Goal: Communication & Community: Participate in discussion

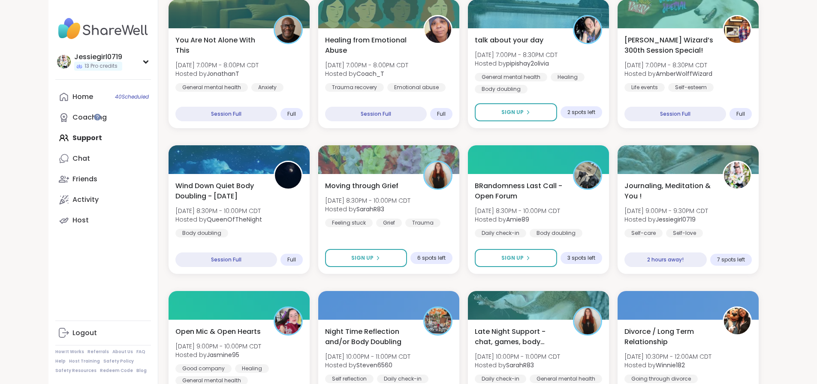
scroll to position [330, 0]
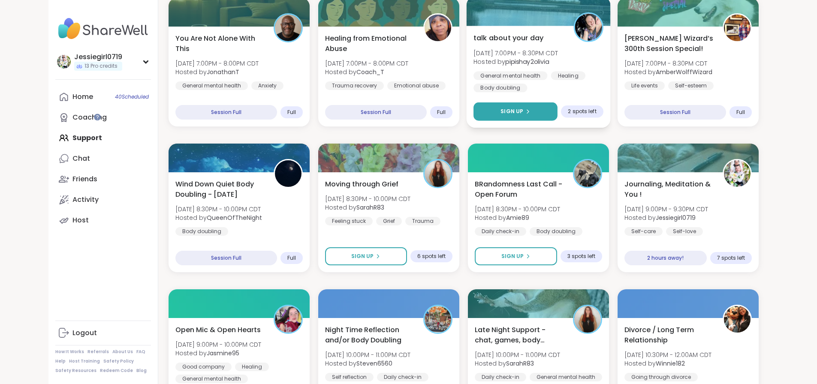
click at [554, 103] on button "Sign Up" at bounding box center [515, 112] width 84 height 18
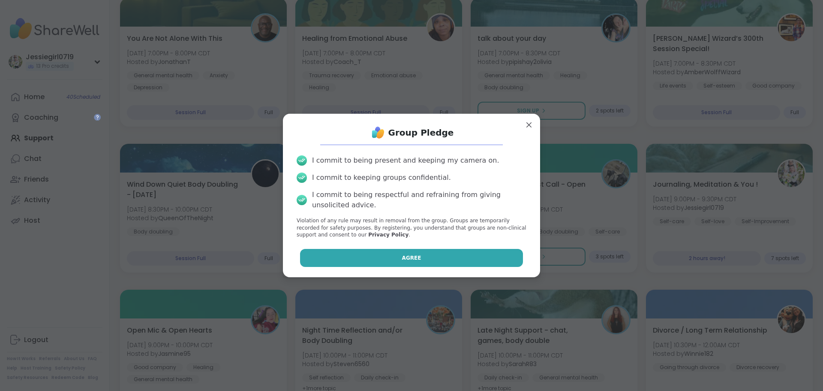
click at [462, 258] on button "Agree" at bounding box center [411, 258] width 223 height 18
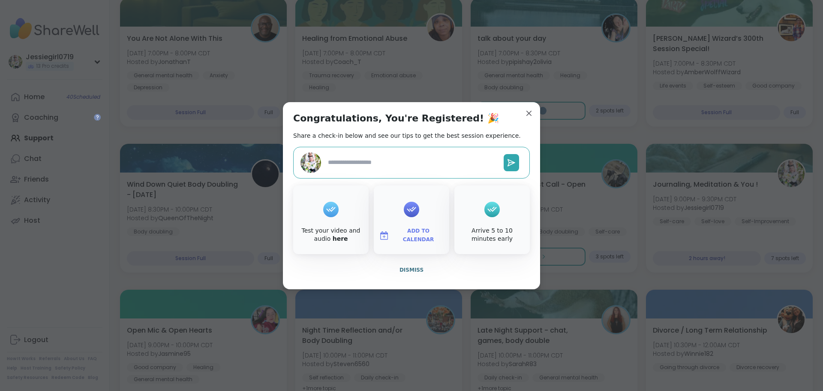
type textarea "*"
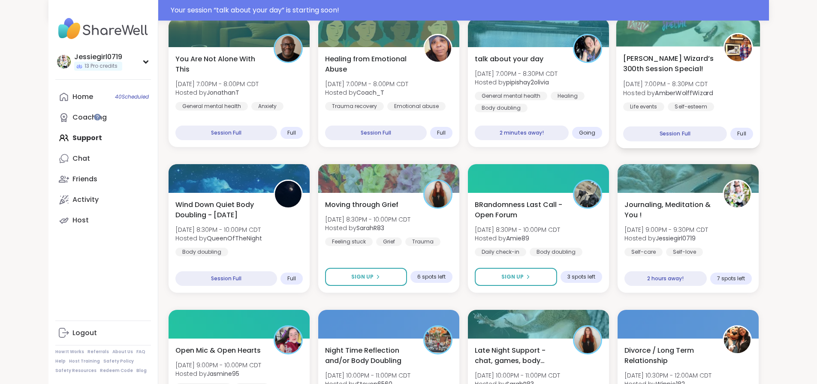
scroll to position [350, 0]
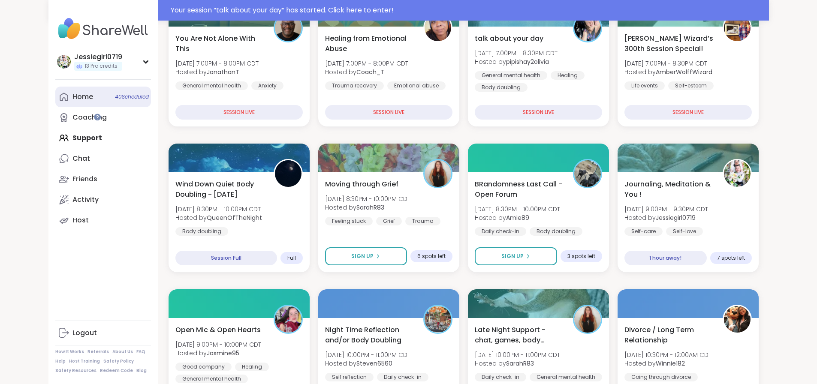
click at [72, 94] on div "Home 40 Scheduled" at bounding box center [82, 96] width 21 height 9
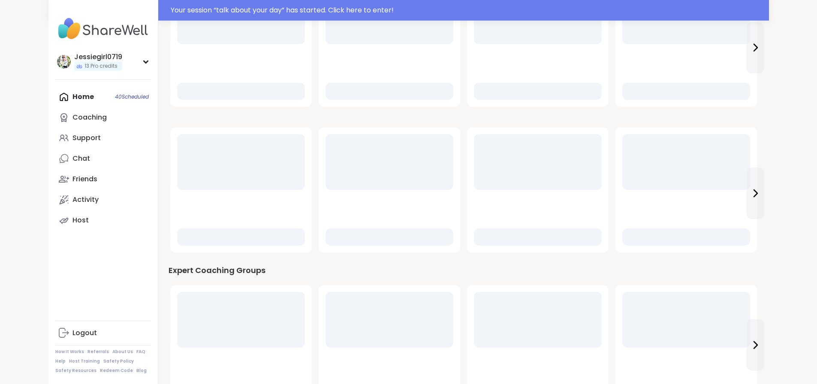
scroll to position [0, 0]
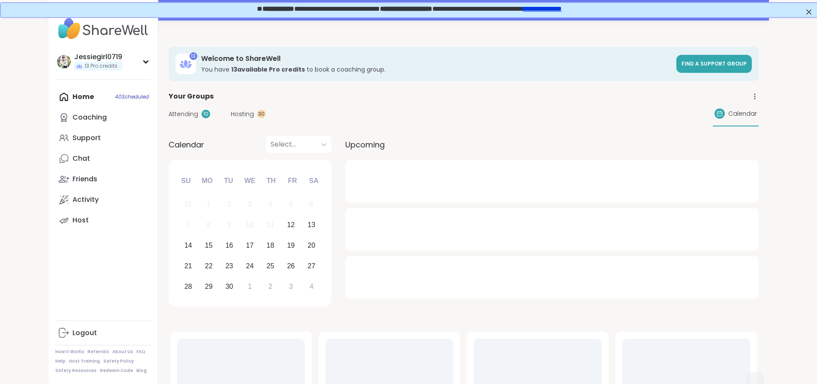
click at [169, 110] on div "Attending 10" at bounding box center [190, 114] width 42 height 9
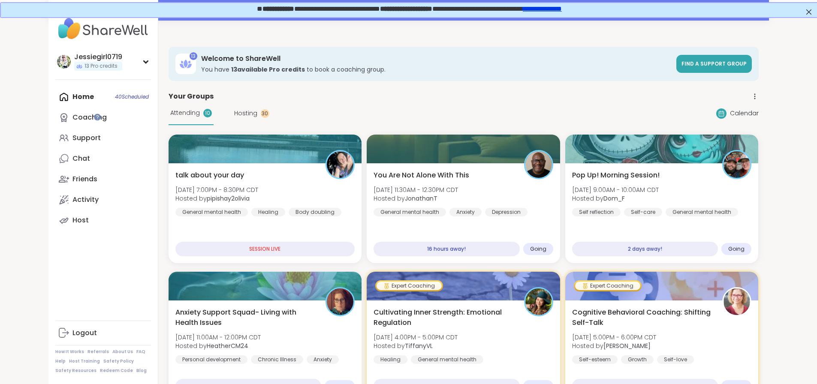
drag, startPoint x: 198, startPoint y: 179, endPoint x: 481, endPoint y: 265, distance: 295.6
click at [198, 179] on div "talk about your day Fri, Sep 12 | 7:00PM - 8:30PM CDT Hosted by pipishay2olivia…" at bounding box center [265, 193] width 180 height 46
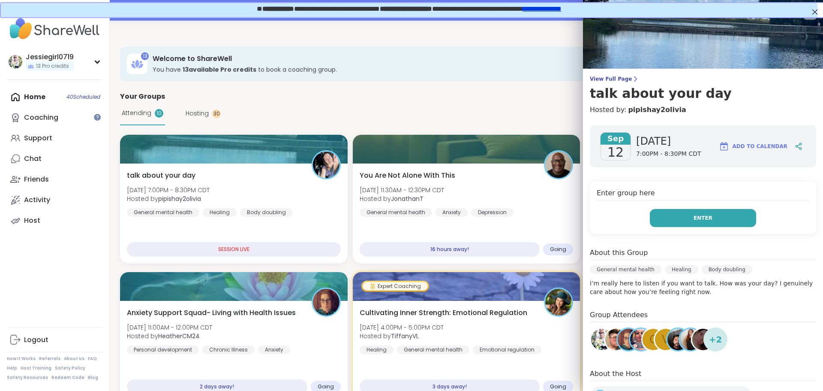
click at [691, 225] on button "Enter" at bounding box center [703, 218] width 106 height 18
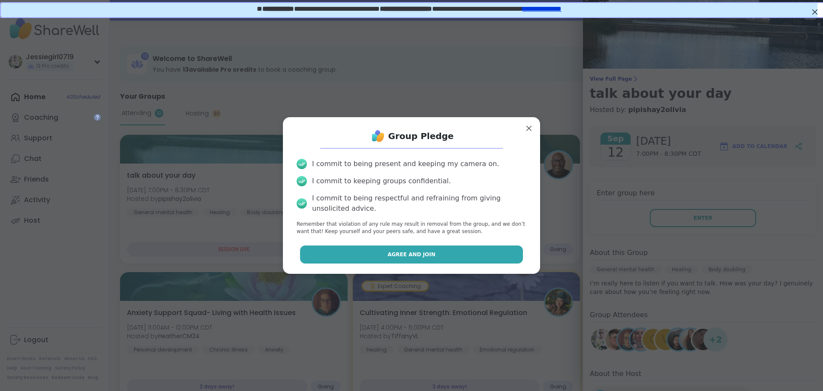
click at [453, 251] on button "Agree and Join" at bounding box center [411, 254] width 223 height 18
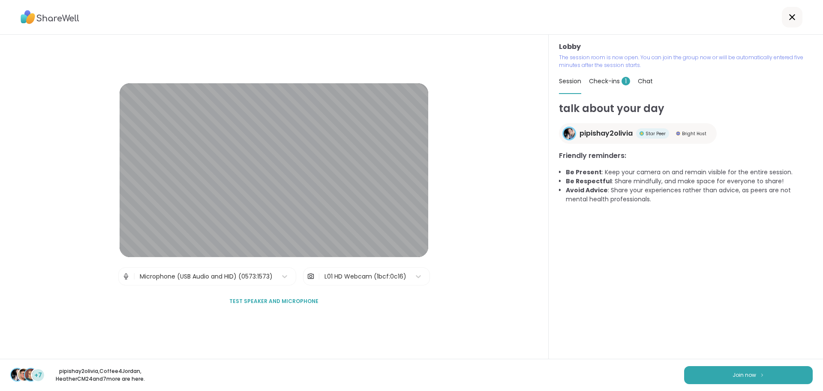
click at [744, 365] on div "+7 pipishay2olivia , Coffee4Jordan , HeatherCM24 and 7 more are here. Join now" at bounding box center [411, 375] width 823 height 32
click at [744, 370] on button "Join now" at bounding box center [748, 375] width 129 height 18
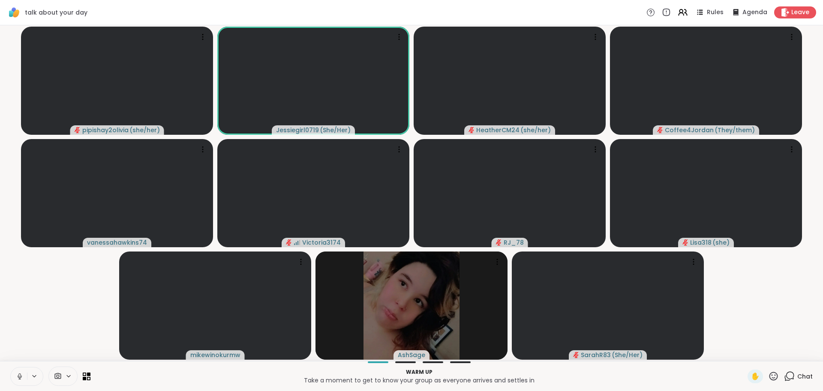
click at [798, 374] on span "Chat" at bounding box center [805, 376] width 15 height 9
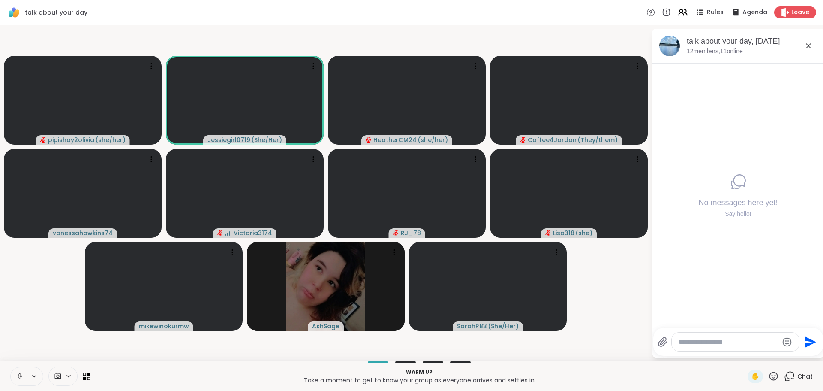
click at [749, 341] on textarea "Type your message" at bounding box center [729, 342] width 100 height 9
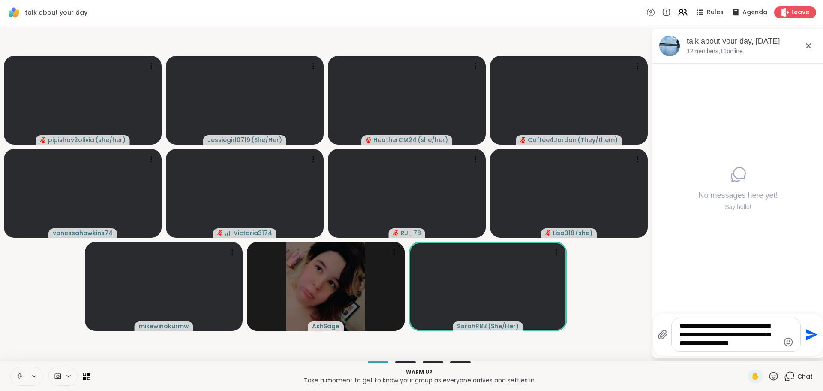
click at [23, 371] on button at bounding box center [19, 376] width 16 height 18
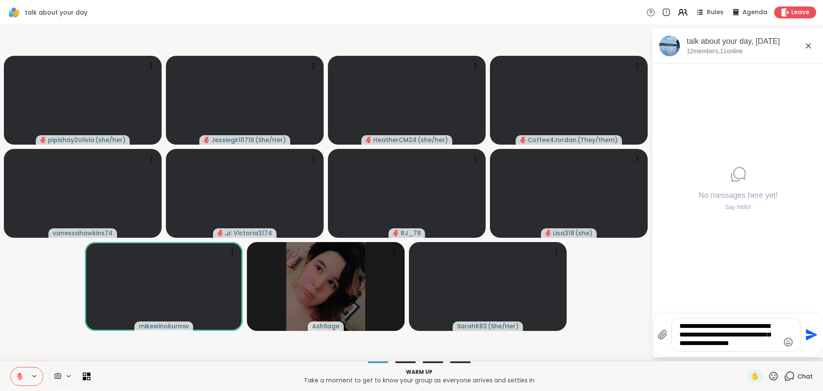
click at [764, 344] on textarea "**********" at bounding box center [730, 335] width 100 height 26
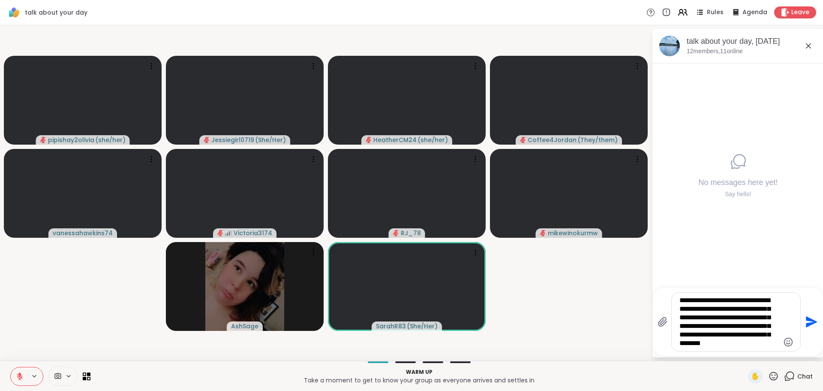
type textarea "**********"
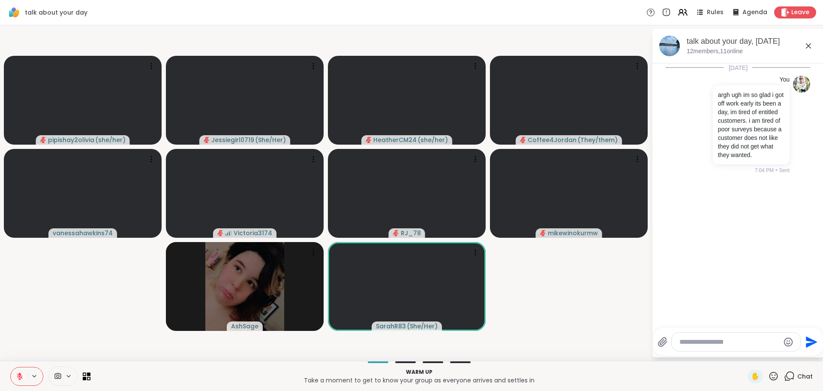
type textarea "*"
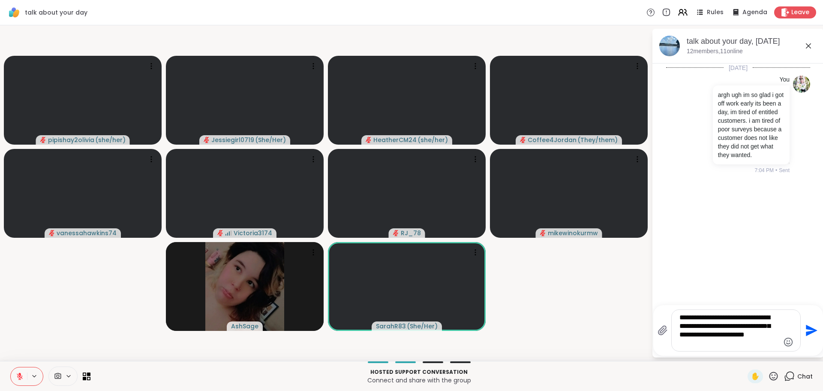
type textarea "**********"
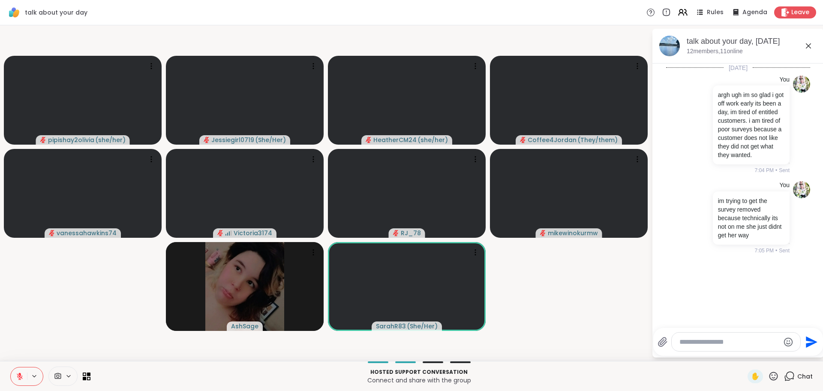
drag, startPoint x: 725, startPoint y: 349, endPoint x: 727, endPoint y: 340, distance: 9.3
click at [727, 341] on div at bounding box center [736, 341] width 129 height 18
click at [727, 338] on textarea "Type your message" at bounding box center [730, 342] width 100 height 9
click at [724, 344] on textarea "Type your message" at bounding box center [730, 342] width 100 height 9
click at [723, 344] on textarea "Type your message" at bounding box center [730, 342] width 100 height 9
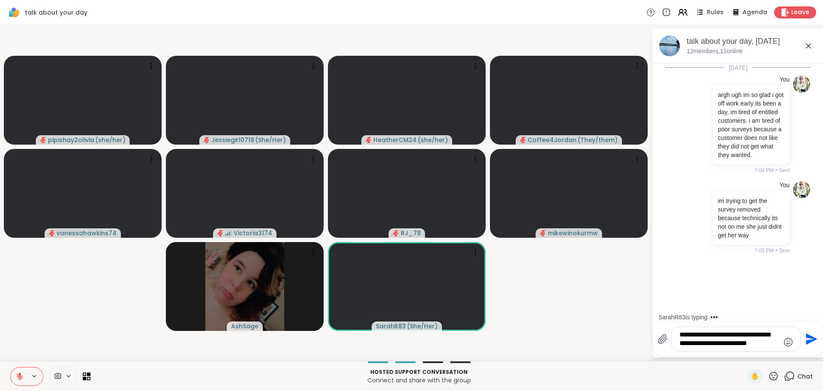
scroll to position [4, 0]
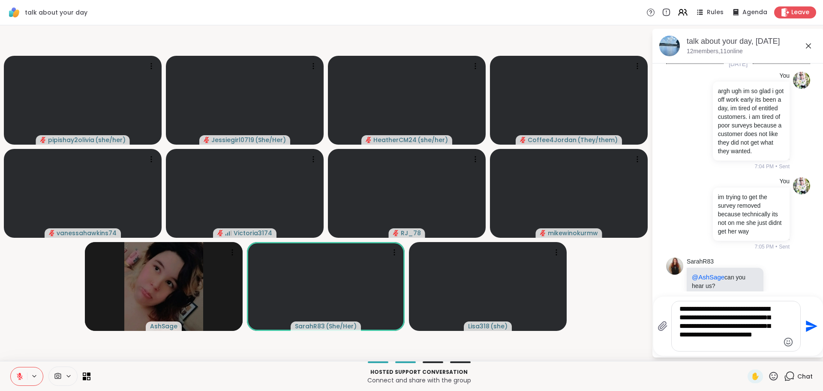
type textarea "**********"
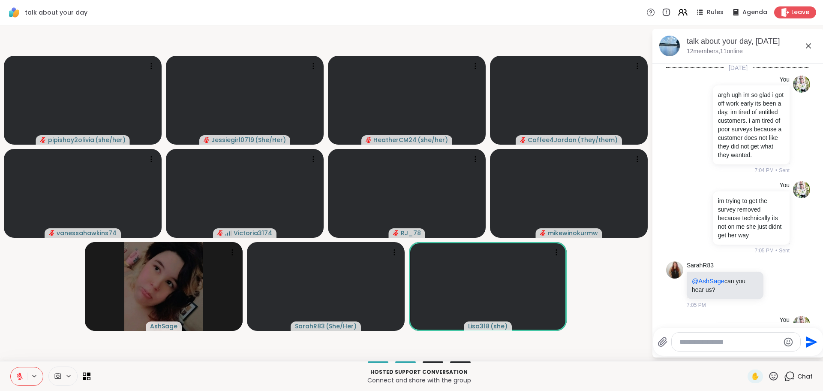
scroll to position [95, 0]
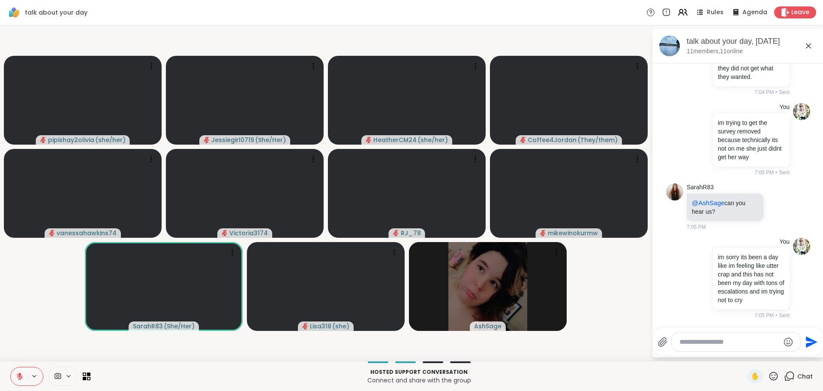
click at [745, 347] on div at bounding box center [736, 341] width 129 height 18
click at [730, 335] on div at bounding box center [736, 341] width 129 height 18
click at [731, 338] on textarea "Type your message" at bounding box center [730, 342] width 100 height 9
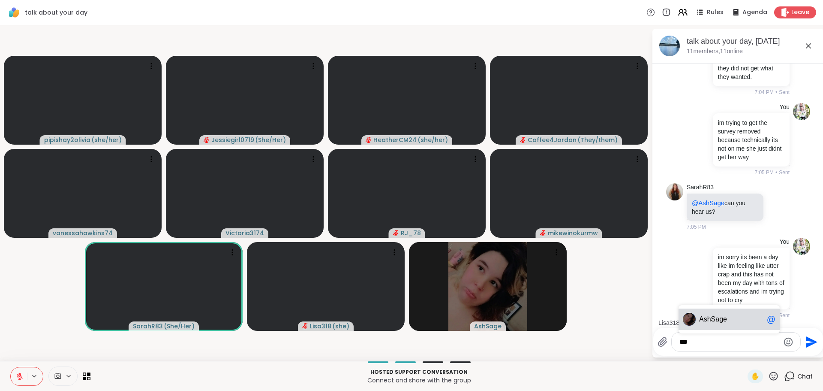
click at [713, 319] on span "hSage" at bounding box center [718, 319] width 20 height 9
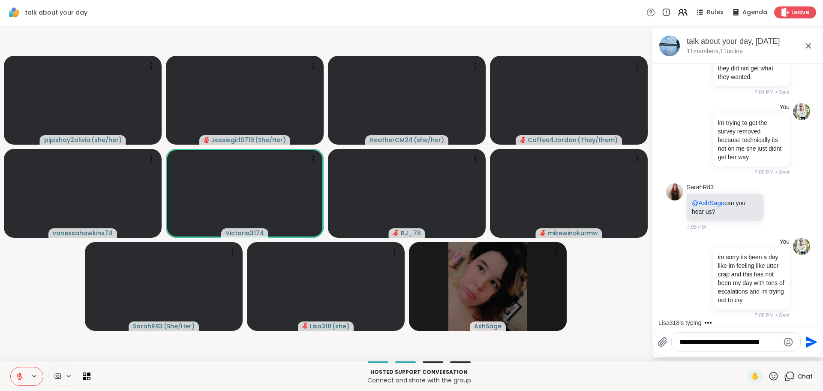
click at [779, 341] on div "**********" at bounding box center [736, 341] width 129 height 18
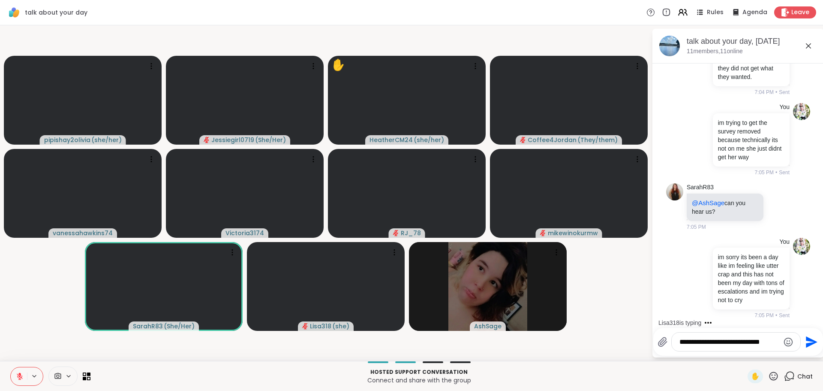
click at [773, 342] on textarea "**********" at bounding box center [730, 342] width 100 height 9
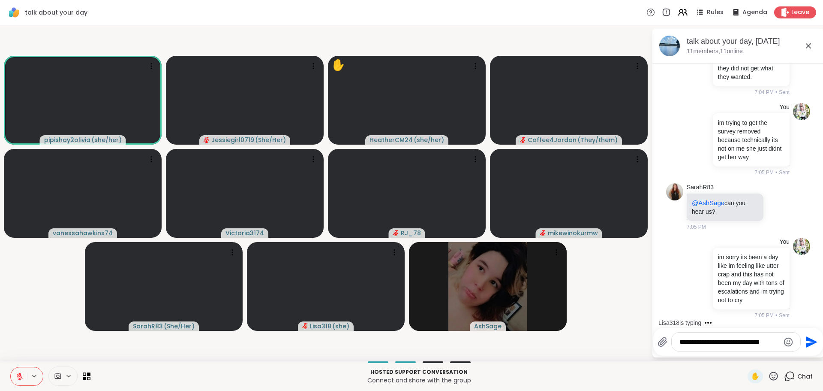
click at [781, 345] on div "**********" at bounding box center [736, 341] width 129 height 18
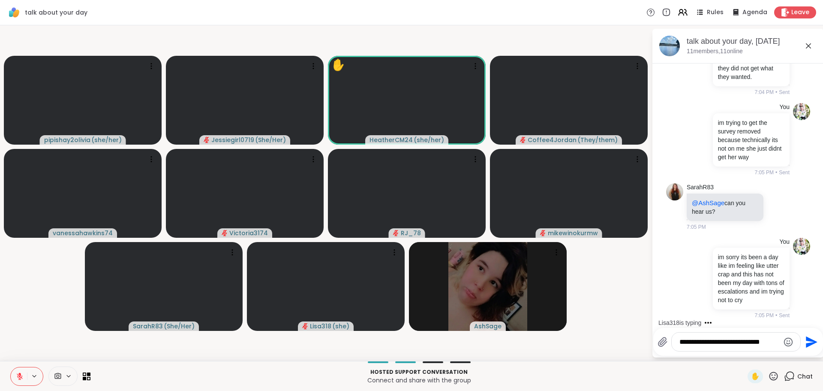
click at [780, 345] on div "**********" at bounding box center [736, 341] width 129 height 18
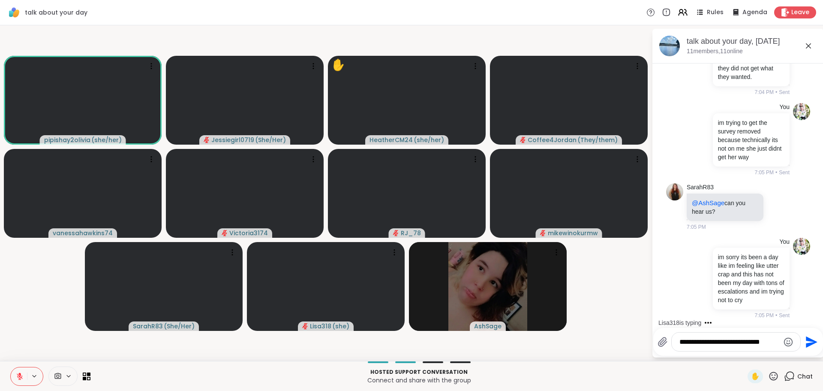
click at [777, 343] on textarea "**********" at bounding box center [730, 342] width 100 height 9
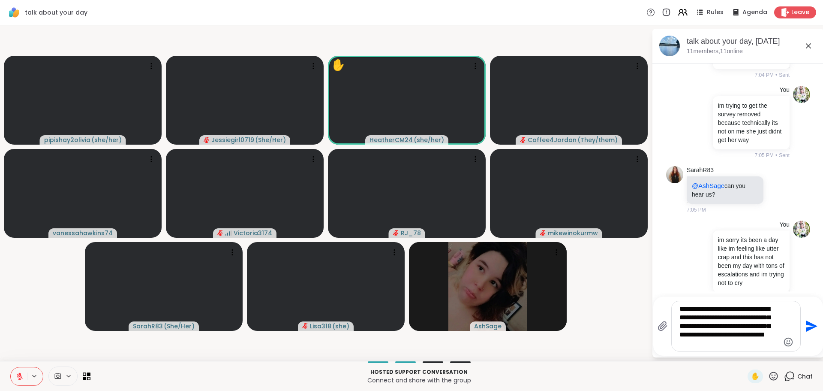
type textarea "**********"
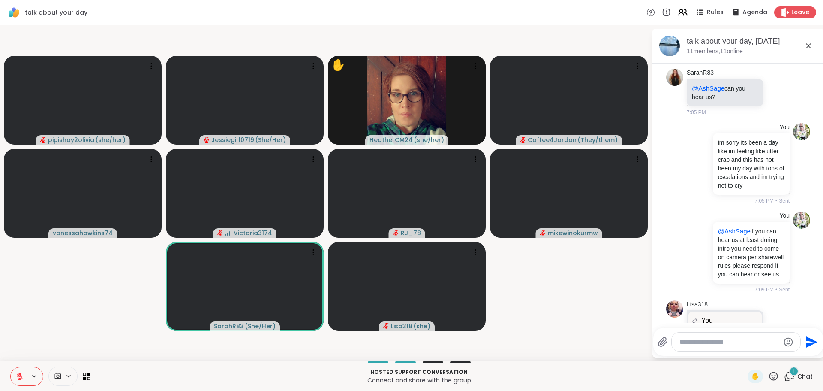
scroll to position [365, 0]
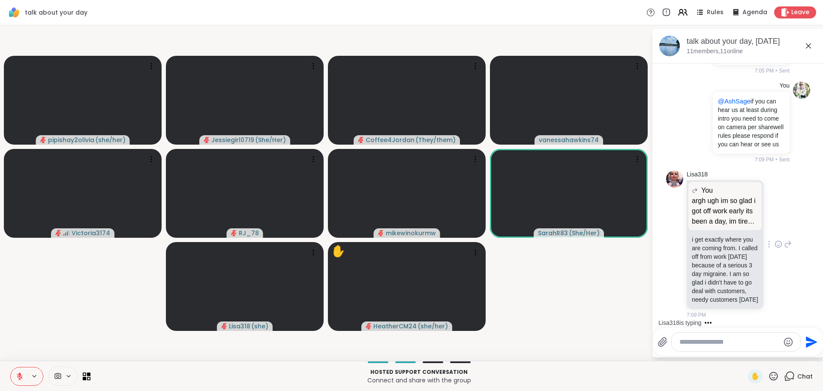
click at [784, 239] on icon at bounding box center [788, 244] width 8 height 10
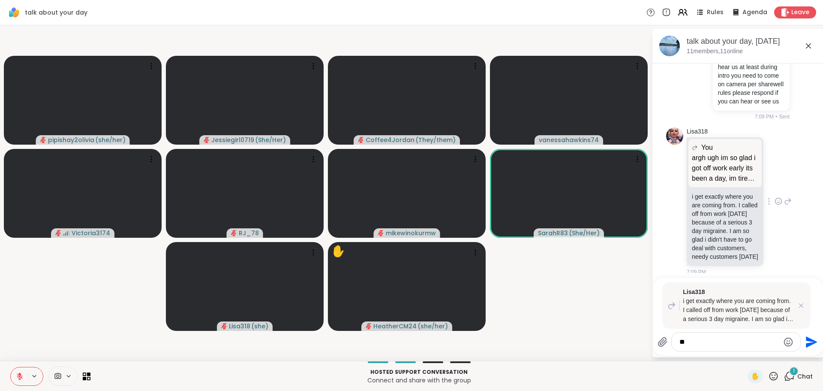
scroll to position [469, 0]
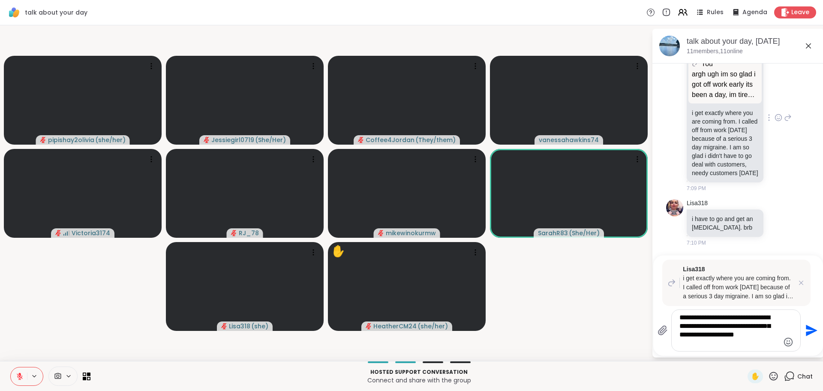
type textarea "**********"
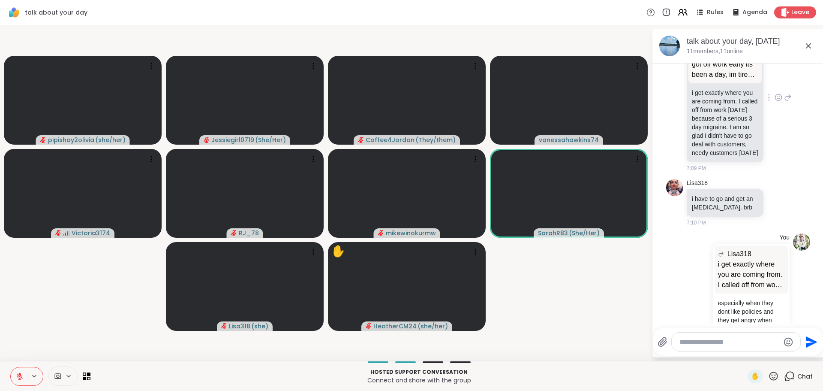
scroll to position [549, 0]
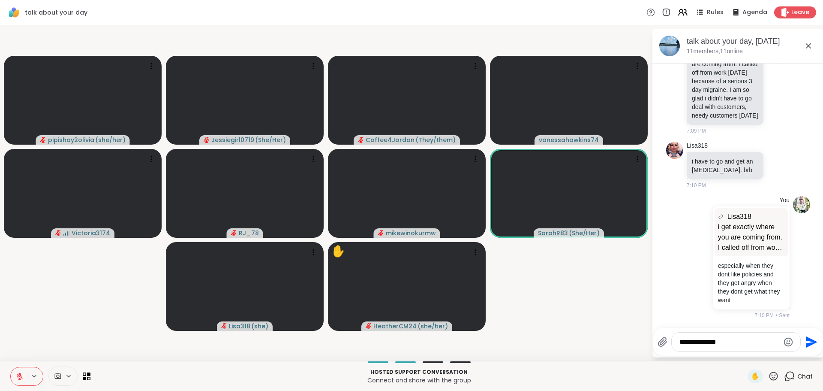
type textarea "**********"
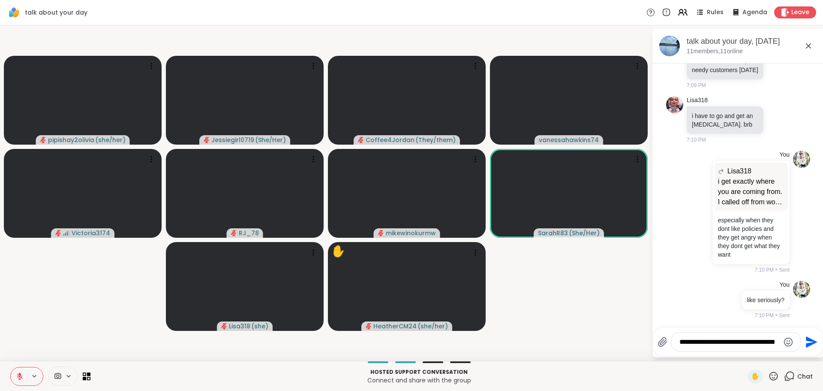
scroll to position [599, 0]
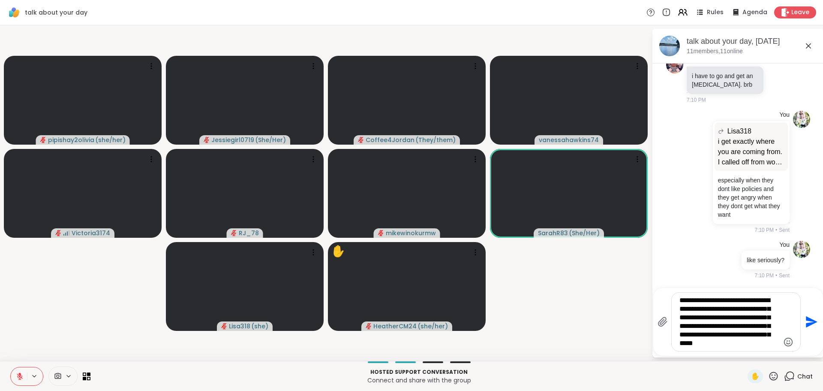
type textarea "**********"
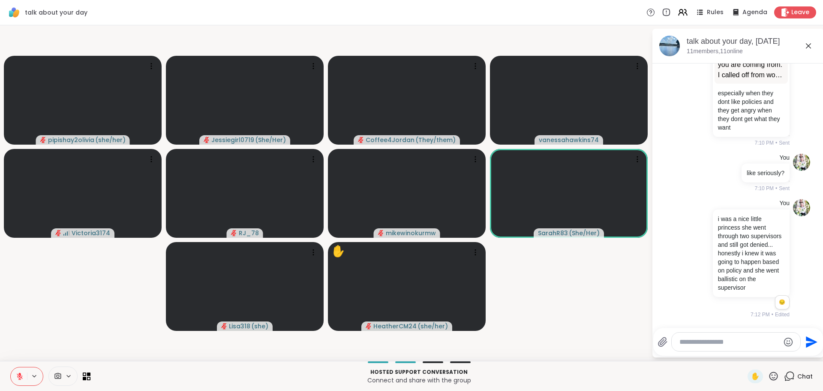
scroll to position [730, 0]
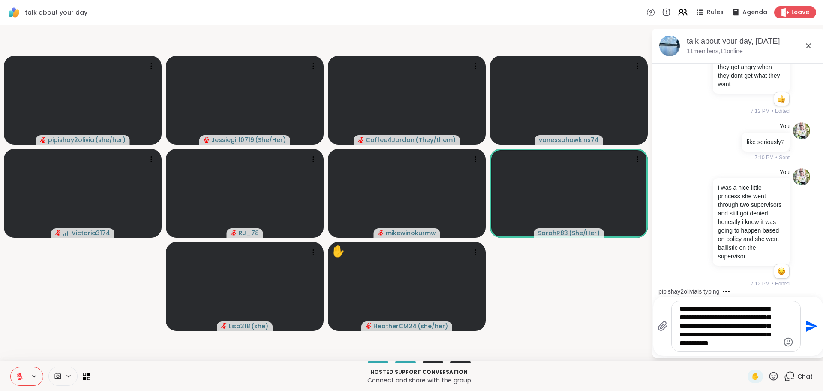
type textarea "**********"
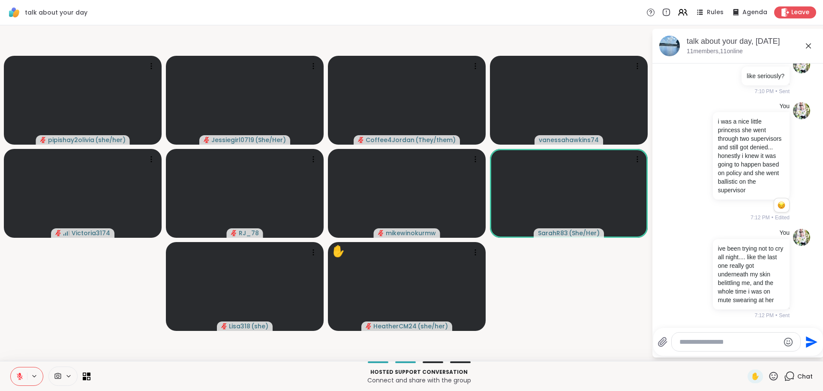
scroll to position [894, 0]
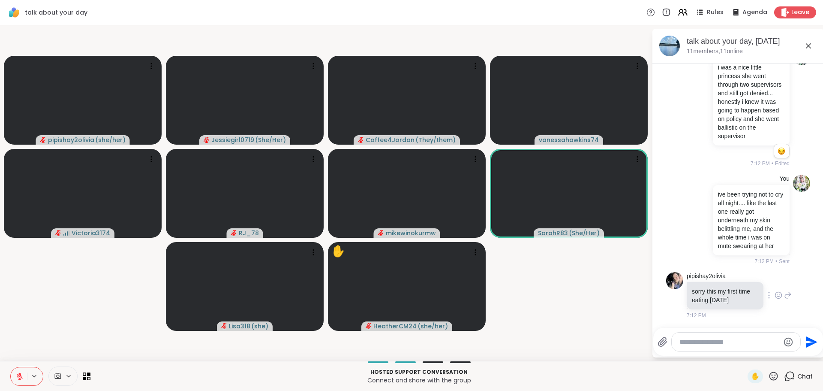
click at [775, 294] on icon at bounding box center [779, 295] width 8 height 9
click at [770, 281] on button "Select Reaction: Heart" at bounding box center [778, 281] width 17 height 17
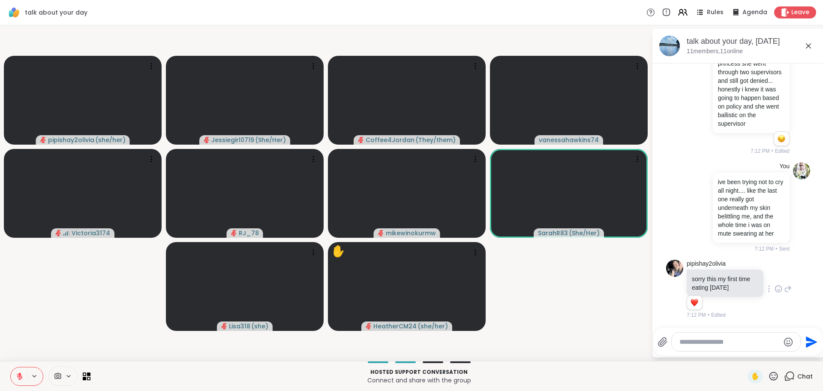
scroll to position [906, 0]
click at [784, 290] on icon at bounding box center [788, 288] width 8 height 10
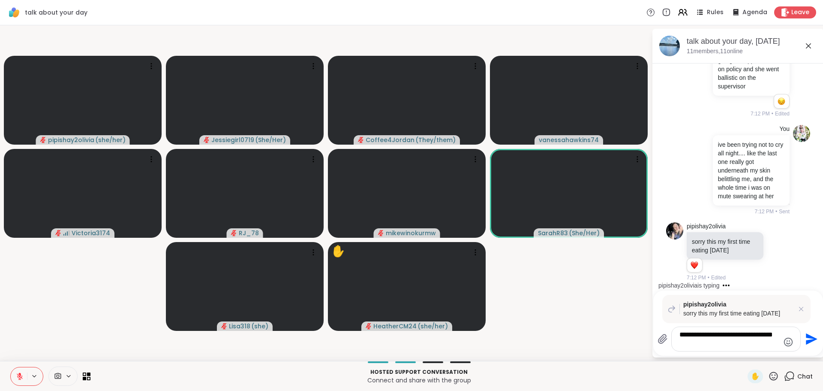
type textarea "**********"
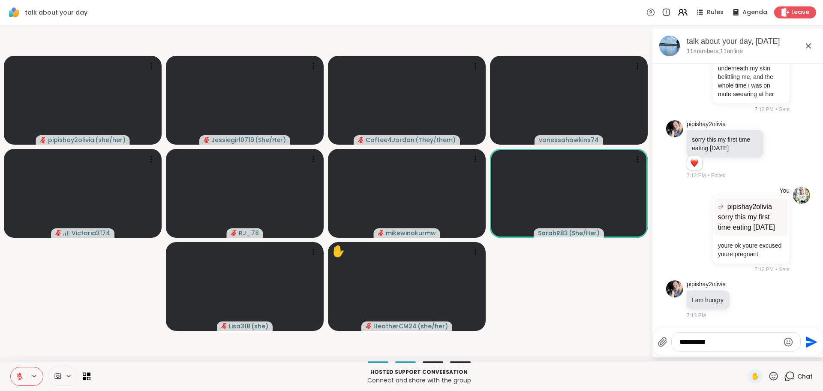
scroll to position [1054, 0]
type textarea "**********"
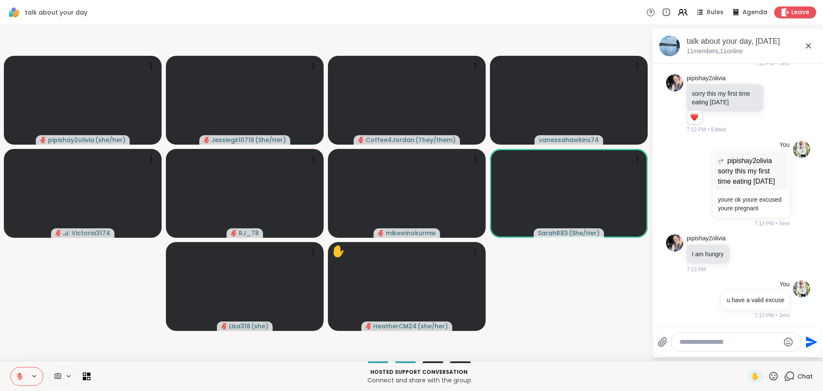
scroll to position [1100, 0]
click at [744, 248] on div at bounding box center [745, 253] width 8 height 10
click at [745, 237] on div "Select Reaction: Heart" at bounding box center [745, 240] width 8 height 8
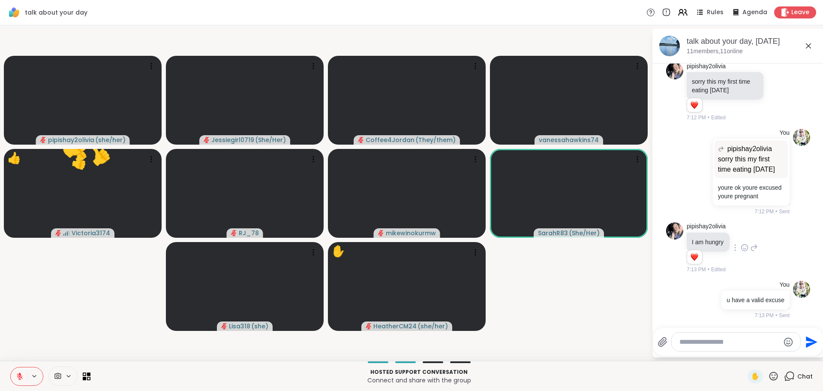
click at [708, 344] on textarea "Type your message" at bounding box center [730, 342] width 100 height 9
click at [704, 344] on textarea "Type your message" at bounding box center [730, 342] width 100 height 9
click at [705, 336] on div at bounding box center [736, 341] width 129 height 18
click at [704, 339] on textarea "Type your message" at bounding box center [730, 342] width 100 height 9
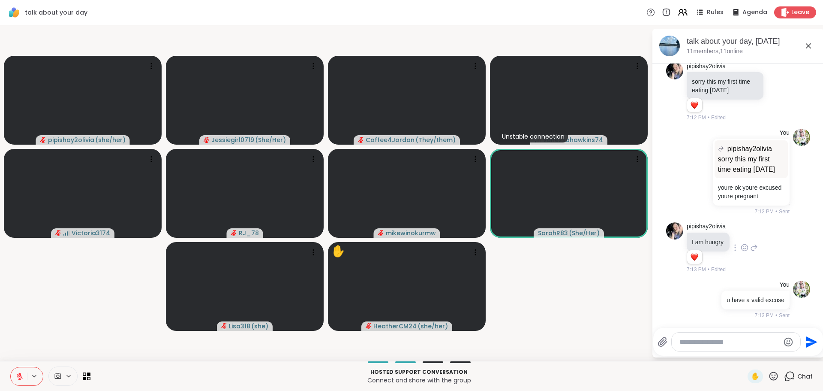
click at [702, 340] on textarea "Type your message" at bounding box center [730, 342] width 100 height 9
click at [701, 341] on textarea "Type your message" at bounding box center [730, 342] width 100 height 9
click at [700, 342] on textarea "Type your message" at bounding box center [730, 342] width 100 height 9
click at [697, 343] on textarea "Type your message" at bounding box center [730, 342] width 100 height 9
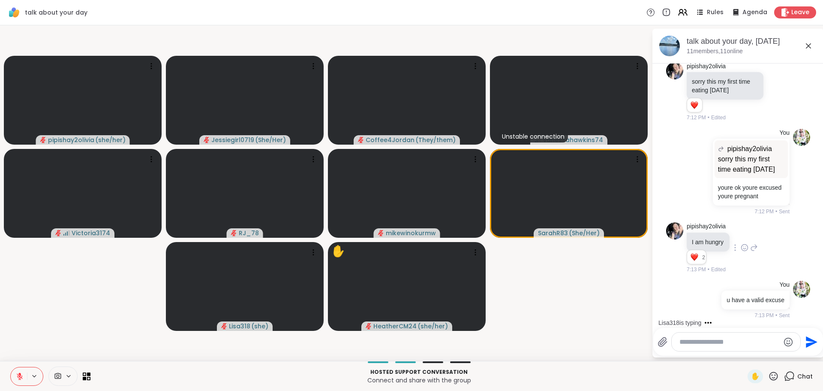
click at [711, 340] on textarea "Type your message" at bounding box center [730, 342] width 100 height 9
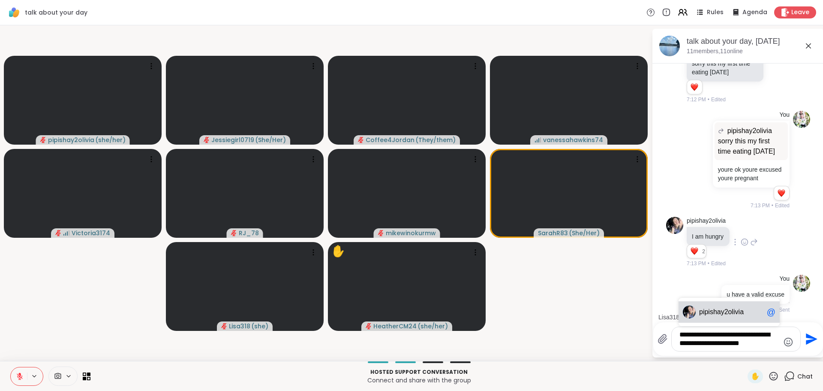
click at [724, 308] on span "ishay2olivia" at bounding box center [726, 312] width 36 height 9
type textarea "**********"
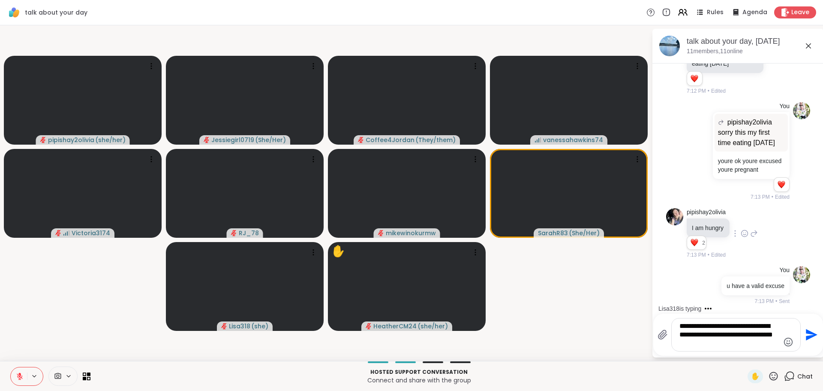
click at [806, 334] on icon "Send" at bounding box center [811, 335] width 14 height 14
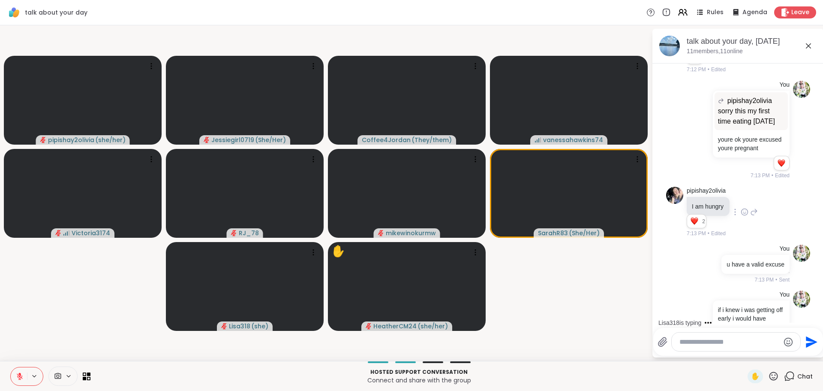
scroll to position [1196, 0]
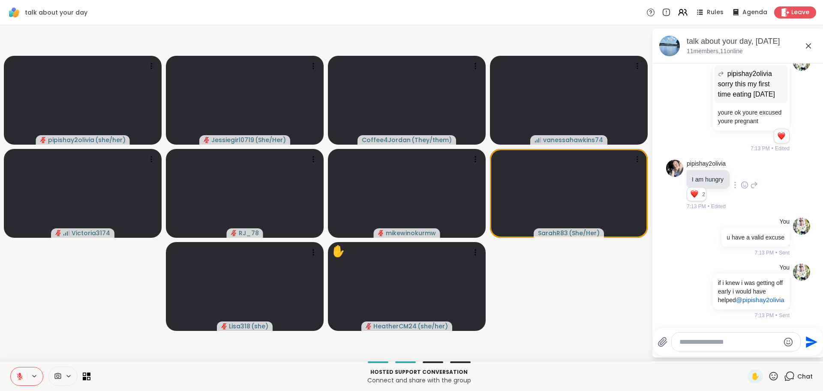
click at [733, 344] on textarea "Type your message" at bounding box center [730, 342] width 100 height 9
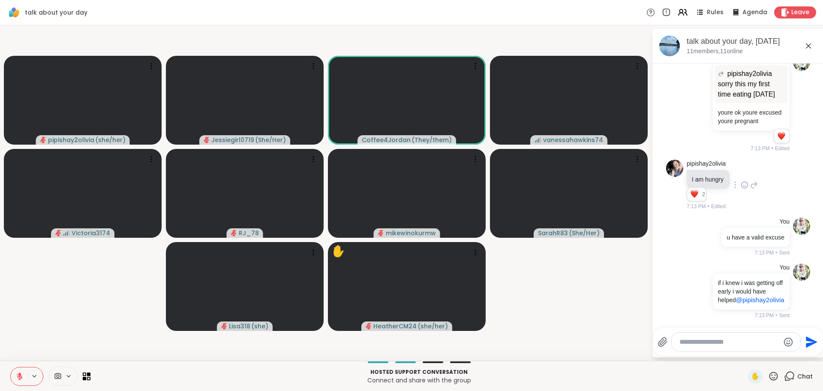
click at [733, 344] on textarea "Type your message" at bounding box center [730, 342] width 100 height 9
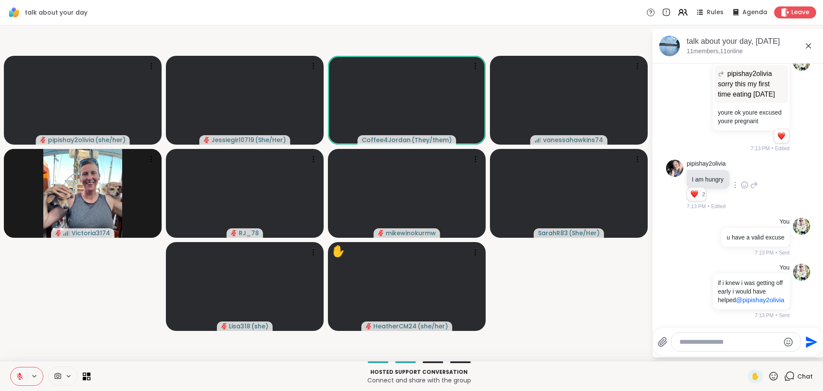
click at [733, 344] on textarea "Type your message" at bounding box center [730, 342] width 100 height 9
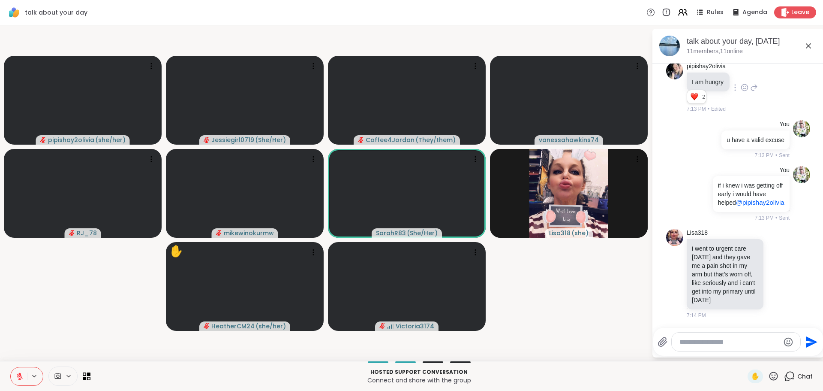
scroll to position [1314, 0]
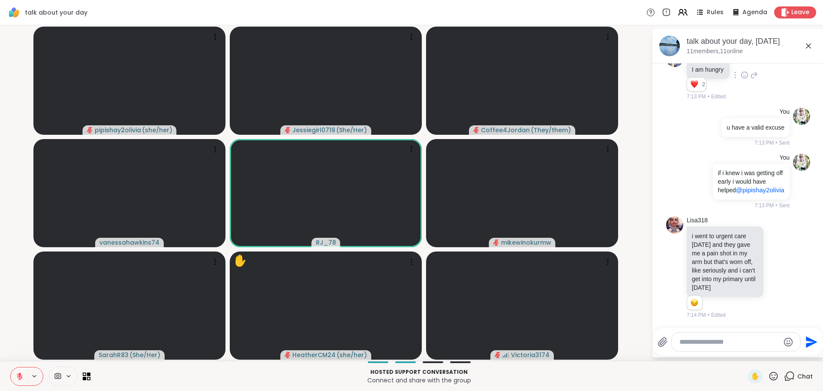
click at [733, 344] on textarea "Type your message" at bounding box center [730, 342] width 100 height 9
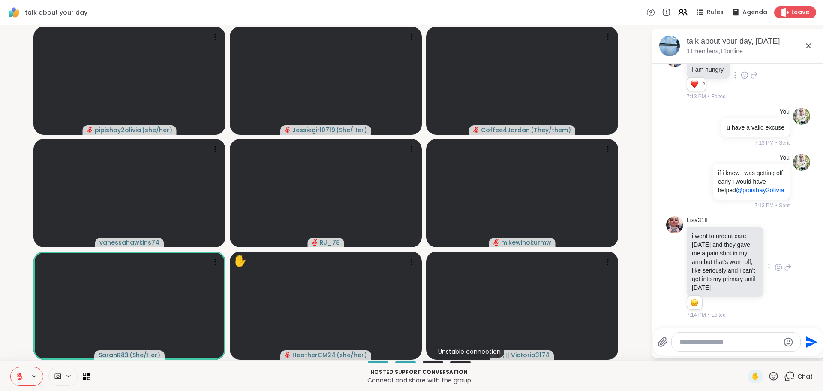
click at [786, 264] on icon at bounding box center [789, 267] width 6 height 6
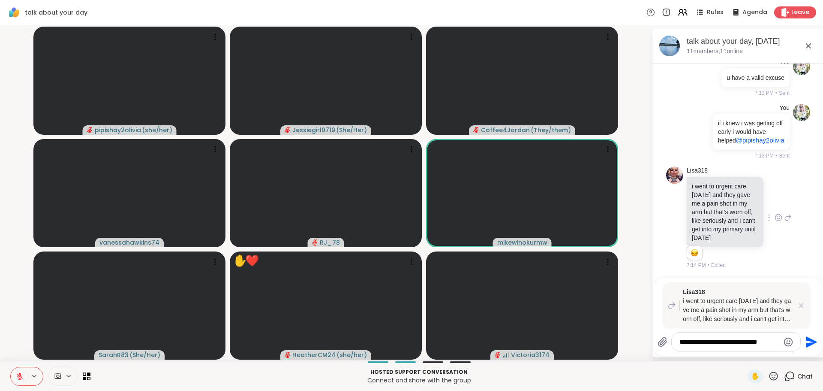
type textarea "**********"
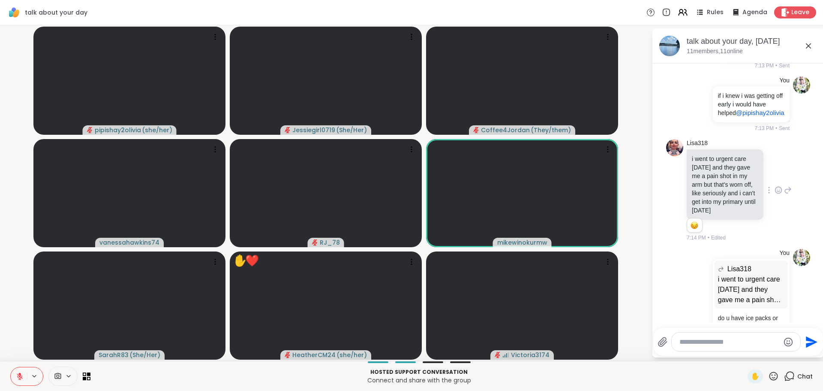
scroll to position [1418, 0]
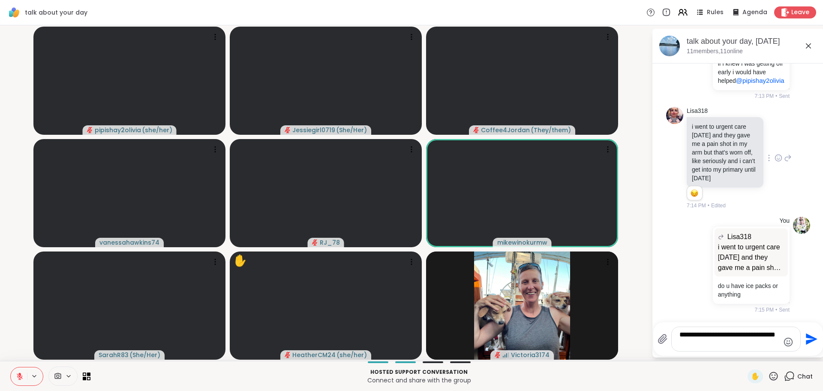
type textarea "**********"
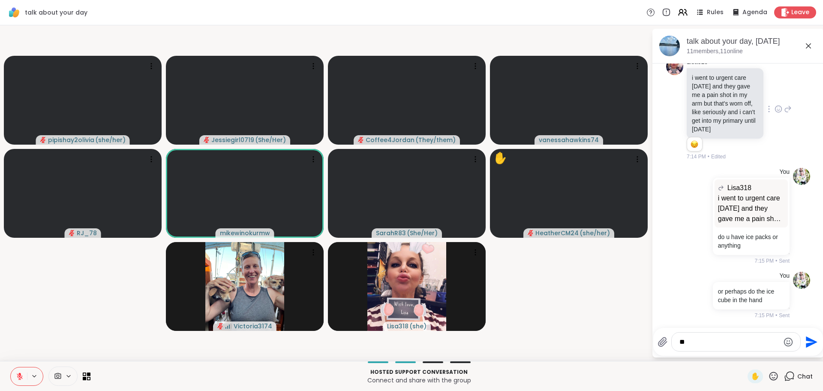
type textarea "*"
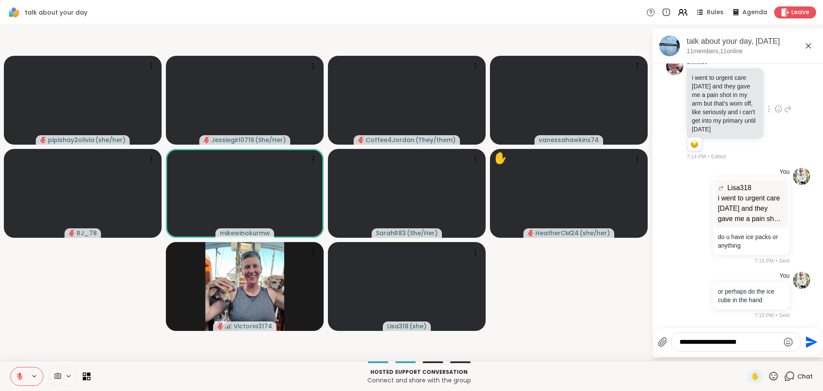
type textarea "**********"
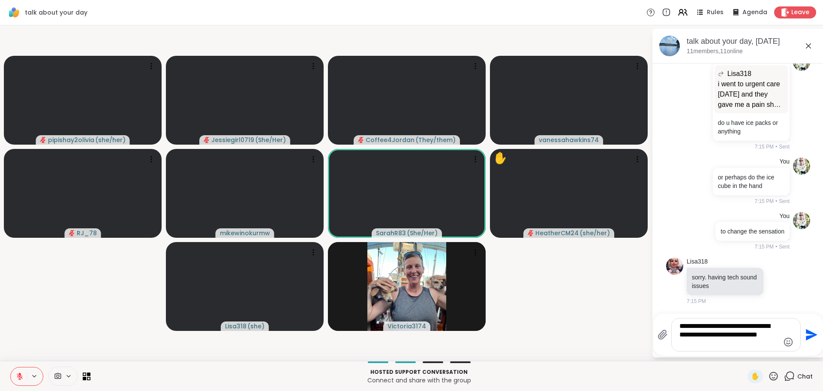
type textarea "**********"
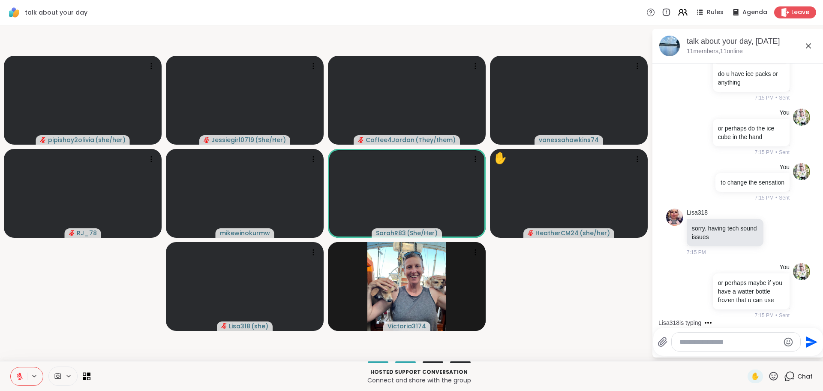
click at [21, 378] on icon at bounding box center [20, 376] width 8 height 8
click at [50, 338] on video-player-container "pipishay2olivia ( she/her ) Jessiegirl0719 ( She/Her ) Coffee4Jordan ( They/the…" at bounding box center [326, 193] width 642 height 329
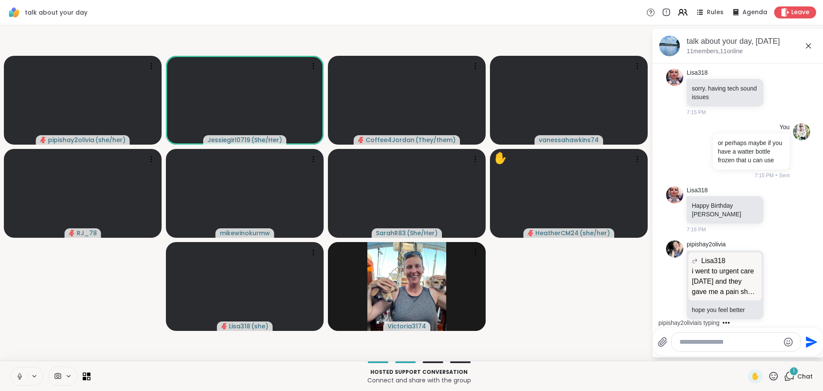
scroll to position [1794, 0]
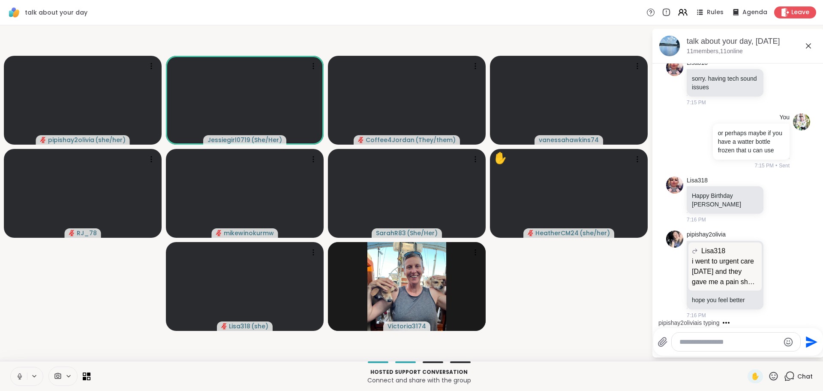
click at [19, 375] on icon at bounding box center [20, 376] width 8 height 8
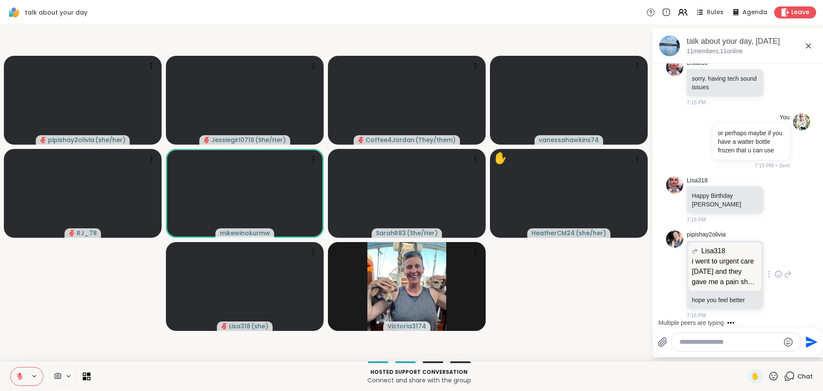
scroll to position [1848, 0]
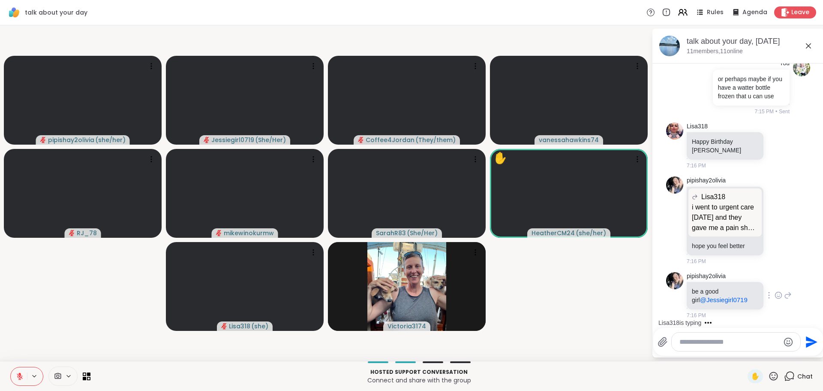
click at [775, 298] on icon at bounding box center [779, 295] width 8 height 9
click at [771, 287] on button "Select Reaction: Heart" at bounding box center [778, 281] width 17 height 17
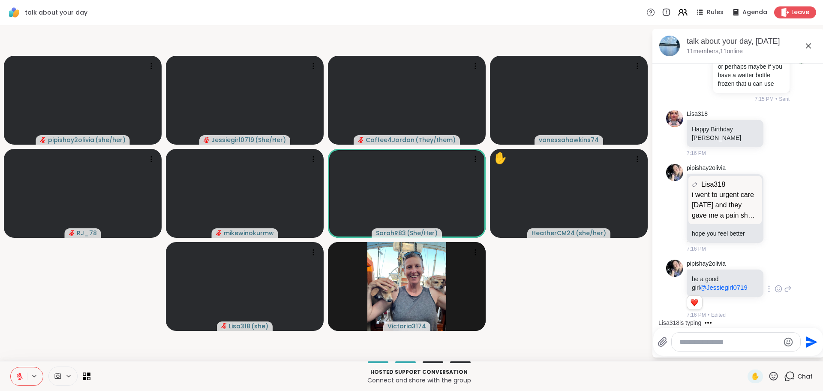
click at [783, 288] on div "pipishay2olivia be a good girl @Jessiegirl0719 1 1 7:16 PM • Edited" at bounding box center [738, 289] width 144 height 66
click at [784, 288] on icon at bounding box center [788, 288] width 8 height 10
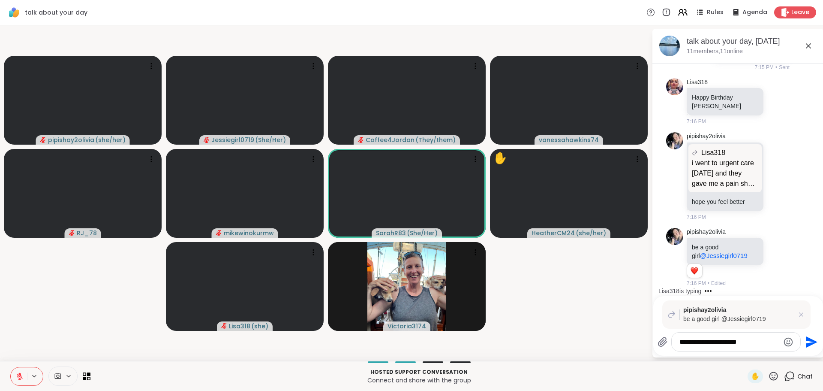
type textarea "**********"
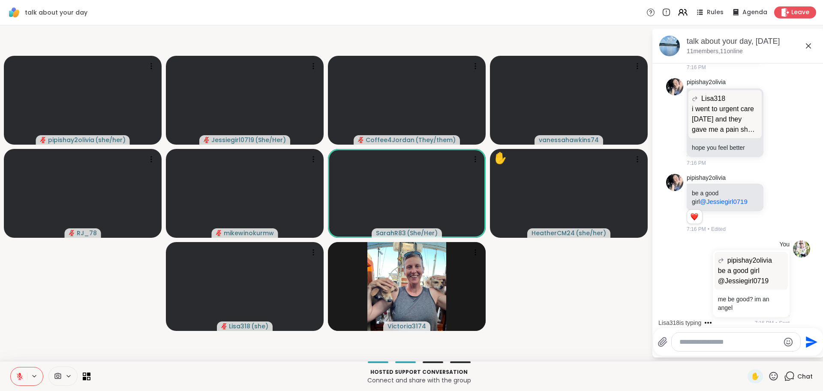
scroll to position [1954, 0]
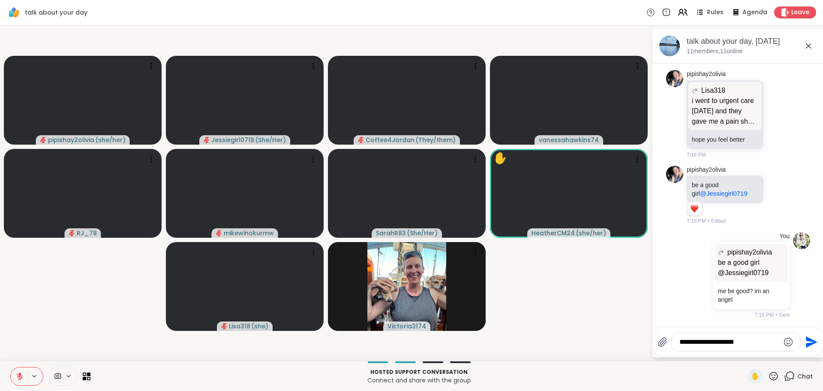
type textarea "**********"
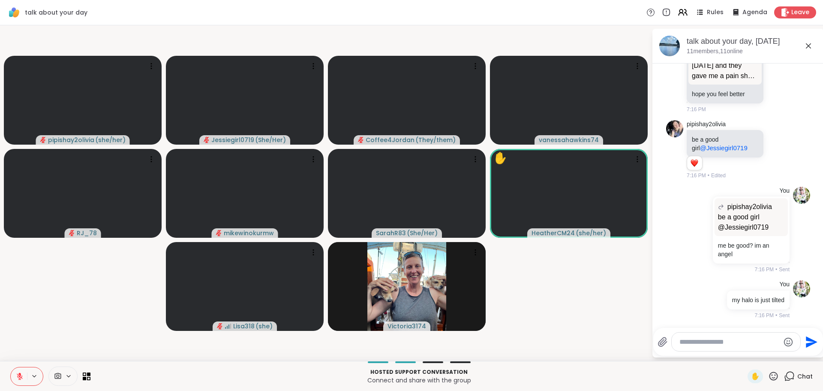
scroll to position [1999, 0]
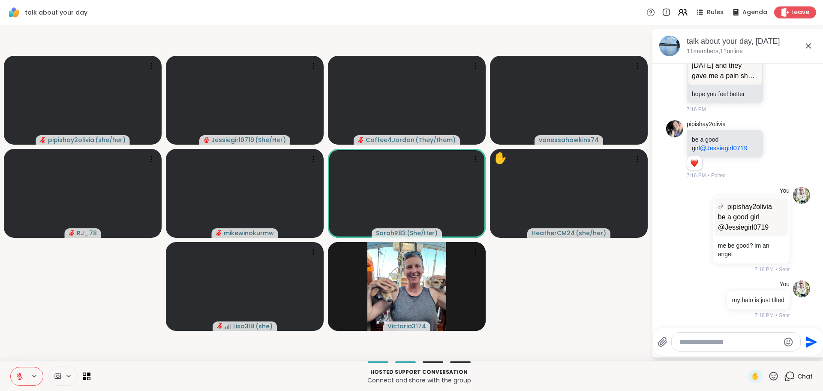
click at [786, 342] on icon "Emoji picker" at bounding box center [788, 341] width 9 height 9
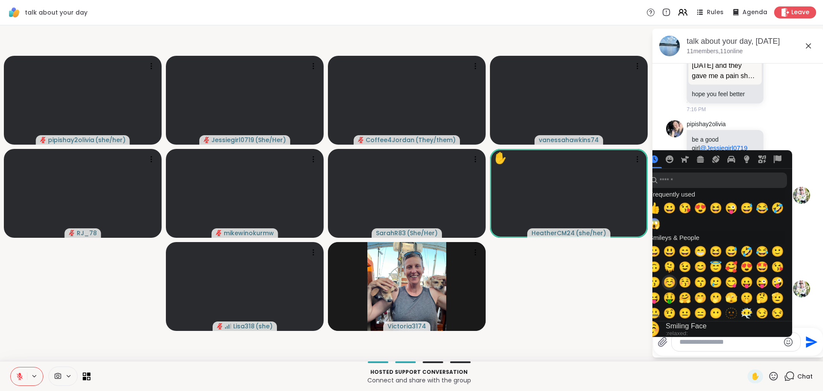
scroll to position [2093, 0]
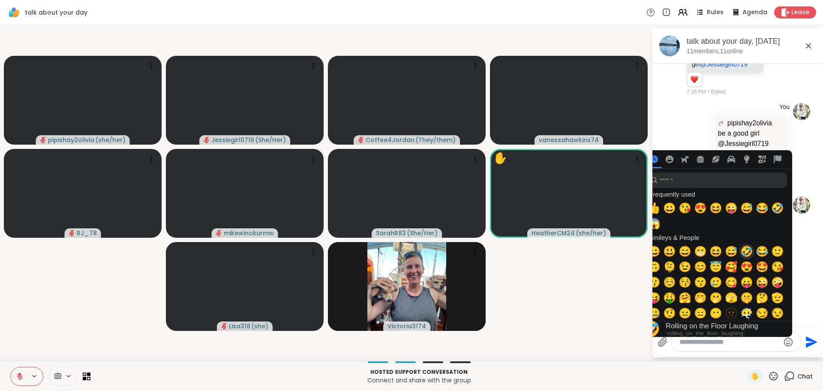
click at [747, 252] on span "🤣" at bounding box center [747, 251] width 13 height 12
type textarea "**"
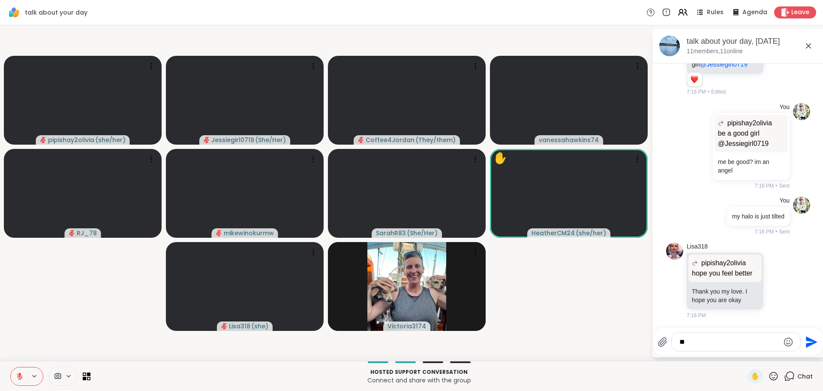
click at [811, 335] on icon "Send" at bounding box center [811, 342] width 14 height 14
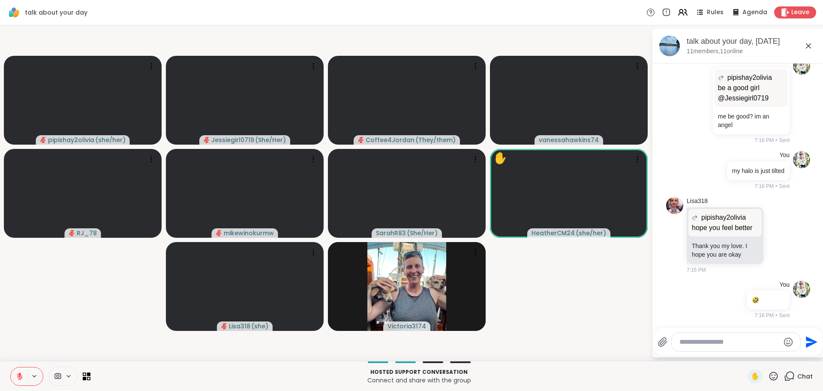
scroll to position [2139, 0]
click at [724, 338] on textarea "Type your message" at bounding box center [730, 342] width 100 height 9
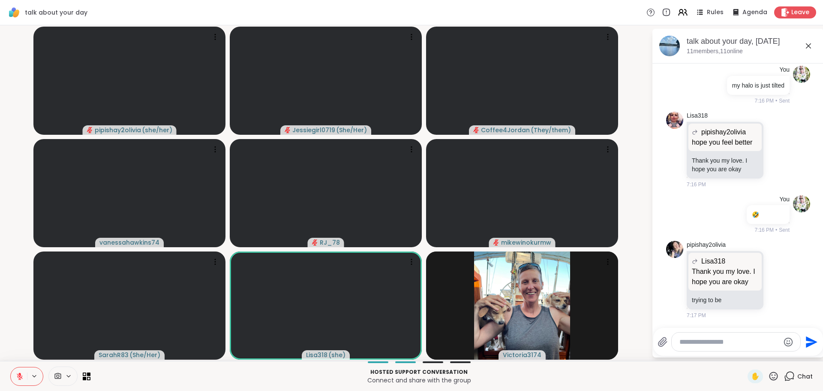
scroll to position [2234, 0]
click at [724, 344] on textarea "Type your message" at bounding box center [730, 342] width 100 height 9
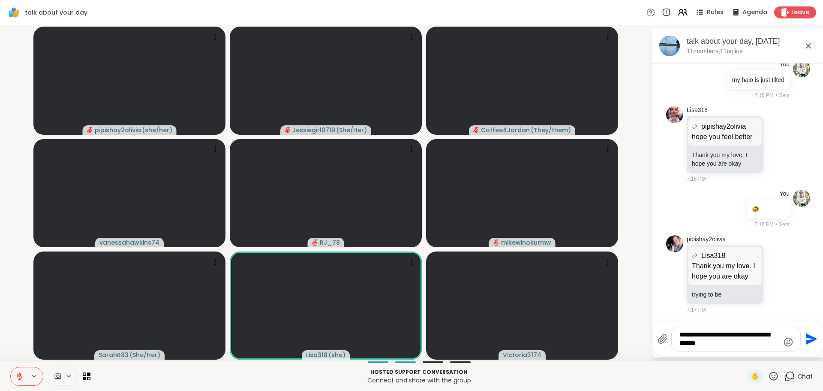
type textarea "**********"
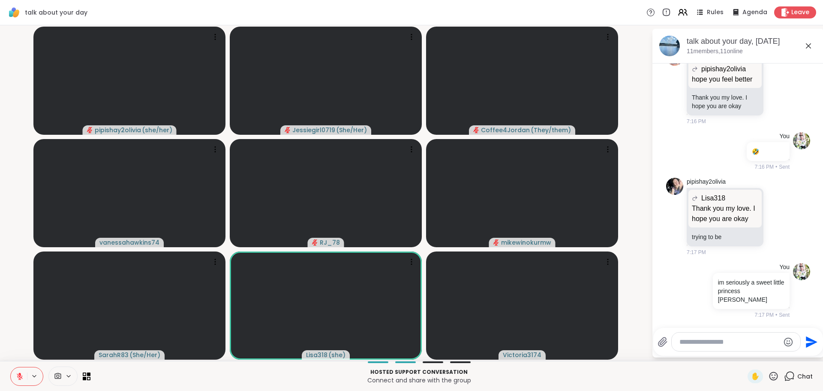
scroll to position [2289, 0]
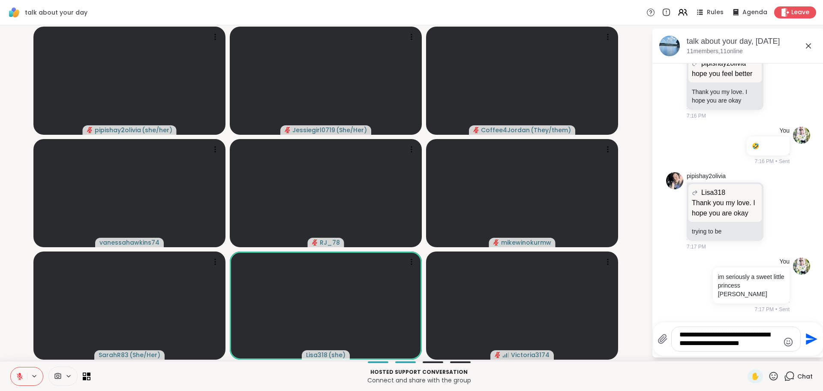
type textarea "**********"
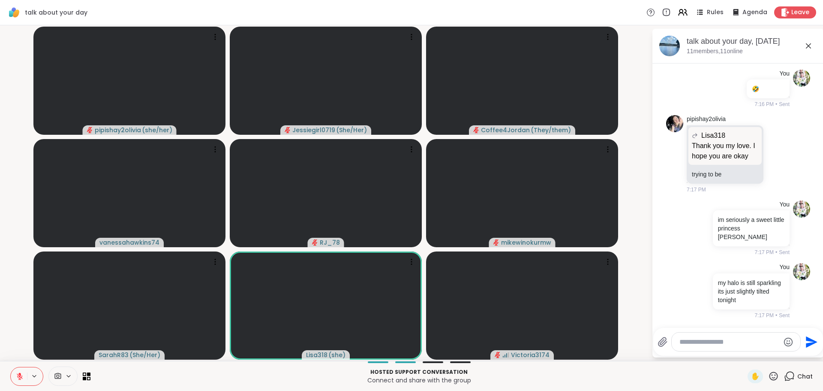
scroll to position [2351, 0]
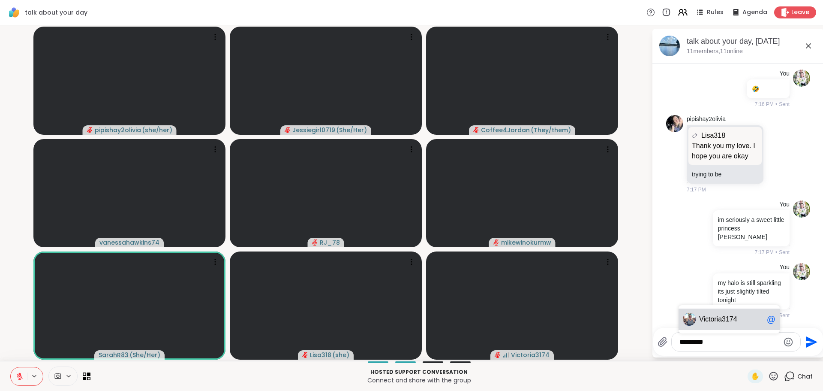
click at [723, 316] on span "3174" at bounding box center [729, 319] width 15 height 9
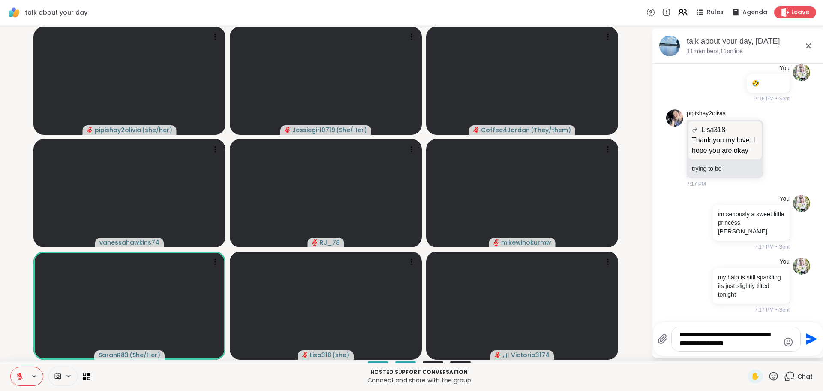
type textarea "**********"
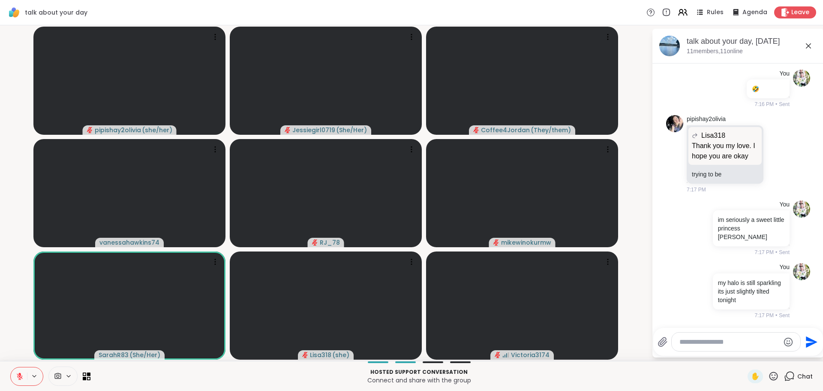
scroll to position [2415, 0]
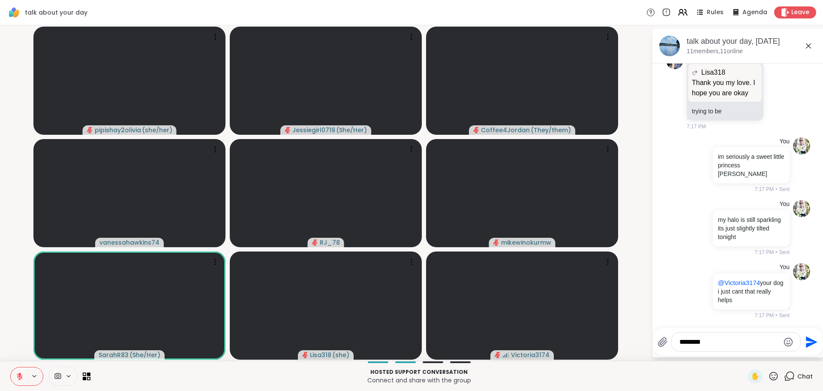
type textarea "*********"
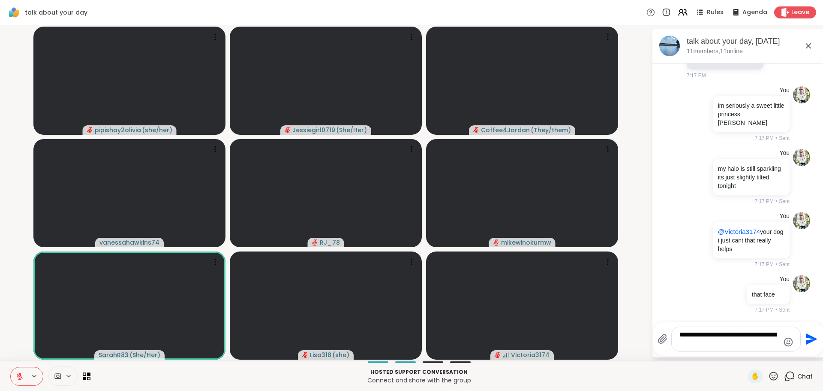
type textarea "**********"
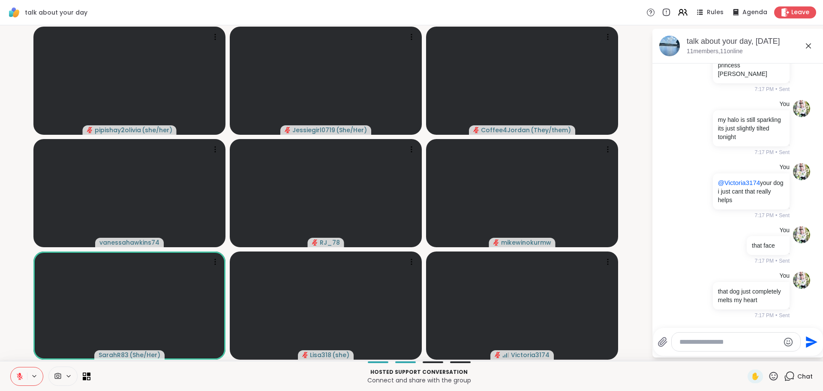
scroll to position [2523, 0]
click at [787, 342] on icon "Emoji picker" at bounding box center [789, 342] width 10 height 10
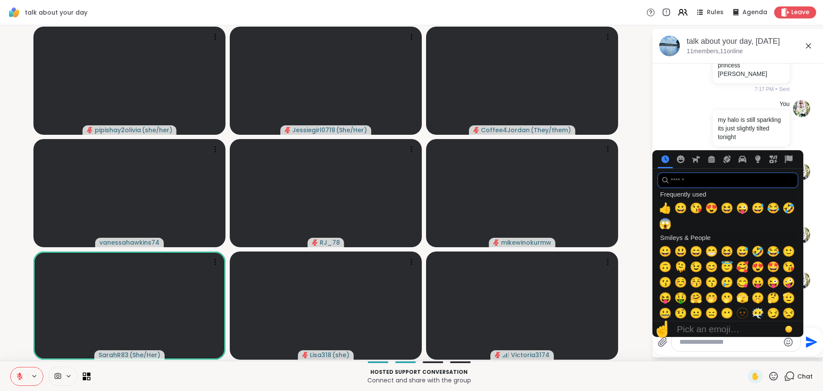
click at [695, 182] on input "search" at bounding box center [728, 179] width 141 height 15
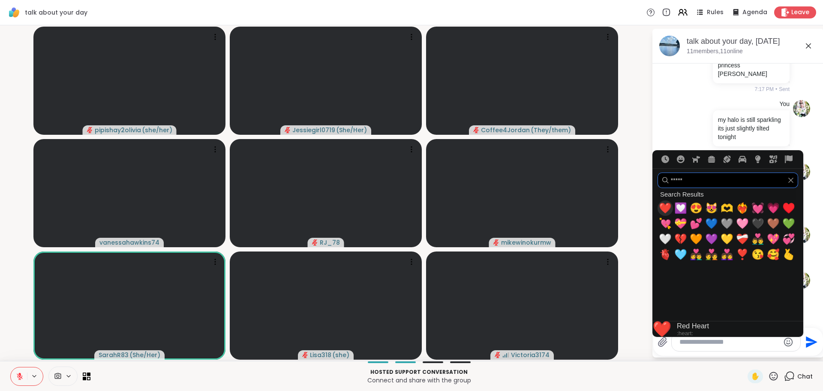
type input "*****"
click at [670, 203] on span "❤️" at bounding box center [665, 208] width 13 height 12
type textarea "**"
click at [806, 338] on icon "Send" at bounding box center [812, 342] width 12 height 12
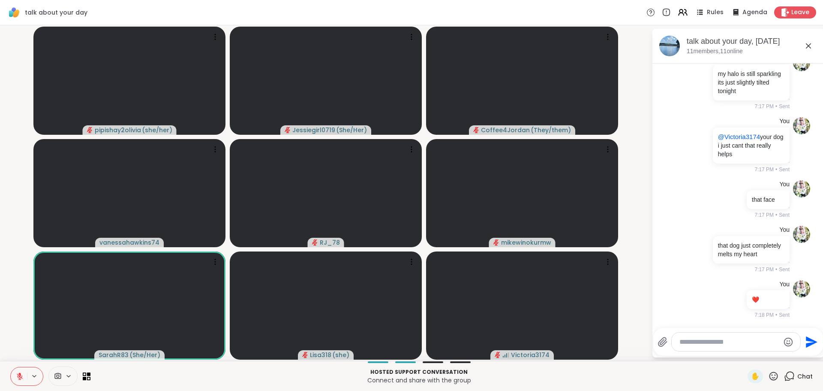
scroll to position [2569, 0]
click at [733, 342] on textarea "Type your message" at bounding box center [730, 342] width 100 height 9
click at [702, 344] on textarea "Type your message" at bounding box center [730, 342] width 100 height 9
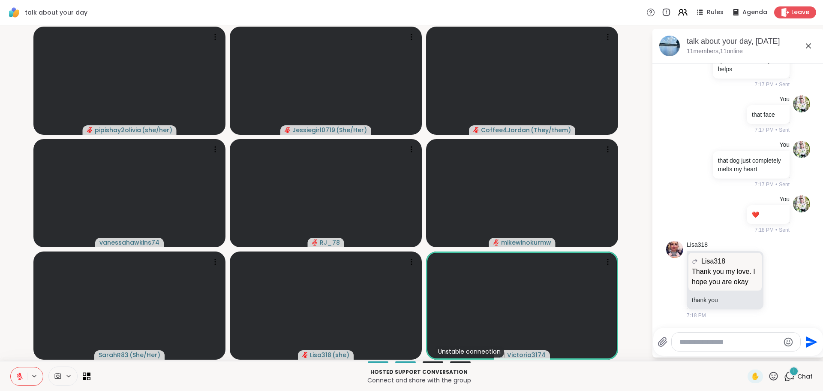
scroll to position [2664, 0]
click at [727, 339] on textarea "Type your message" at bounding box center [730, 342] width 100 height 9
drag, startPoint x: 800, startPoint y: 349, endPoint x: 793, endPoint y: 348, distance: 7.8
click at [800, 349] on div "Send" at bounding box center [738, 341] width 161 height 19
click at [790, 343] on icon "Emoji picker" at bounding box center [789, 342] width 10 height 10
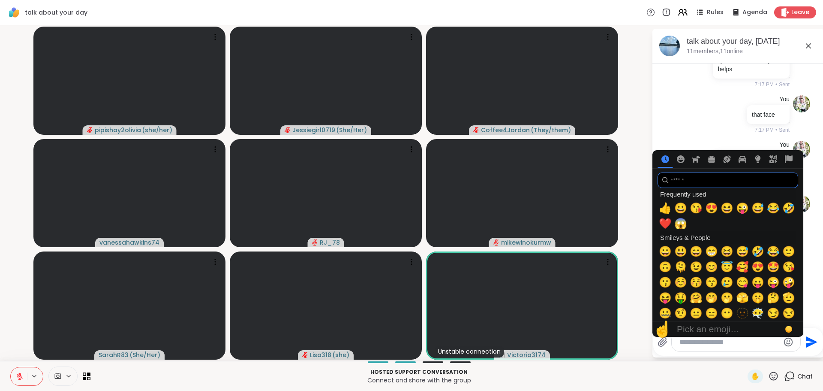
click at [693, 180] on input "search" at bounding box center [728, 179] width 141 height 15
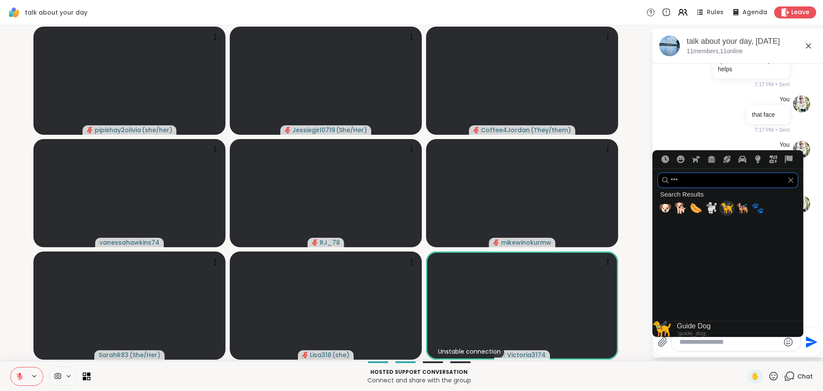
type input "***"
click at [731, 207] on span "🦮" at bounding box center [727, 208] width 13 height 12
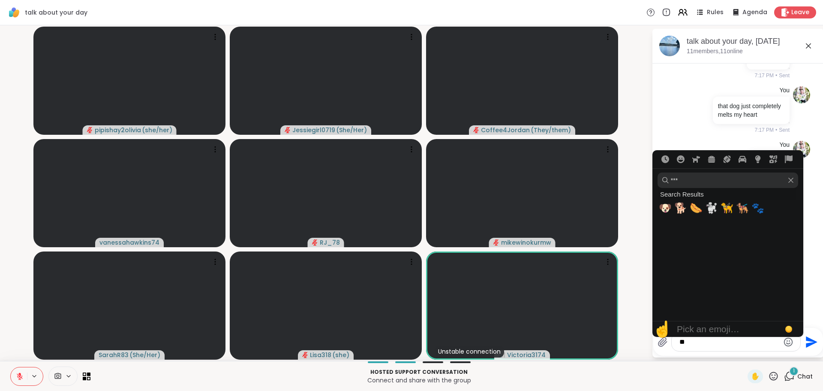
scroll to position [2710, 0]
click at [683, 207] on span "🐕" at bounding box center [681, 208] width 13 height 12
type textarea "****"
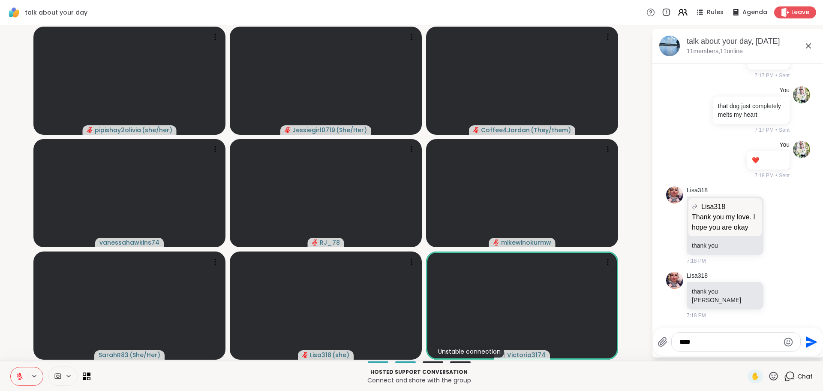
click at [806, 336] on icon "Send" at bounding box center [812, 342] width 12 height 12
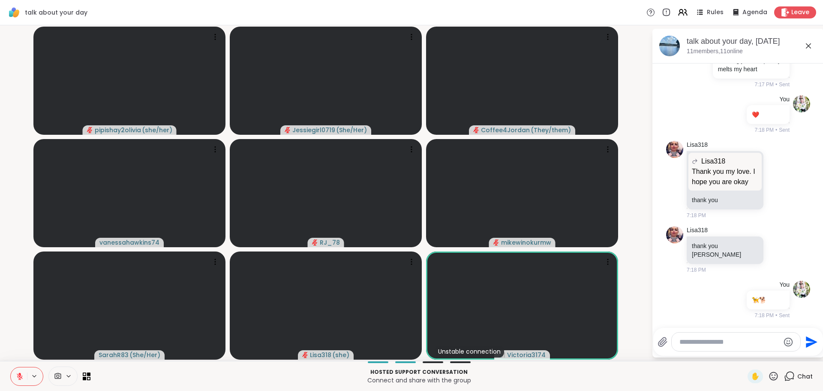
scroll to position [2755, 0]
click at [735, 341] on textarea "Type your message" at bounding box center [730, 342] width 100 height 9
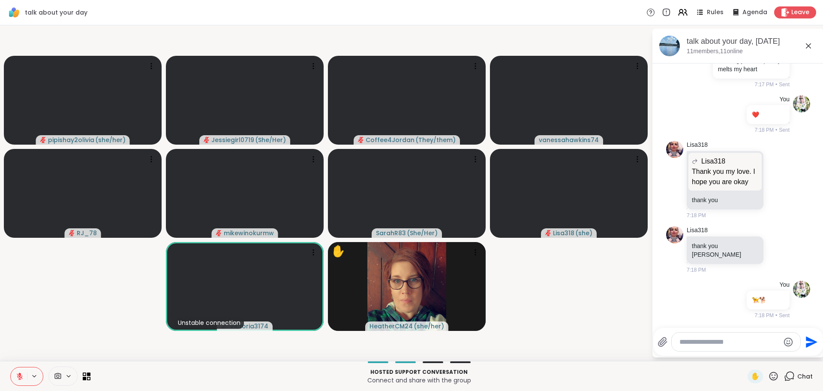
click at [727, 341] on textarea "Type your message" at bounding box center [730, 342] width 100 height 9
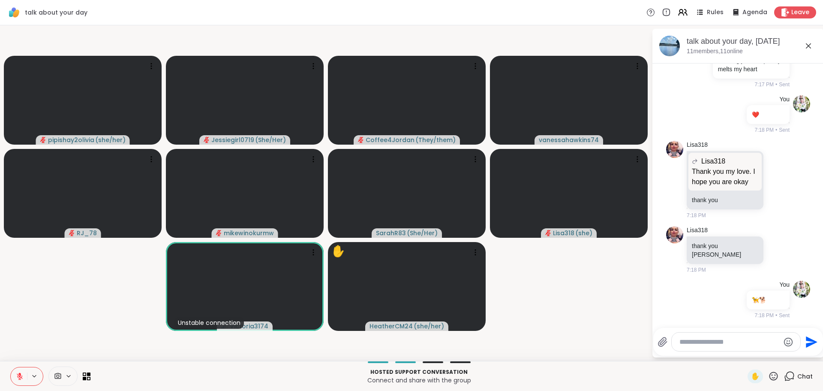
click at [727, 341] on textarea "Type your message" at bounding box center [730, 342] width 100 height 9
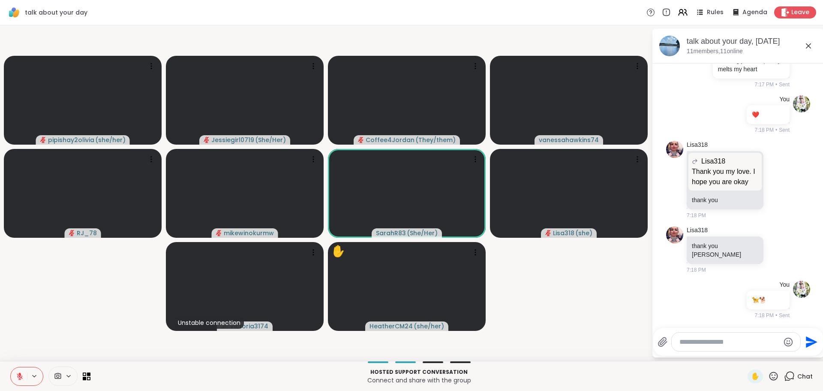
click at [727, 341] on textarea "Type your message" at bounding box center [730, 342] width 100 height 9
click at [724, 341] on textarea "Type your message" at bounding box center [730, 342] width 100 height 9
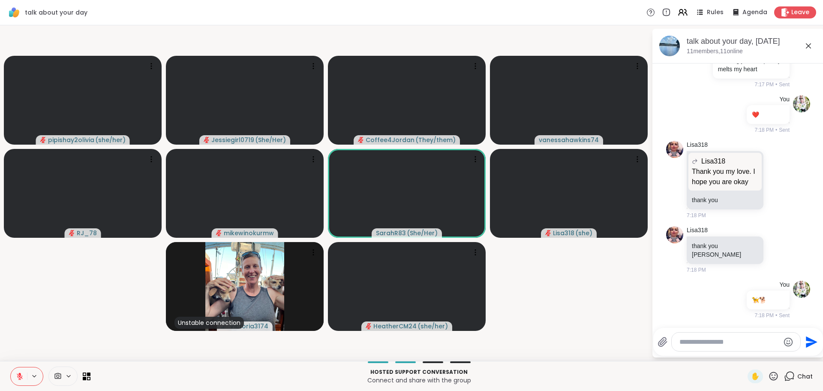
click at [724, 341] on textarea "Type your message" at bounding box center [730, 342] width 100 height 9
click at [740, 338] on textarea "Type your message" at bounding box center [730, 342] width 100 height 9
click at [751, 376] on span "✋" at bounding box center [755, 376] width 9 height 10
click at [718, 335] on div at bounding box center [736, 341] width 129 height 18
click at [720, 341] on textarea "Type your message" at bounding box center [730, 342] width 100 height 9
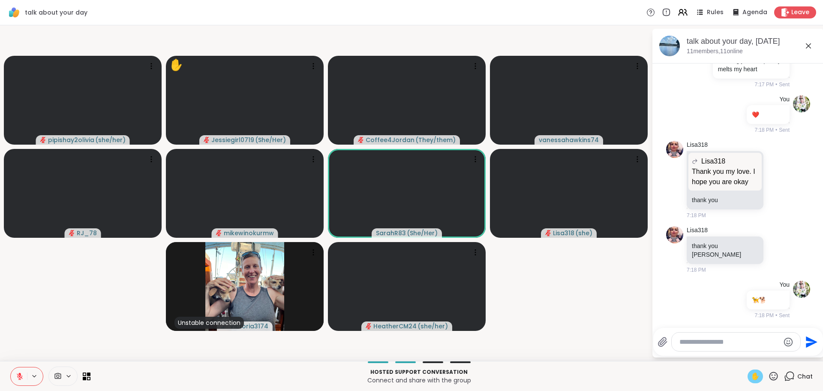
click at [707, 344] on textarea "Type your message" at bounding box center [730, 342] width 100 height 9
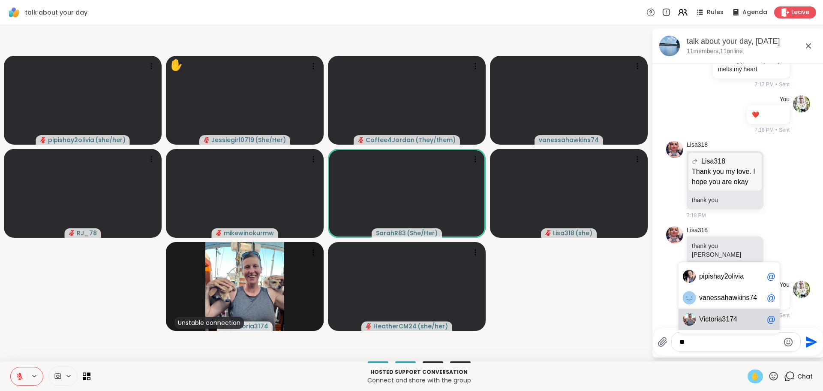
click at [720, 321] on span "ictoria3174" at bounding box center [720, 319] width 33 height 9
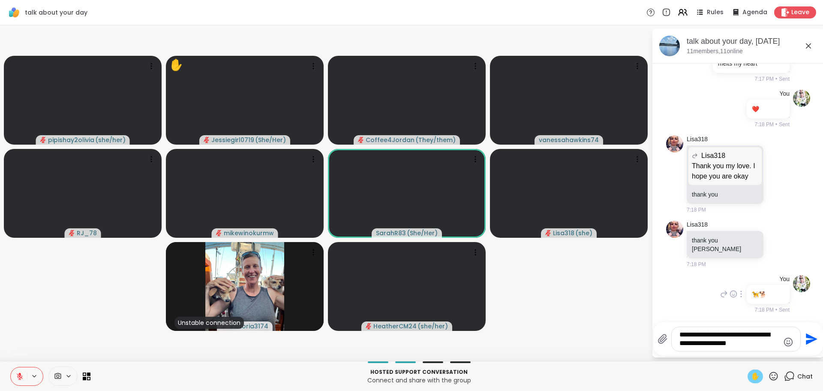
type textarea "**********"
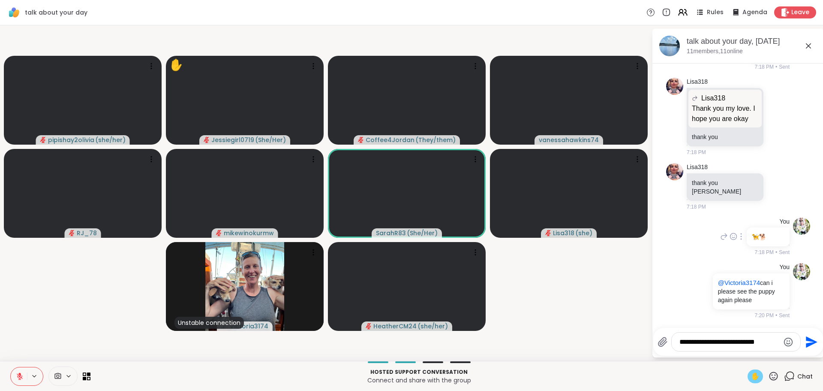
type textarea "**********"
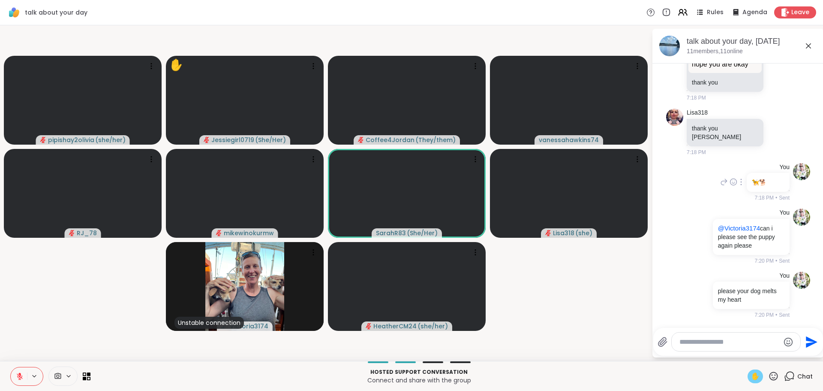
scroll to position [2873, 0]
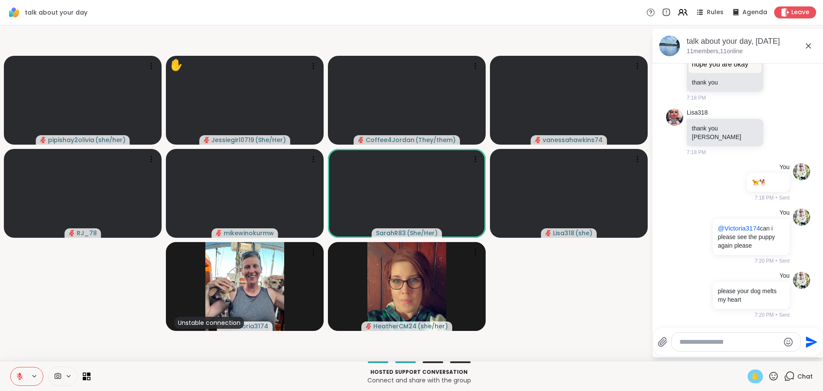
click at [16, 374] on icon at bounding box center [20, 376] width 8 height 8
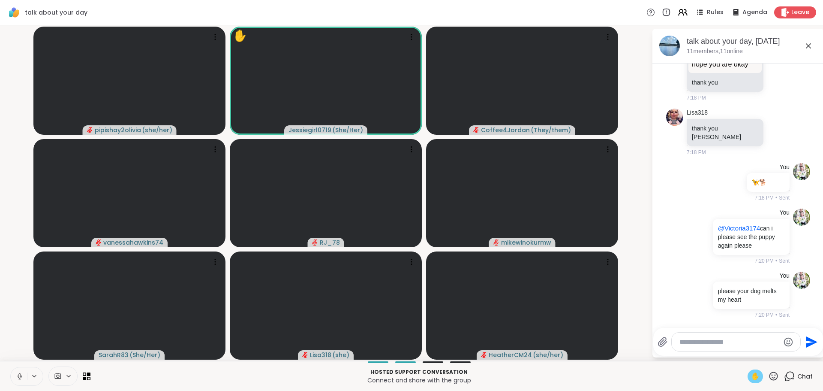
click at [19, 374] on icon at bounding box center [19, 375] width 2 height 4
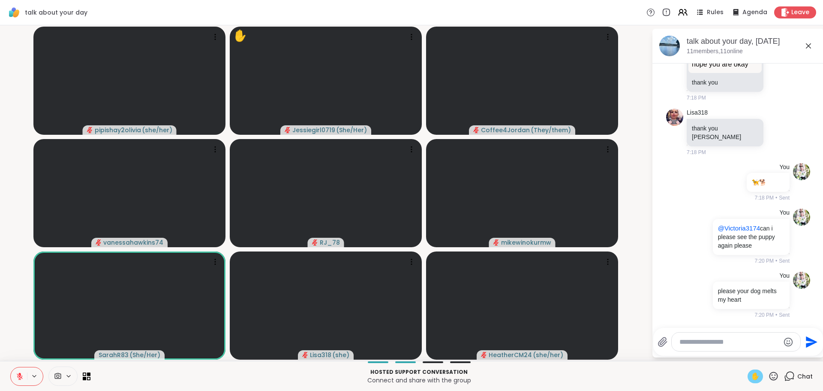
click at [709, 340] on textarea "Type your message" at bounding box center [730, 342] width 100 height 9
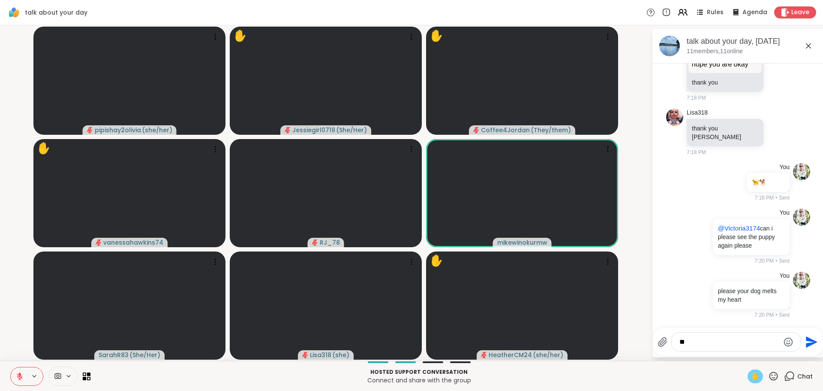
type textarea "*"
click at [705, 317] on span "Lisa" at bounding box center [727, 319] width 57 height 9
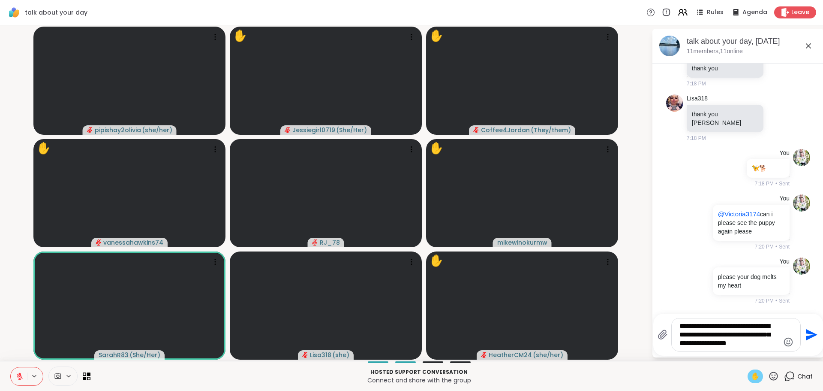
type textarea "**********"
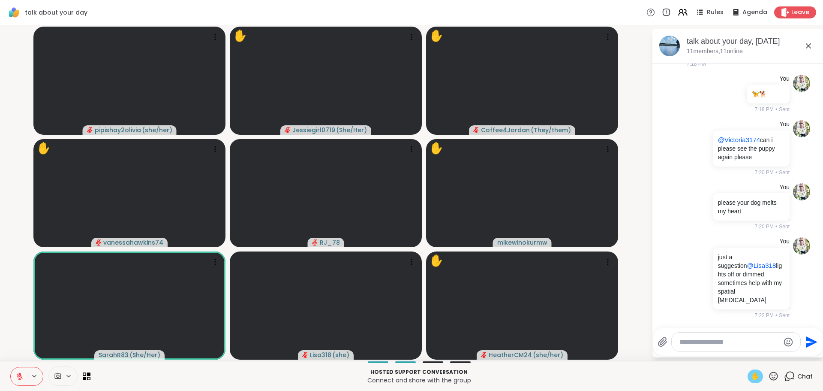
scroll to position [2953, 0]
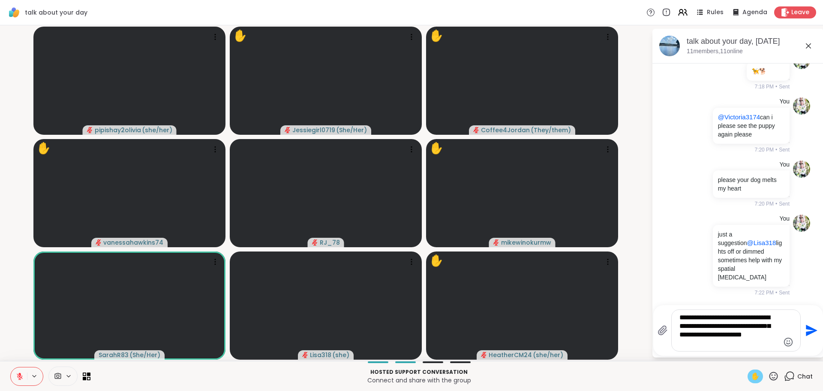
type textarea "**********"
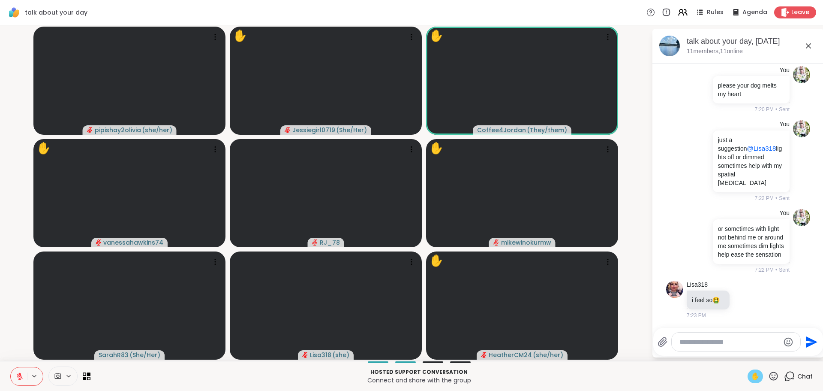
scroll to position [3087, 0]
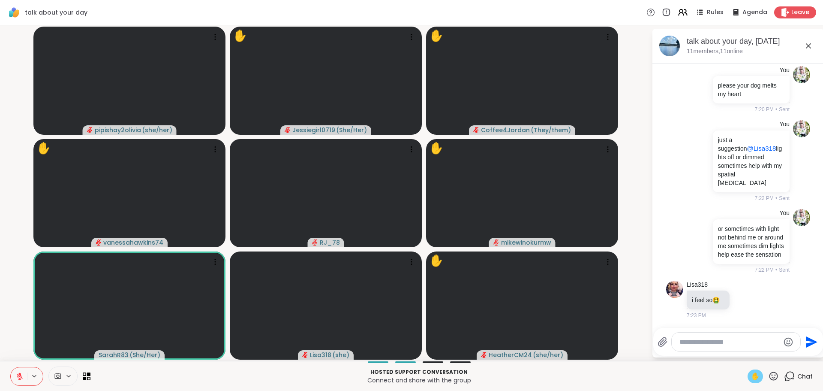
click at [711, 338] on textarea "Type your message" at bounding box center [730, 342] width 100 height 9
click at [714, 341] on textarea "Type your message" at bounding box center [730, 342] width 100 height 9
click at [745, 302] on icon at bounding box center [745, 299] width 6 height 6
click at [712, 287] on button "Select Reaction: Joy" at bounding box center [707, 285] width 17 height 17
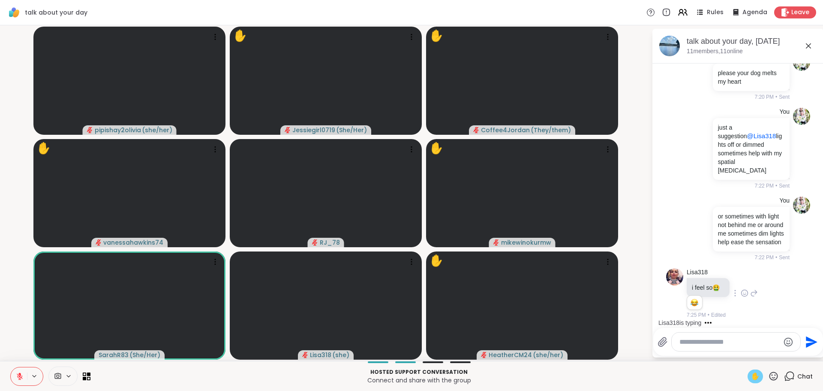
click at [747, 293] on icon at bounding box center [745, 293] width 8 height 9
click at [766, 285] on button "Select Reaction: Sad" at bounding box center [763, 279] width 17 height 17
click at [735, 340] on textarea "Type your message" at bounding box center [730, 342] width 100 height 9
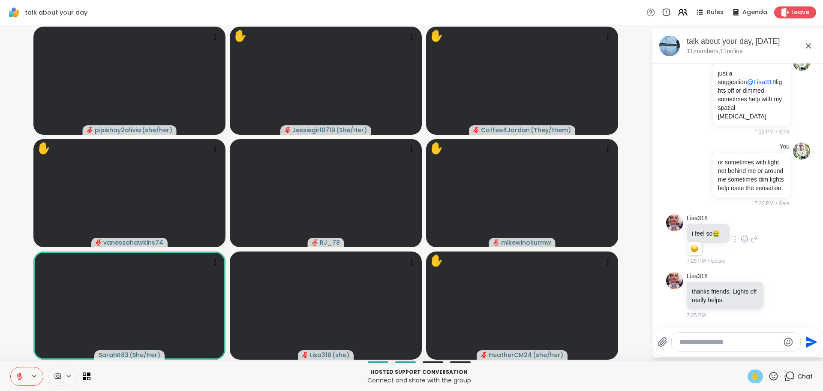
click at [17, 377] on icon at bounding box center [20, 376] width 8 height 8
click at [713, 348] on div at bounding box center [736, 341] width 129 height 18
click at [718, 342] on textarea "Type your message" at bounding box center [730, 342] width 100 height 9
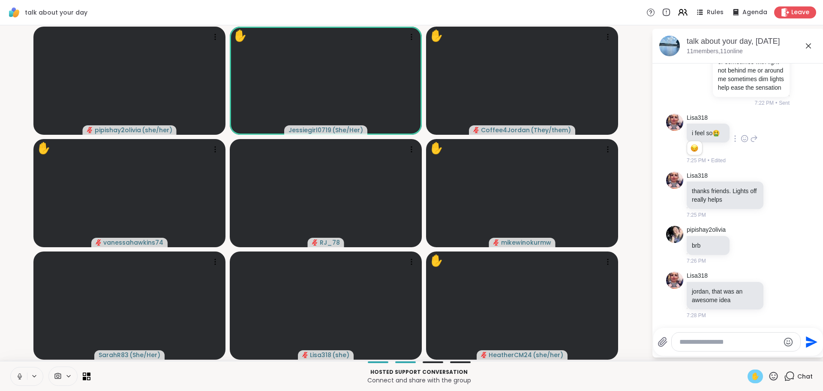
scroll to position [3266, 0]
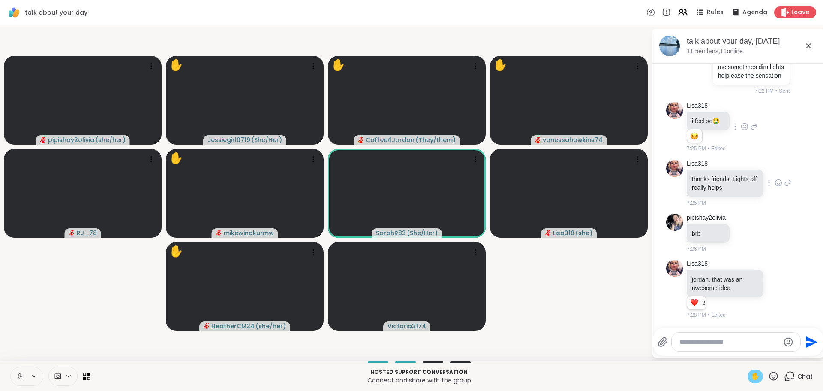
click at [775, 181] on icon at bounding box center [779, 182] width 8 height 9
click at [775, 169] on div "Select Reaction: Heart" at bounding box center [779, 169] width 8 height 8
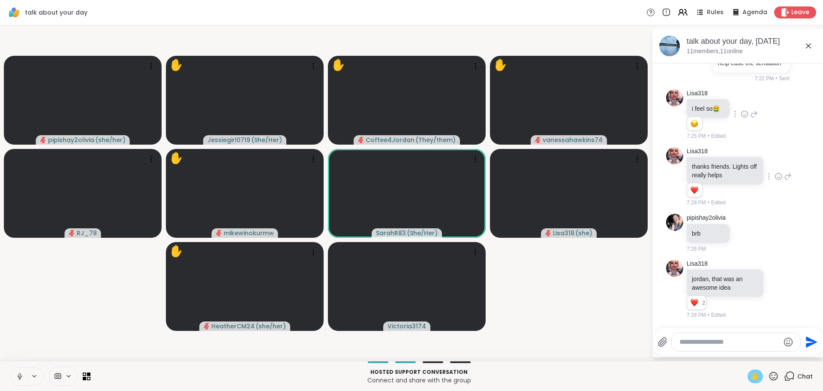
scroll to position [3278, 0]
click at [723, 341] on textarea "Type your message" at bounding box center [730, 342] width 100 height 9
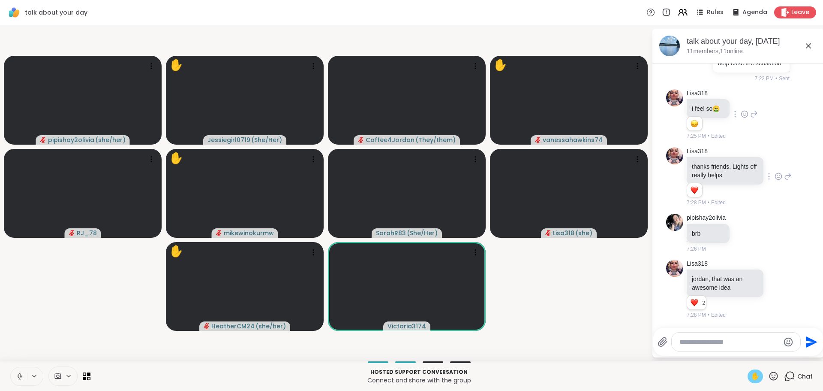
click at [702, 343] on textarea "Type your message" at bounding box center [730, 342] width 100 height 9
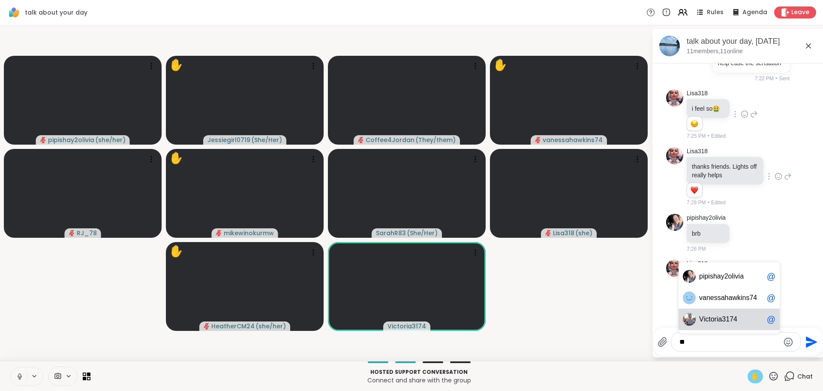
click at [712, 324] on div "V ictoria3174 @" at bounding box center [729, 318] width 101 height 21
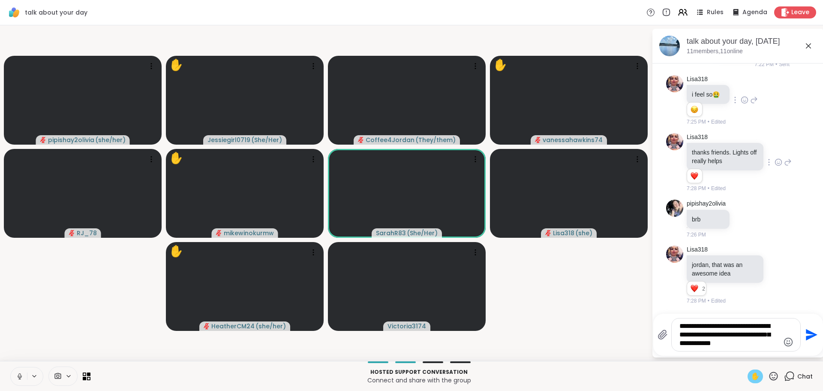
type textarea "**********"
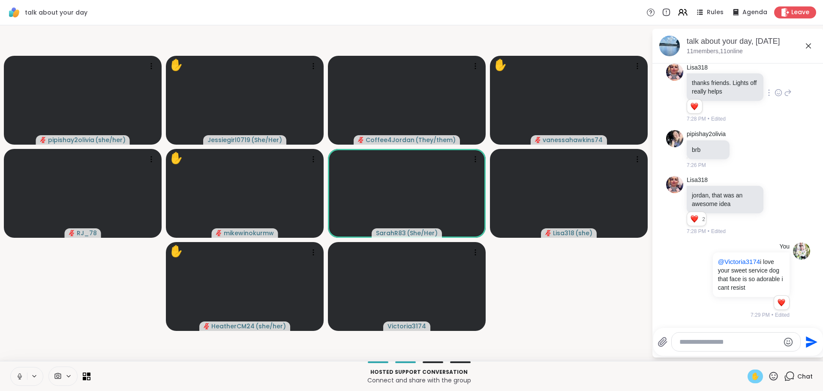
scroll to position [3362, 0]
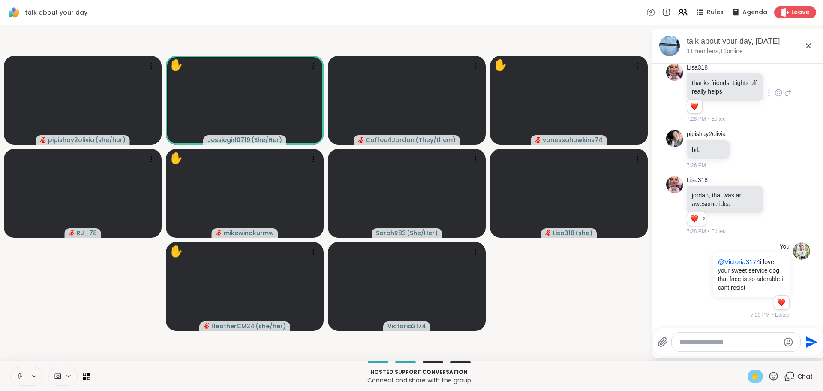
click at [21, 374] on icon at bounding box center [20, 376] width 8 height 8
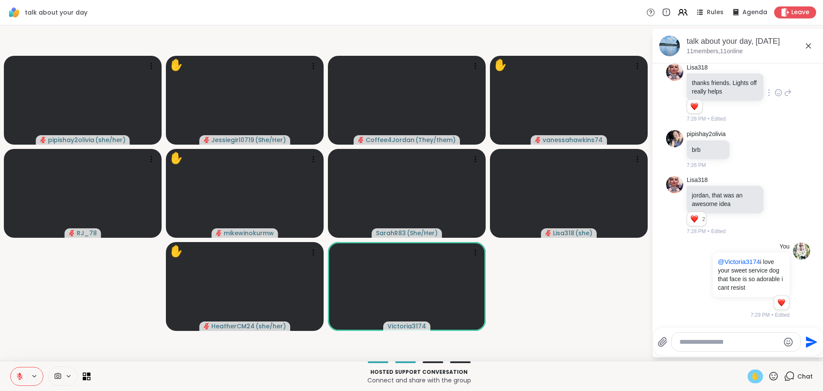
click at [693, 340] on textarea "Type your message" at bounding box center [730, 342] width 100 height 9
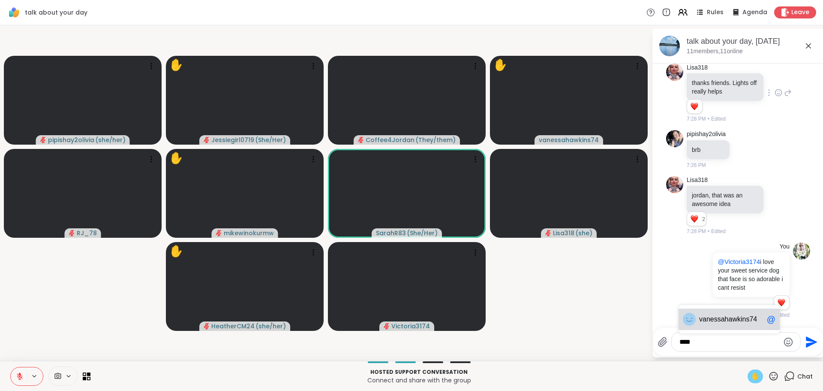
scroll to position [3416, 0]
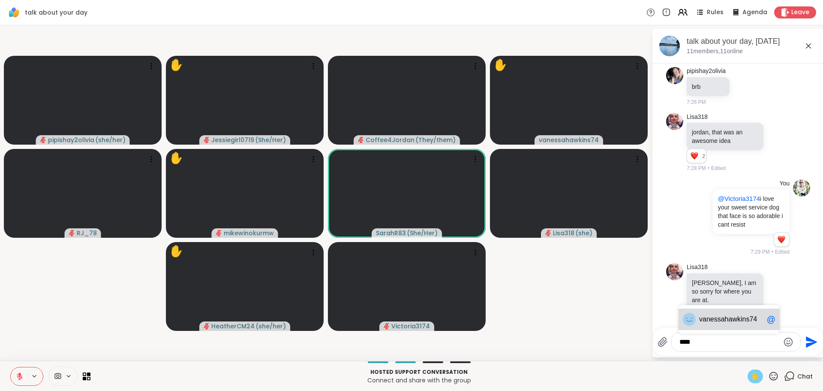
click at [728, 323] on div "van essahawkins74 @" at bounding box center [729, 318] width 101 height 21
click at [753, 343] on textarea "**********" at bounding box center [730, 342] width 100 height 9
click at [755, 344] on textarea "**********" at bounding box center [730, 342] width 100 height 9
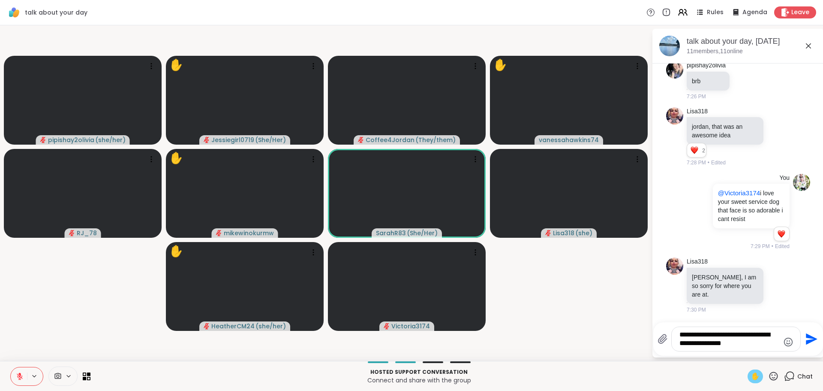
scroll to position [3493, 0]
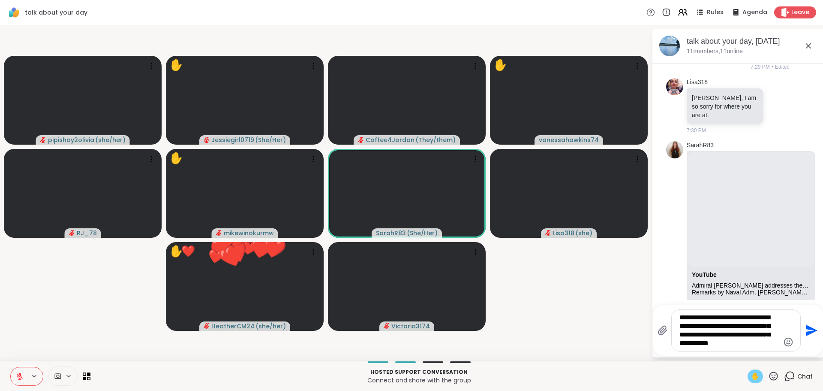
type textarea "**********"
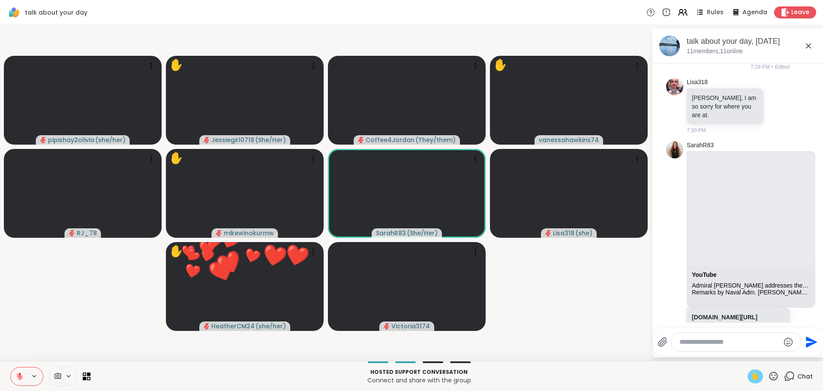
scroll to position [3724, 0]
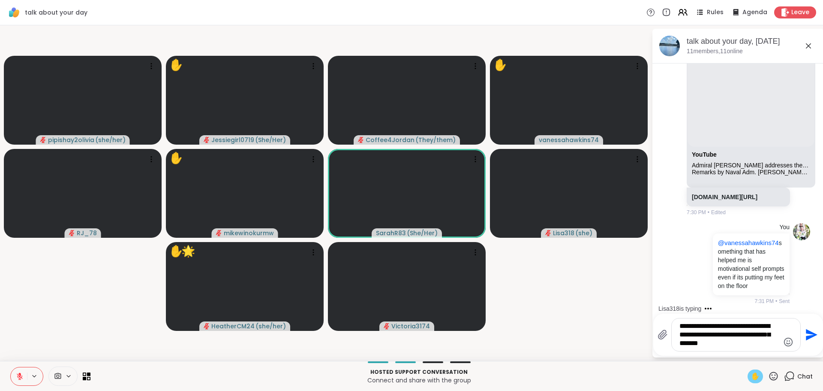
type textarea "**********"
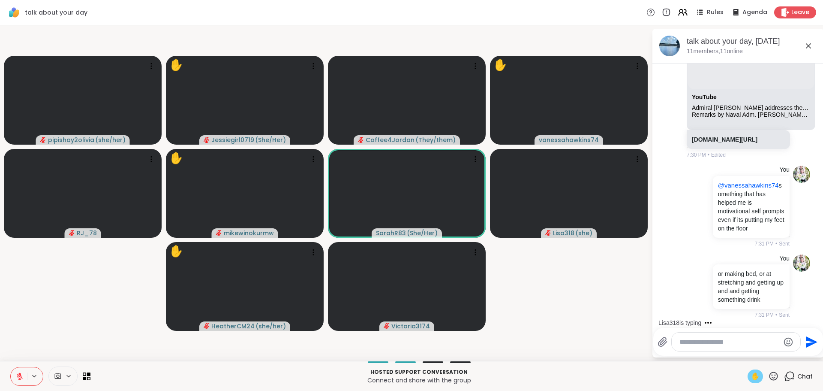
scroll to position [3805, 0]
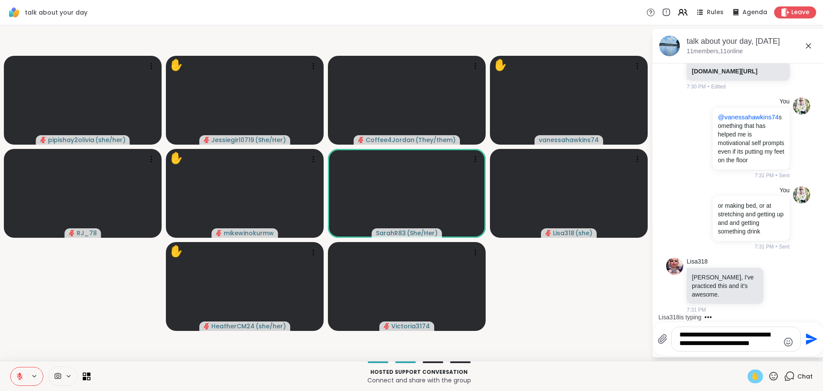
type textarea "**********"
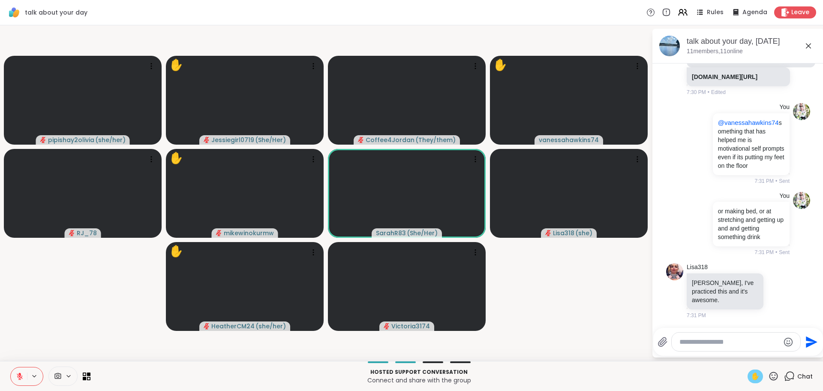
scroll to position [3930, 0]
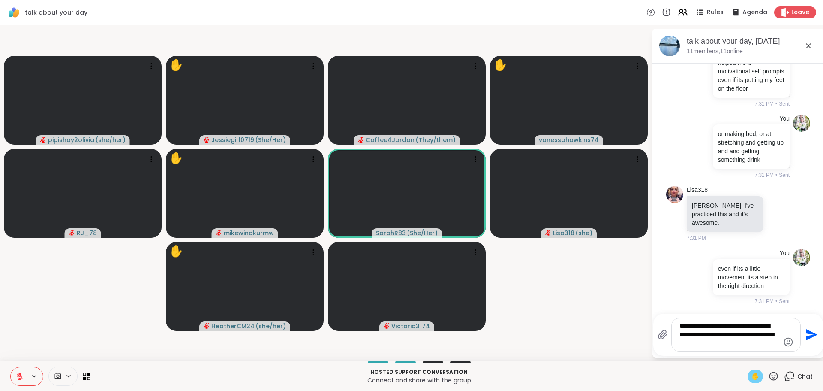
type textarea "**********"
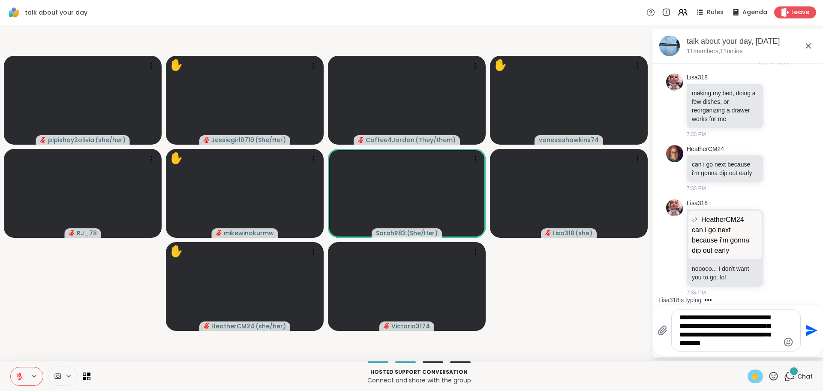
scroll to position [4263, 0]
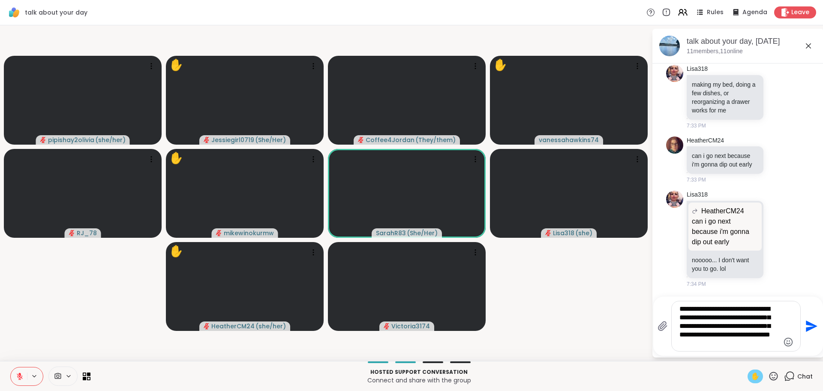
type textarea "**********"
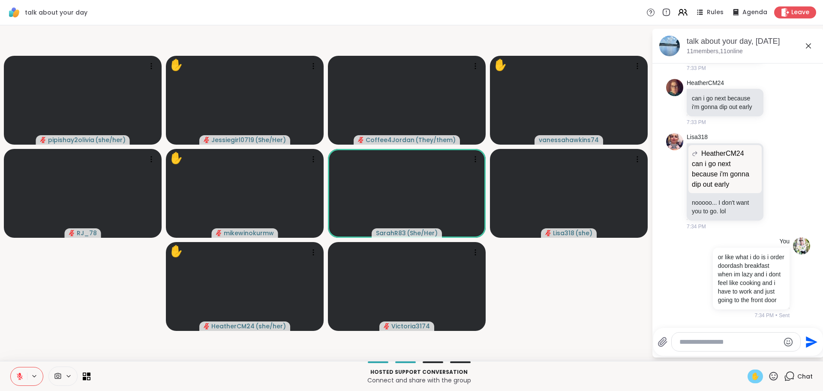
scroll to position [4358, 0]
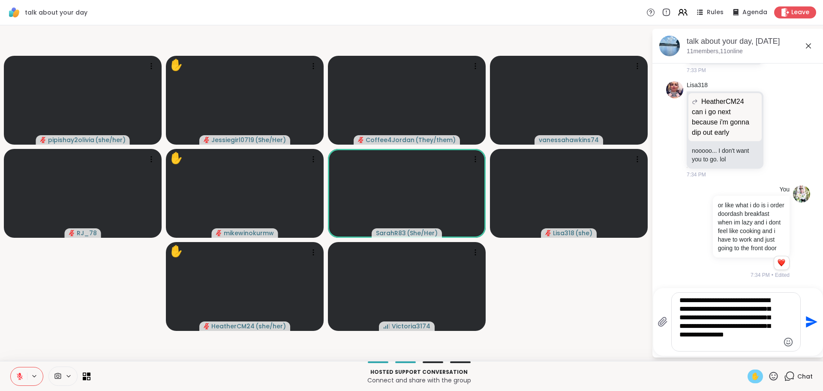
type textarea "**********"
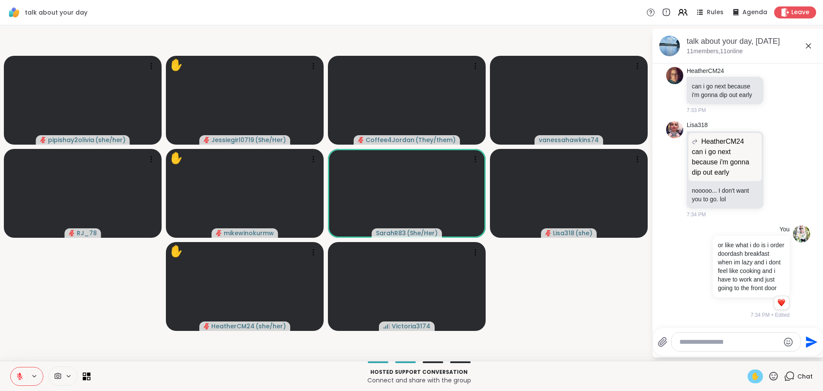
scroll to position [4472, 0]
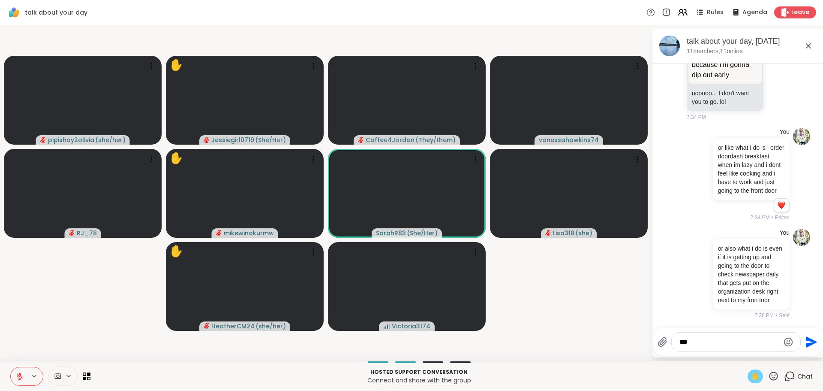
type textarea "****"
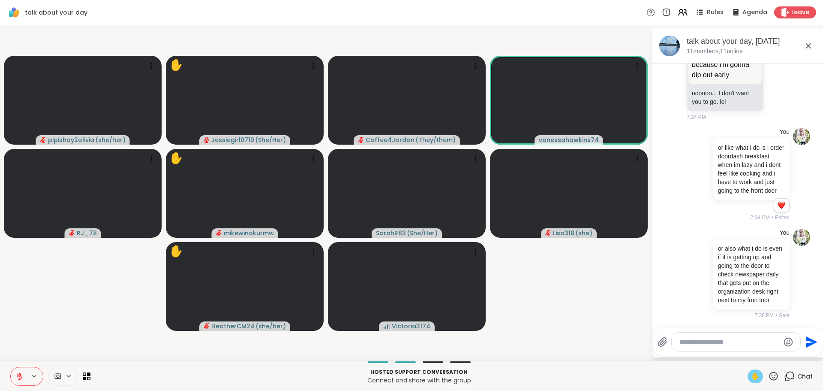
scroll to position [4518, 0]
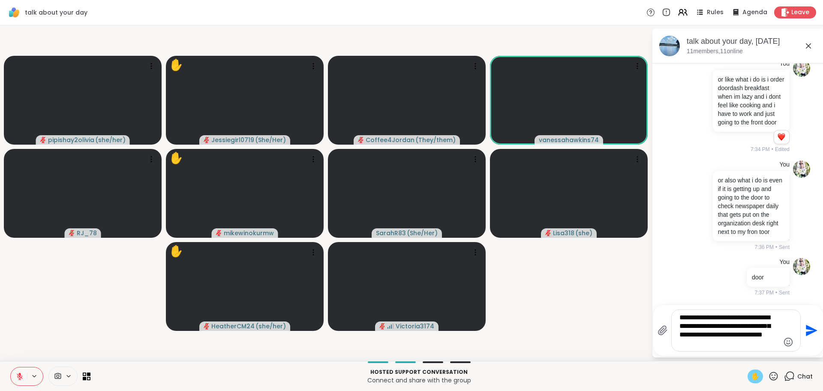
type textarea "**********"
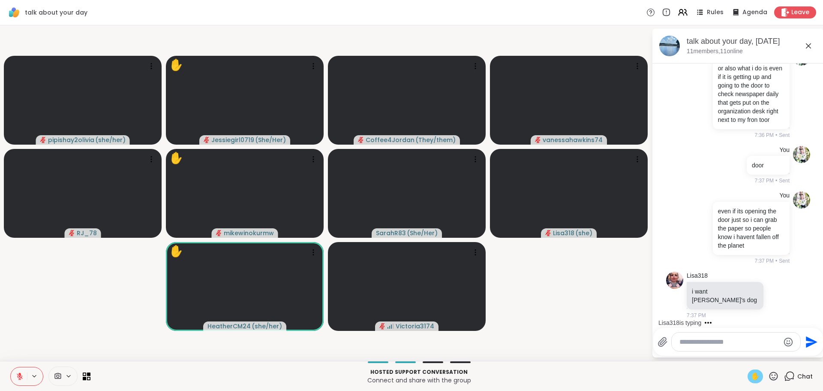
scroll to position [4644, 0]
click at [766, 298] on div at bounding box center [770, 294] width 8 height 10
click at [775, 297] on icon at bounding box center [779, 294] width 8 height 9
click at [775, 285] on div "Select Reaction: Heart" at bounding box center [779, 281] width 8 height 8
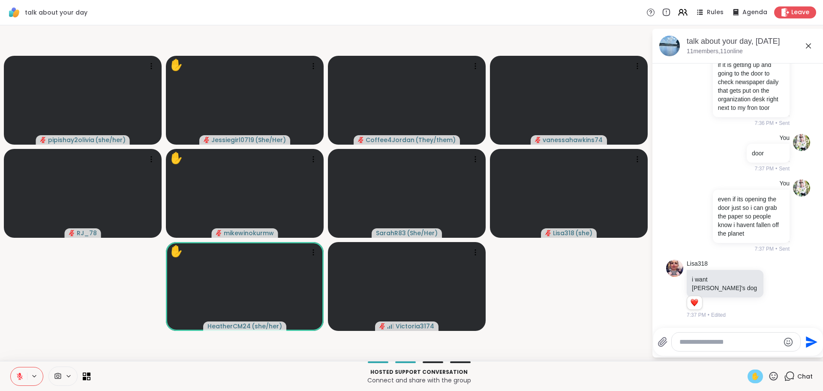
click at [784, 294] on icon at bounding box center [788, 289] width 8 height 10
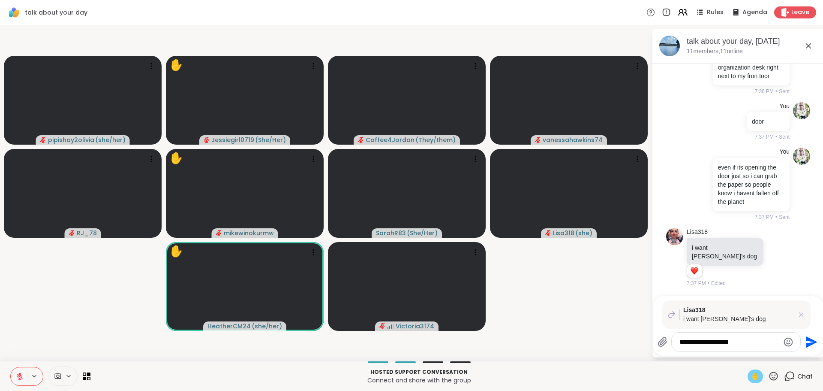
type textarea "**********"
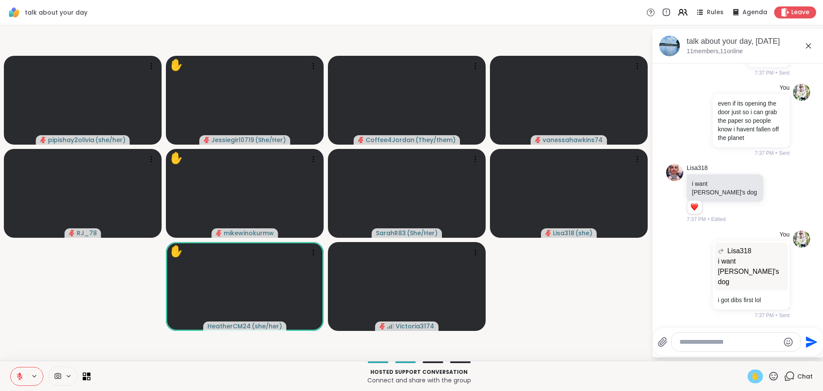
scroll to position [4731, 0]
click at [729, 335] on div at bounding box center [736, 341] width 129 height 18
click at [730, 341] on textarea "Type your message" at bounding box center [730, 342] width 100 height 9
type textarea "**********"
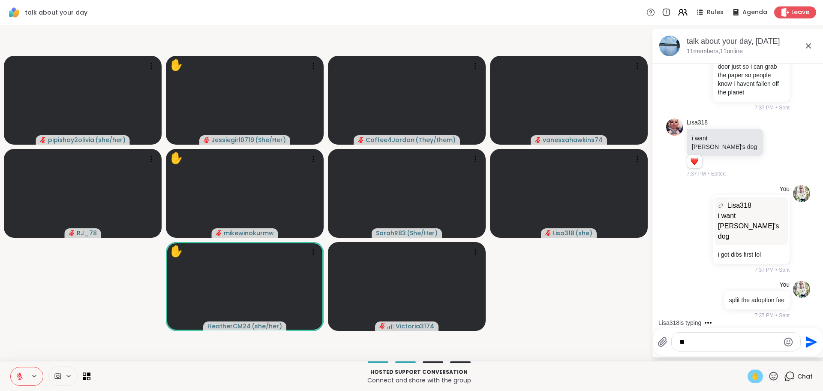
type textarea "***"
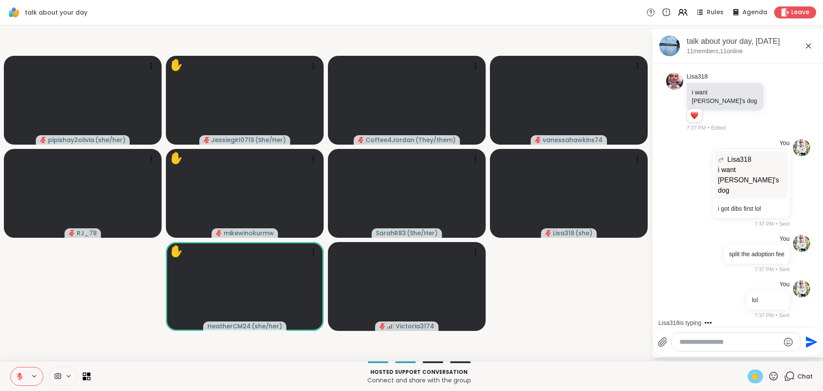
scroll to position [4822, 0]
click at [784, 343] on icon "Emoji picker" at bounding box center [789, 342] width 10 height 10
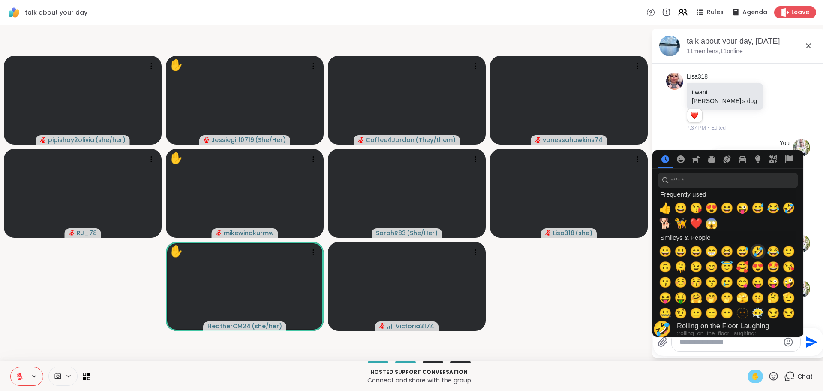
click at [761, 253] on span "🤣" at bounding box center [758, 251] width 13 height 12
type textarea "**"
click at [812, 338] on icon "Send" at bounding box center [811, 342] width 14 height 14
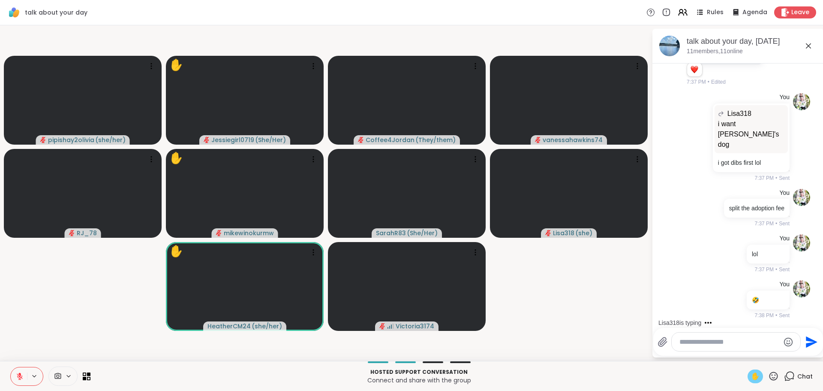
scroll to position [4868, 0]
click at [724, 344] on textarea "Type your message" at bounding box center [730, 342] width 100 height 9
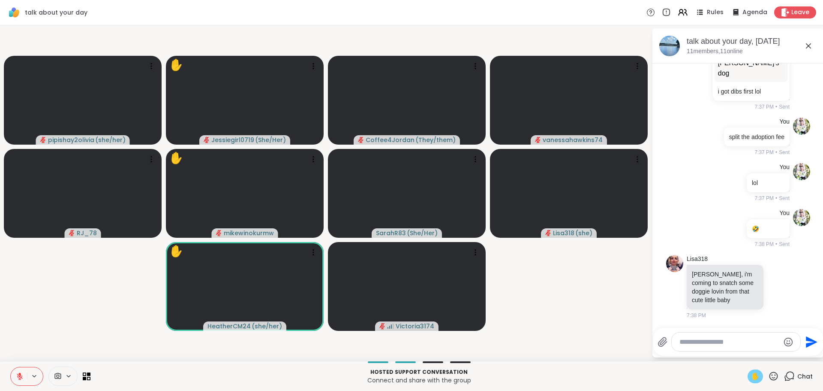
scroll to position [4939, 0]
click at [775, 289] on icon at bounding box center [779, 286] width 8 height 9
click at [775, 274] on div "Select Reaction: Heart" at bounding box center [779, 273] width 8 height 8
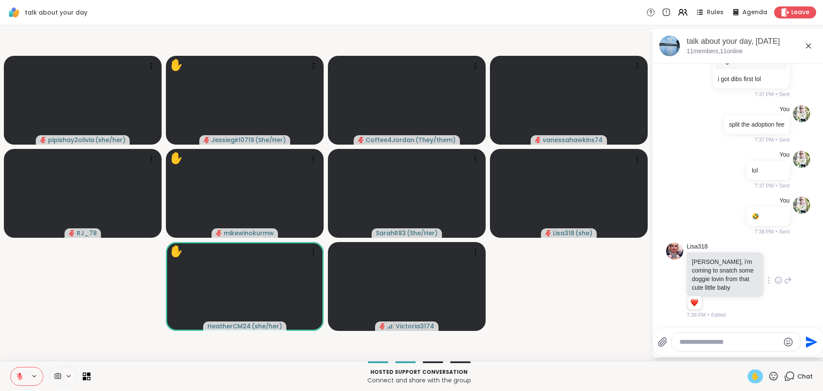
scroll to position [4952, 0]
click at [786, 280] on icon at bounding box center [789, 280] width 6 height 6
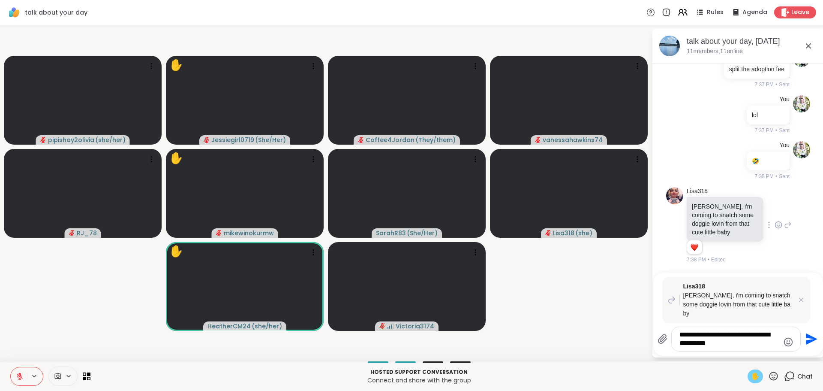
type textarea "**********"
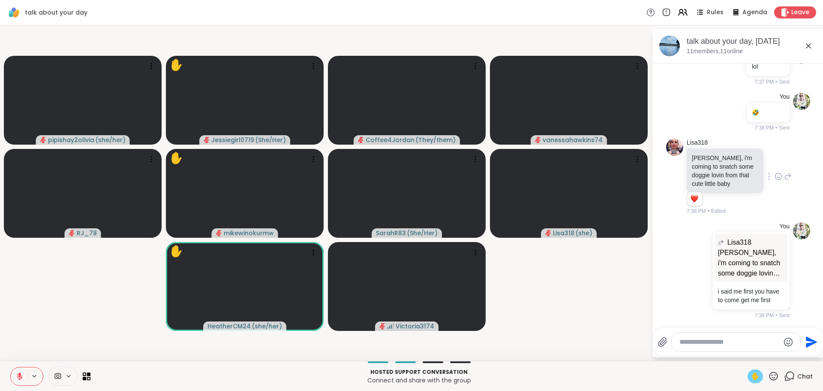
scroll to position [5064, 0]
click at [788, 339] on icon "Emoji picker" at bounding box center [789, 342] width 10 height 10
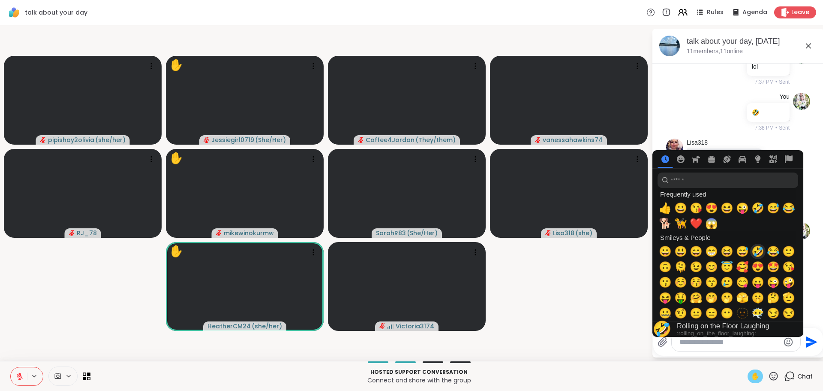
click at [756, 246] on span "🤣" at bounding box center [758, 251] width 13 height 12
type textarea "**"
click at [811, 343] on icon "Send" at bounding box center [812, 342] width 12 height 12
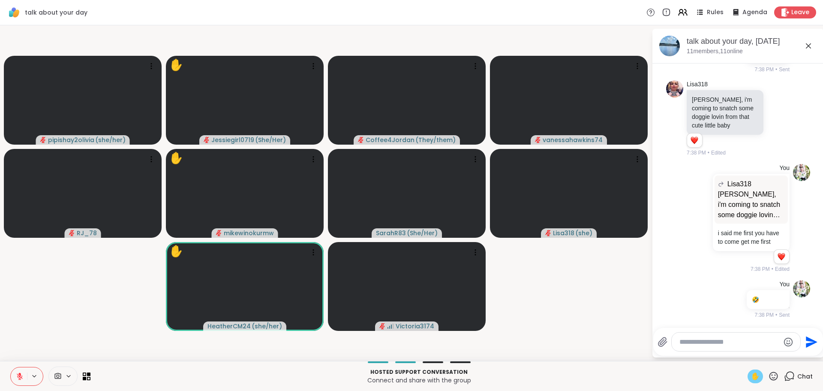
scroll to position [5122, 0]
click at [757, 336] on div at bounding box center [736, 341] width 129 height 18
click at [762, 341] on textarea "Type your message" at bounding box center [730, 342] width 100 height 9
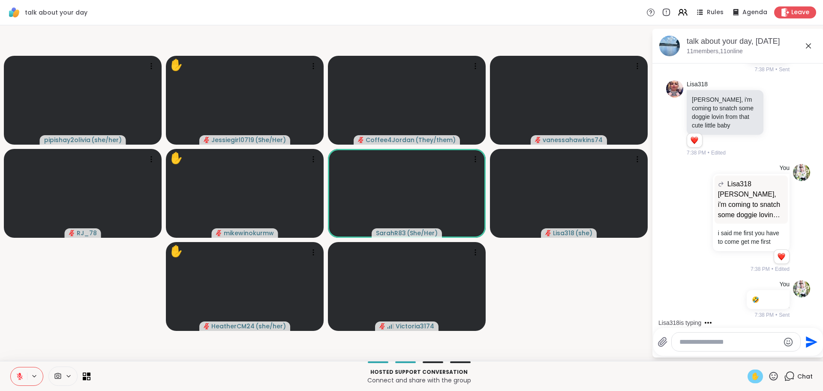
click at [747, 338] on textarea "Type your message" at bounding box center [730, 342] width 100 height 9
click at [745, 338] on textarea "Type your message" at bounding box center [730, 342] width 100 height 9
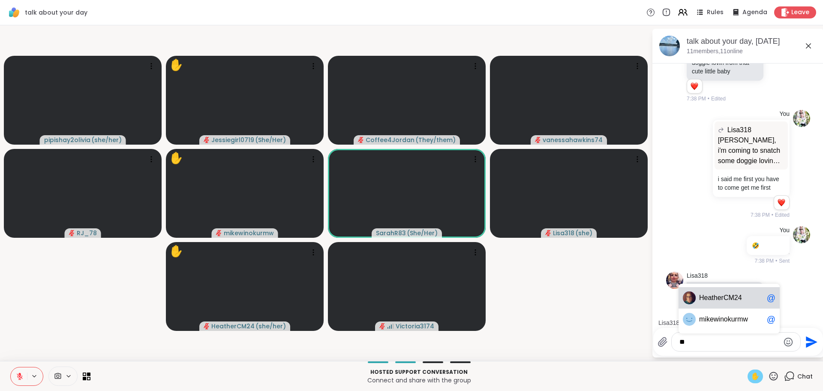
scroll to position [5176, 0]
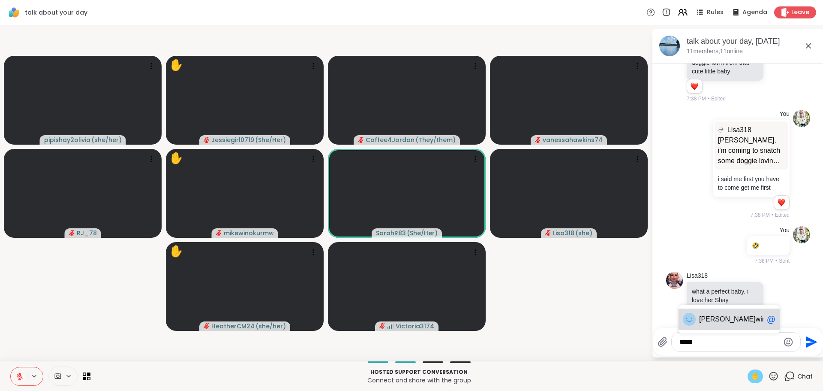
click at [740, 309] on div "mike winokurmw @" at bounding box center [729, 318] width 101 height 21
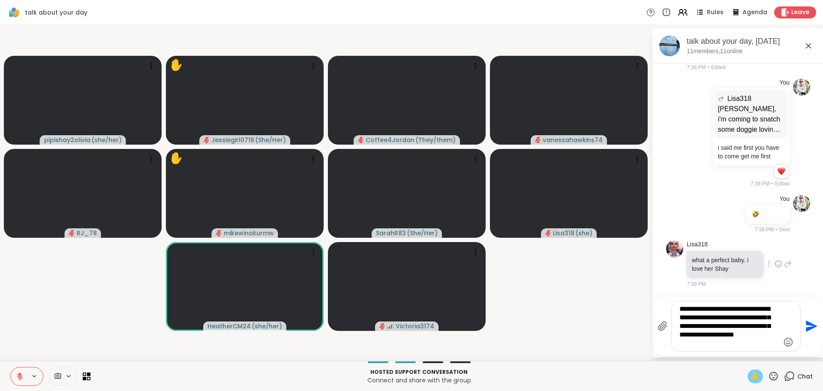
type textarea "**********"
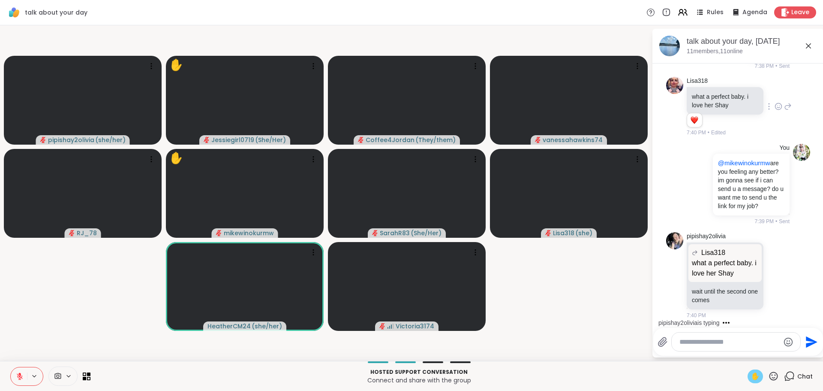
scroll to position [5390, 0]
click at [775, 271] on icon at bounding box center [779, 275] width 8 height 9
click at [775, 259] on div "Select Reaction: Heart" at bounding box center [779, 262] width 8 height 8
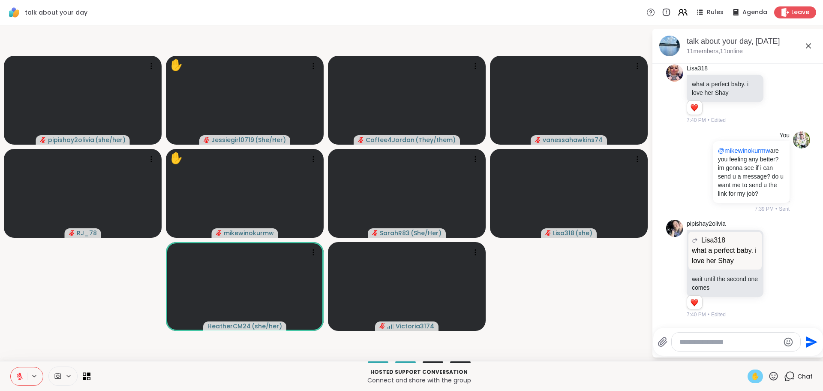
click at [784, 264] on icon at bounding box center [788, 269] width 8 height 10
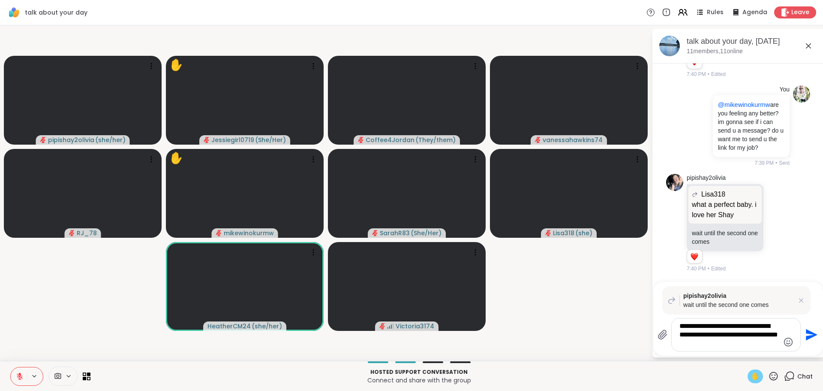
type textarea "**********"
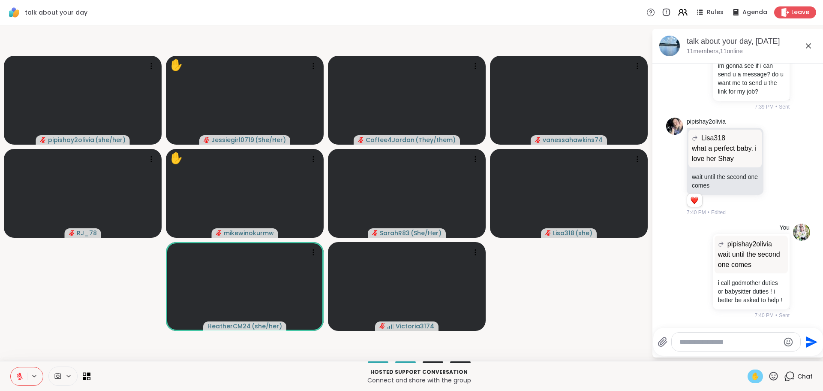
scroll to position [5513, 0]
click at [790, 344] on icon "Emoji picker" at bounding box center [789, 342] width 10 height 10
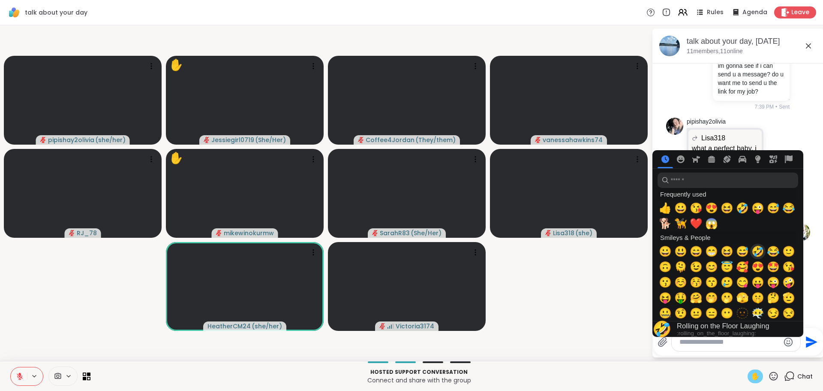
click at [754, 246] on span "🤣" at bounding box center [758, 251] width 13 height 12
type textarea "**"
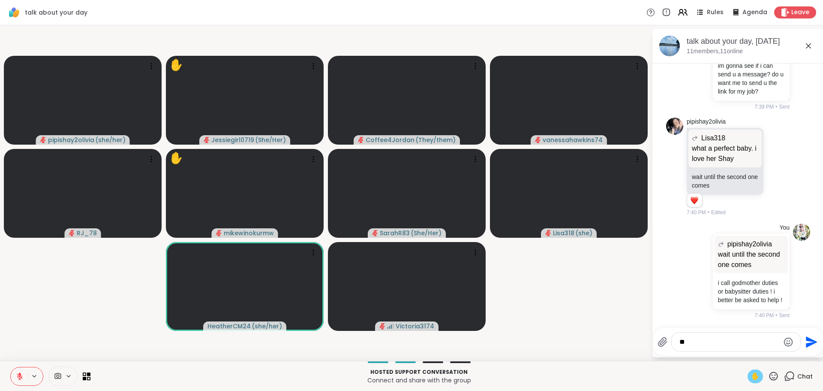
click at [810, 342] on icon "Send" at bounding box center [811, 342] width 14 height 14
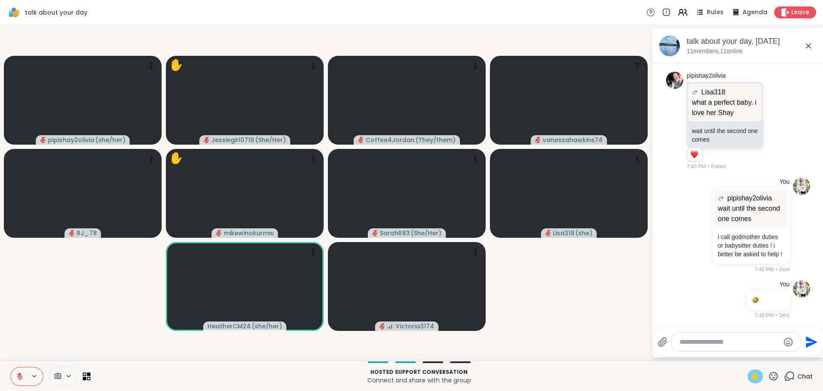
scroll to position [5559, 0]
click at [705, 343] on textarea "Type your message" at bounding box center [730, 342] width 100 height 9
click at [729, 320] on span "ishay2olivia" at bounding box center [726, 319] width 36 height 9
type textarea "**********"
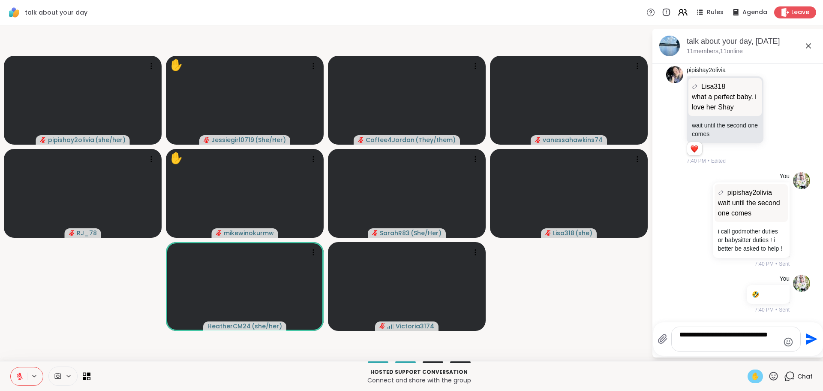
click at [814, 337] on icon "Send" at bounding box center [811, 339] width 14 height 14
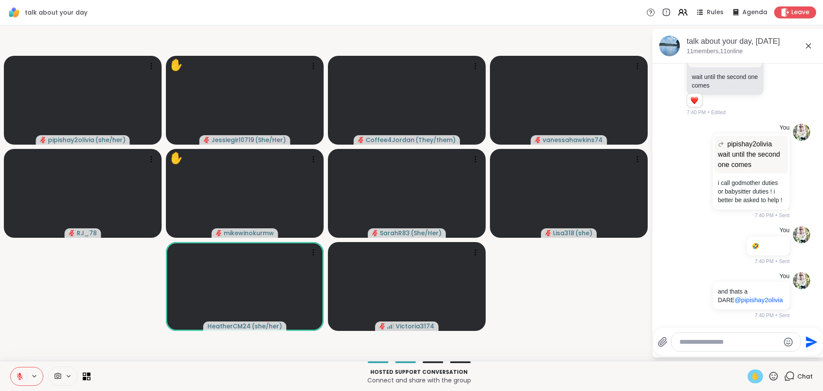
scroll to position [5613, 0]
click at [742, 342] on textarea "Type your message" at bounding box center [730, 342] width 100 height 9
drag, startPoint x: 746, startPoint y: 319, endPoint x: 790, endPoint y: 329, distance: 44.9
click at [746, 319] on span "pip ishay2olivia" at bounding box center [731, 319] width 64 height 9
type textarea "**********"
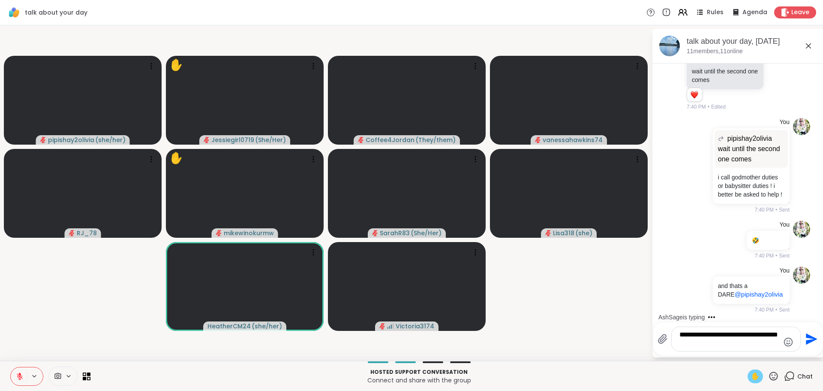
click at [815, 334] on icon "Send" at bounding box center [811, 339] width 14 height 14
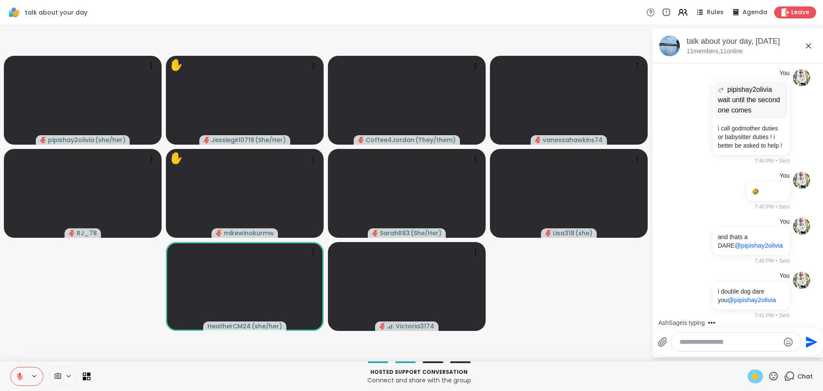
scroll to position [5676, 0]
click at [747, 350] on div at bounding box center [736, 341] width 129 height 18
click at [751, 344] on textarea "Type your message" at bounding box center [730, 342] width 100 height 9
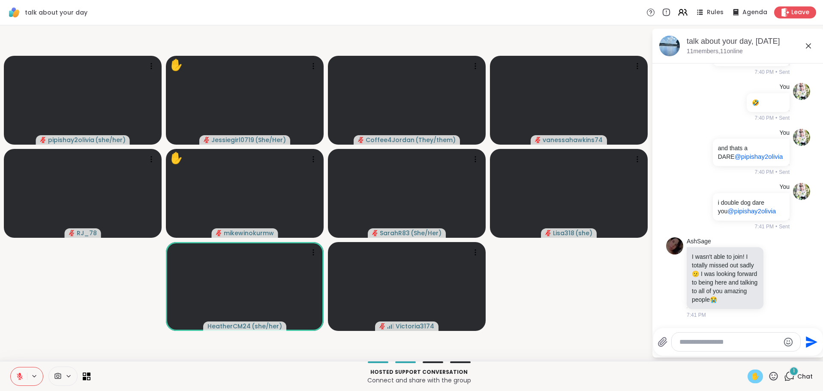
scroll to position [5773, 0]
click at [741, 339] on textarea "Type your message" at bounding box center [730, 342] width 100 height 9
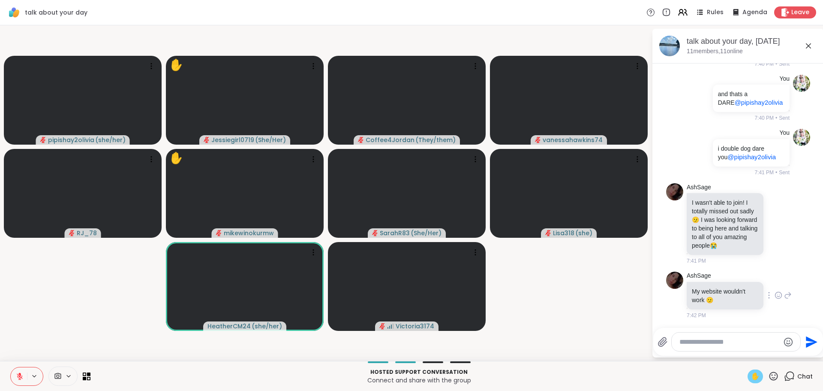
scroll to position [5827, 0]
click at [775, 292] on icon at bounding box center [779, 295] width 8 height 9
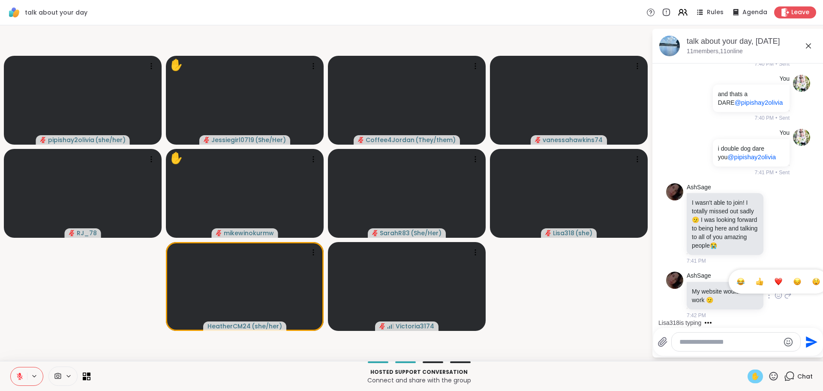
click at [794, 280] on div "Select Reaction: Sad" at bounding box center [798, 281] width 8 height 8
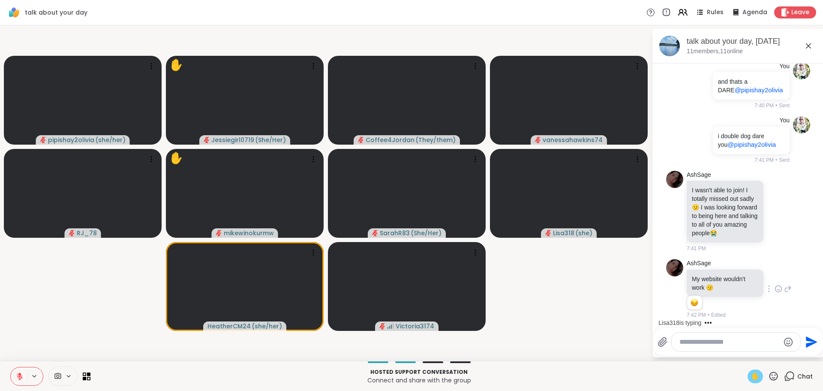
scroll to position [5840, 0]
click at [733, 344] on textarea "Type your message" at bounding box center [730, 342] width 100 height 9
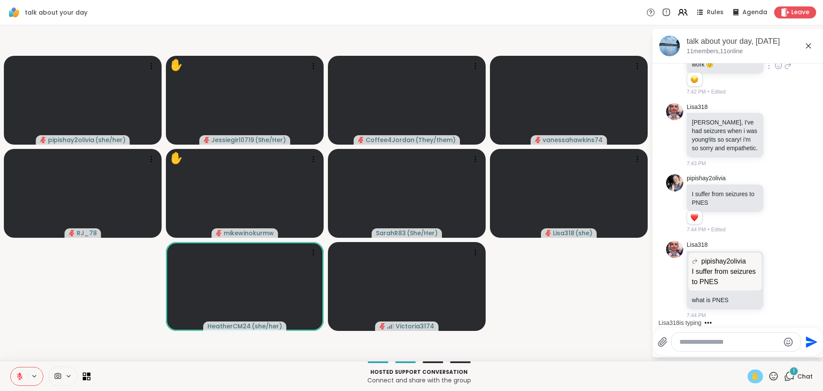
scroll to position [6072, 0]
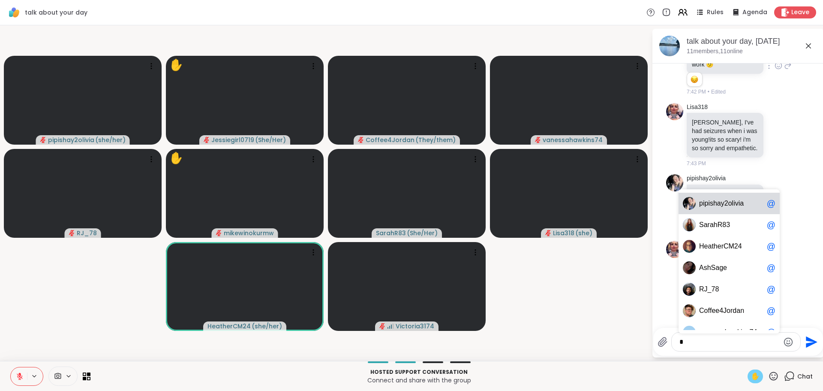
click at [745, 202] on span "p i p i s h a y 2 o l i v i a" at bounding box center [731, 203] width 64 height 9
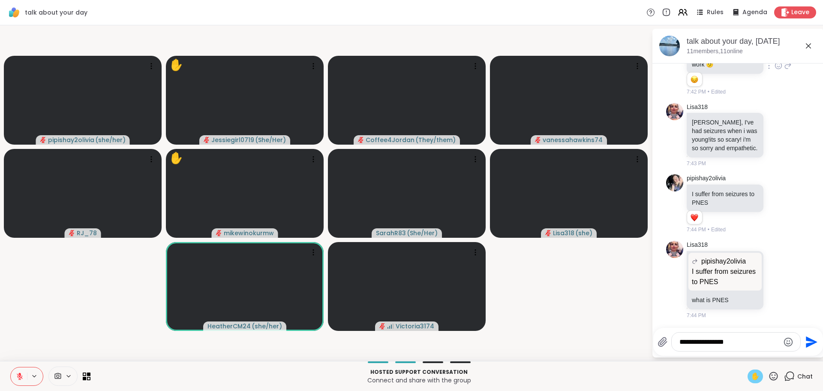
click at [741, 340] on textarea "**********" at bounding box center [730, 342] width 100 height 9
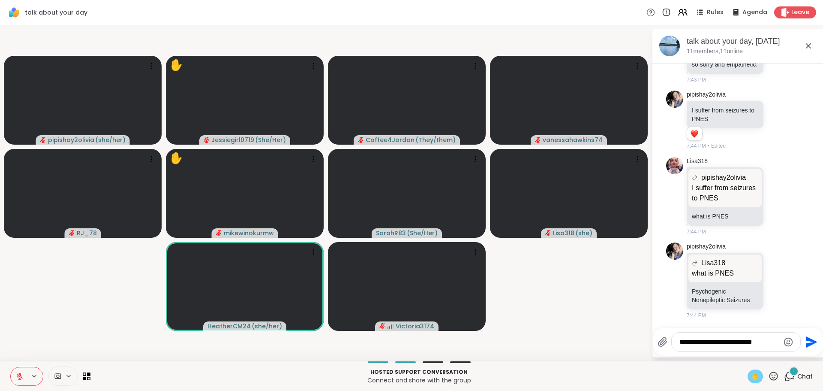
scroll to position [6155, 0]
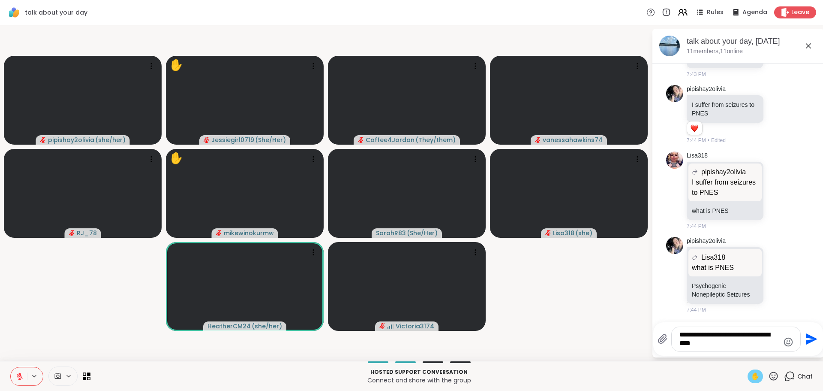
type textarea "**********"
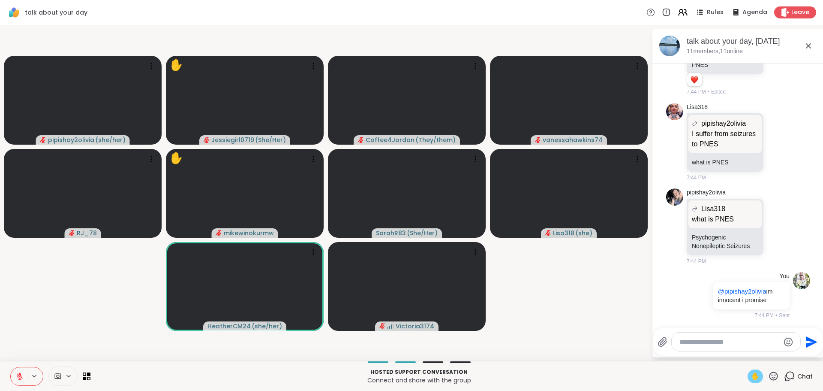
scroll to position [6209, 0]
click at [785, 342] on icon "Emoji picker" at bounding box center [789, 342] width 10 height 10
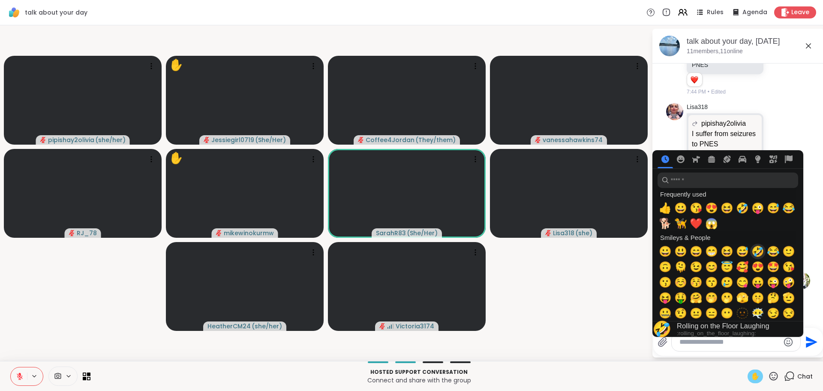
click at [757, 251] on span "🤣" at bounding box center [758, 251] width 13 height 12
type textarea "**"
click at [811, 335] on icon "Send" at bounding box center [811, 342] width 14 height 14
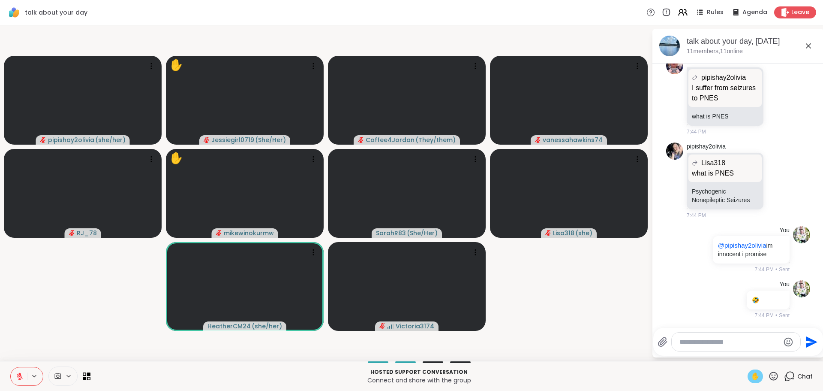
scroll to position [6255, 0]
click at [755, 333] on div at bounding box center [736, 341] width 129 height 18
click at [723, 341] on textarea "Type your message" at bounding box center [730, 342] width 100 height 9
click at [721, 341] on textarea "Type your message" at bounding box center [730, 342] width 100 height 9
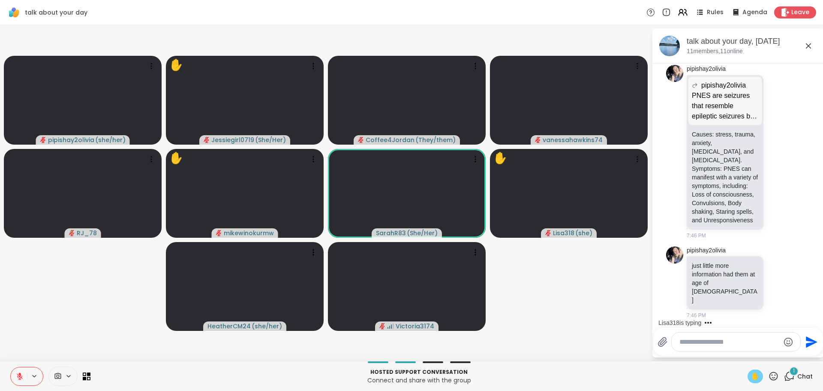
scroll to position [6684, 0]
click at [749, 341] on textarea "Type your message" at bounding box center [730, 342] width 100 height 9
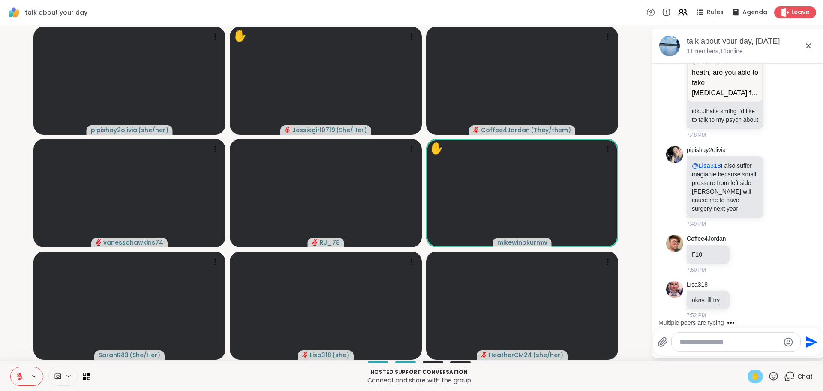
scroll to position [7057, 0]
click at [17, 377] on icon at bounding box center [20, 376] width 8 height 8
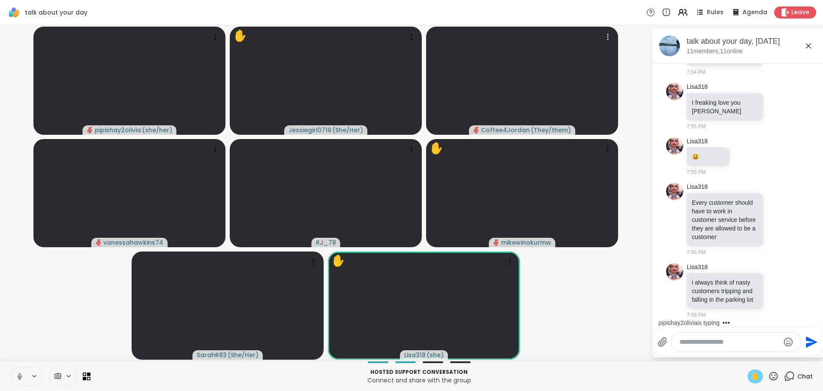
scroll to position [8548, 0]
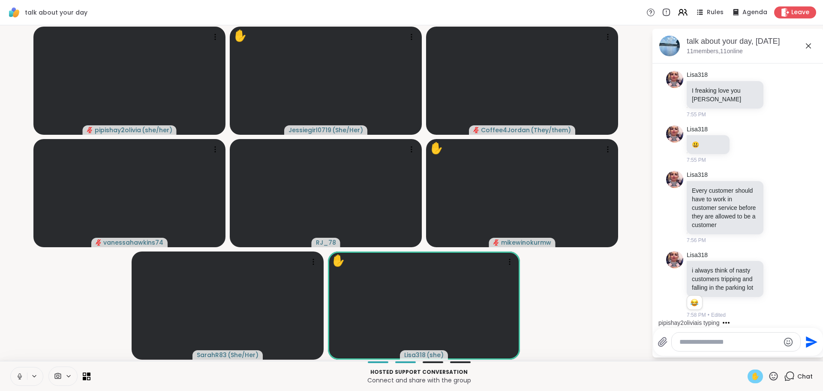
click at [752, 379] on span "✋" at bounding box center [755, 376] width 9 height 10
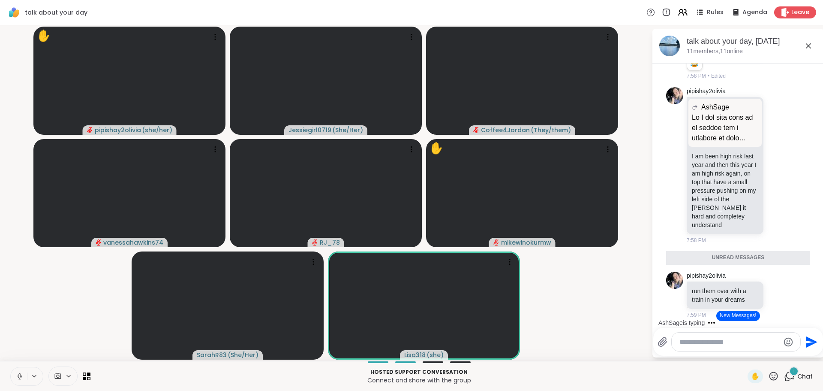
scroll to position [8532, 0]
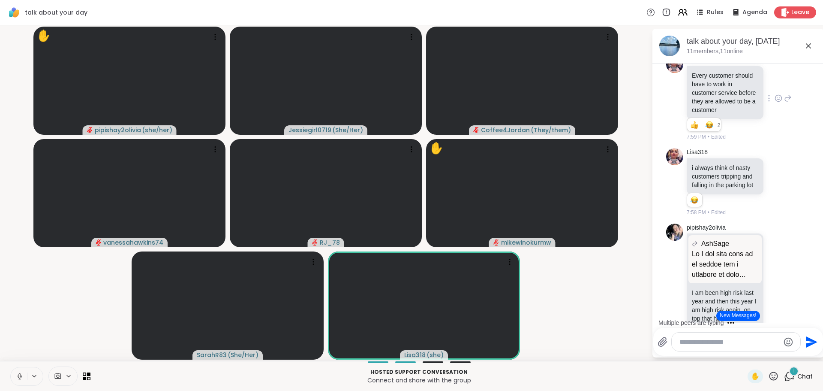
scroll to position [8297, 0]
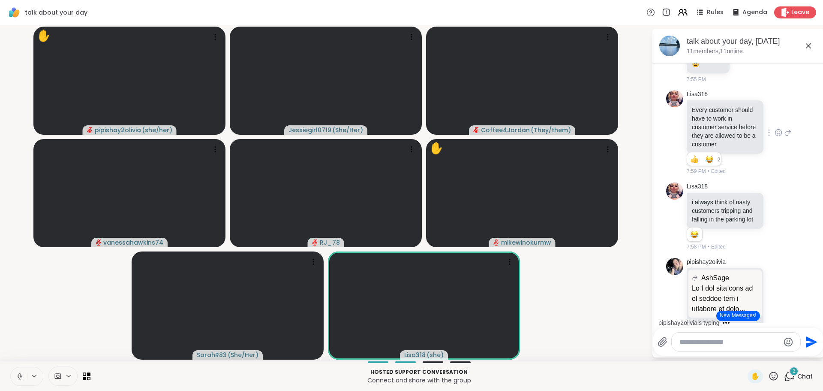
click at [751, 311] on button "New Messages!" at bounding box center [738, 316] width 43 height 10
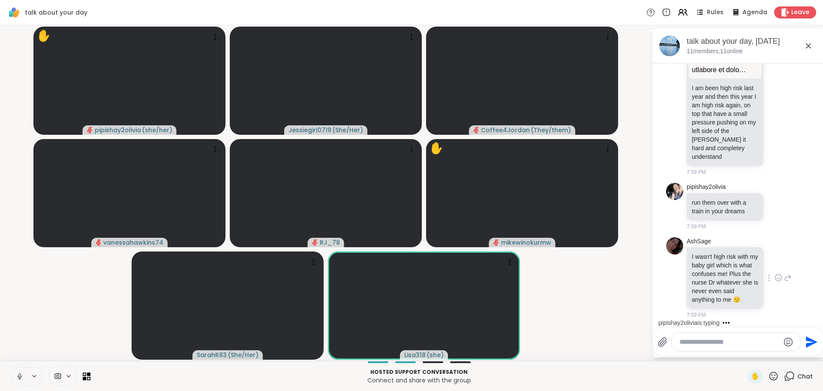
scroll to position [8884, 0]
click at [728, 348] on div at bounding box center [736, 341] width 129 height 18
click at [730, 344] on textarea "Type your message" at bounding box center [730, 342] width 100 height 9
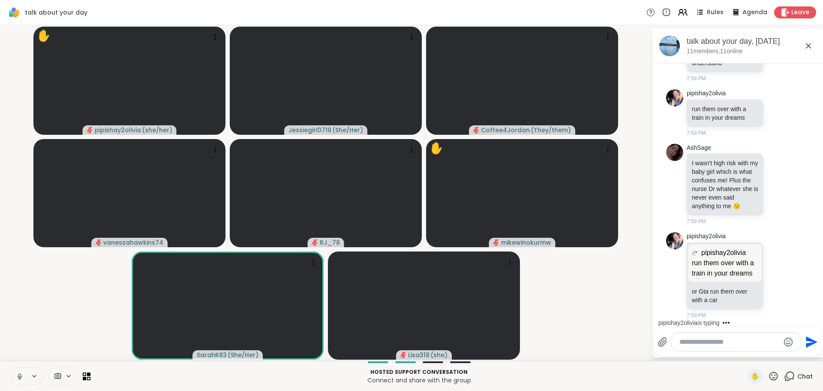
scroll to position [8988, 0]
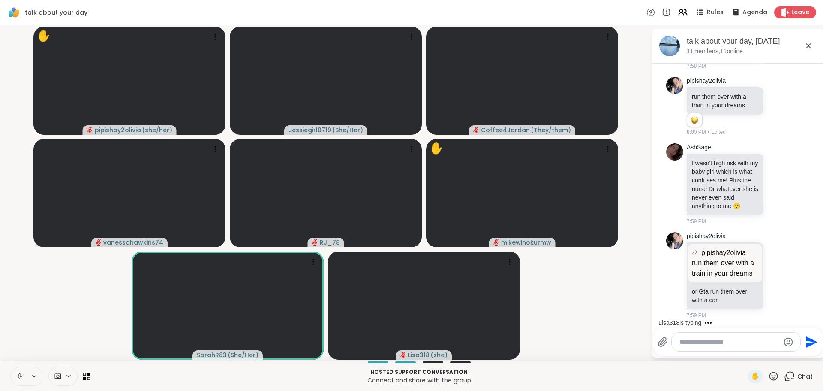
click at [734, 346] on textarea "Type your message" at bounding box center [730, 342] width 100 height 9
click at [735, 344] on textarea "Type your message" at bounding box center [730, 342] width 100 height 9
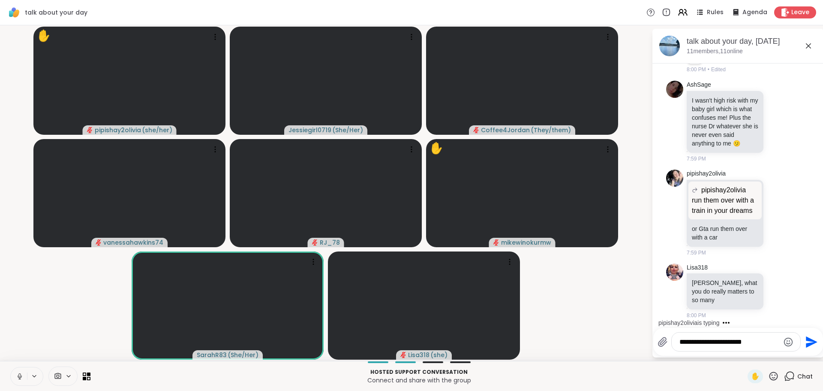
scroll to position [9063, 0]
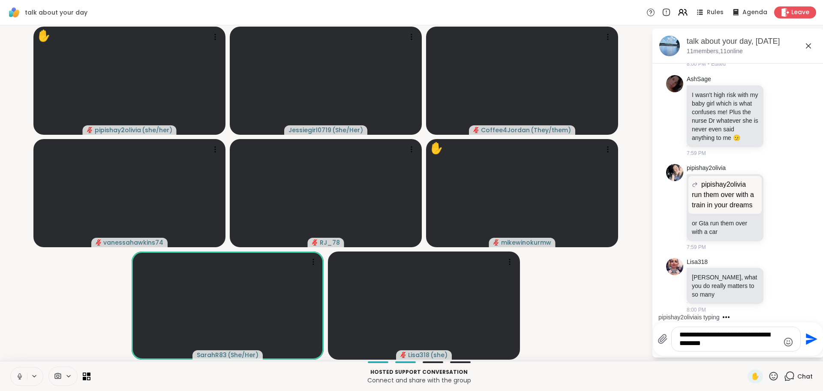
type textarea "**********"
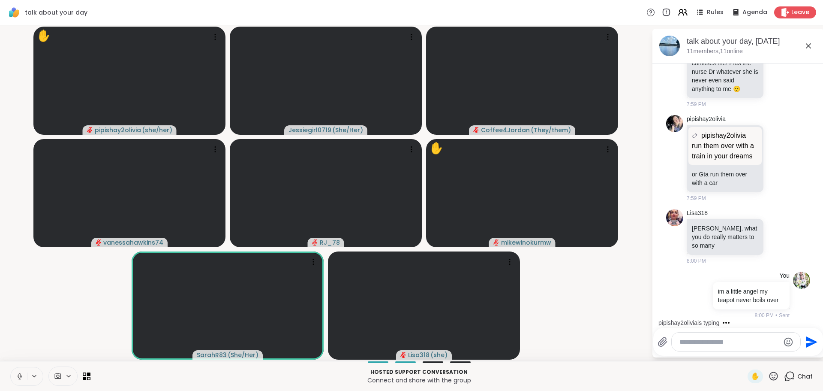
scroll to position [9126, 0]
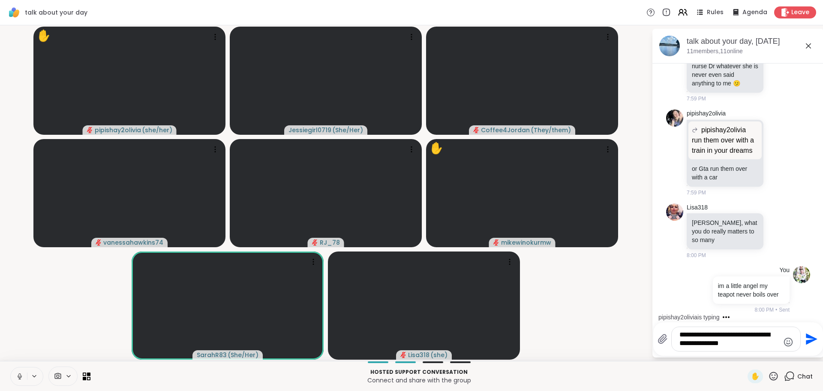
type textarea "**********"
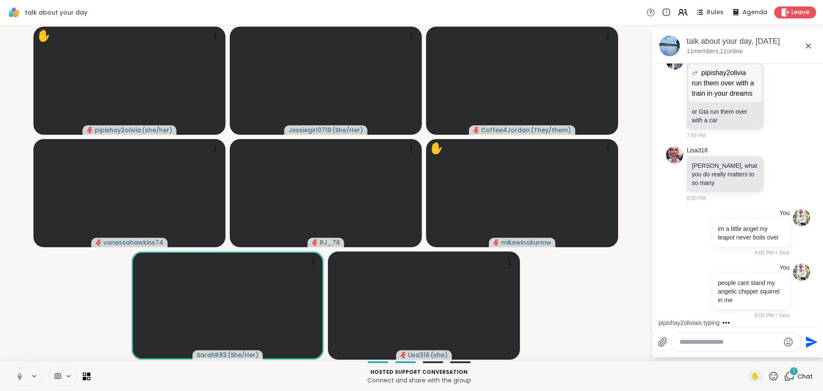
scroll to position [9293, 0]
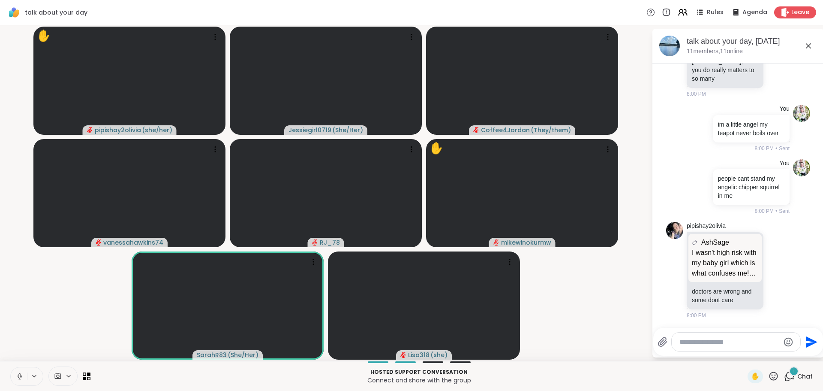
click at [734, 341] on textarea "Type your message" at bounding box center [730, 342] width 100 height 9
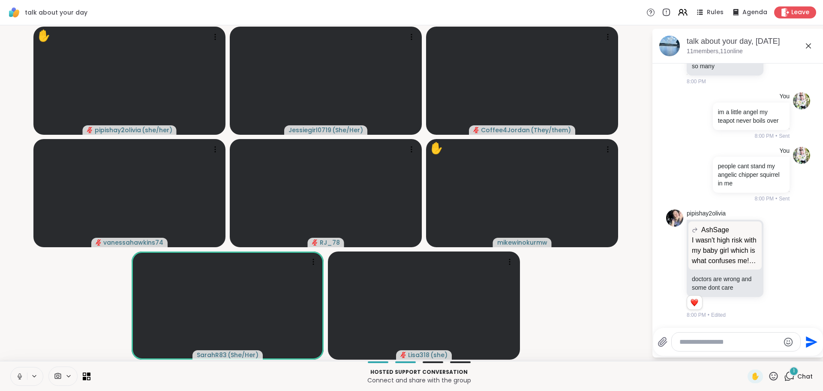
scroll to position [9306, 0]
click at [744, 345] on textarea "Type your message" at bounding box center [730, 342] width 100 height 9
click at [744, 342] on textarea "Type your message" at bounding box center [730, 342] width 100 height 9
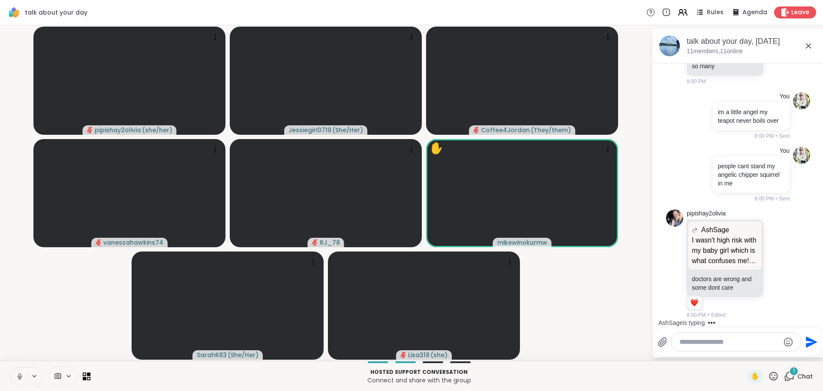
click at [709, 345] on textarea "Type your message" at bounding box center [730, 342] width 100 height 9
click at [784, 371] on icon at bounding box center [789, 376] width 11 height 11
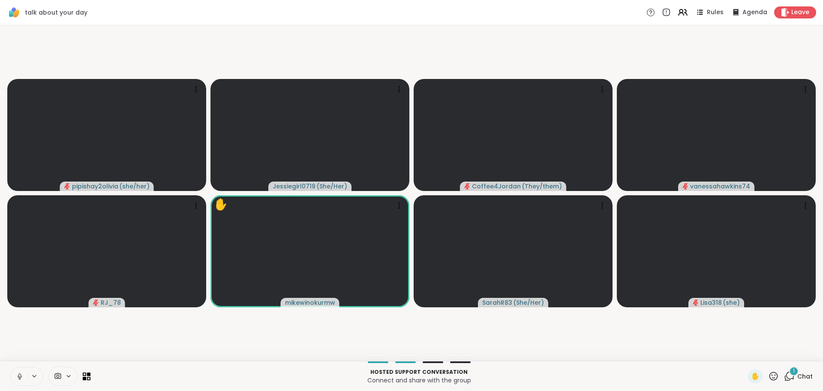
click at [784, 371] on icon at bounding box center [789, 376] width 11 height 11
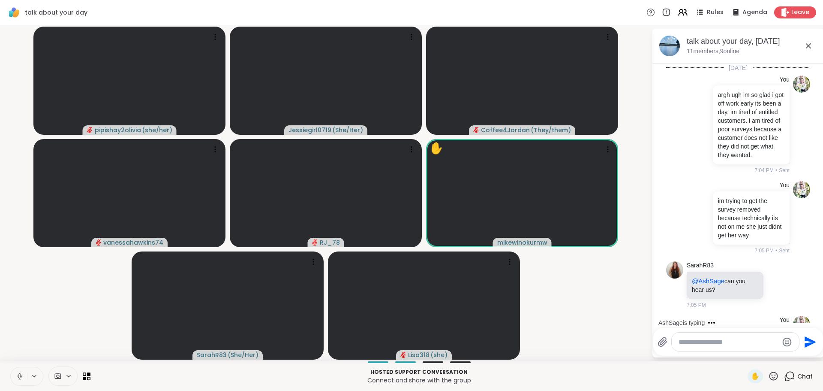
scroll to position [9334, 0]
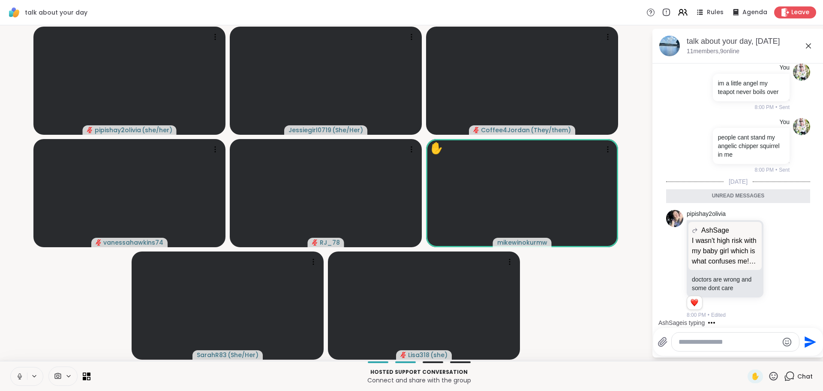
click at [712, 341] on textarea "Type your message" at bounding box center [729, 342] width 100 height 9
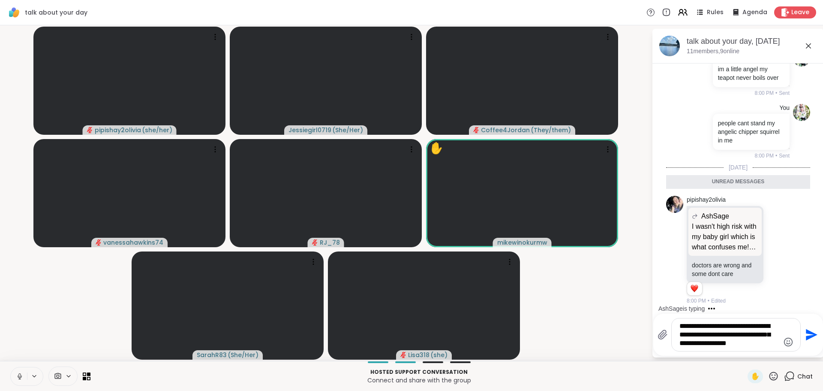
type textarea "**********"
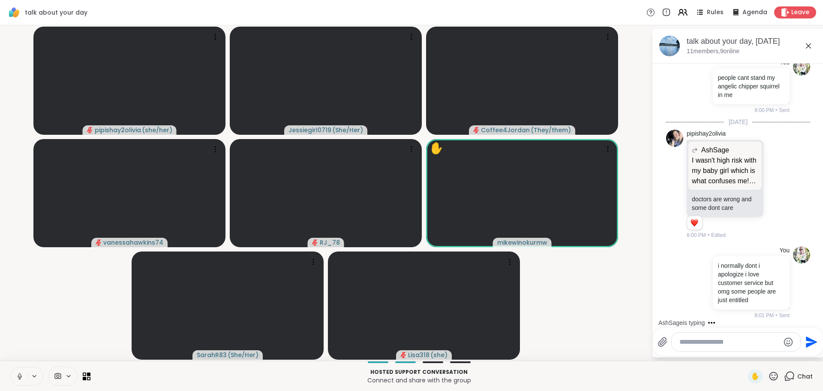
scroll to position [9394, 0]
type textarea "**********"
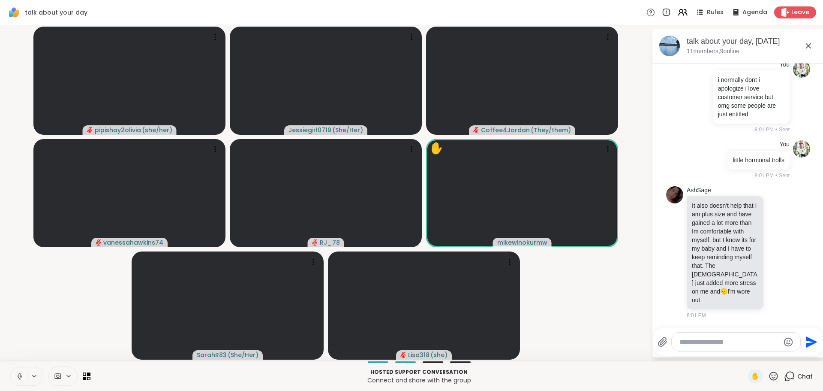
scroll to position [9588, 0]
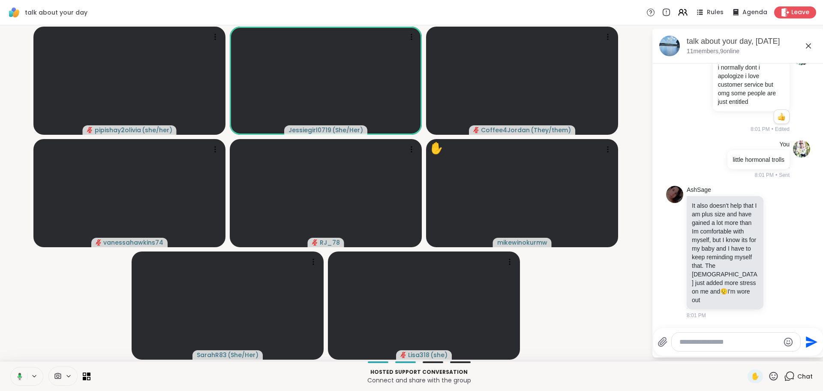
click at [713, 348] on div at bounding box center [736, 341] width 129 height 18
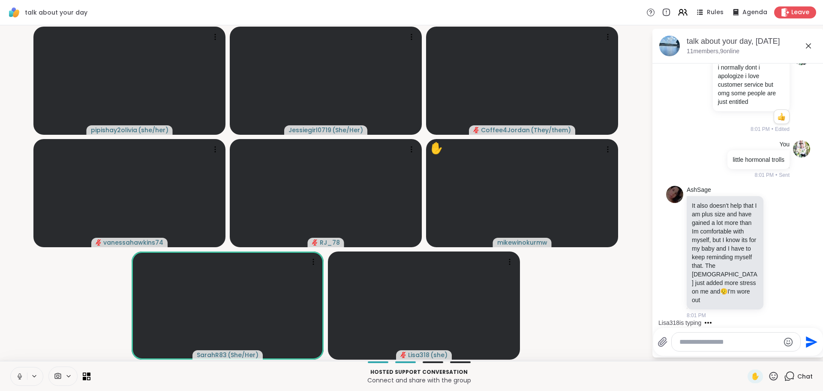
click at [65, 332] on video-player-container "pipishay2olivia ( she/her ) Jessiegirl0719 ( She/Her ) Coffee4Jordan ( They/the…" at bounding box center [326, 193] width 642 height 329
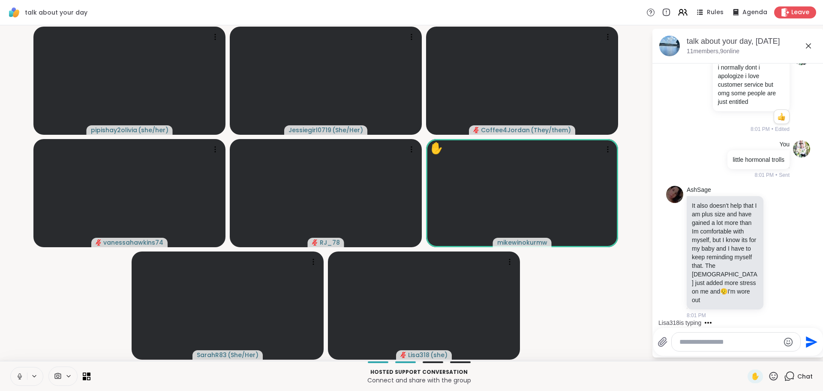
click at [65, 332] on video-player-container "pipishay2olivia ( she/her ) Jessiegirl0719 ( She/Her ) Coffee4Jordan ( They/the…" at bounding box center [326, 193] width 642 height 329
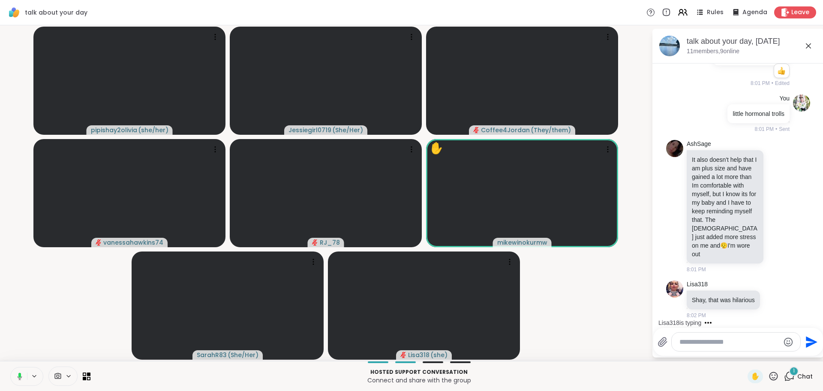
scroll to position [9655, 0]
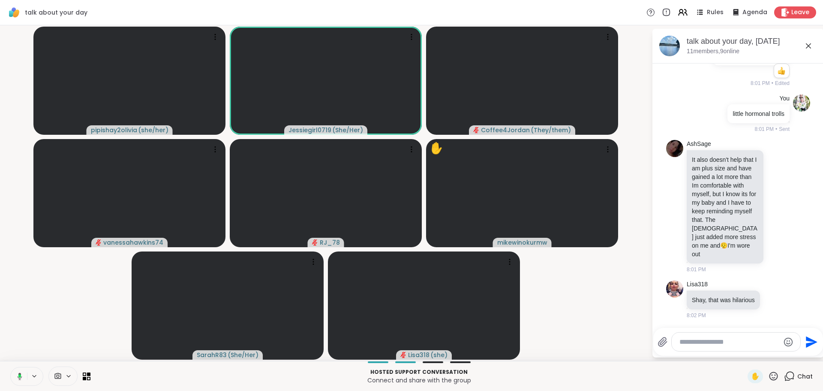
click at [66, 329] on video-player-container "pipishay2olivia ( she/her ) Jessiegirl0719 ( She/Her ) Coffee4Jordan ( They/the…" at bounding box center [326, 193] width 642 height 329
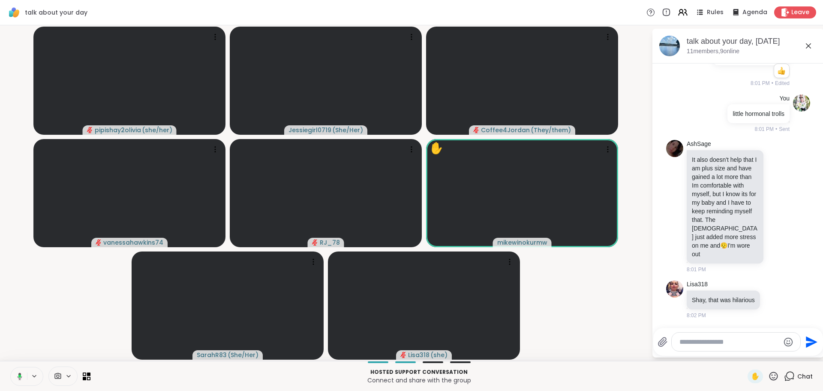
click at [21, 371] on button at bounding box center [18, 376] width 18 height 18
click at [596, 300] on video-player-container "pipishay2olivia ( she/her ) Jessiegirl0719 ( She/Her ) Coffee4Jordan ( They/the…" at bounding box center [326, 193] width 642 height 329
click at [688, 341] on textarea "Type your message" at bounding box center [730, 342] width 100 height 9
click at [688, 344] on textarea "Type your message" at bounding box center [730, 342] width 100 height 9
click at [687, 345] on textarea "Type your message" at bounding box center [730, 342] width 100 height 9
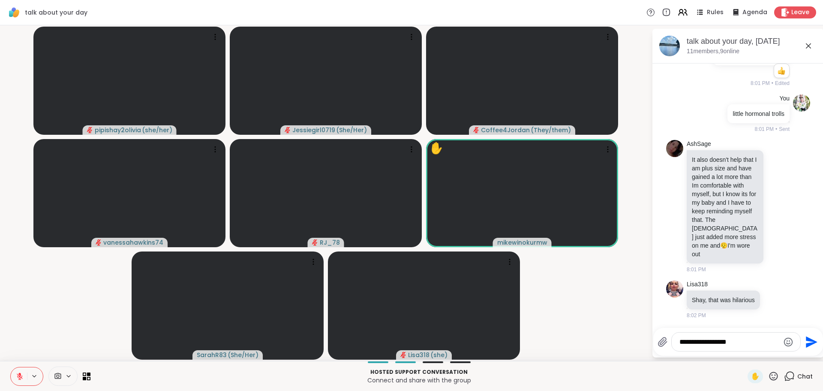
type textarea "**********"
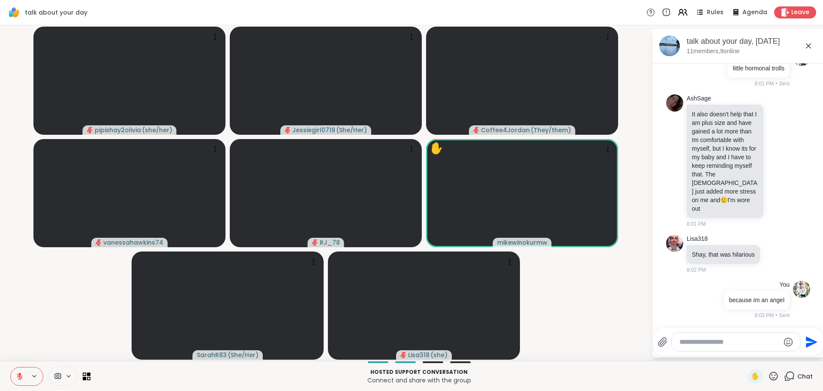
scroll to position [9701, 0]
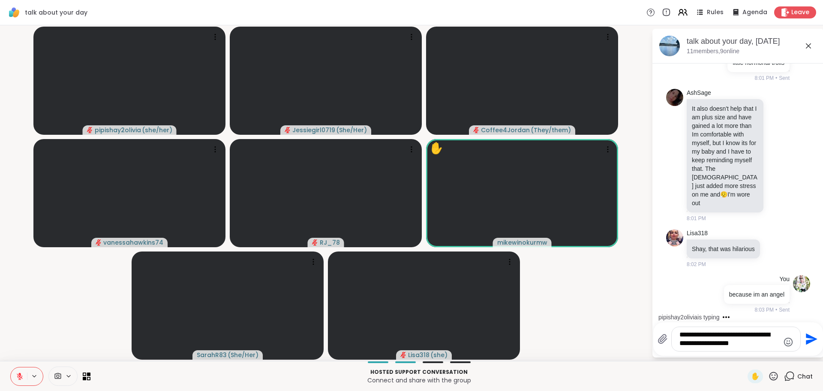
type textarea "**********"
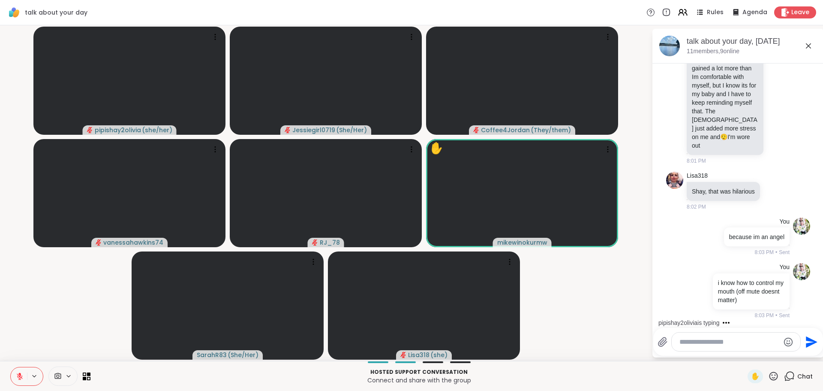
scroll to position [9764, 0]
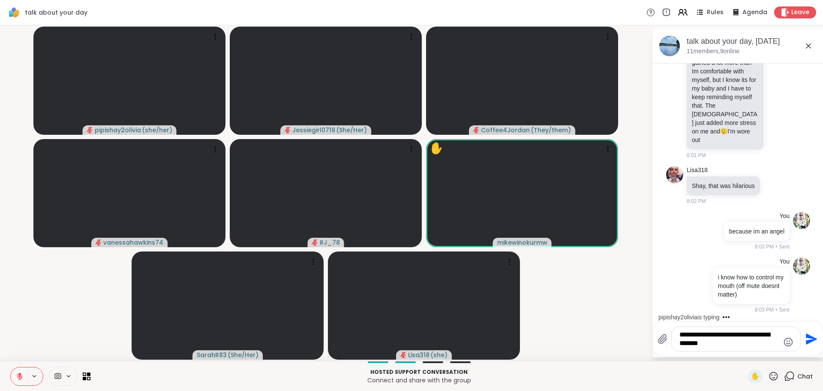
type textarea "**********"
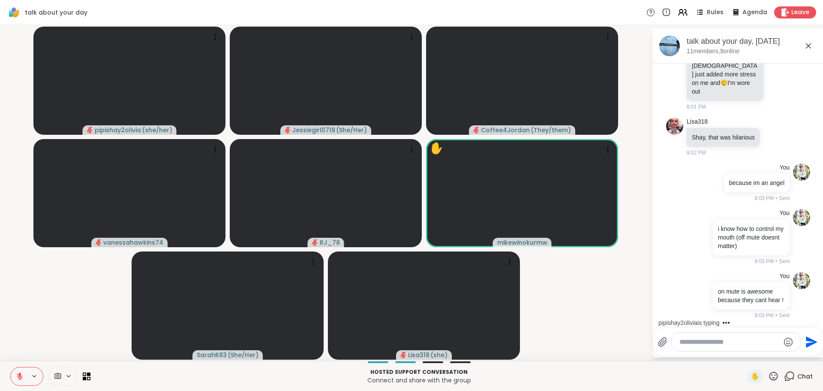
scroll to position [9826, 0]
click at [787, 342] on icon "Emoji picker" at bounding box center [789, 342] width 10 height 10
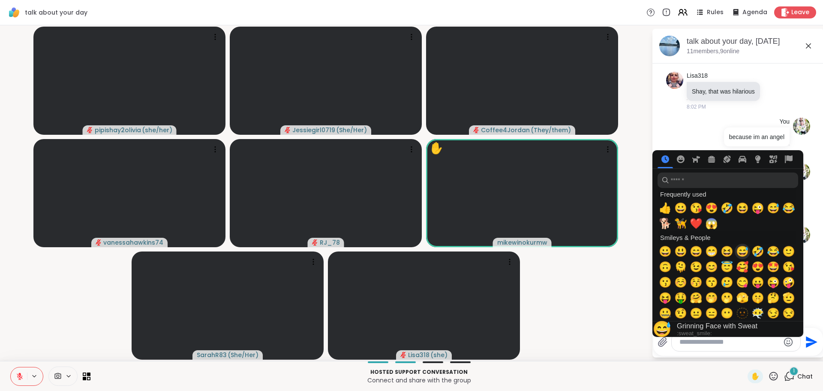
scroll to position [9872, 0]
click at [740, 251] on span "😅" at bounding box center [742, 251] width 13 height 12
click at [758, 251] on span "🤣" at bounding box center [758, 251] width 13 height 12
type textarea "****"
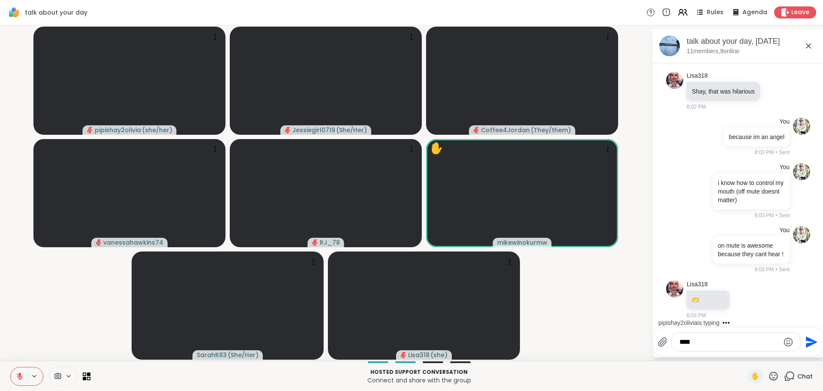
click at [806, 339] on icon "Send" at bounding box center [812, 342] width 12 height 12
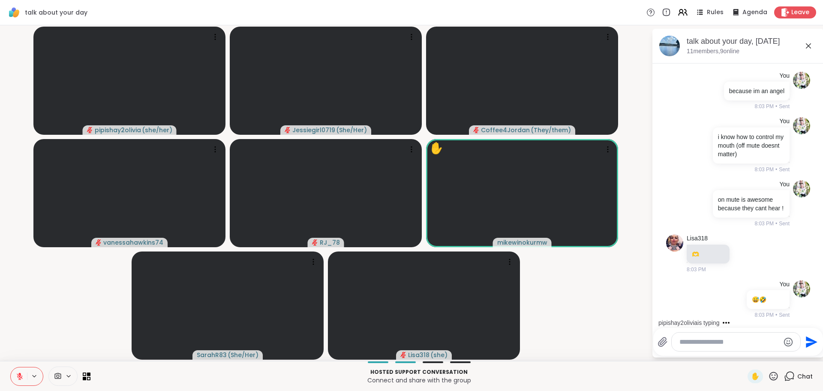
scroll to position [9918, 0]
click at [725, 336] on div at bounding box center [736, 341] width 129 height 18
click at [730, 338] on textarea "Type your message" at bounding box center [730, 342] width 100 height 9
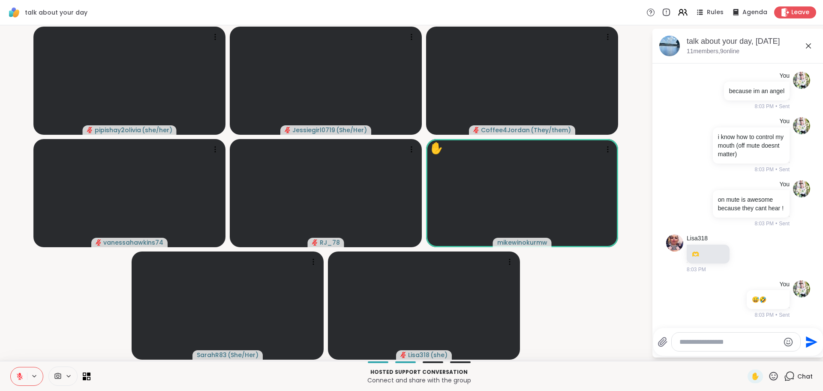
click at [20, 377] on icon at bounding box center [20, 376] width 8 height 8
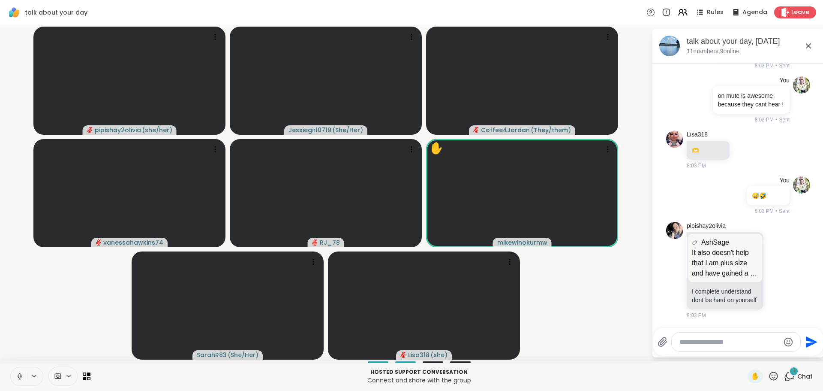
scroll to position [10030, 0]
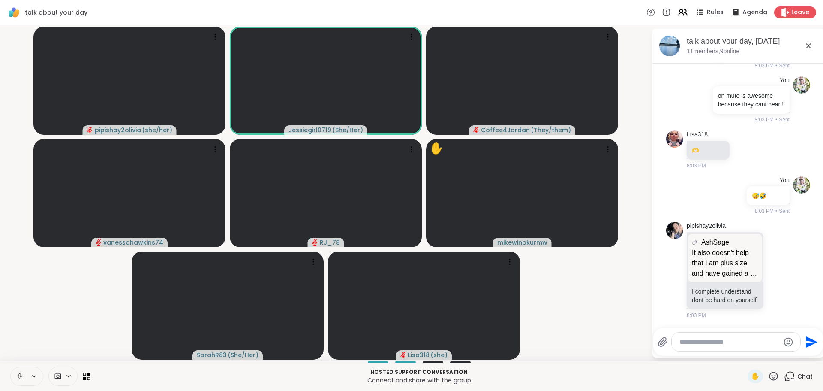
click at [725, 341] on textarea "Type your message" at bounding box center [730, 342] width 100 height 9
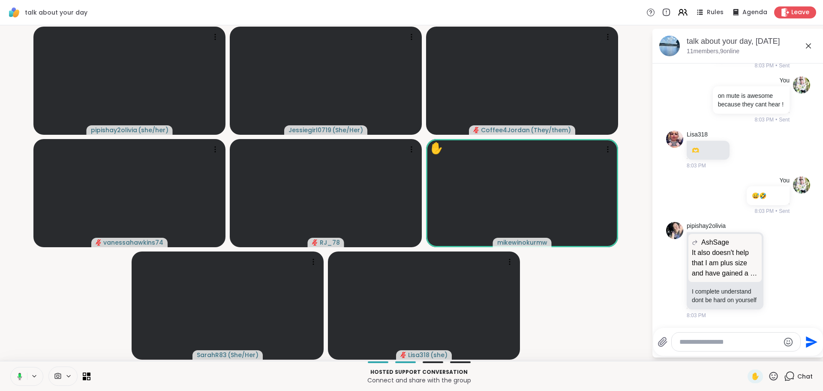
click at [20, 382] on button at bounding box center [18, 376] width 18 height 18
click at [19, 374] on icon at bounding box center [19, 373] width 3 height 3
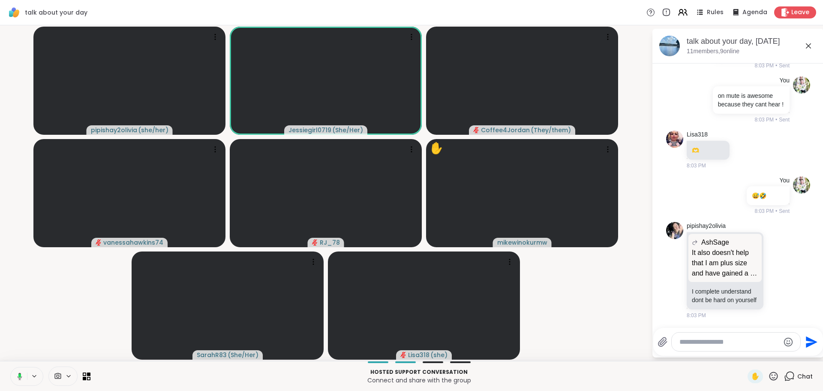
click at [13, 370] on button at bounding box center [18, 376] width 18 height 18
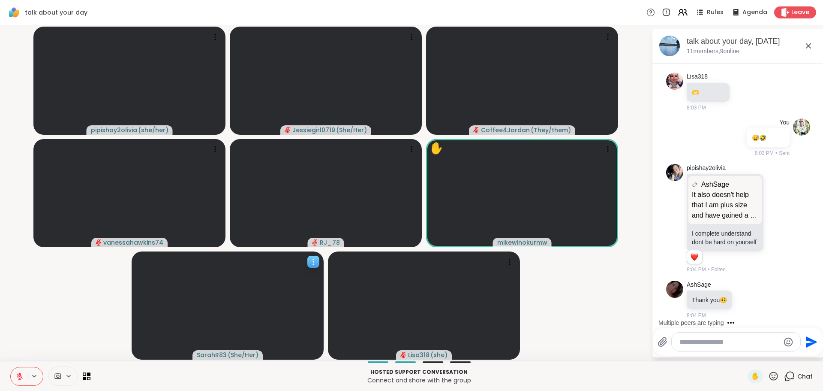
scroll to position [10210, 0]
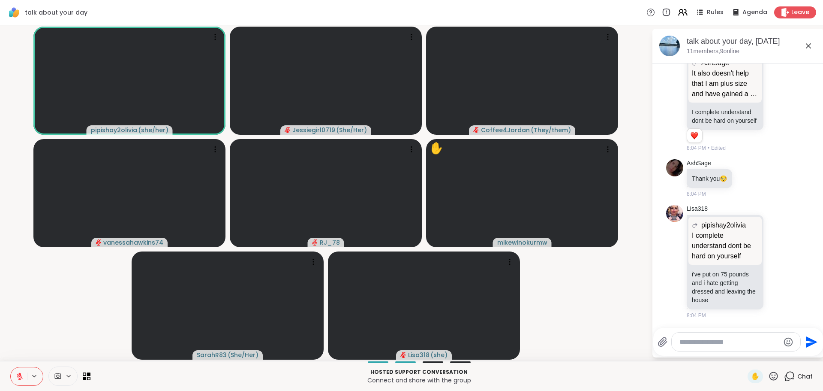
click at [21, 376] on icon at bounding box center [20, 376] width 8 height 8
click at [54, 336] on video-player-container "pipishay2olivia ( she/her ) Jessiegirl0719 ( She/Her ) Coffee4Jordan ( They/the…" at bounding box center [326, 193] width 642 height 329
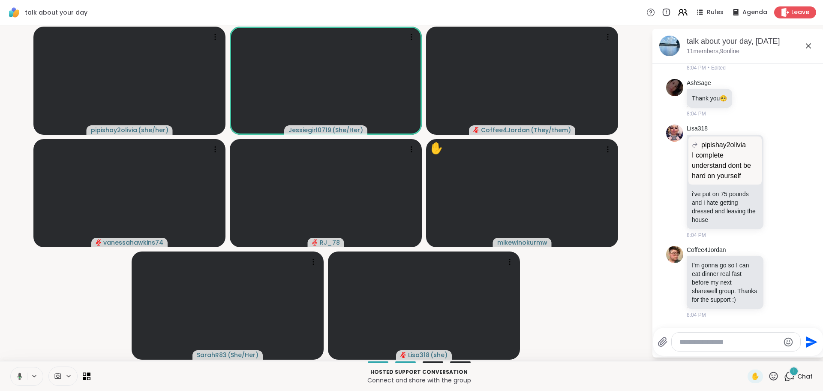
scroll to position [10298, 0]
click at [19, 375] on icon at bounding box center [20, 376] width 8 height 8
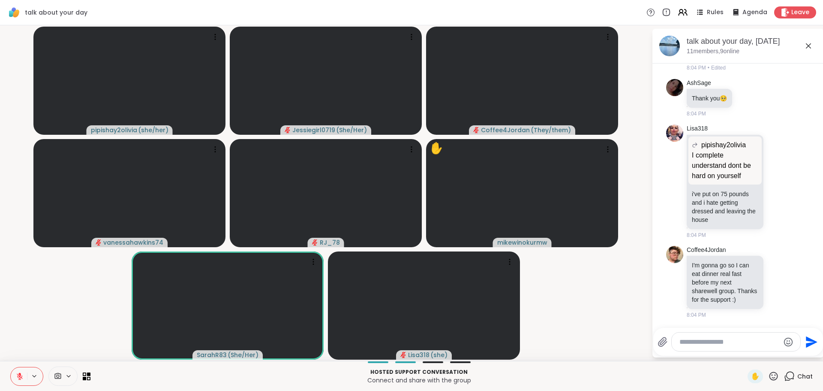
click at [708, 336] on div at bounding box center [736, 341] width 129 height 18
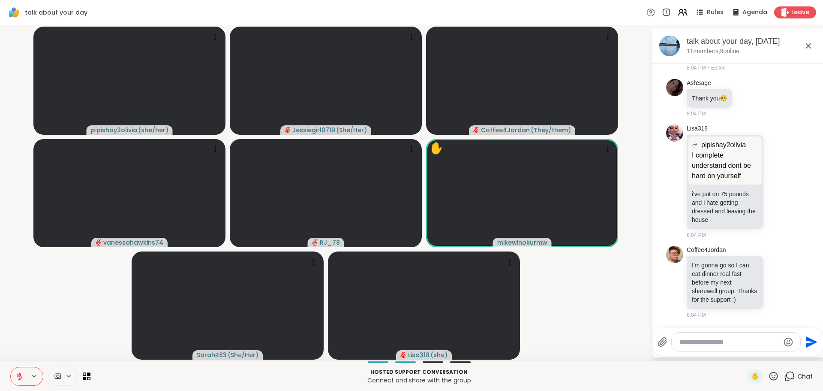
click at [718, 343] on textarea "Type your message" at bounding box center [730, 342] width 100 height 9
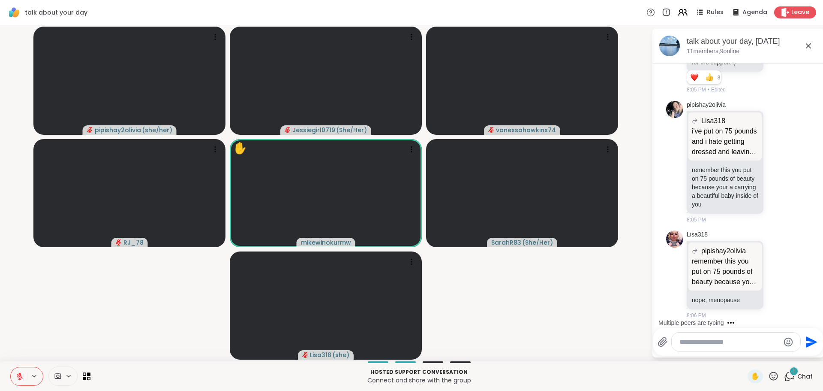
scroll to position [10548, 0]
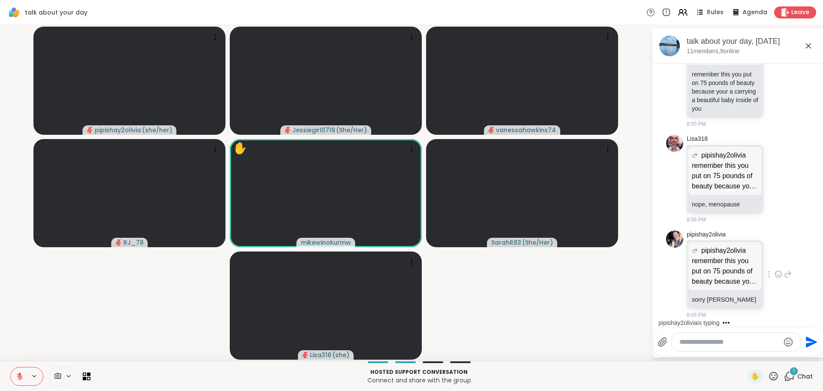
click at [746, 322] on div "pipishay2olivia is typing" at bounding box center [740, 323] width 168 height 14
click at [780, 294] on div "pipishay2olivia pipishay2olivia remember this you put on 75 pounds of beauty be…" at bounding box center [739, 274] width 105 height 89
click at [784, 246] on div "pipishay2olivia pipishay2olivia remember this you put on 75 pounds of beauty be…" at bounding box center [738, 275] width 144 height 96
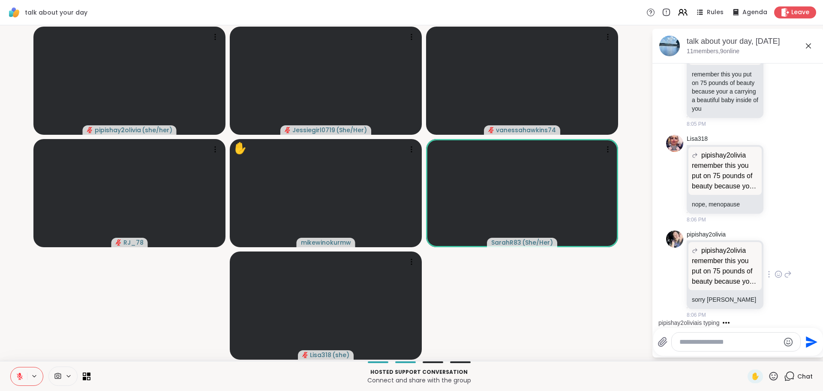
scroll to position [10627, 0]
click at [781, 263] on div "pipishay2olivia pipishay2olivia remember this you put on 75 pounds of beauty be…" at bounding box center [739, 274] width 105 height 89
click at [632, 317] on video-player-container "pipishay2olivia ( she/her ) Jessiegirl0719 ( She/Her ) vanessahawkins74 RJ_78 ✋…" at bounding box center [326, 193] width 642 height 329
click at [776, 128] on div "pipishay2olivia Lisa318 i've put on 75 pounds and i hate getting dressed and le…" at bounding box center [739, 66] width 105 height 123
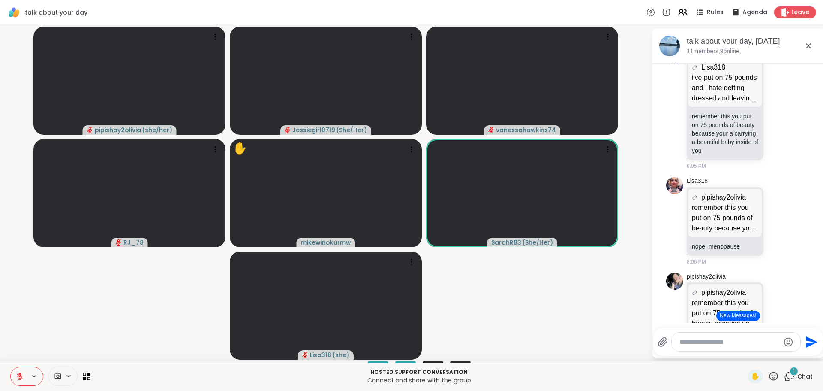
scroll to position [10078, 0]
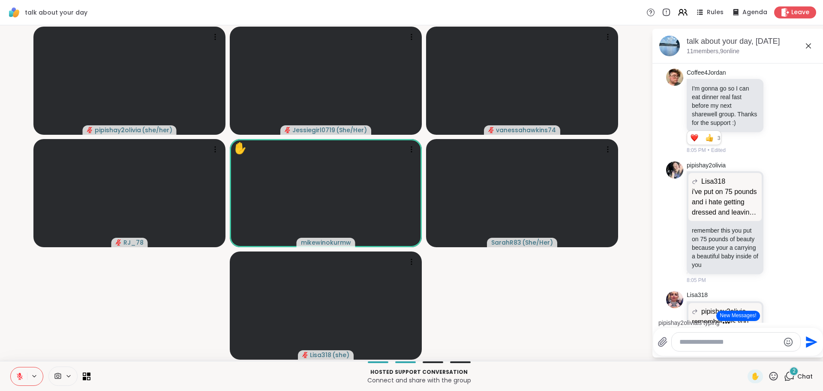
click at [747, 313] on button "New Messages!" at bounding box center [738, 316] width 43 height 10
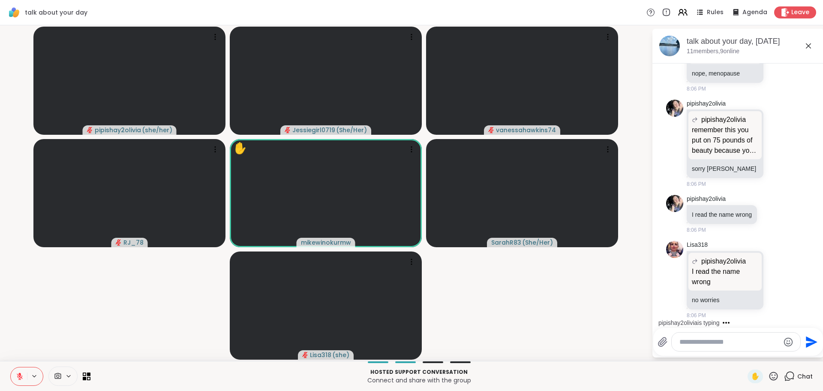
click at [725, 352] on div "Send" at bounding box center [739, 342] width 170 height 28
click at [726, 345] on textarea "Type your message" at bounding box center [730, 342] width 100 height 9
click at [816, 317] on div "pipishay2olivia is typing" at bounding box center [740, 323] width 168 height 14
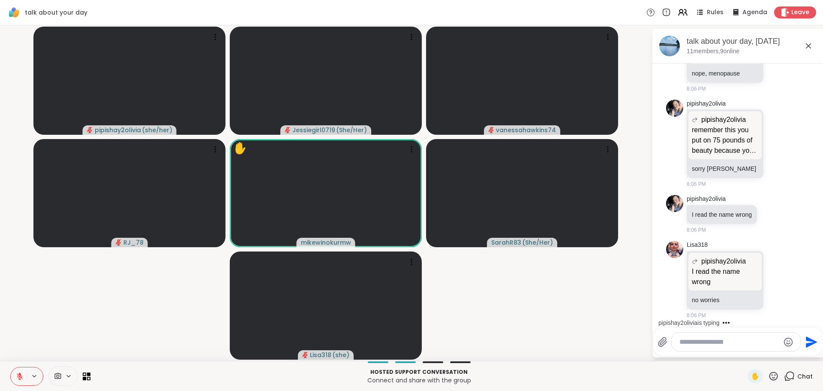
click at [816, 317] on div "pipishay2olivia is typing" at bounding box center [740, 323] width 168 height 14
click at [713, 344] on textarea "Type your message" at bounding box center [730, 342] width 100 height 9
click at [714, 344] on textarea "Type your message" at bounding box center [730, 342] width 100 height 9
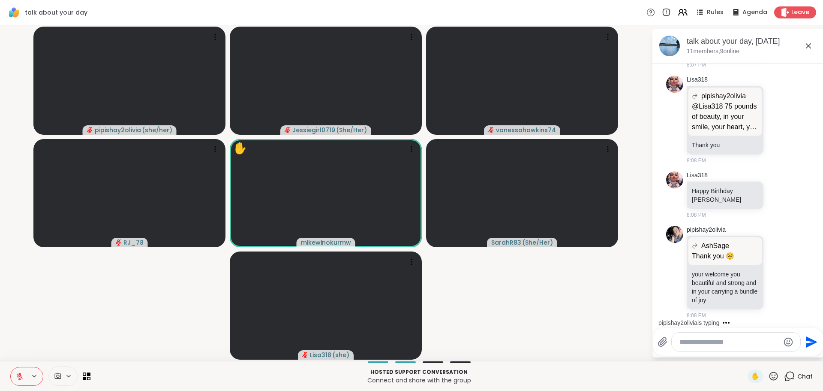
scroll to position [11188, 0]
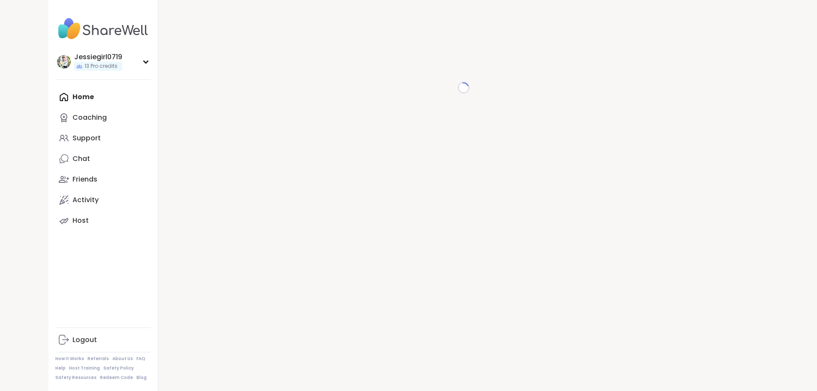
click at [55, 99] on div "Home Coaching Support Chat Friends Activity Host" at bounding box center [103, 159] width 96 height 144
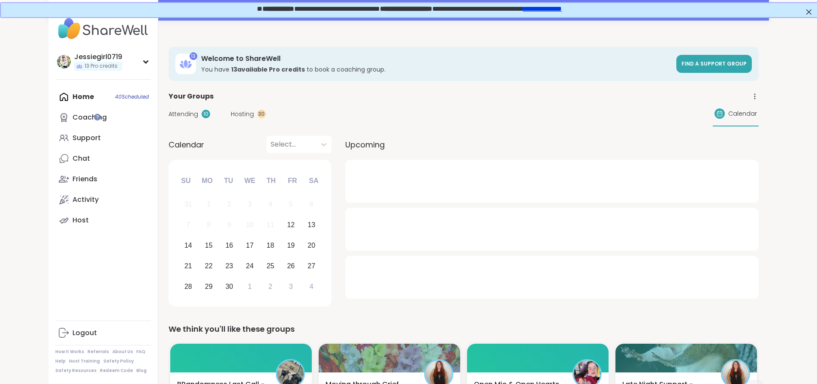
click at [72, 95] on div "Home 40 Scheduled Coaching Support Chat Friends Activity Host" at bounding box center [103, 159] width 96 height 144
click at [197, 108] on div "Attending 10 Hosting 30 Calendar" at bounding box center [464, 114] width 590 height 25
click at [231, 111] on span "Hosting" at bounding box center [242, 114] width 23 height 9
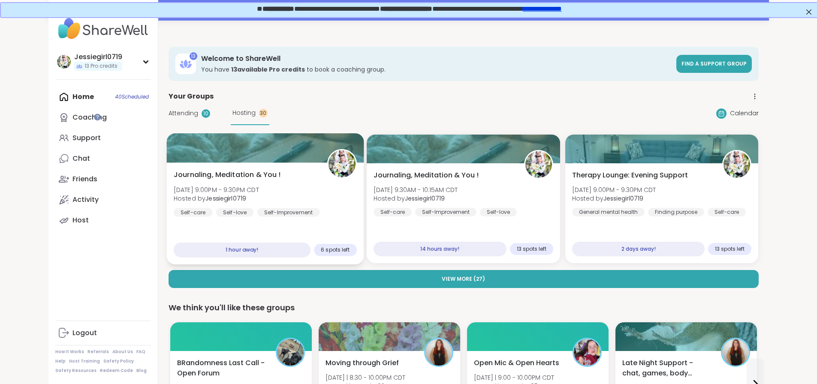
click at [268, 167] on div "Journaling, Meditation & You ! Fri, Sep 12 | 9:00PM - 9:30PM CDT Hosted by Jess…" at bounding box center [264, 214] width 197 height 102
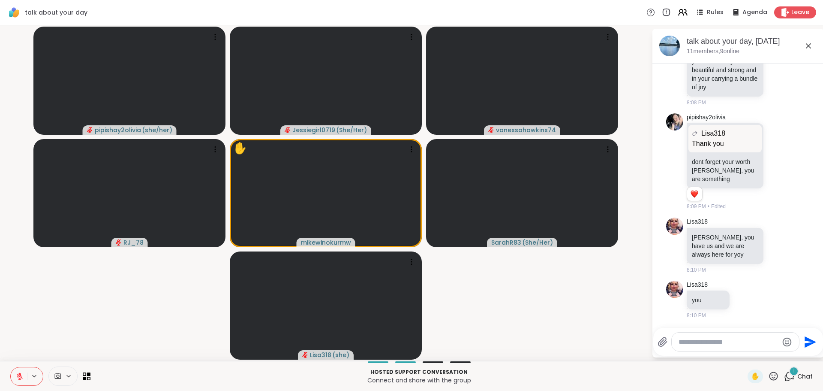
scroll to position [11414, 0]
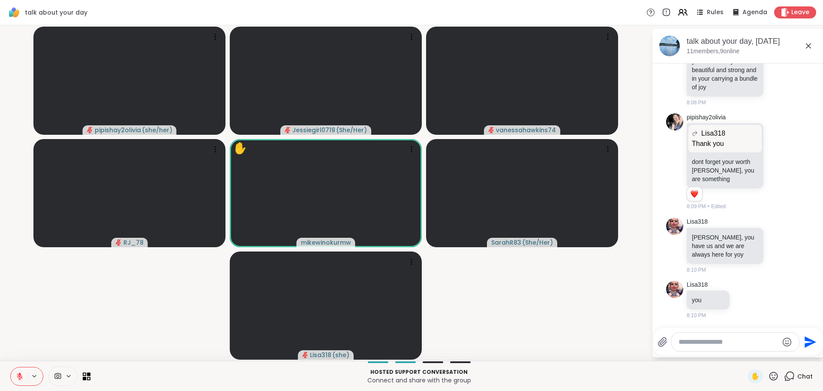
click at [20, 374] on icon at bounding box center [19, 373] width 3 height 3
click at [721, 344] on textarea "Type your message" at bounding box center [729, 342] width 100 height 9
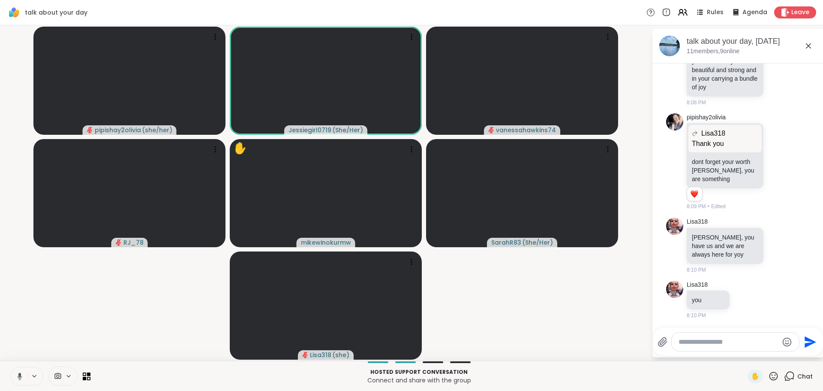
click at [721, 344] on textarea "Type your message" at bounding box center [729, 342] width 100 height 9
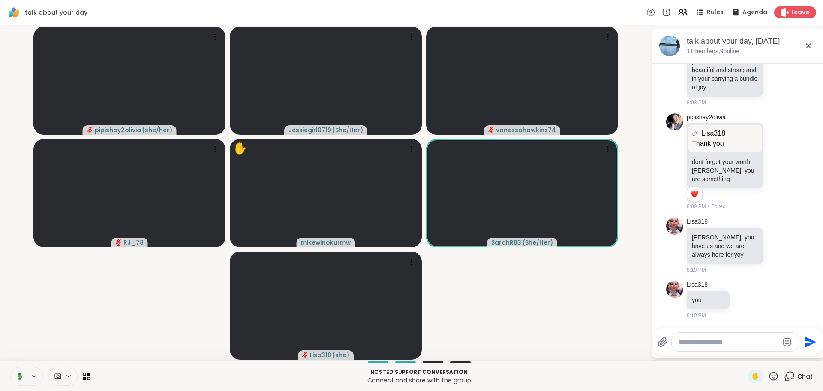
click at [721, 344] on textarea "Type your message" at bounding box center [729, 342] width 100 height 9
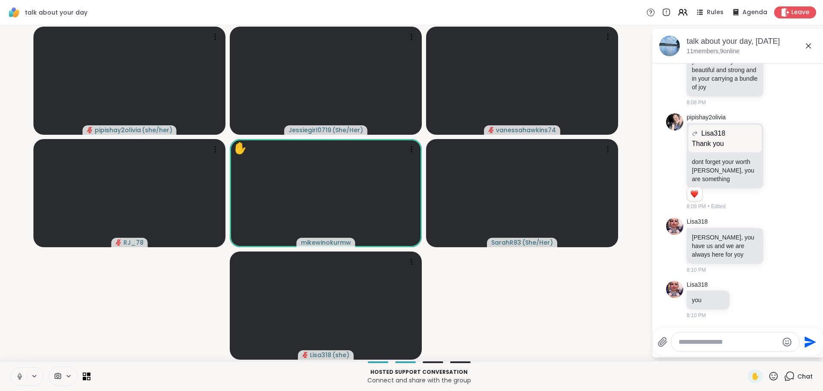
click at [721, 344] on textarea "Type your message" at bounding box center [729, 342] width 100 height 9
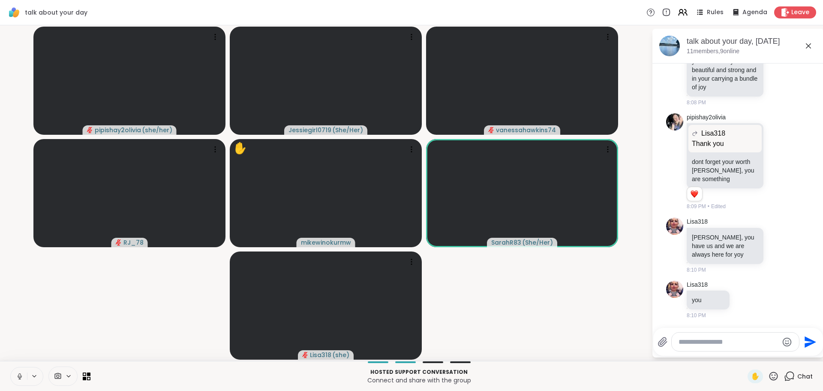
click at [721, 344] on textarea "Type your message" at bounding box center [729, 342] width 100 height 9
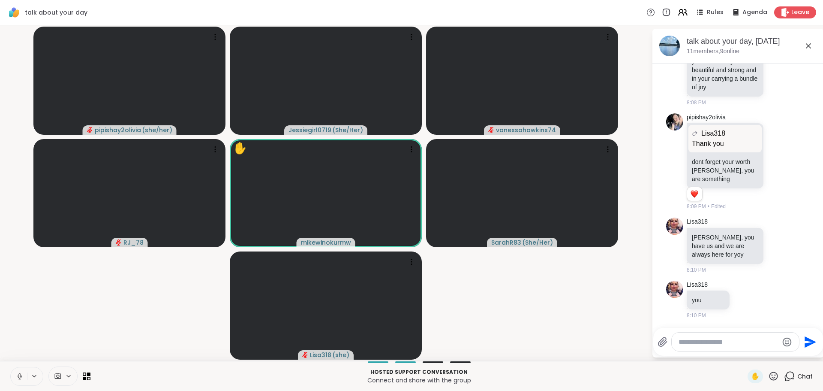
click at [733, 343] on textarea "Type your message" at bounding box center [729, 342] width 100 height 9
click at [22, 372] on icon at bounding box center [20, 376] width 8 height 8
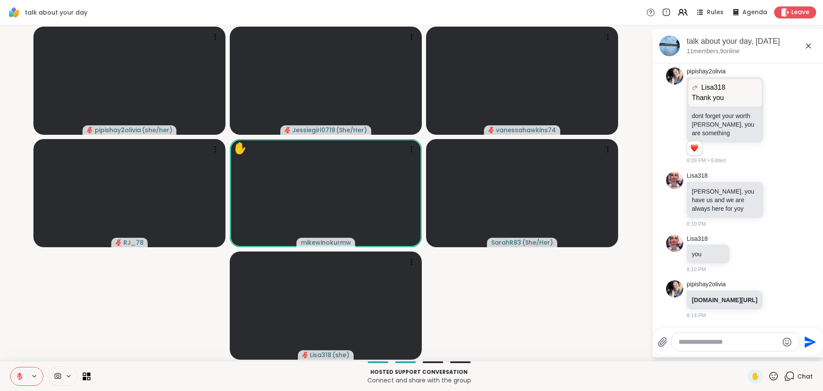
scroll to position [11485, 0]
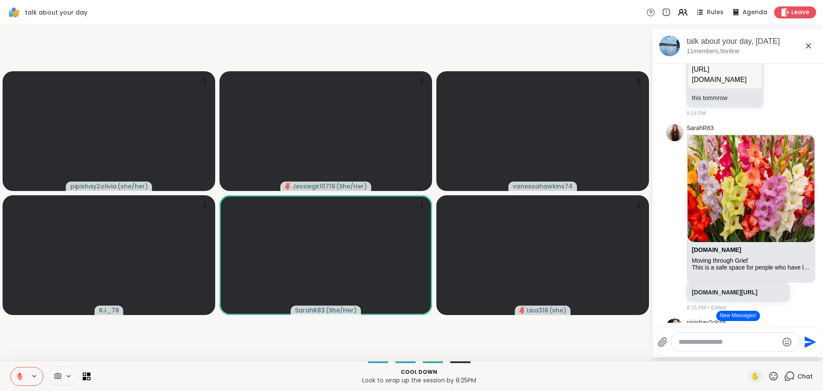
click at [751, 316] on button "New Messages!" at bounding box center [738, 316] width 43 height 10
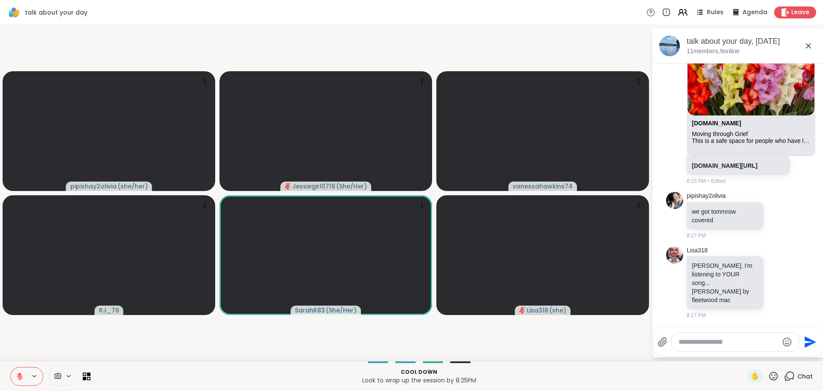
click at [20, 375] on icon at bounding box center [19, 373] width 3 height 3
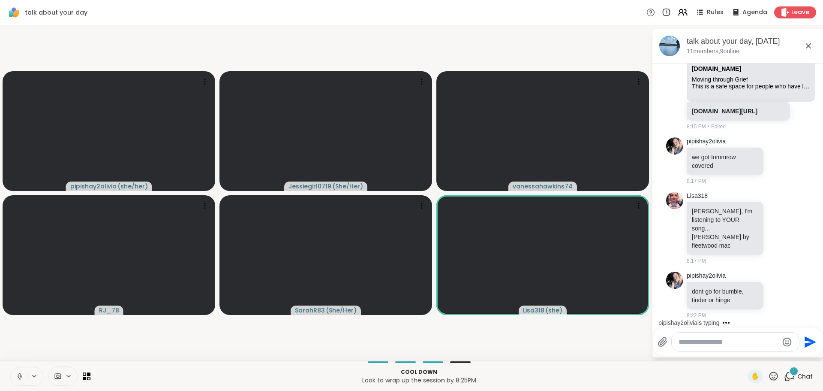
scroll to position [12104, 0]
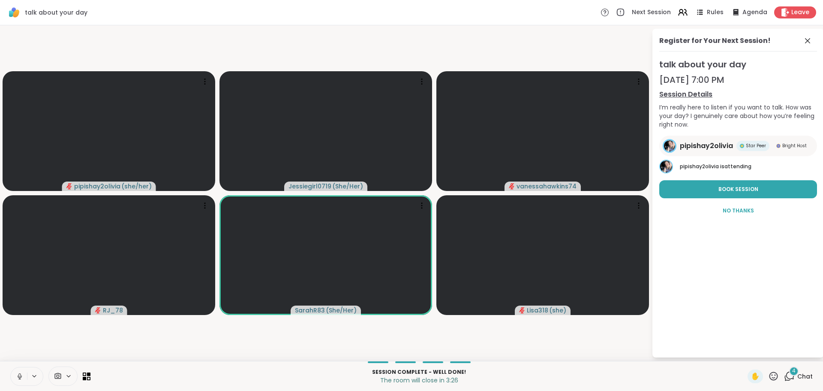
click at [789, 378] on icon at bounding box center [789, 376] width 11 height 11
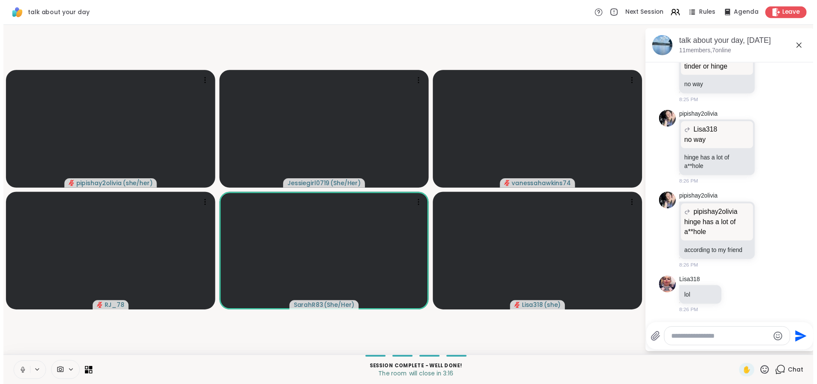
scroll to position [12405, 0]
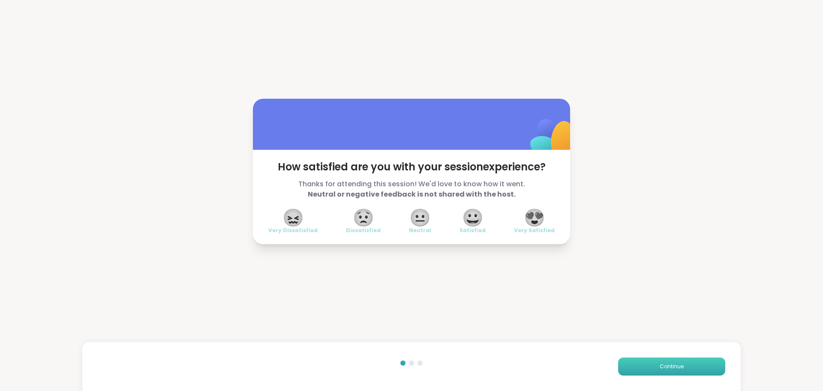
click at [687, 362] on button "Continue" at bounding box center [671, 366] width 107 height 18
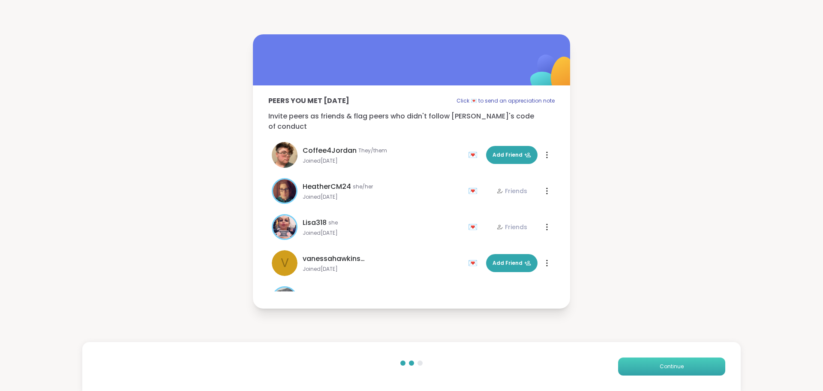
click at [687, 362] on button "Continue" at bounding box center [671, 366] width 107 height 18
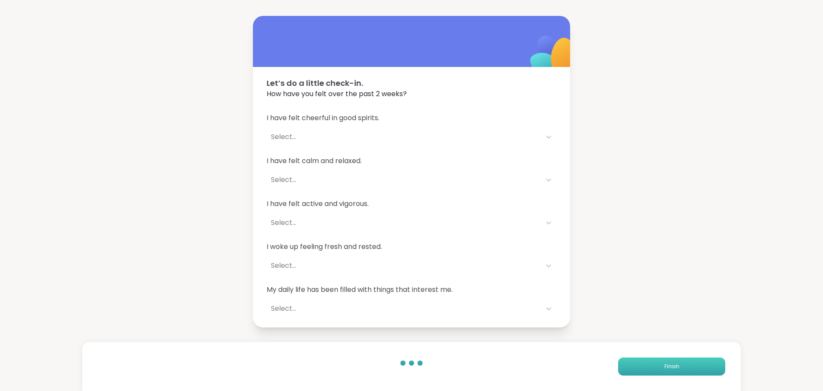
click at [687, 362] on button "Finish" at bounding box center [671, 366] width 107 height 18
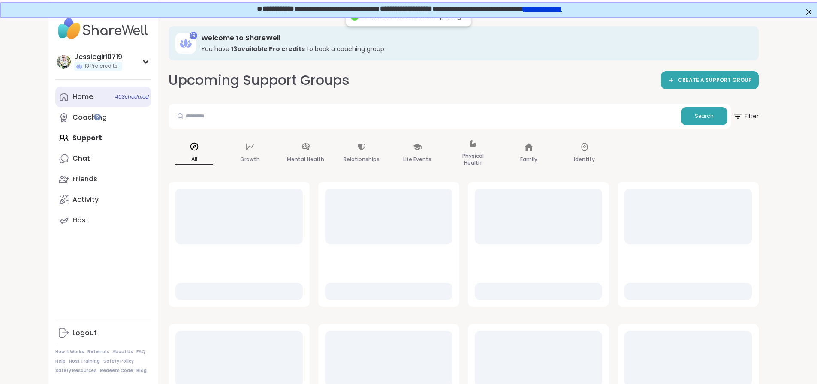
click at [72, 93] on div "Home 40 Scheduled" at bounding box center [82, 96] width 21 height 9
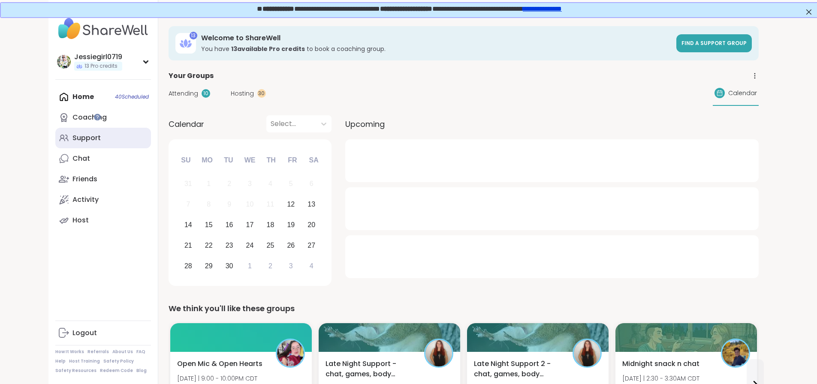
click at [72, 135] on div "Support" at bounding box center [86, 137] width 28 height 9
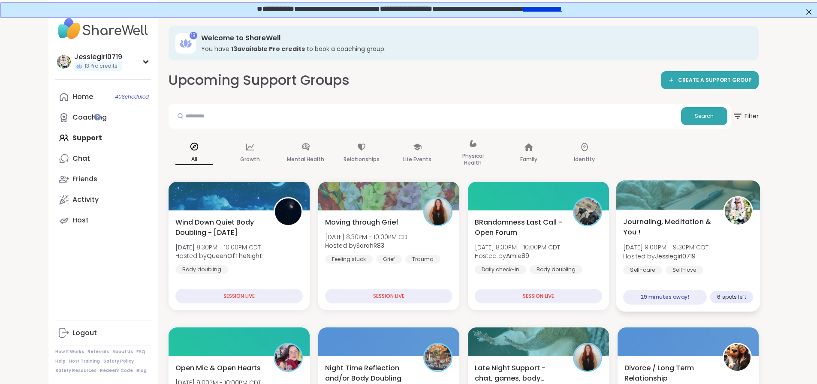
click at [753, 220] on div "Journaling, Meditation & You ! [DATE] 9:00PM - 9:30PM CDT Hosted by Jessiegirl0…" at bounding box center [688, 252] width 130 height 70
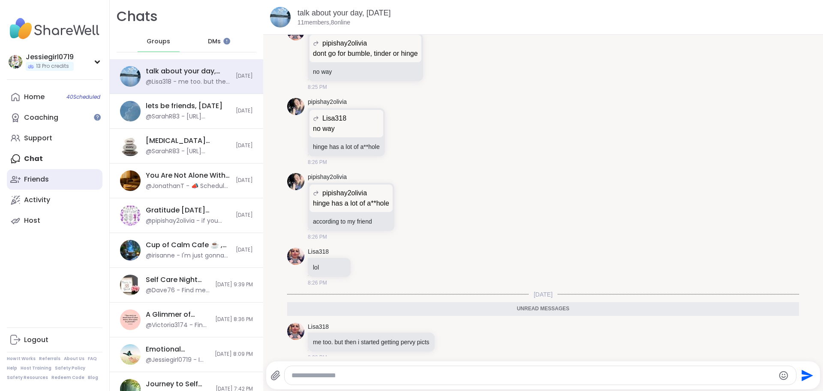
click at [44, 174] on link "Friends" at bounding box center [55, 179] width 96 height 21
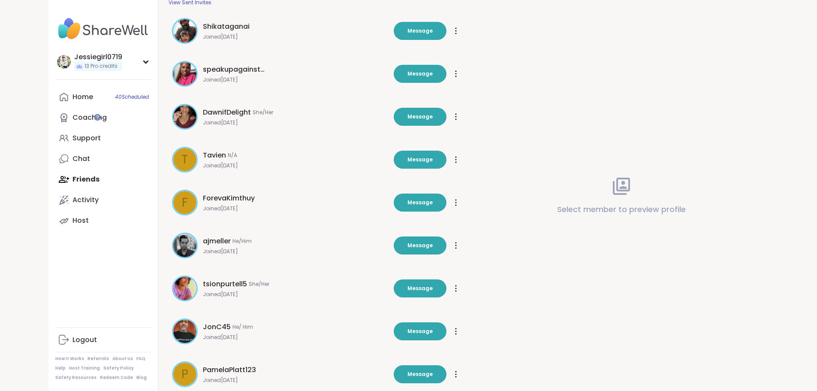
scroll to position [160, 0]
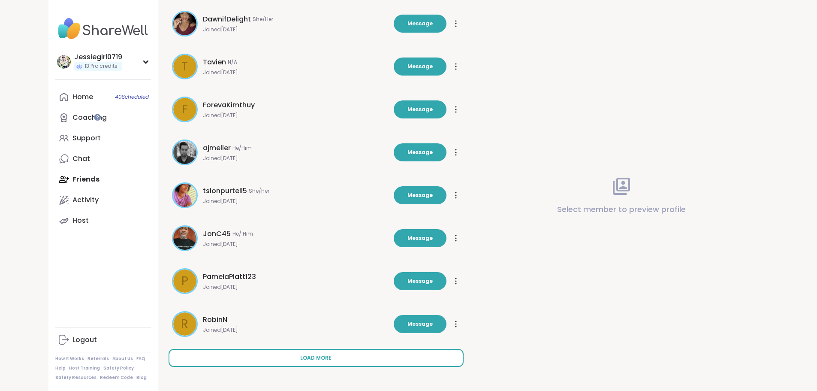
click at [299, 352] on button "Load more" at bounding box center [316, 358] width 295 height 18
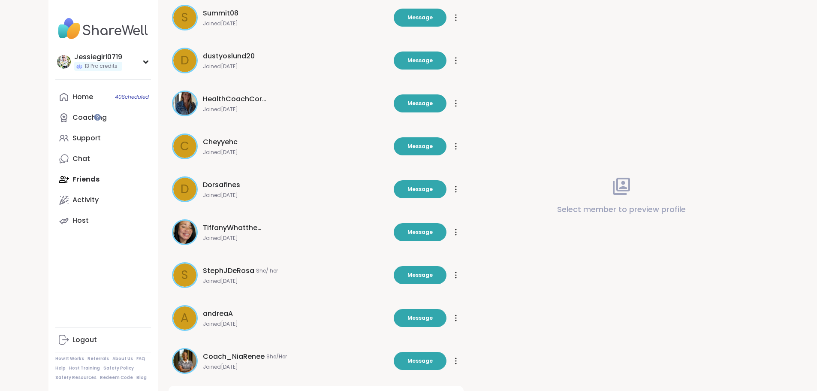
scroll to position [589, 0]
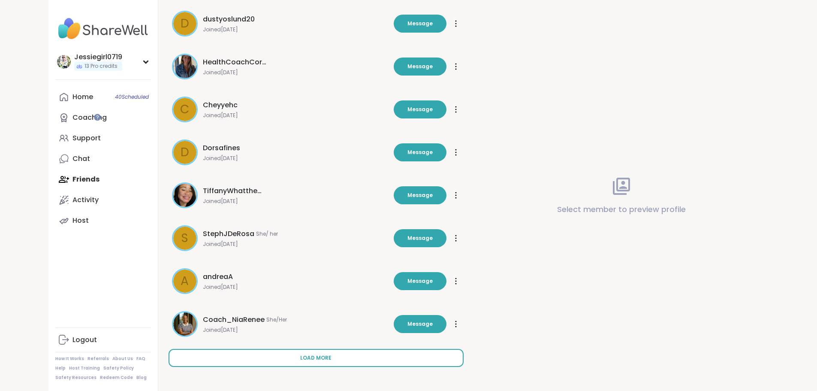
click at [301, 353] on button "Load more" at bounding box center [316, 358] width 295 height 18
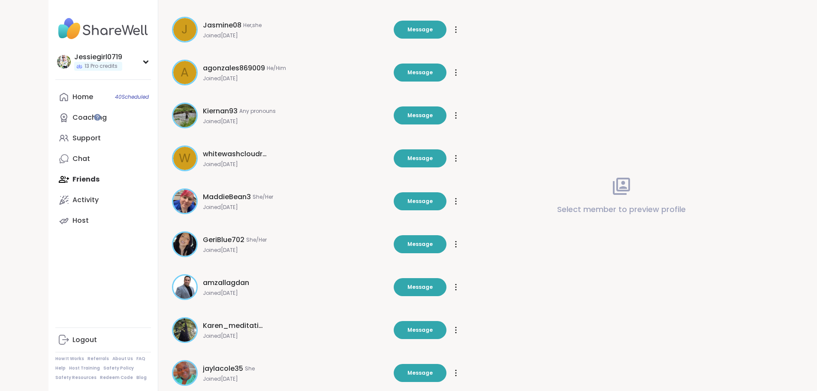
scroll to position [1018, 0]
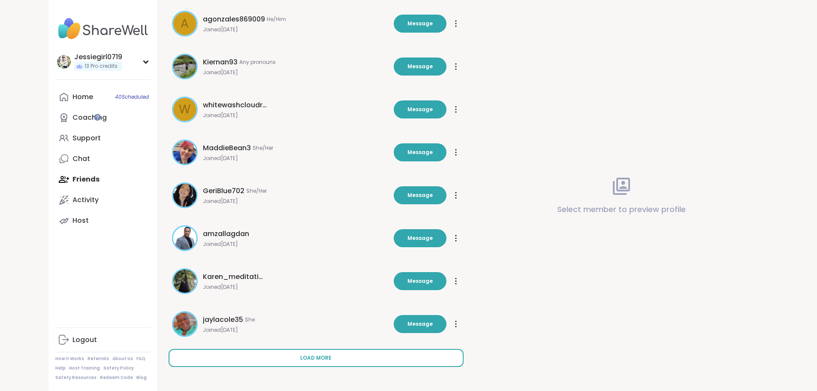
click at [328, 364] on button "Load more" at bounding box center [316, 358] width 295 height 18
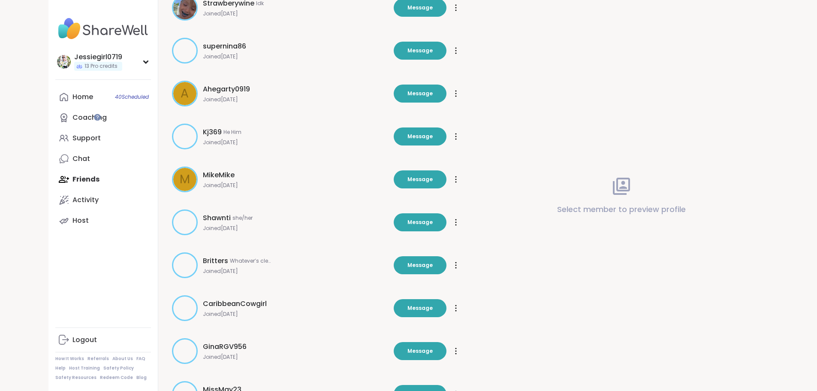
scroll to position [1447, 0]
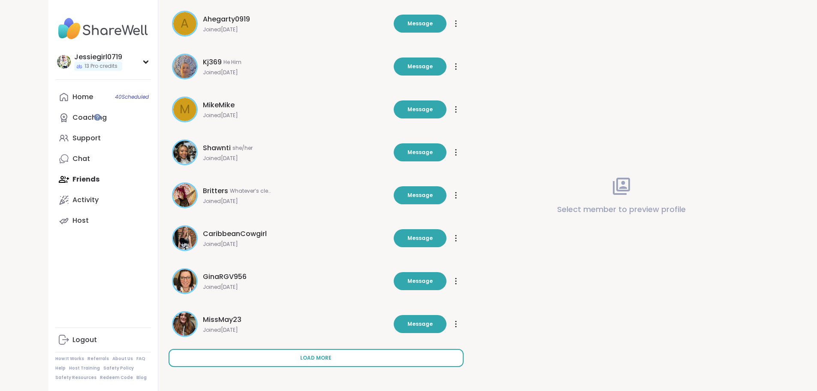
click at [303, 349] on button "Load more" at bounding box center [316, 358] width 295 height 18
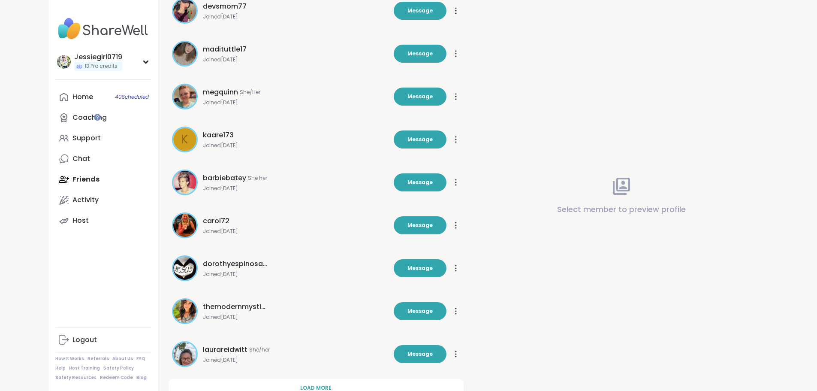
scroll to position [1876, 0]
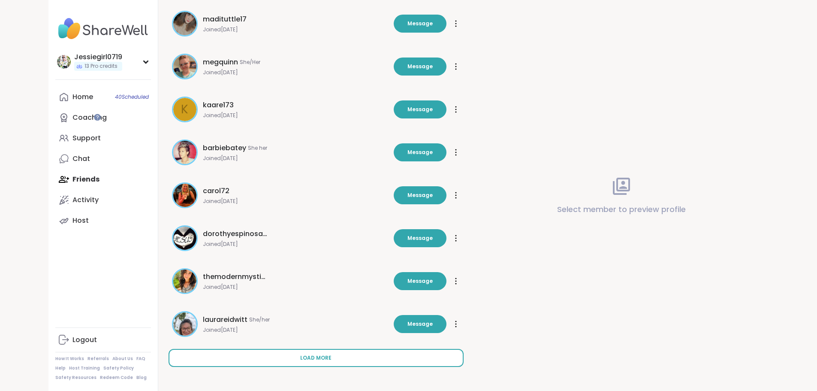
click at [413, 355] on button "Load more" at bounding box center [316, 358] width 295 height 18
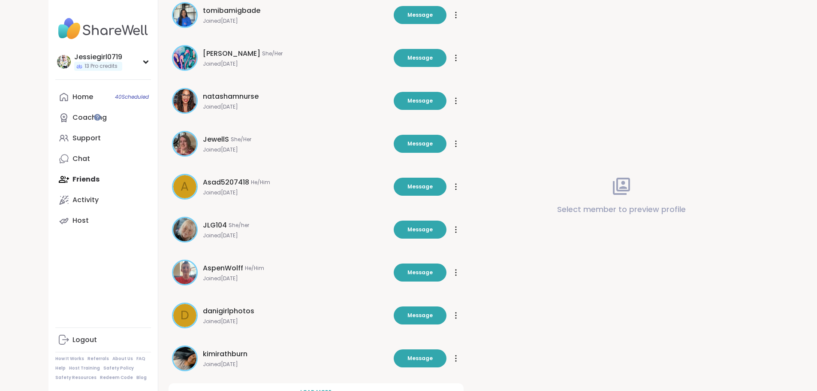
scroll to position [2305, 0]
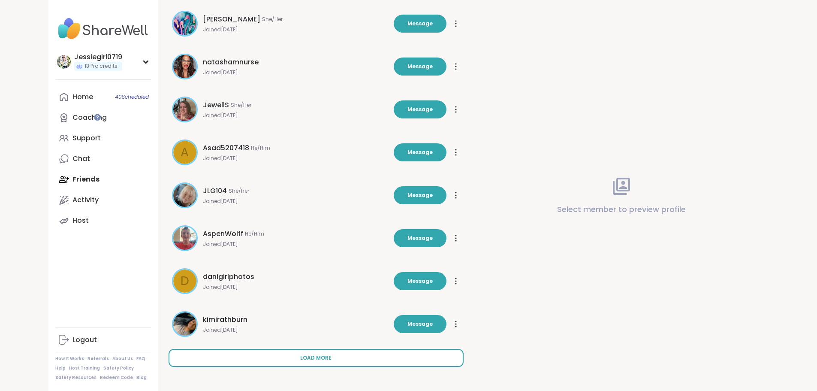
click at [369, 359] on button "Load more" at bounding box center [316, 358] width 295 height 18
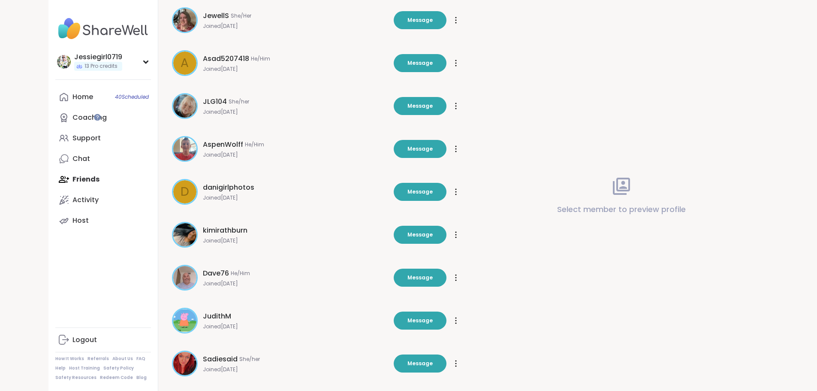
scroll to position [2734, 0]
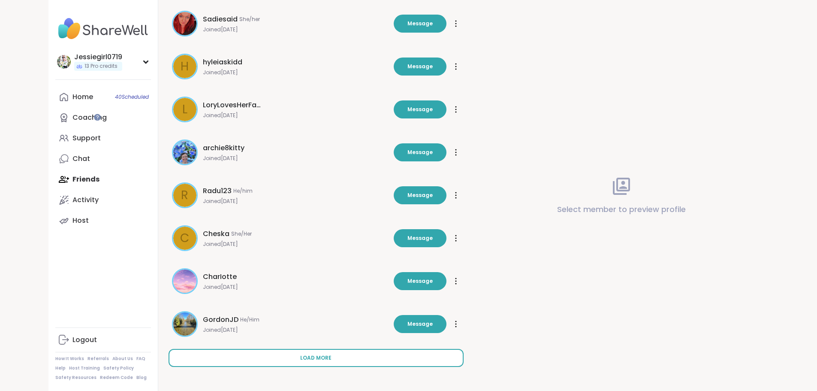
click at [368, 350] on button "Load more" at bounding box center [316, 358] width 295 height 18
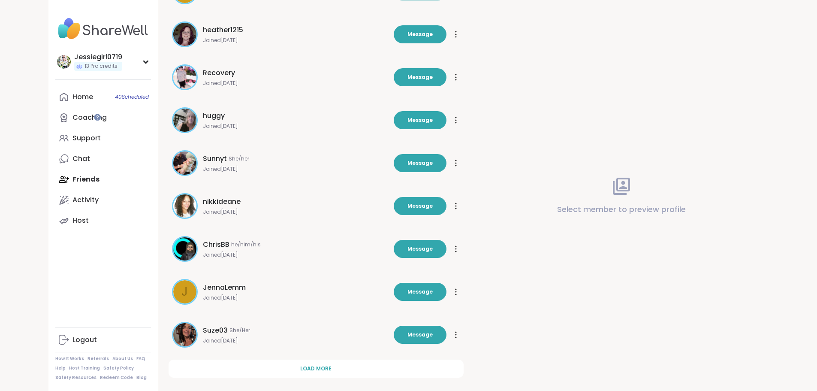
scroll to position [3162, 0]
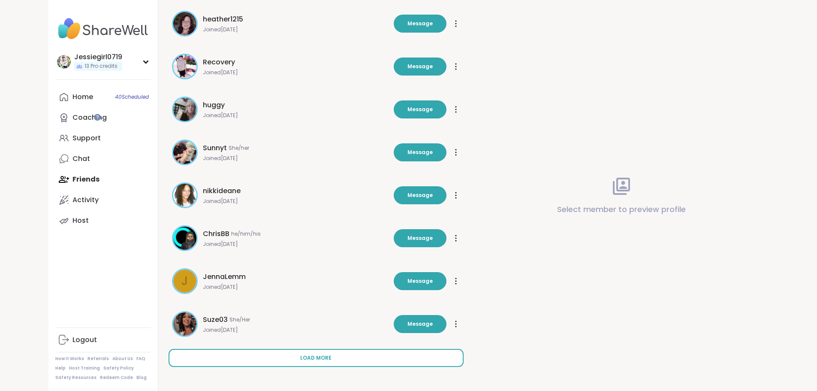
click at [340, 359] on button "Load more" at bounding box center [316, 358] width 295 height 18
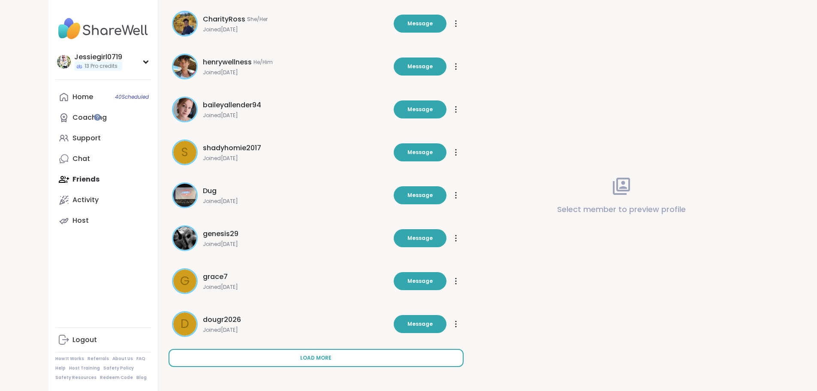
click at [332, 356] on button "Load more" at bounding box center [316, 358] width 295 height 18
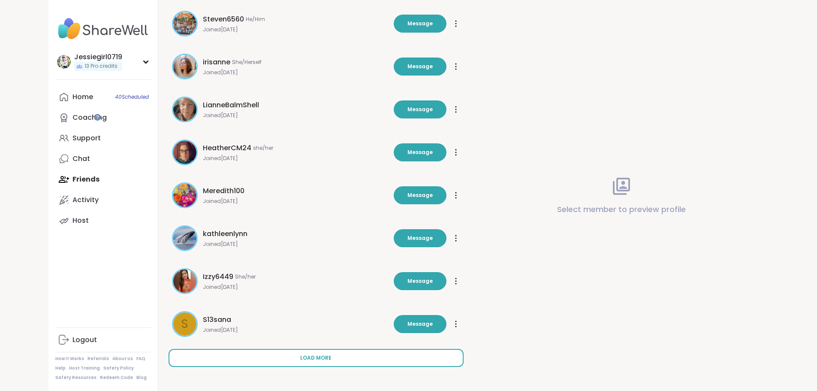
click at [406, 356] on button "Load more" at bounding box center [316, 358] width 295 height 18
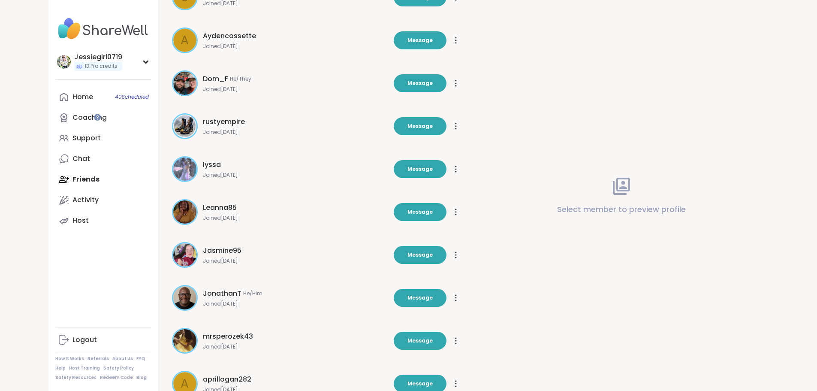
scroll to position [4449, 0]
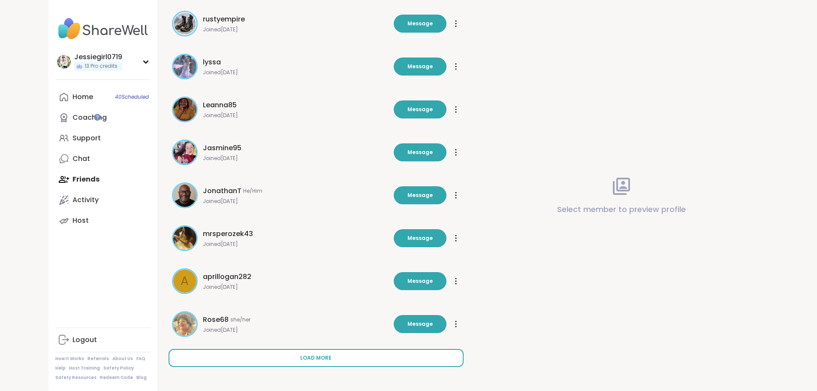
click at [330, 350] on button "Load more" at bounding box center [316, 358] width 295 height 18
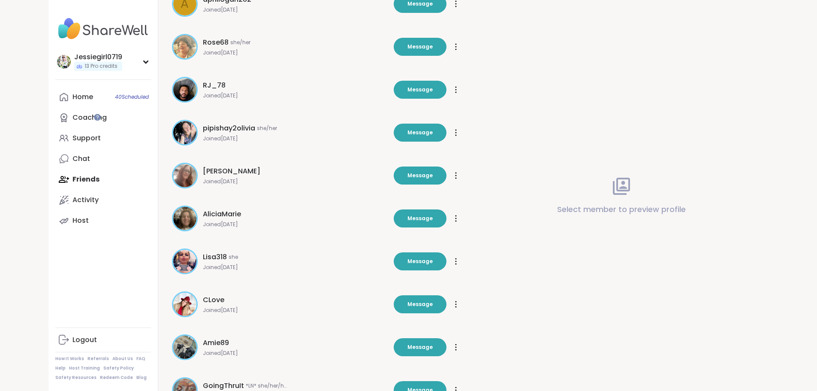
scroll to position [4878, 0]
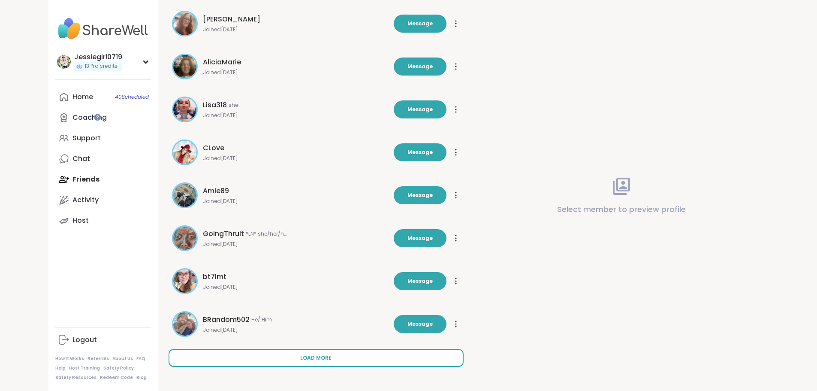
click at [350, 356] on button "Load more" at bounding box center [316, 358] width 295 height 18
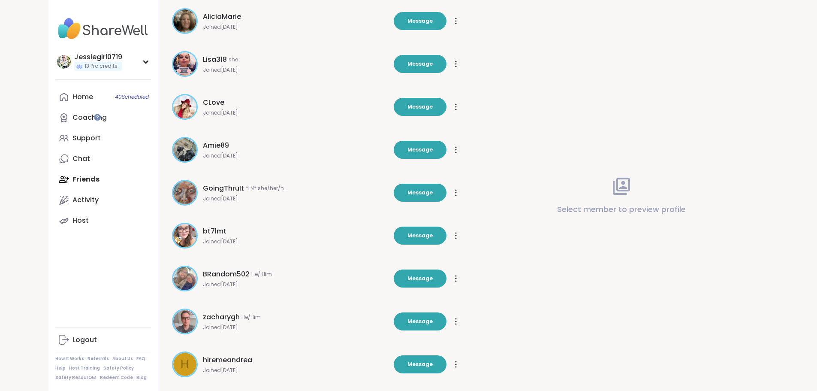
scroll to position [5307, 0]
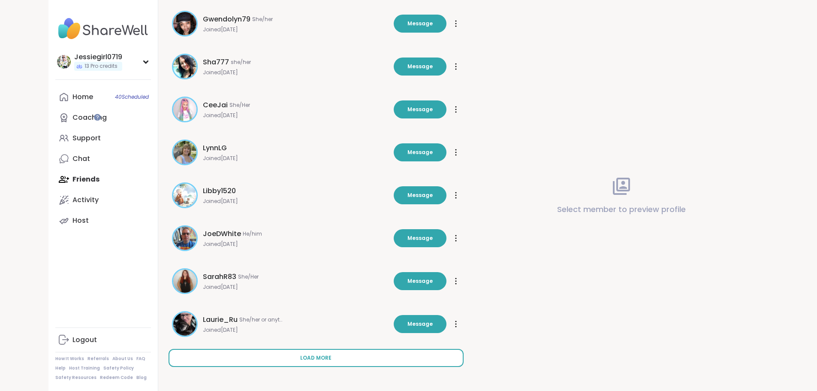
click at [312, 352] on button "Load more" at bounding box center [316, 358] width 295 height 18
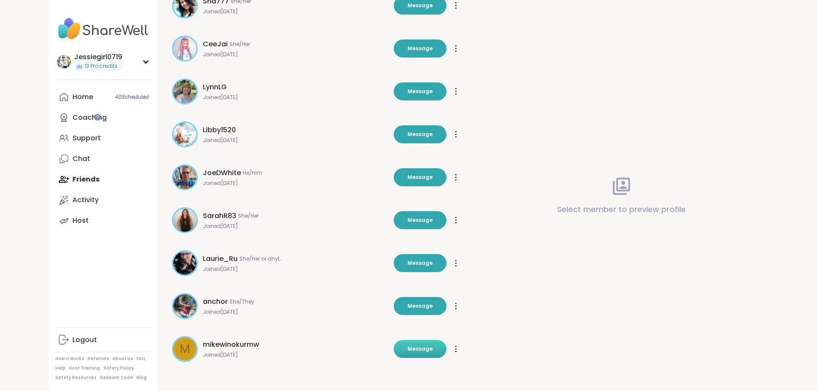
click at [418, 351] on span "Message" at bounding box center [419, 349] width 25 height 8
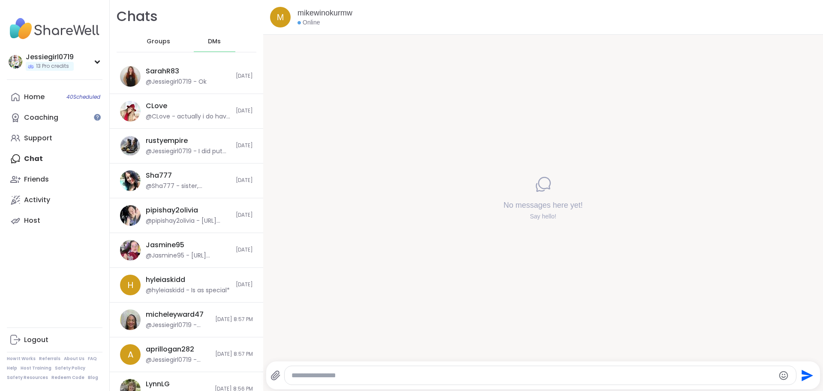
click at [422, 374] on div at bounding box center [541, 375] width 512 height 18
click at [422, 379] on textarea "Type your message" at bounding box center [534, 375] width 484 height 9
type textarea "**********"
click at [450, 376] on textarea "Type your message" at bounding box center [533, 375] width 477 height 9
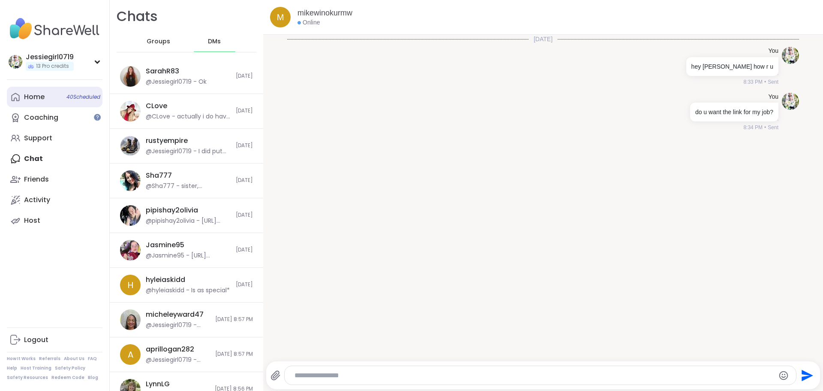
click at [27, 92] on div "Home 40 Scheduled" at bounding box center [34, 96] width 21 height 9
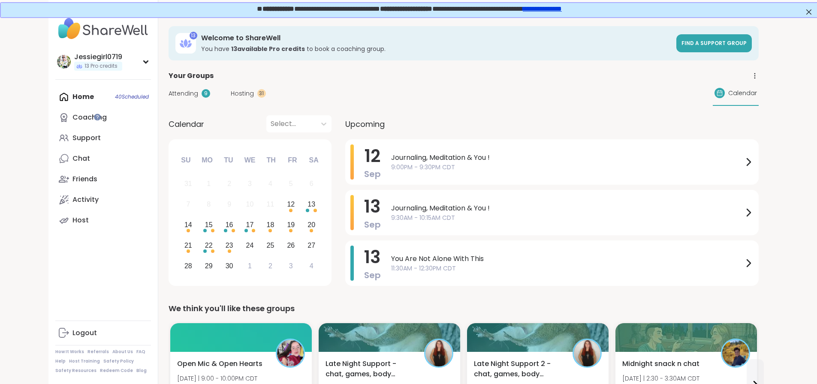
click at [169, 95] on div "Attending 9" at bounding box center [190, 93] width 42 height 9
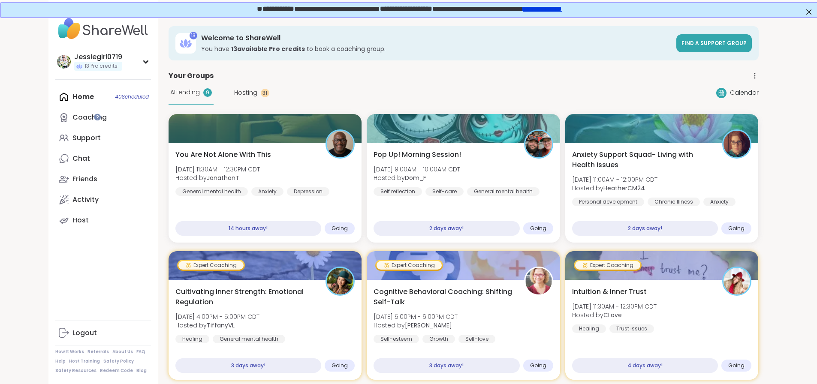
click at [234, 97] on span "Hosting" at bounding box center [245, 92] width 23 height 9
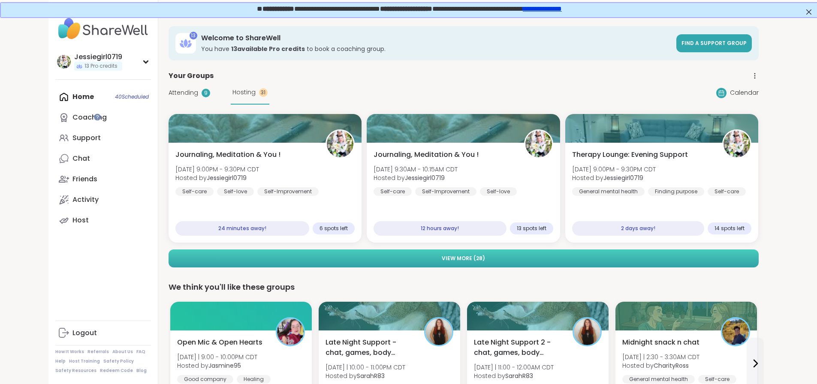
click at [336, 258] on button "View More ( 28 )" at bounding box center [464, 259] width 590 height 18
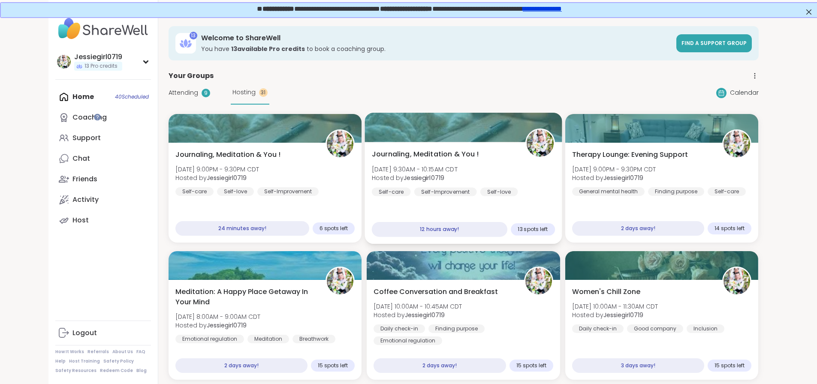
click at [425, 200] on div "Journaling, Meditation & You ! Sat, Sep 13 | 9:30AM - 10:15AM CDT Hosted by Jes…" at bounding box center [463, 193] width 197 height 102
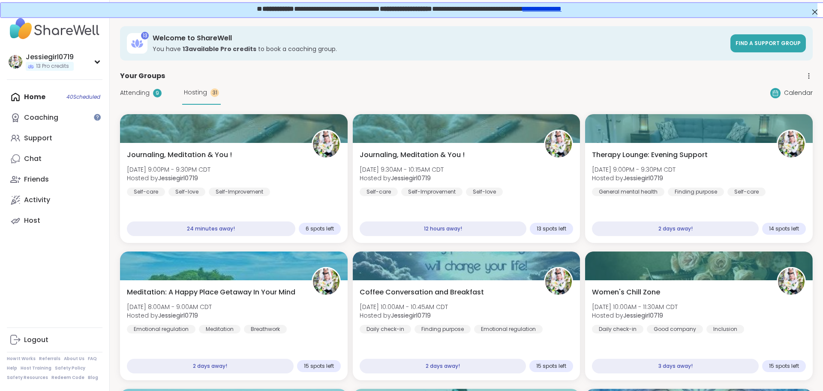
click at [131, 94] on span "Attending" at bounding box center [135, 92] width 30 height 9
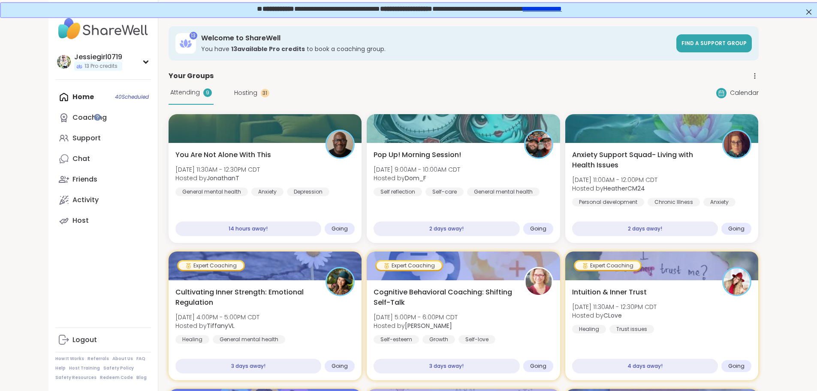
click at [196, 86] on div "Attending 9 Hosting 31" at bounding box center [219, 93] width 101 height 24
click at [234, 91] on span "Hosting" at bounding box center [245, 92] width 23 height 9
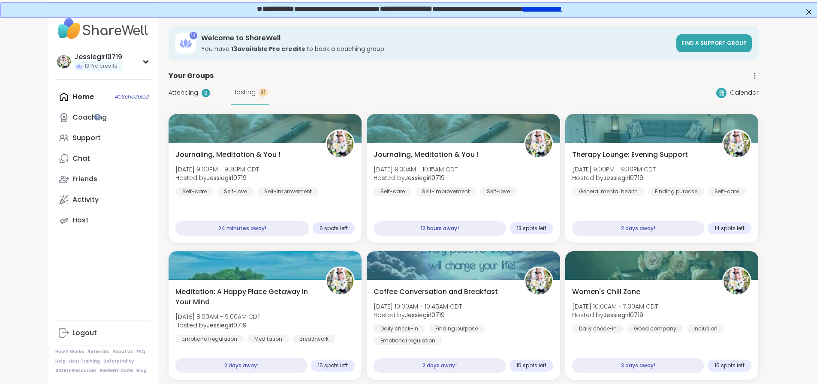
click at [169, 85] on div "Attending 9 Hosting 31" at bounding box center [219, 93] width 101 height 24
click at [169, 90] on span "Attending" at bounding box center [184, 92] width 30 height 9
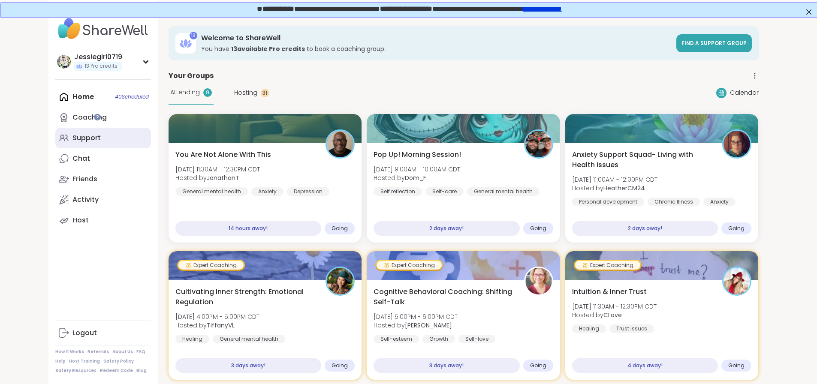
click at [55, 142] on link "Support" at bounding box center [103, 138] width 96 height 21
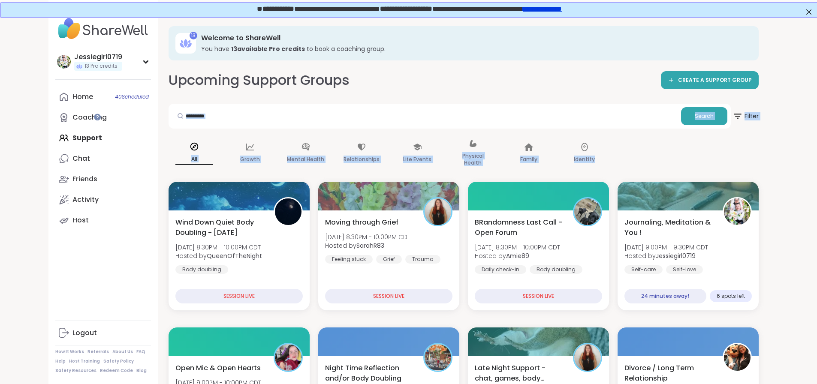
drag, startPoint x: 817, startPoint y: 65, endPoint x: 796, endPoint y: 161, distance: 97.8
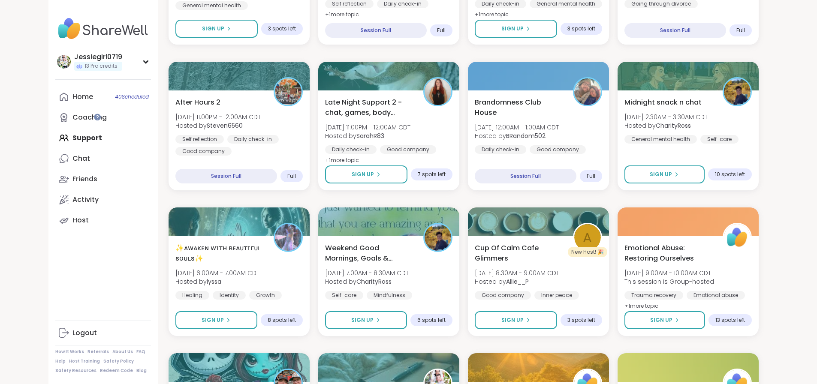
scroll to position [413, 0]
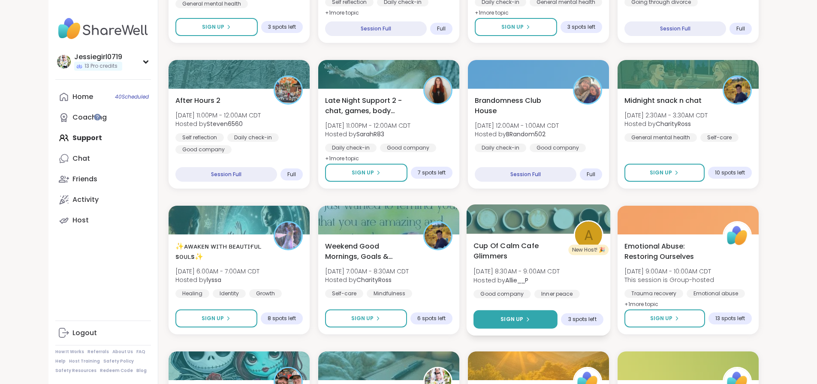
click at [558, 320] on button "Sign Up" at bounding box center [515, 320] width 84 height 18
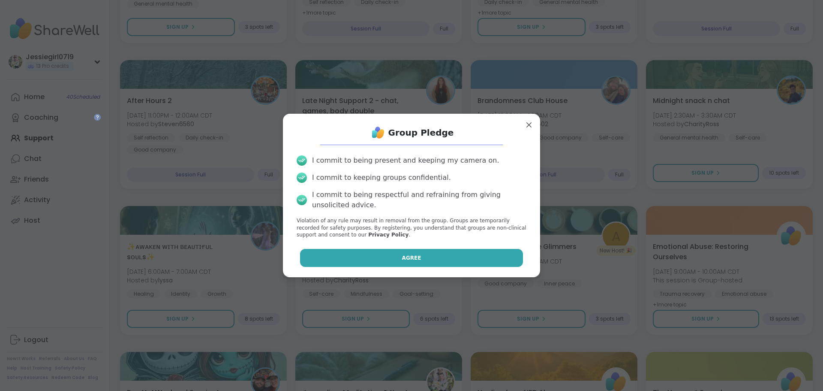
click at [435, 256] on button "Agree" at bounding box center [411, 258] width 223 height 18
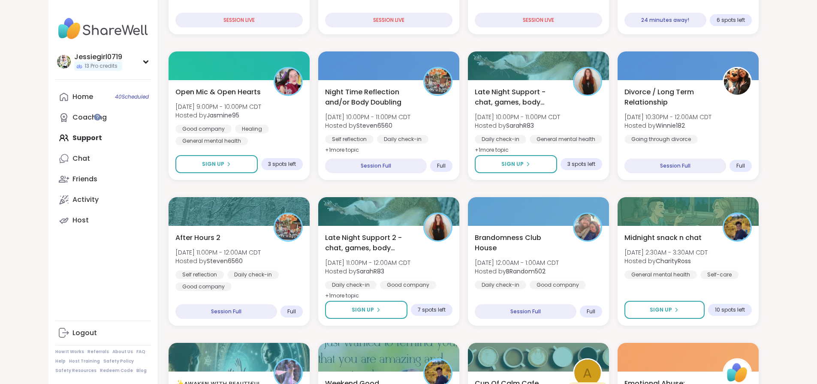
scroll to position [63, 0]
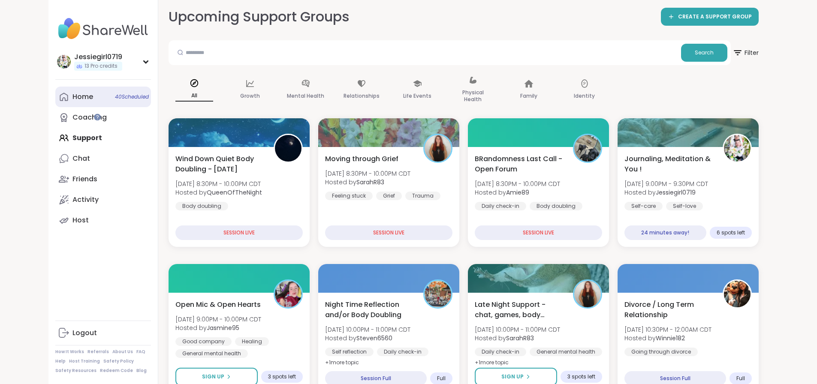
click at [55, 97] on link "Home 40 Scheduled" at bounding box center [103, 97] width 96 height 21
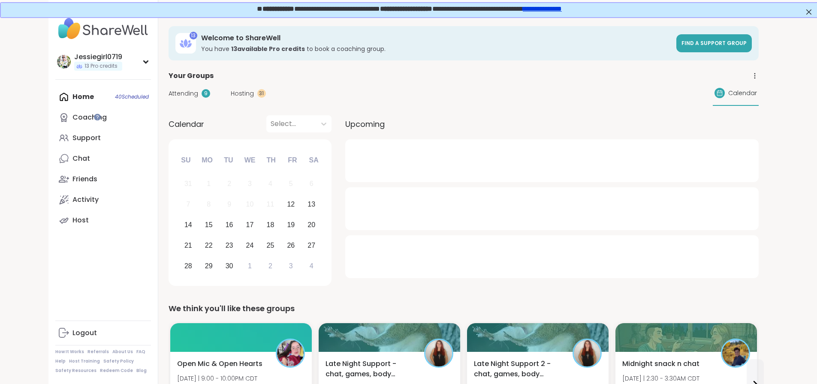
click at [231, 92] on span "Hosting" at bounding box center [242, 93] width 23 height 9
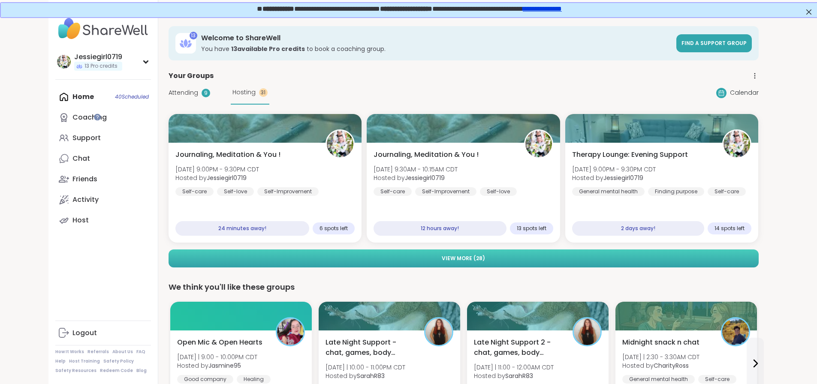
click at [674, 255] on button "View More ( 28 )" at bounding box center [464, 259] width 590 height 18
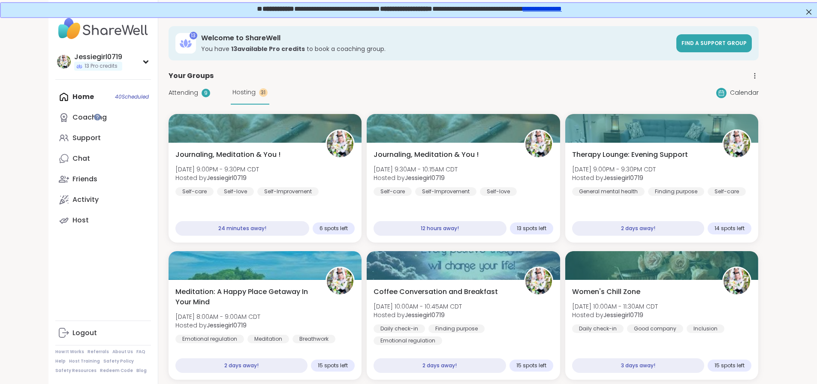
click at [169, 88] on div "Attending 9 Hosting 31" at bounding box center [219, 93] width 101 height 24
click at [169, 91] on span "Attending" at bounding box center [184, 92] width 30 height 9
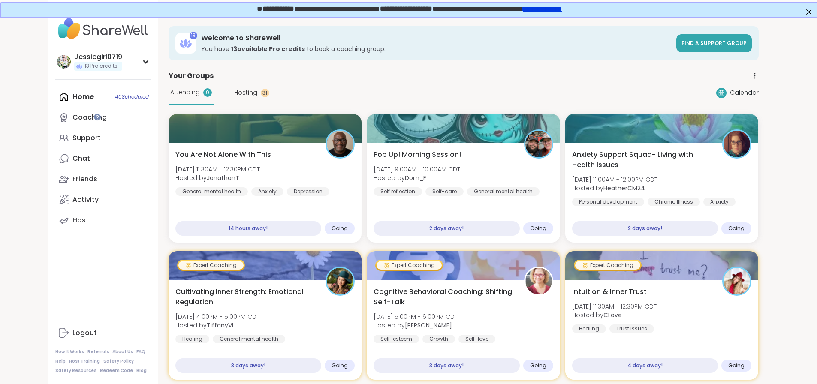
click at [234, 91] on span "Hosting" at bounding box center [245, 92] width 23 height 9
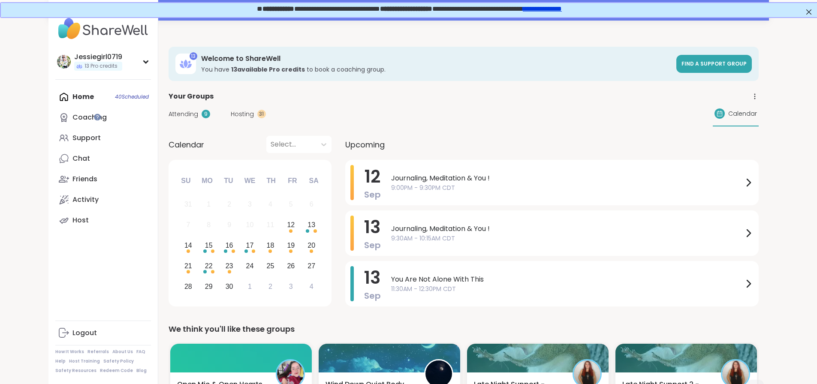
click at [231, 118] on span "Hosting" at bounding box center [242, 114] width 23 height 9
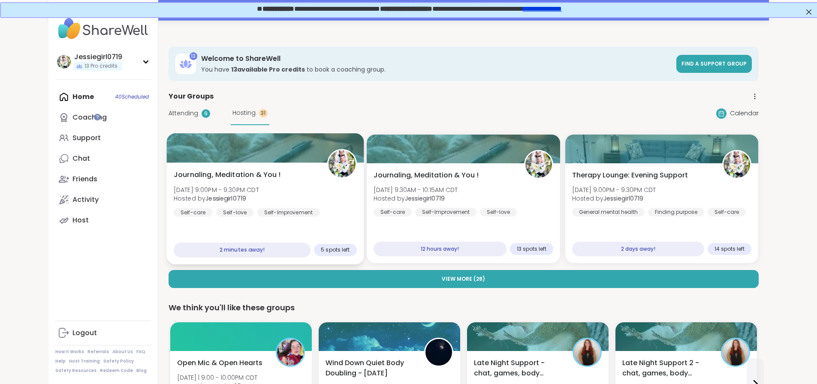
click at [220, 181] on div "Journaling, Meditation & You ! [DATE] 9:00PM - 9:30PM CDT Hosted by Jessiegirl0…" at bounding box center [264, 193] width 183 height 47
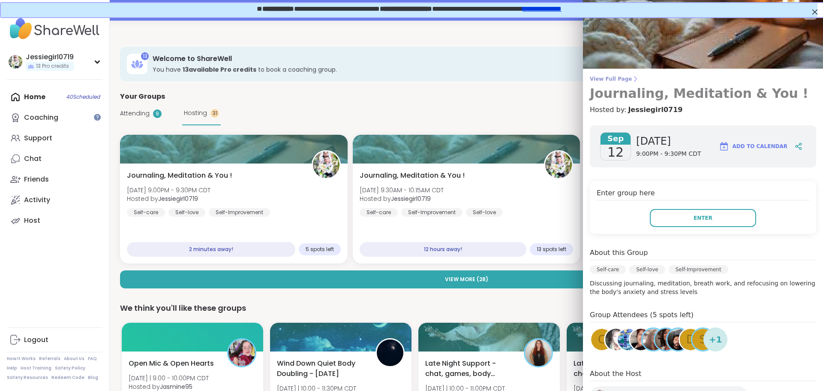
click at [603, 77] on span "View Full Page" at bounding box center [703, 78] width 226 height 7
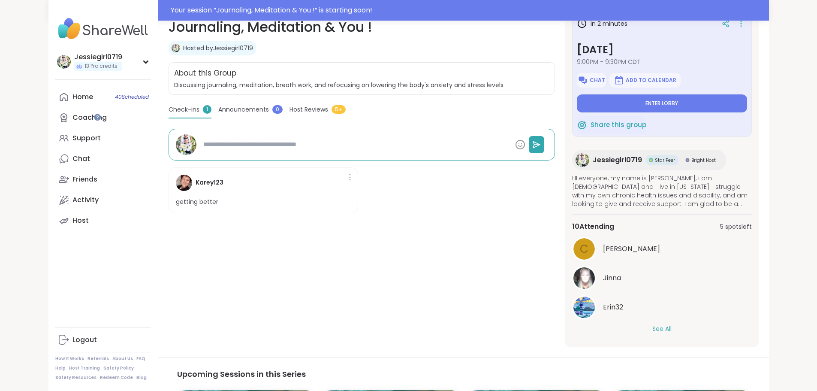
scroll to position [132, 0]
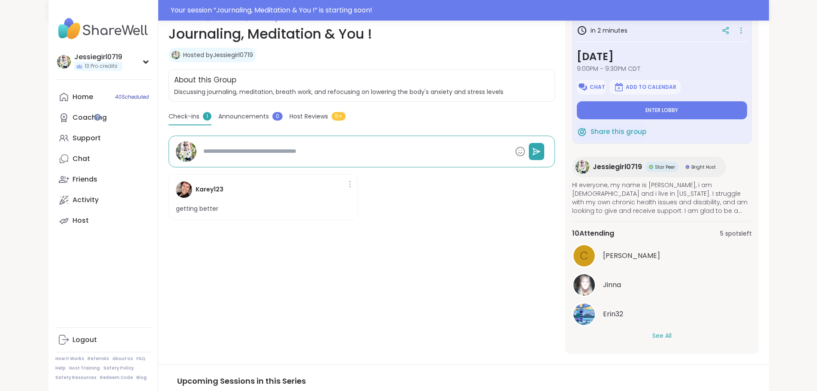
click at [674, 326] on div "C [PERSON_NAME] Erin32 See All" at bounding box center [662, 292] width 180 height 96
click at [683, 331] on div "See All" at bounding box center [662, 335] width 180 height 9
click at [701, 329] on div "C [PERSON_NAME] Erin32 See All" at bounding box center [662, 292] width 180 height 96
click at [672, 337] on button "See All" at bounding box center [661, 335] width 19 height 9
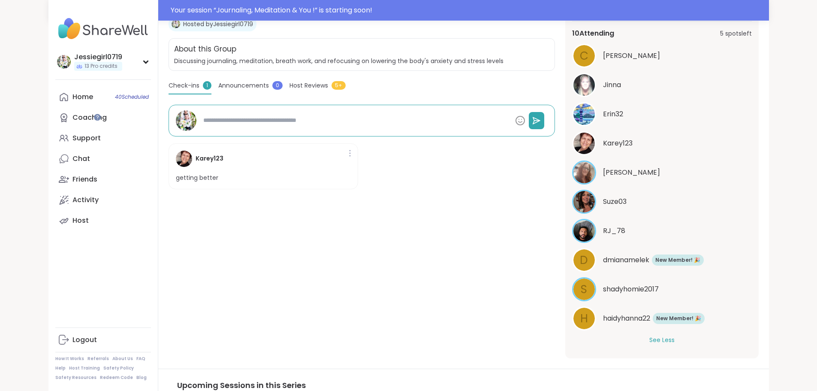
scroll to position [212, 0]
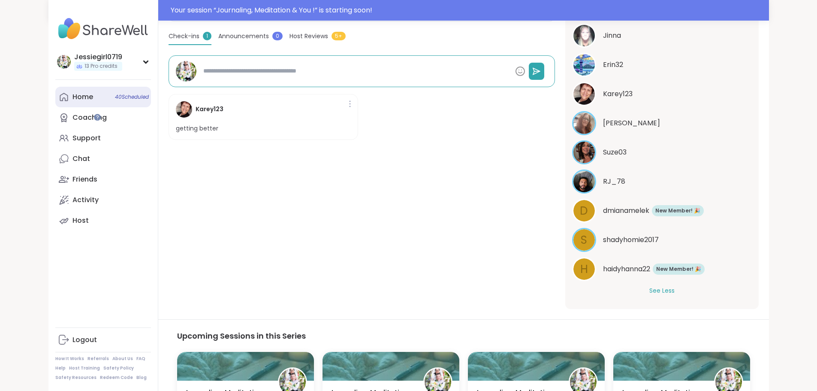
click at [72, 93] on div "Home 40 Scheduled" at bounding box center [82, 96] width 21 height 9
type textarea "*"
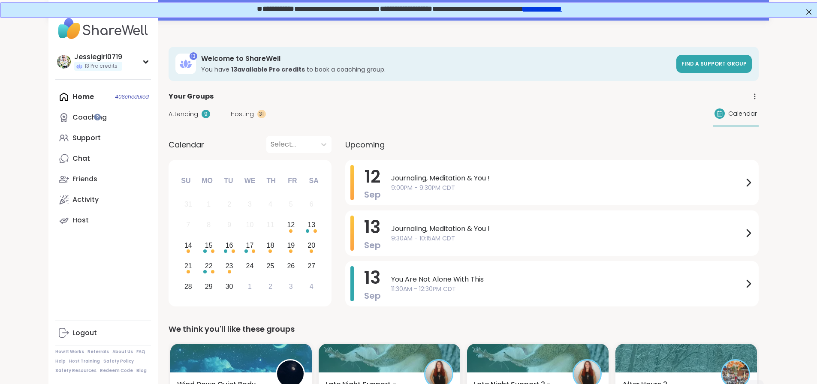
drag, startPoint x: 180, startPoint y: 114, endPoint x: 192, endPoint y: 113, distance: 12.5
click at [191, 113] on div "Attending 9 Hosting 31" at bounding box center [217, 114] width 97 height 9
click at [231, 112] on span "Hosting" at bounding box center [242, 114] width 23 height 9
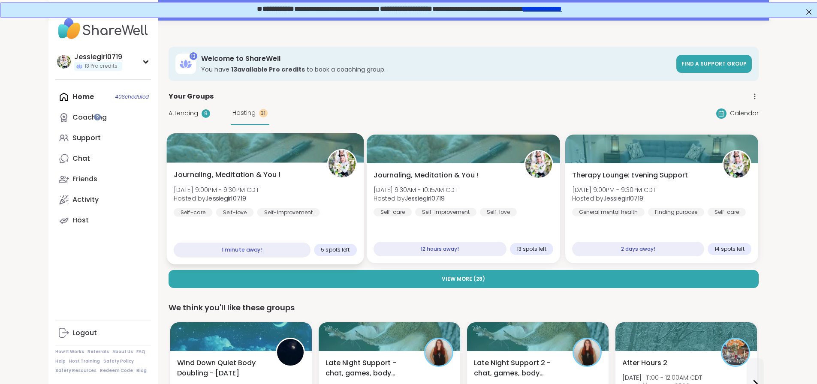
click at [191, 186] on span "[DATE] 9:00PM - 9:30PM CDT" at bounding box center [215, 189] width 85 height 9
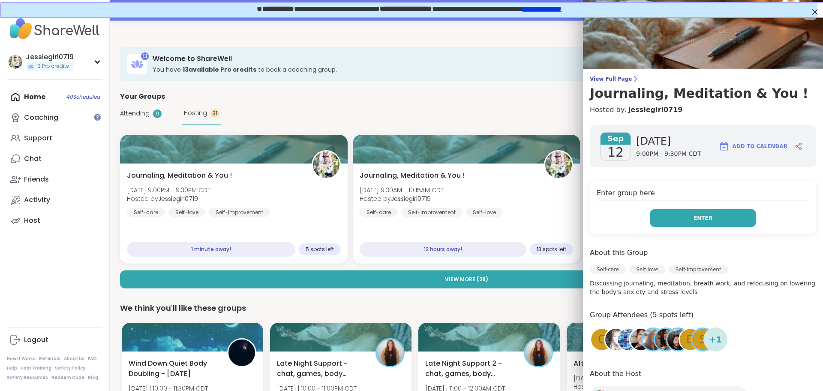
click at [713, 217] on button "Enter" at bounding box center [703, 218] width 106 height 18
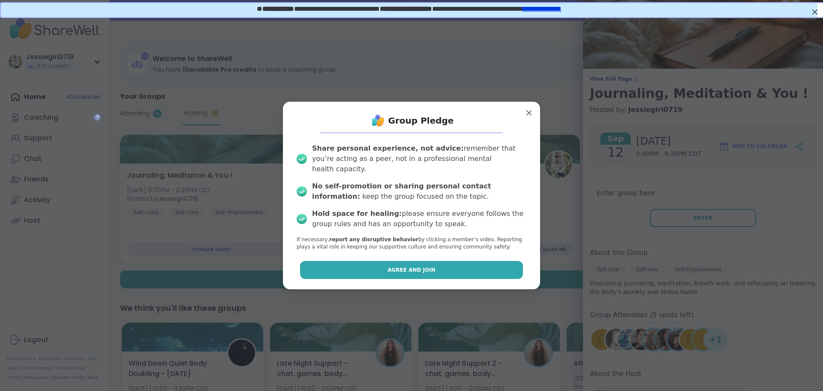
click at [485, 261] on button "Agree and Join" at bounding box center [411, 270] width 223 height 18
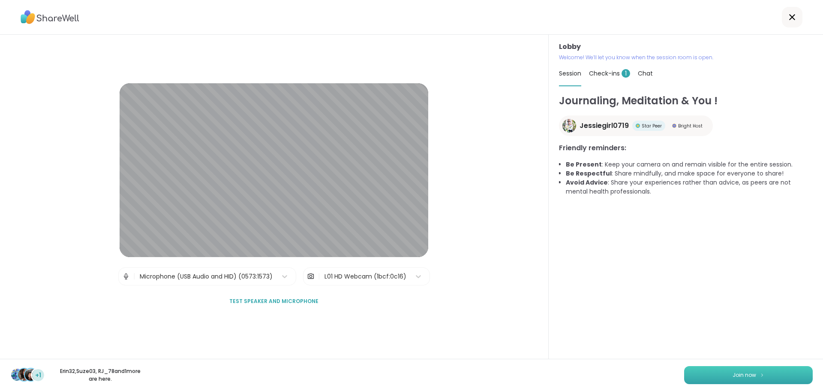
click at [748, 380] on button "Join now" at bounding box center [748, 375] width 129 height 18
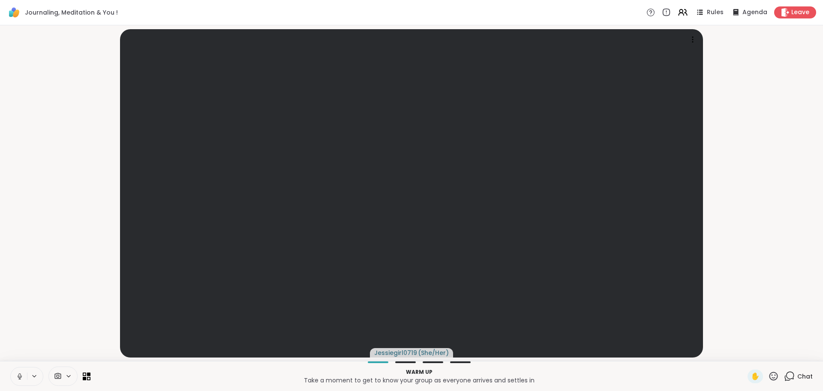
click at [787, 379] on icon at bounding box center [789, 376] width 11 height 11
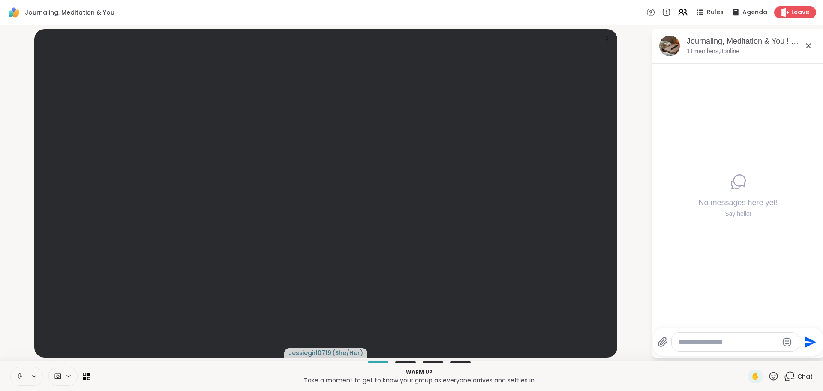
click at [701, 336] on div at bounding box center [735, 341] width 127 height 18
click at [708, 338] on textarea "Type your message" at bounding box center [729, 342] width 100 height 9
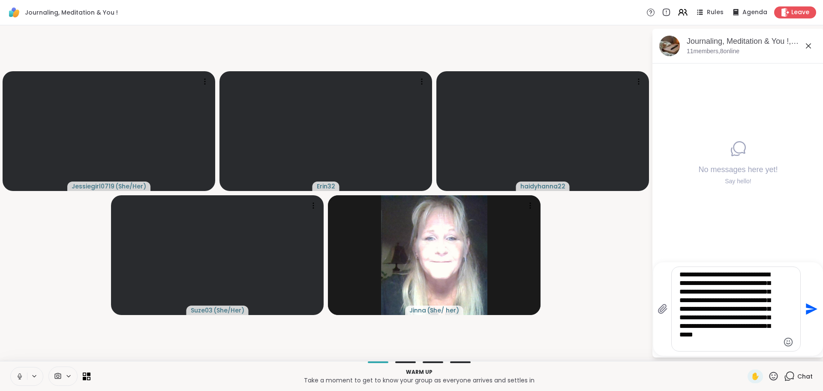
type textarea "**********"
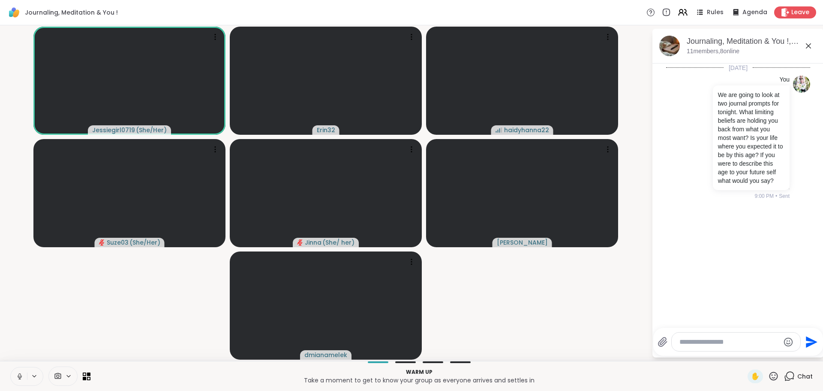
click at [730, 346] on textarea "Type your message" at bounding box center [730, 342] width 100 height 9
click at [733, 347] on div at bounding box center [736, 341] width 129 height 18
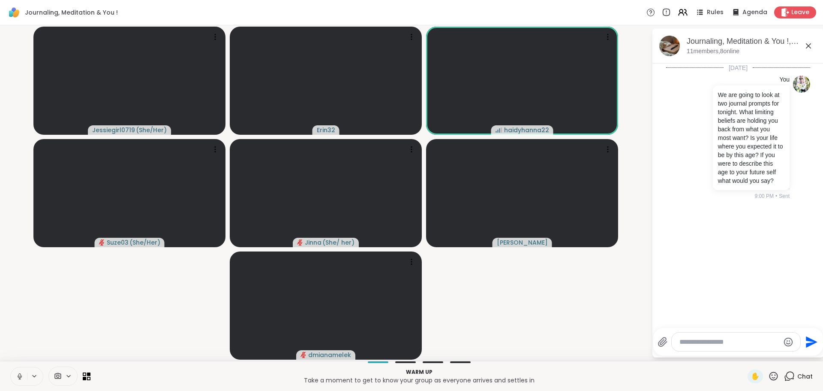
click at [721, 343] on textarea "Type your message" at bounding box center [730, 342] width 100 height 9
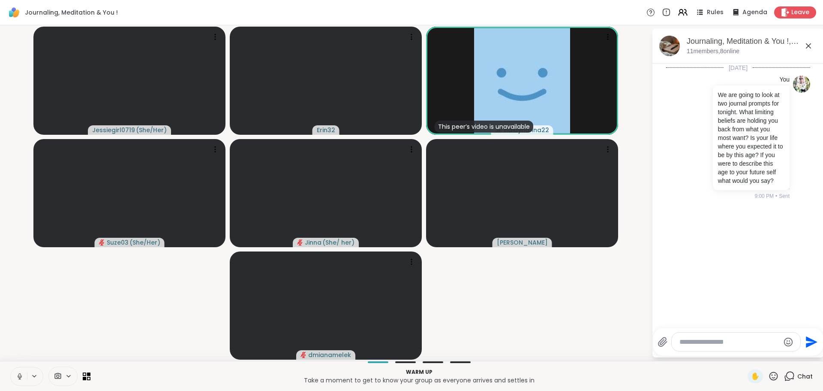
click at [746, 342] on textarea "Type your message" at bounding box center [730, 342] width 100 height 9
click at [751, 338] on textarea "Type your message" at bounding box center [730, 342] width 100 height 9
click at [748, 338] on textarea "Type your message" at bounding box center [730, 342] width 100 height 9
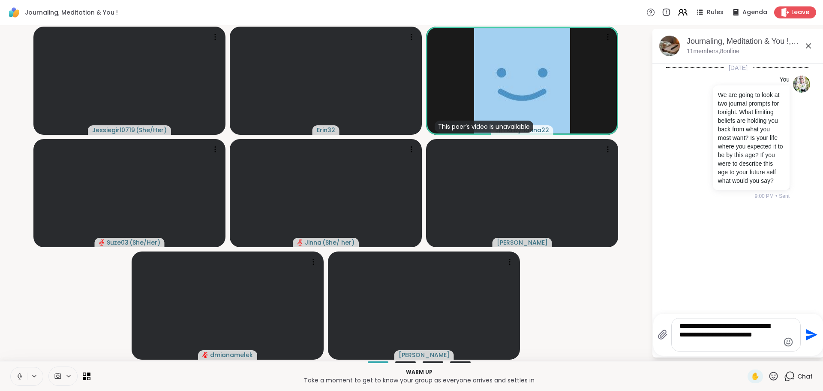
type textarea "**********"
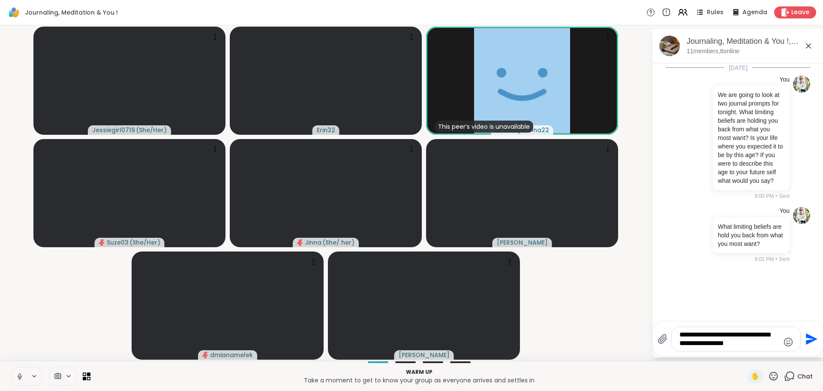
type textarea "**********"
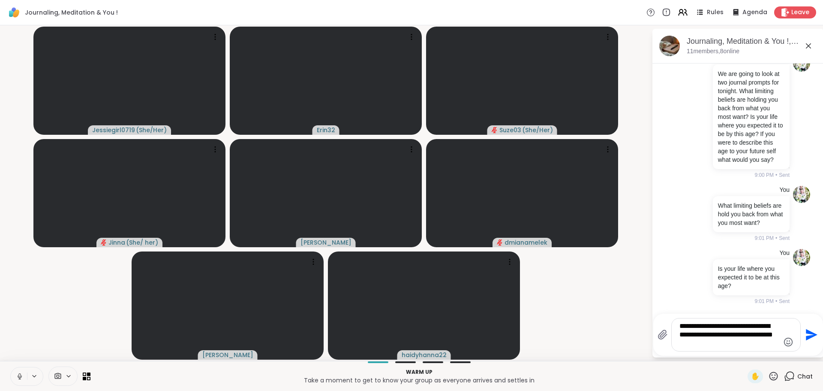
click at [711, 333] on textarea "**********" at bounding box center [730, 335] width 100 height 26
type textarea "**********"
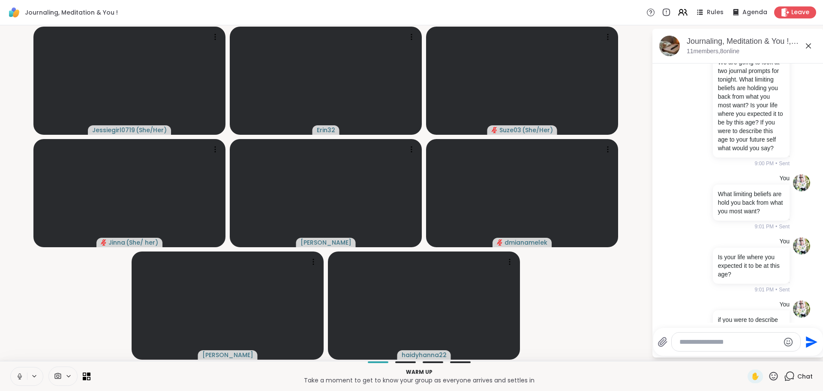
scroll to position [104, 0]
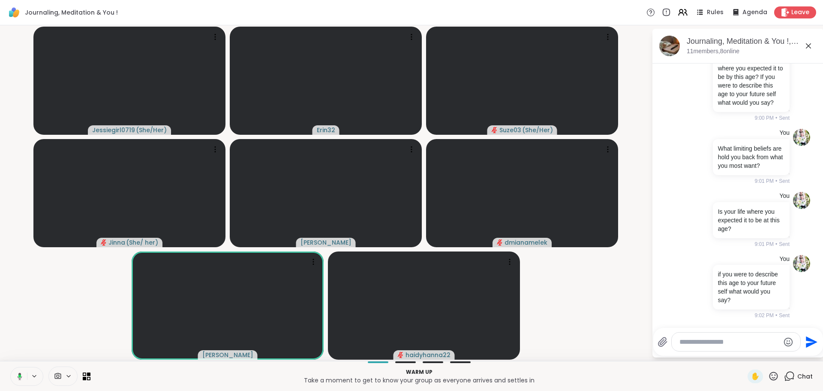
click at [710, 344] on textarea "Type your message" at bounding box center [730, 342] width 100 height 9
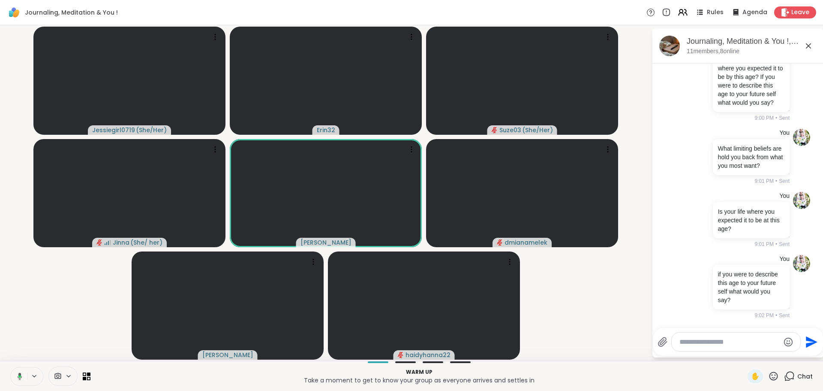
click at [749, 339] on textarea "Type your message" at bounding box center [730, 342] width 100 height 9
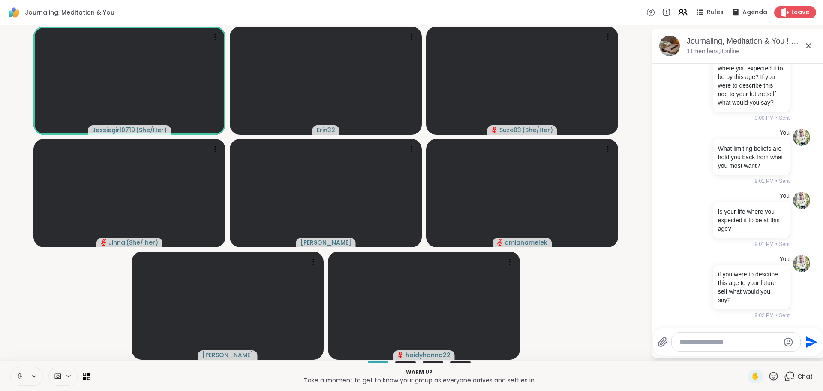
click at [732, 344] on textarea "Type your message" at bounding box center [730, 342] width 100 height 9
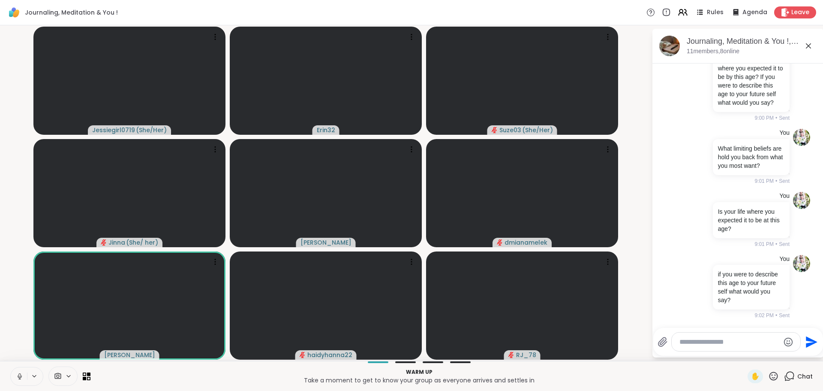
click at [736, 341] on textarea "Type your message" at bounding box center [730, 342] width 100 height 9
click at [738, 333] on div at bounding box center [736, 341] width 129 height 18
click at [737, 336] on div at bounding box center [736, 341] width 129 height 18
click at [737, 337] on div at bounding box center [736, 341] width 129 height 18
click at [735, 341] on textarea "Type your message" at bounding box center [730, 342] width 100 height 9
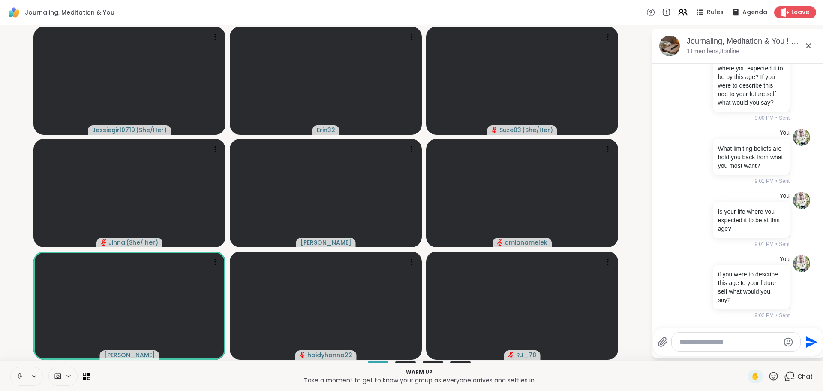
click at [735, 342] on textarea "Type your message" at bounding box center [730, 342] width 100 height 9
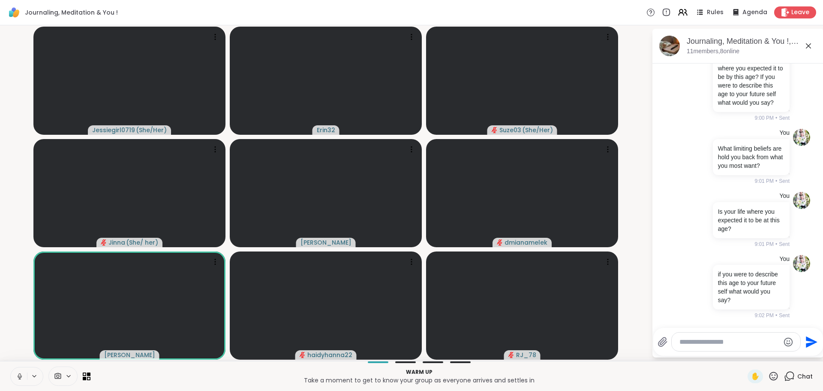
click at [735, 342] on textarea "Type your message" at bounding box center [730, 342] width 100 height 9
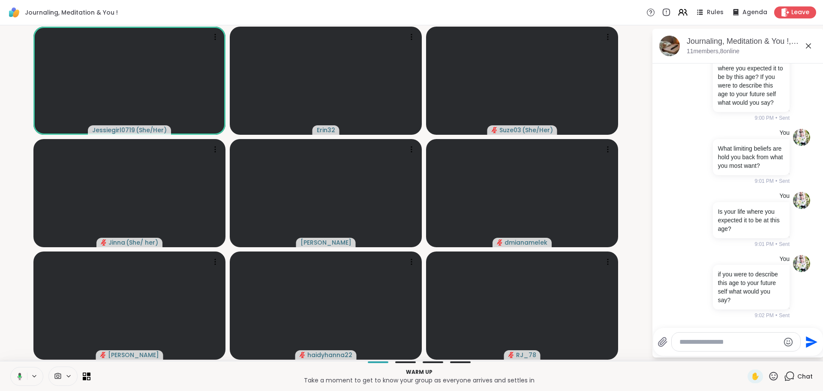
click at [723, 339] on textarea "Type your message" at bounding box center [730, 342] width 100 height 9
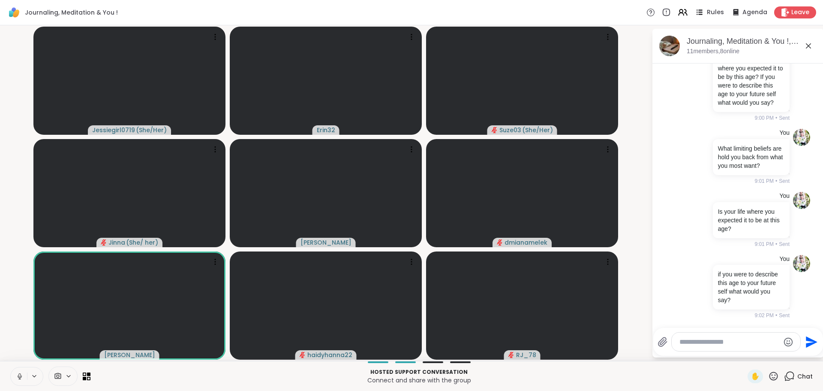
click at [699, 14] on icon at bounding box center [699, 12] width 11 height 11
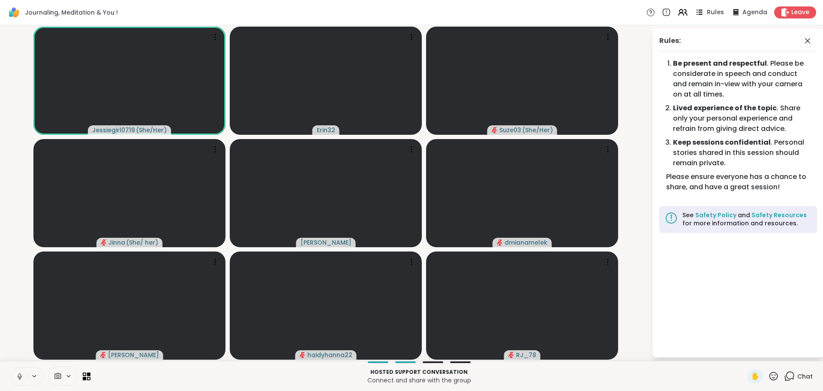
click at [699, 14] on icon at bounding box center [699, 12] width 11 height 11
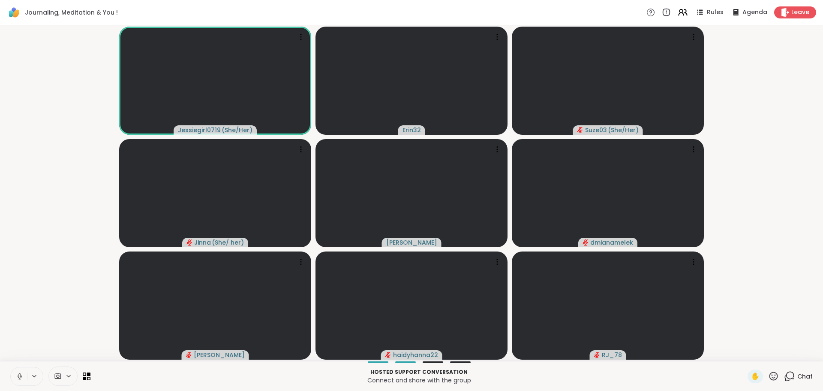
click at [805, 373] on span "Chat" at bounding box center [805, 376] width 15 height 9
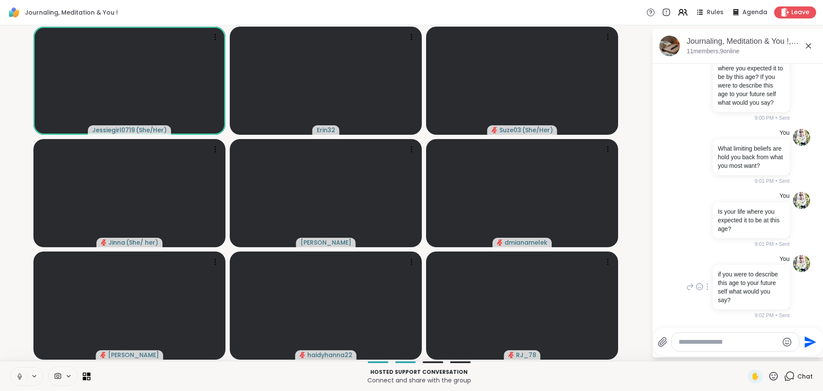
click at [741, 327] on div "Journaling, Meditation & You !, [DATE] members, 9 online [DATE] You We are goin…" at bounding box center [739, 193] width 172 height 329
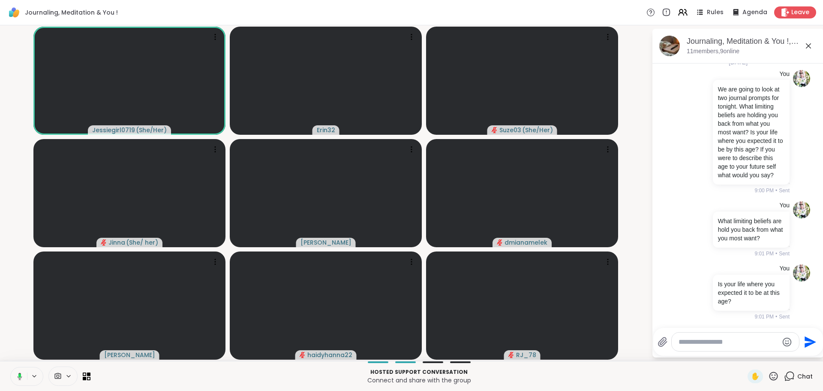
scroll to position [0, 0]
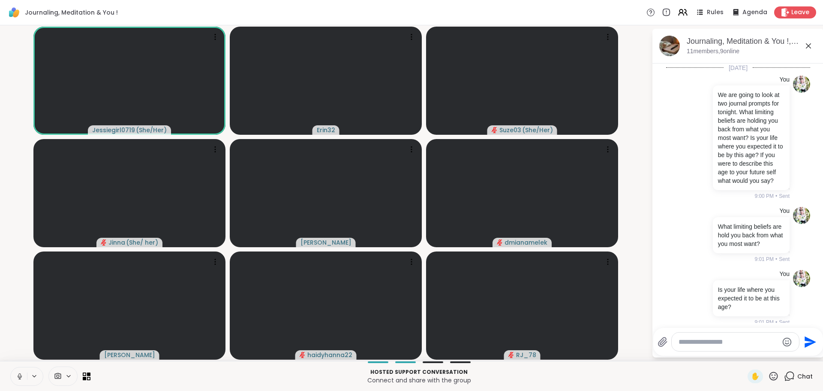
drag, startPoint x: 730, startPoint y: 345, endPoint x: 725, endPoint y: 348, distance: 5.6
click at [729, 346] on div at bounding box center [735, 341] width 127 height 18
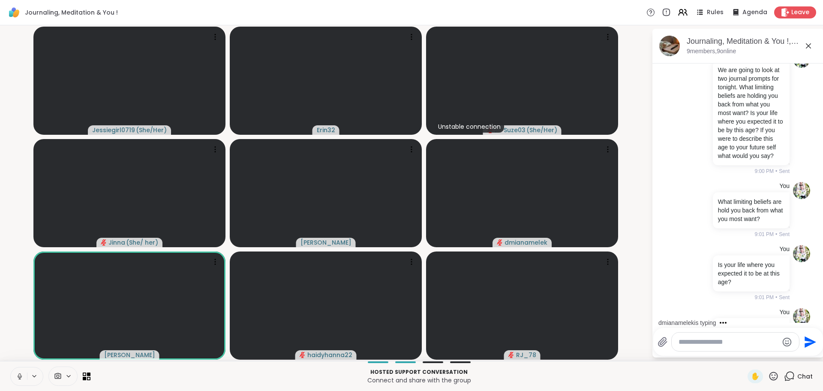
scroll to position [104, 0]
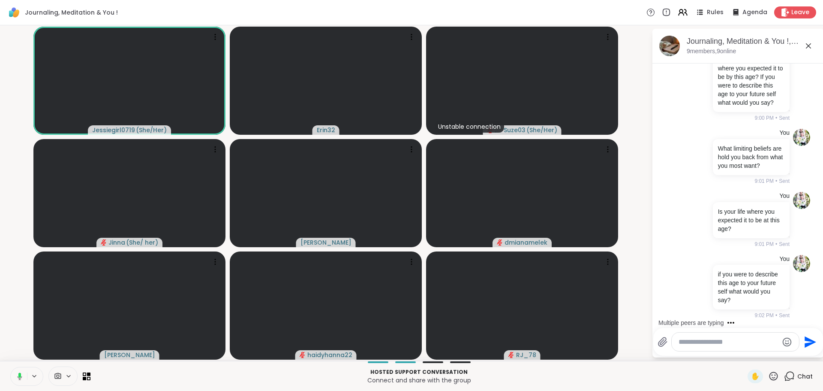
click at [730, 343] on textarea "Type your message" at bounding box center [729, 342] width 100 height 9
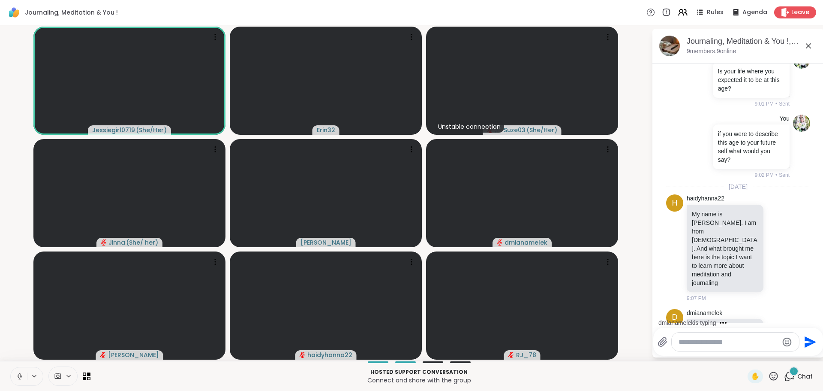
scroll to position [333, 0]
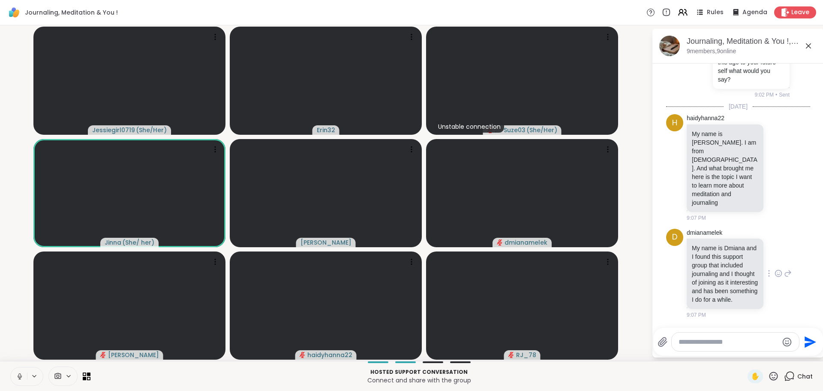
click at [771, 259] on div "dmianamelek My name is Dmiana and I found this support group that included jour…" at bounding box center [739, 274] width 105 height 90
click at [776, 270] on icon at bounding box center [779, 273] width 6 height 6
click at [775, 256] on div "Select Reaction: Heart" at bounding box center [779, 260] width 8 height 8
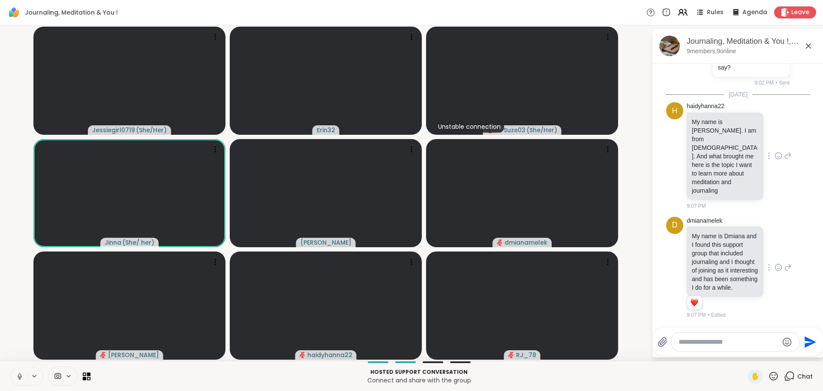
click at [776, 152] on icon at bounding box center [779, 155] width 6 height 6
click at [775, 138] on div "Select Reaction: Heart" at bounding box center [779, 142] width 8 height 8
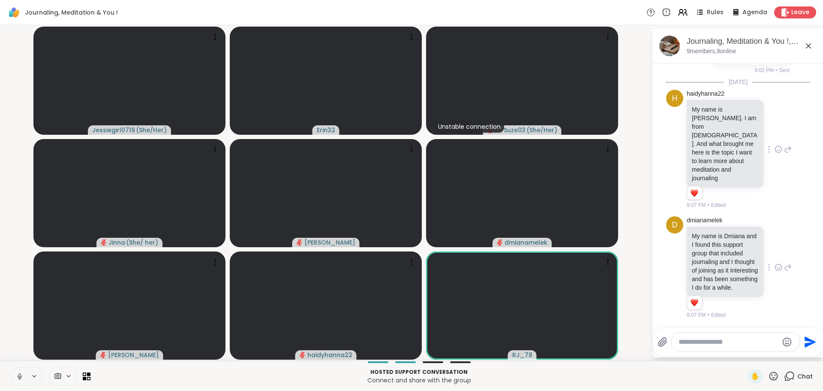
click at [732, 338] on textarea "Type your message" at bounding box center [729, 342] width 100 height 9
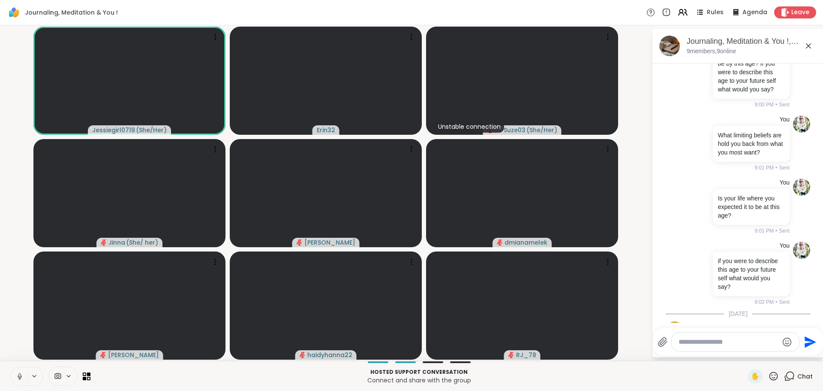
scroll to position [92, 0]
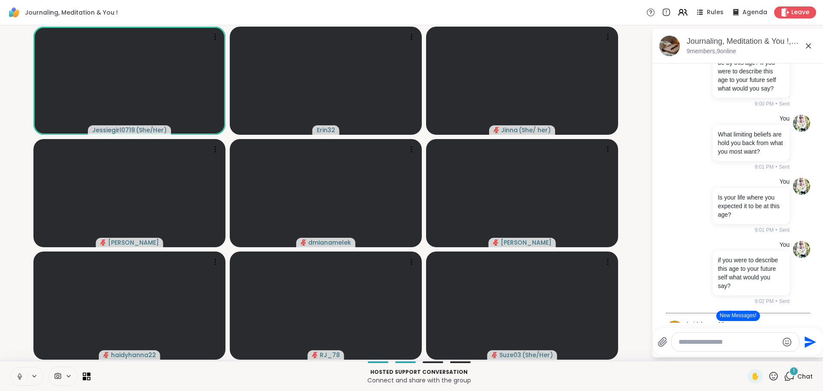
click at [751, 314] on button "New Messages!" at bounding box center [738, 316] width 43 height 10
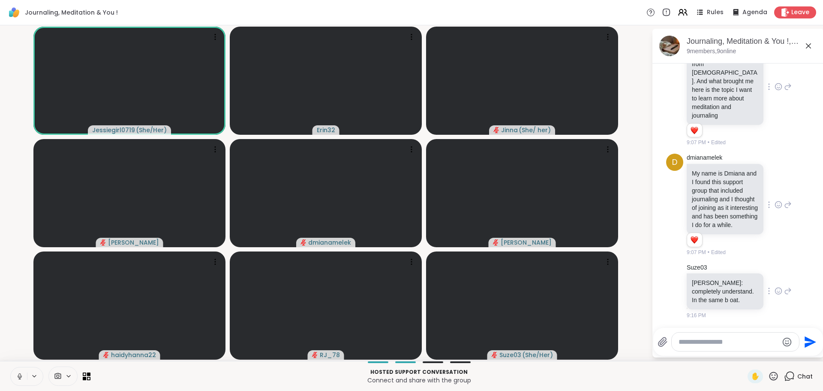
scroll to position [420, 0]
click at [775, 292] on icon at bounding box center [779, 290] width 8 height 9
click at [775, 277] on div "Select Reaction: Heart" at bounding box center [779, 277] width 8 height 8
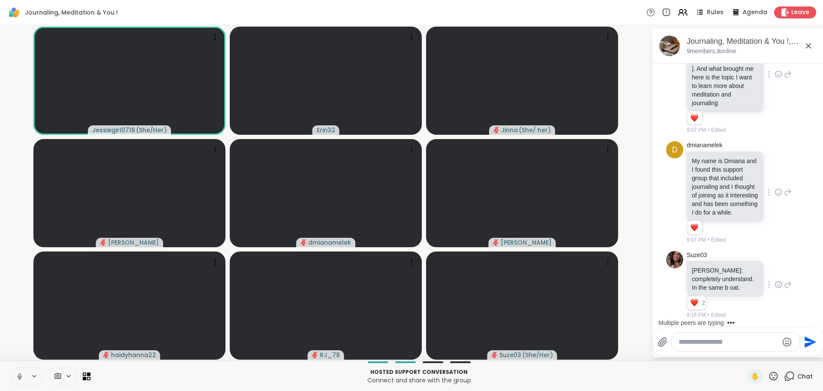
scroll to position [495, 0]
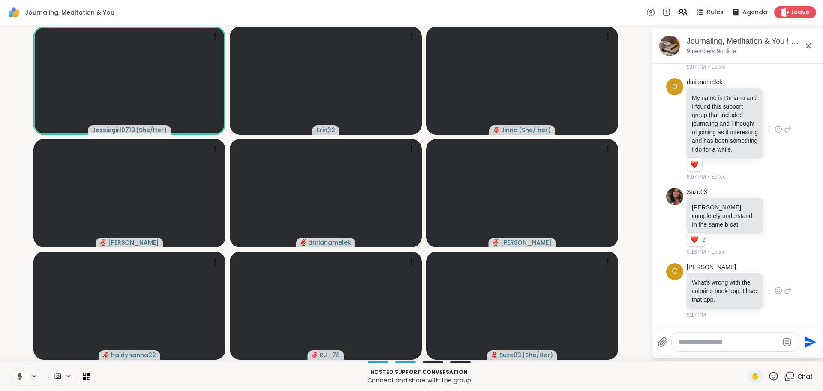
click at [775, 291] on icon at bounding box center [779, 290] width 8 height 9
click at [775, 280] on div "Select Reaction: Heart" at bounding box center [779, 277] width 8 height 8
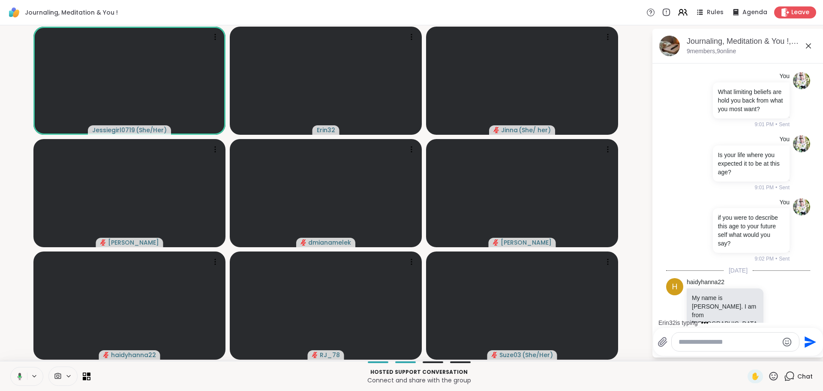
scroll to position [132, 0]
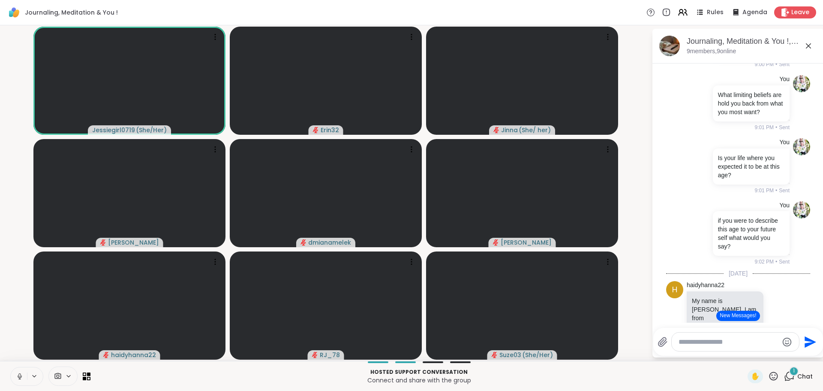
click at [752, 319] on button "New Messages!" at bounding box center [738, 316] width 43 height 10
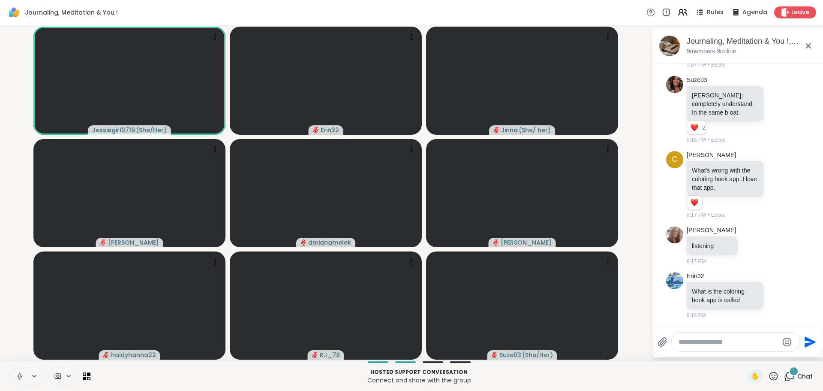
scroll to position [607, 0]
click at [778, 296] on icon at bounding box center [779, 295] width 3 height 1
click at [775, 282] on div "Select Reaction: Heart" at bounding box center [779, 281] width 8 height 8
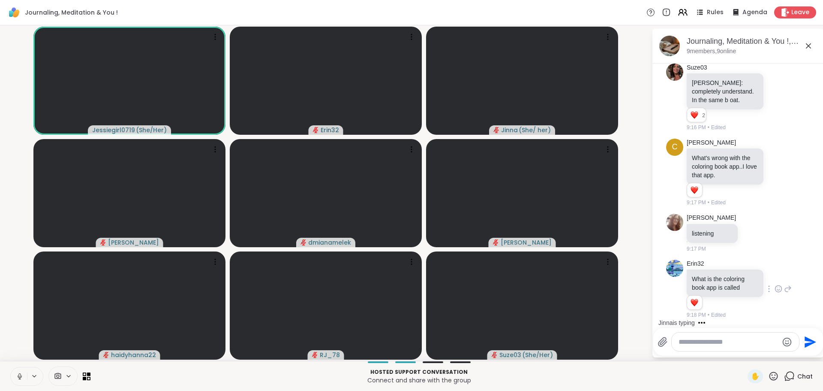
scroll to position [620, 0]
click at [733, 348] on div at bounding box center [735, 341] width 127 height 18
click at [736, 343] on textarea "Type your message" at bounding box center [729, 342] width 100 height 9
type textarea "**********"
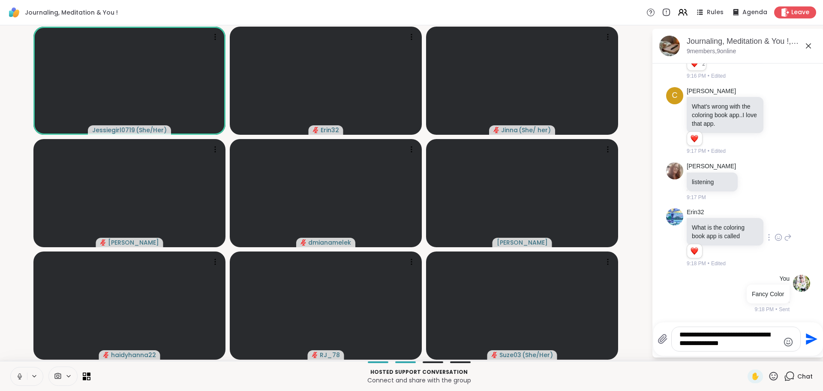
type textarea "**********"
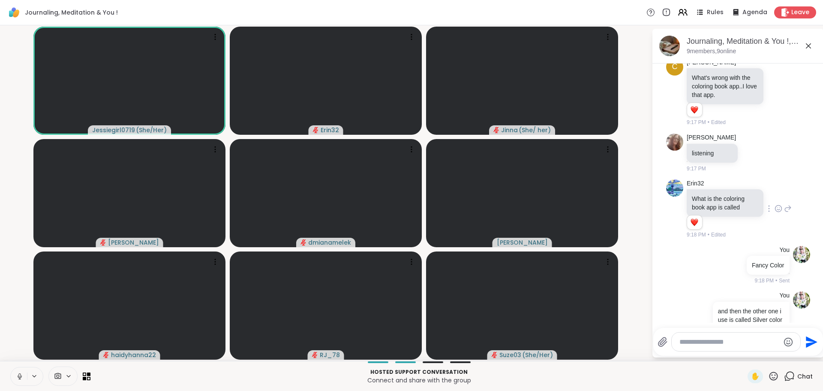
scroll to position [728, 0]
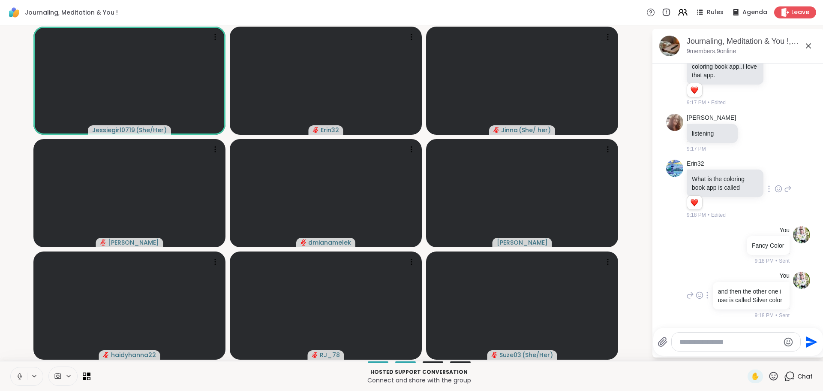
click at [718, 287] on p "and then the other one i use is called Silver color" at bounding box center [751, 295] width 66 height 17
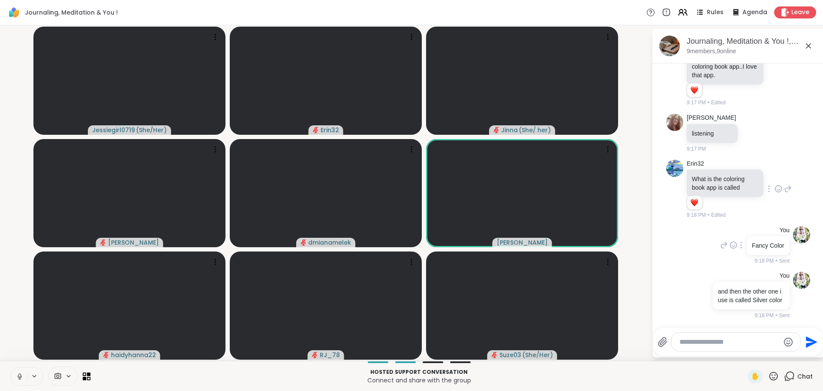
click at [675, 246] on div "You Fancy Color 9:18 PM • Sent" at bounding box center [738, 246] width 144 height 46
click at [674, 257] on div "You Fancy Color 9:18 PM • Sent" at bounding box center [738, 246] width 144 height 46
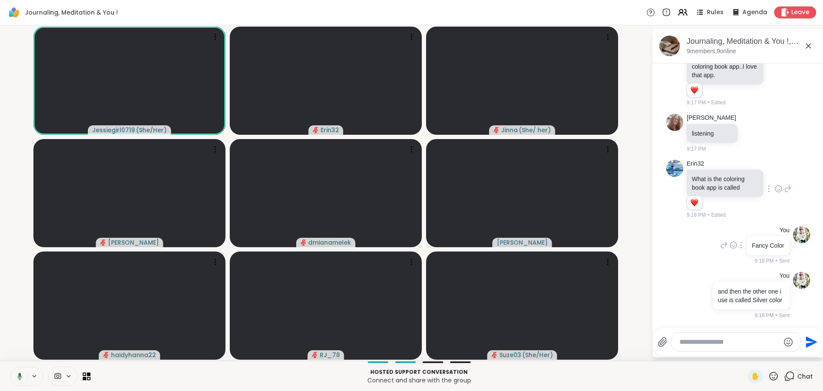
click at [719, 245] on div "You Fancy Color 9:18 PM • Sent" at bounding box center [754, 245] width 71 height 39
click at [739, 335] on div at bounding box center [736, 341] width 129 height 18
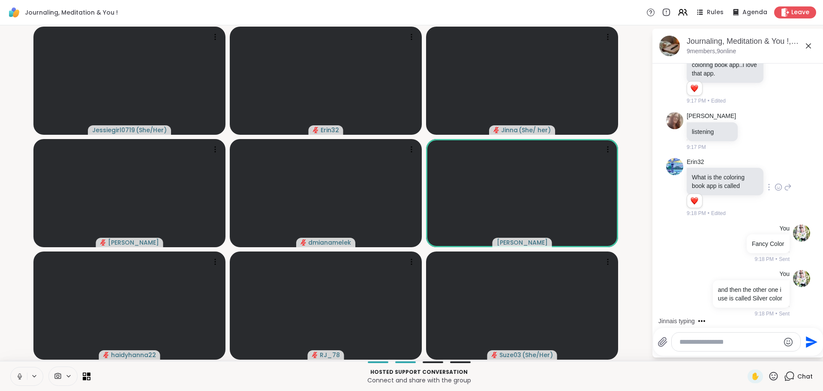
click at [744, 338] on textarea "Type your message" at bounding box center [730, 342] width 100 height 9
click at [745, 338] on textarea "Type your message" at bounding box center [730, 342] width 100 height 9
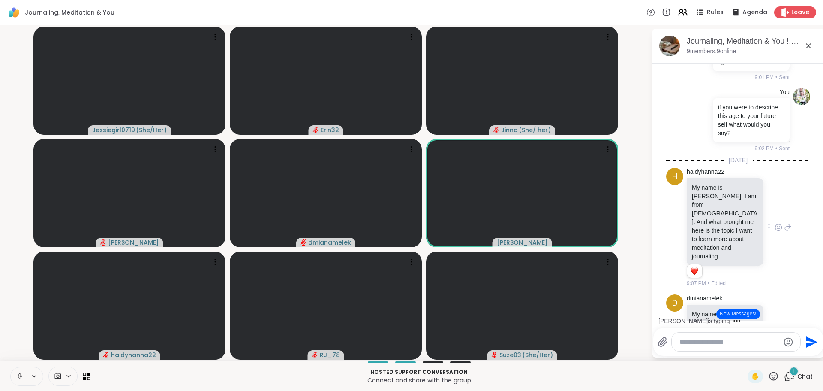
scroll to position [191, 0]
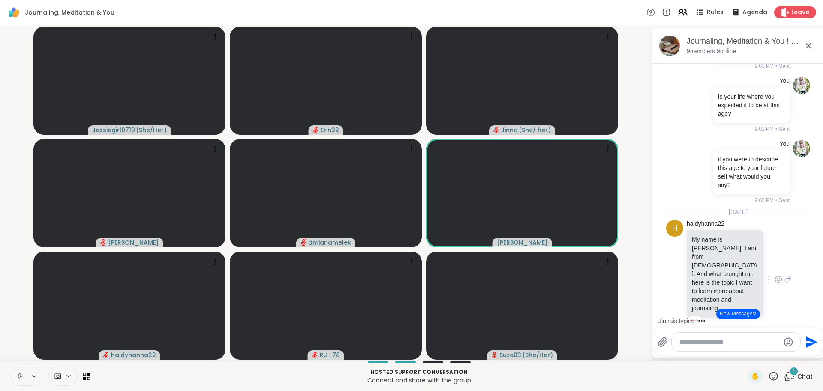
click at [736, 314] on button "New Messages!" at bounding box center [738, 314] width 43 height 10
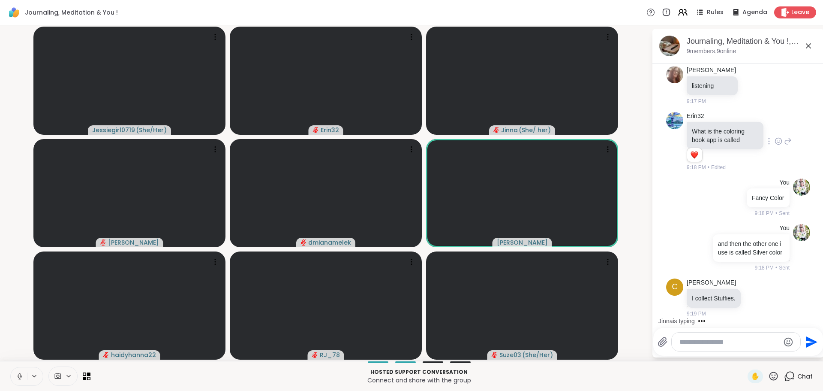
scroll to position [774, 0]
click at [756, 296] on icon at bounding box center [756, 297] width 8 height 9
click at [756, 281] on div "Select Reaction: Heart" at bounding box center [756, 284] width 8 height 8
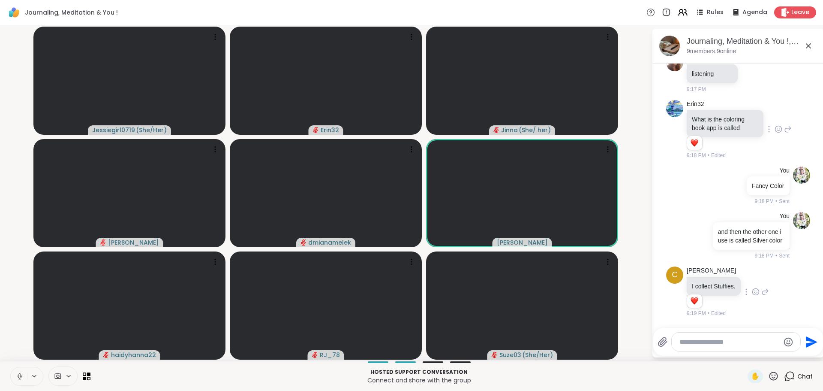
scroll to position [786, 0]
click at [735, 338] on textarea "Type your message" at bounding box center [730, 342] width 100 height 9
click at [763, 290] on icon at bounding box center [766, 291] width 8 height 10
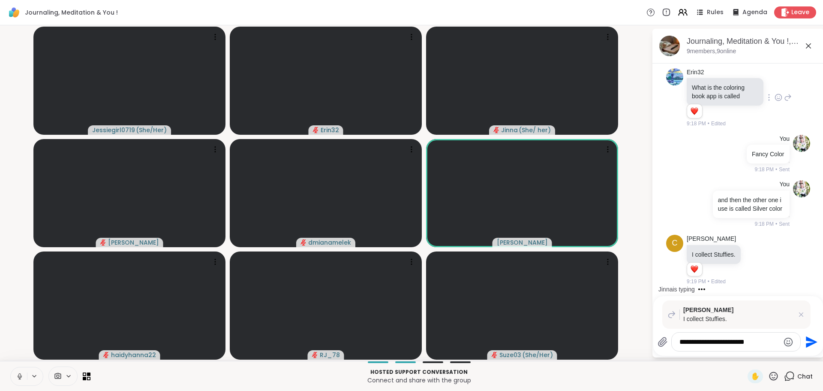
type textarea "**********"
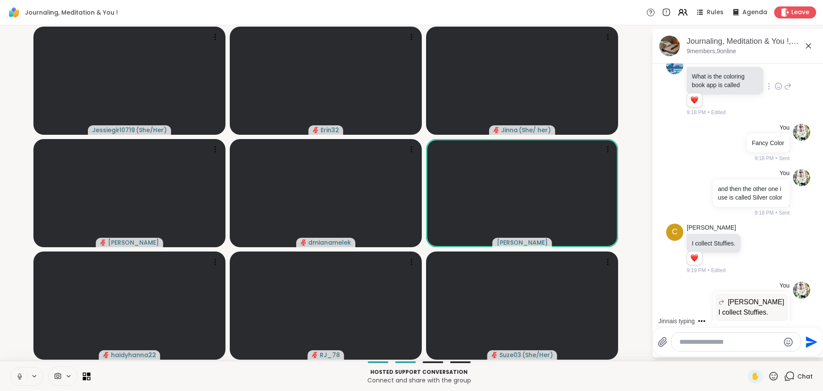
scroll to position [870, 0]
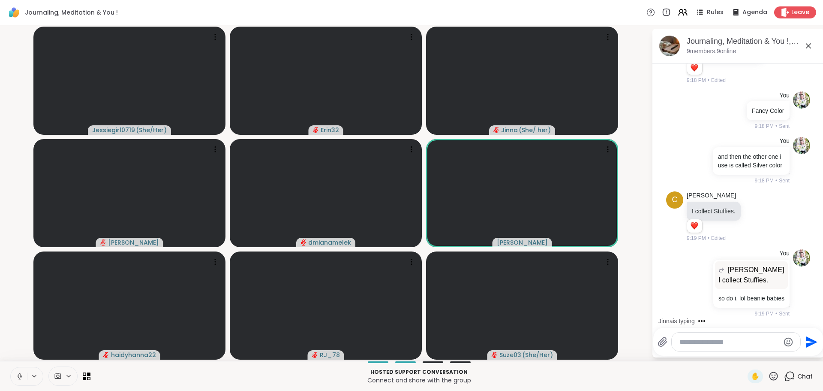
click at [18, 374] on icon at bounding box center [20, 376] width 8 height 8
click at [18, 374] on icon at bounding box center [20, 376] width 6 height 6
click at [752, 342] on textarea "Type your message" at bounding box center [730, 342] width 100 height 9
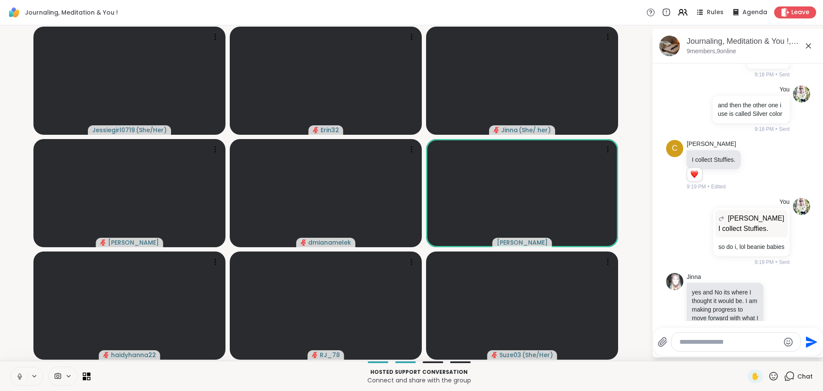
scroll to position [958, 0]
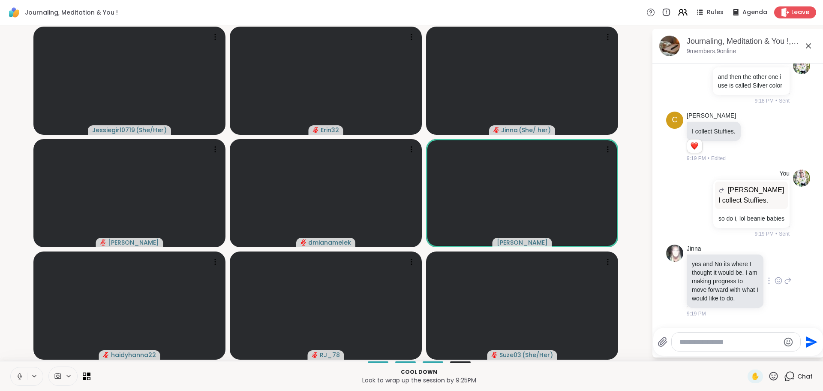
click at [778, 281] on icon at bounding box center [779, 281] width 3 height 1
click at [775, 262] on span "Select Reaction: Heart" at bounding box center [779, 266] width 8 height 9
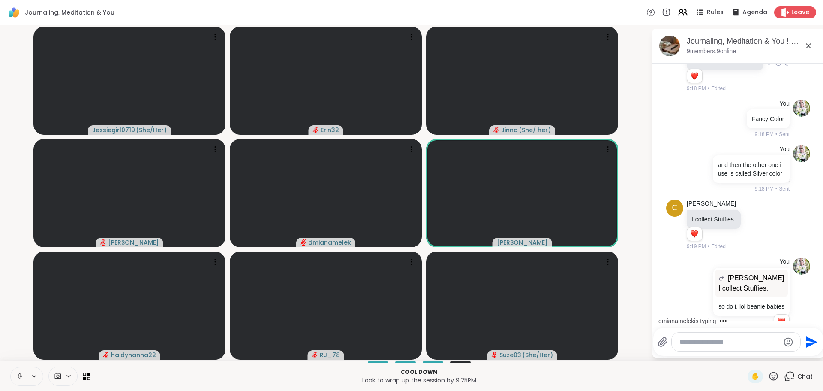
scroll to position [983, 0]
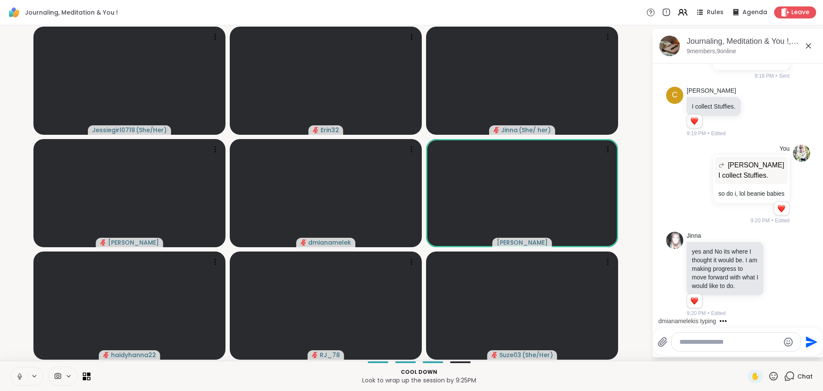
click at [784, 269] on icon at bounding box center [788, 274] width 8 height 10
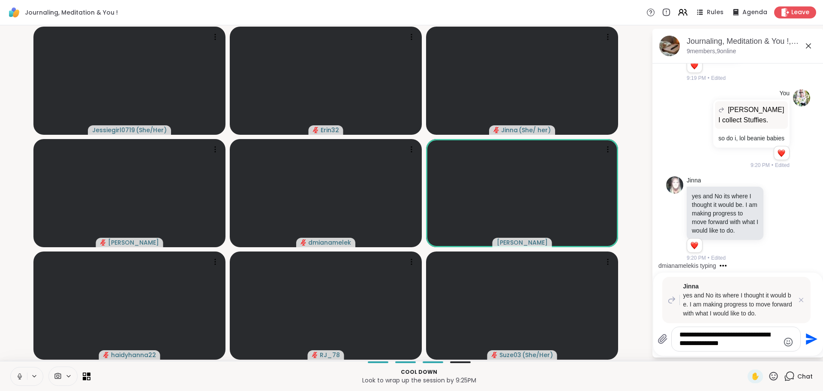
type textarea "**********"
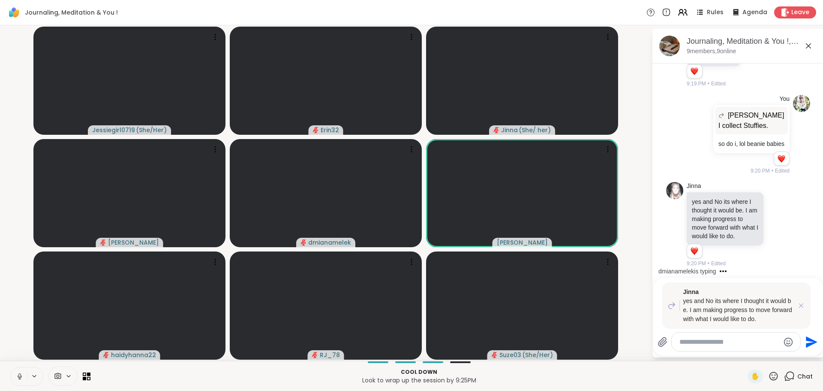
scroll to position [1095, 0]
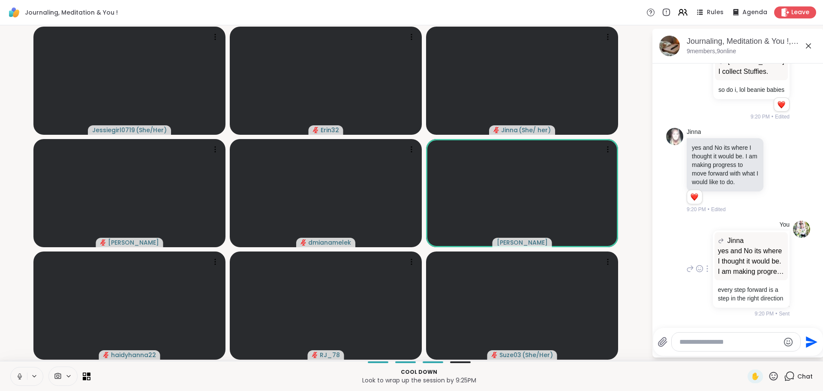
click at [786, 290] on div "You Jinna yes and No its where I thought it would be. I am making progress to m…" at bounding box center [738, 269] width 144 height 104
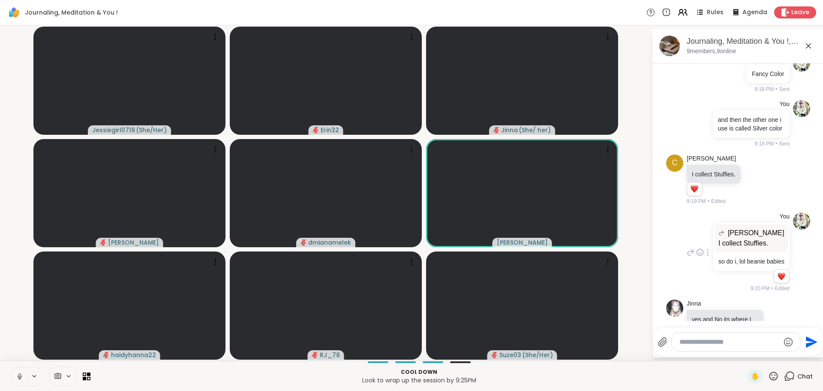
scroll to position [838, 0]
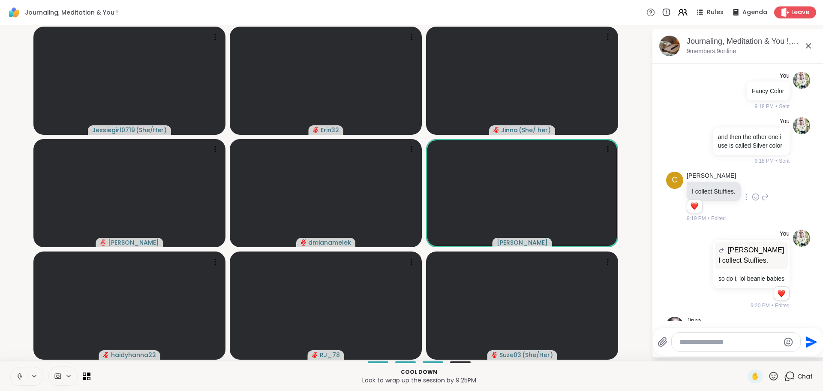
click at [781, 226] on div "C [PERSON_NAME] I collect Stuffies. 1 1 9:19 PM • Edited" at bounding box center [738, 197] width 144 height 58
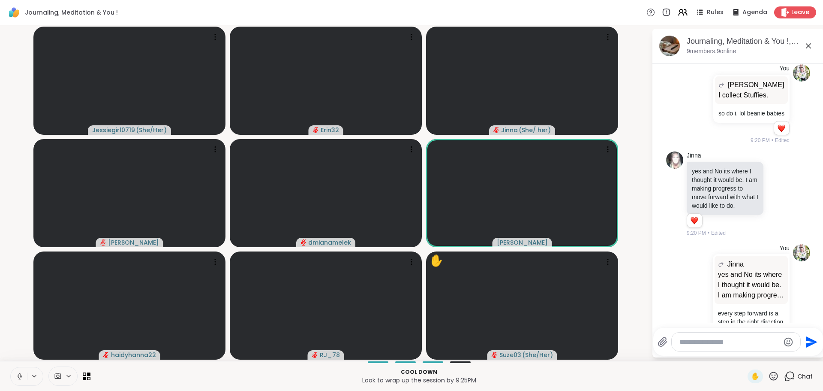
scroll to position [1095, 0]
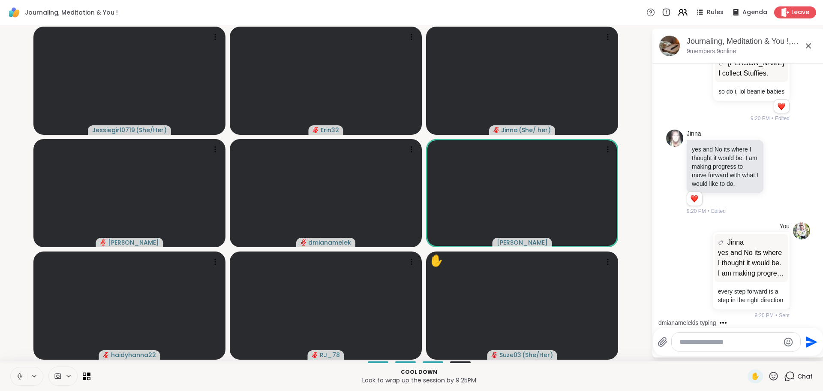
click at [735, 339] on textarea "Type your message" at bounding box center [730, 342] width 100 height 9
click at [667, 253] on div "You Jinna yes and No its where I thought it would be. I am making progress to m…" at bounding box center [738, 271] width 144 height 104
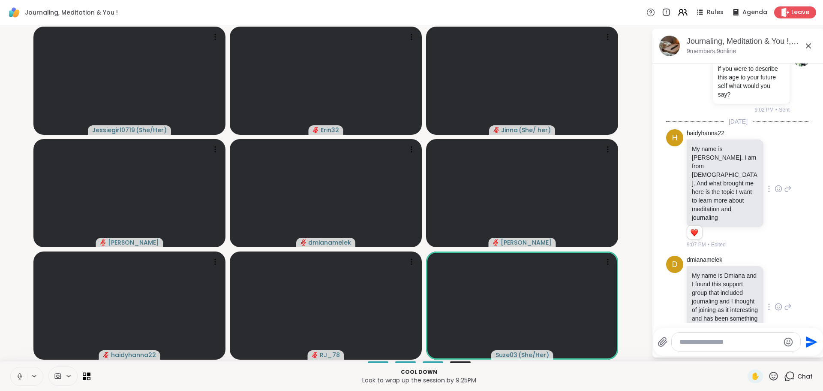
scroll to position [286, 0]
click at [743, 339] on textarea "Type your message" at bounding box center [730, 342] width 100 height 9
click at [725, 341] on textarea "Type your message" at bounding box center [730, 342] width 100 height 9
click at [729, 342] on textarea "Type your message" at bounding box center [730, 342] width 100 height 9
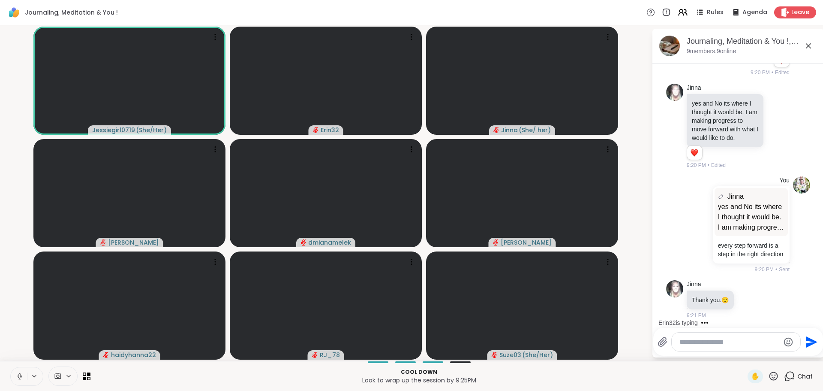
scroll to position [1141, 0]
click at [742, 346] on div at bounding box center [736, 341] width 129 height 18
click at [748, 342] on textarea "Type your message" at bounding box center [730, 342] width 100 height 9
click at [748, 340] on textarea "Type your message" at bounding box center [730, 342] width 100 height 9
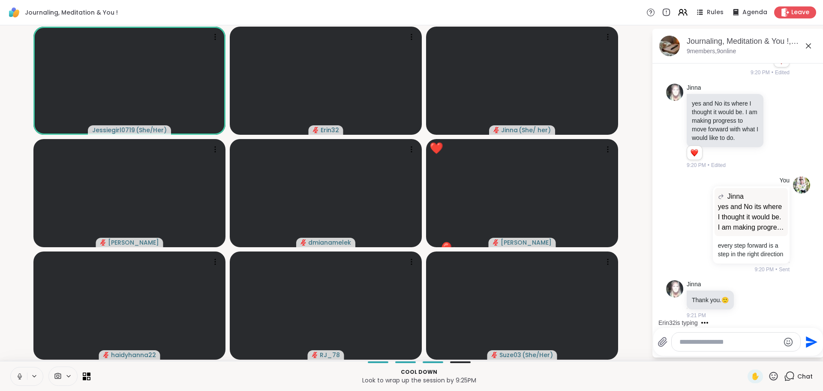
click at [748, 344] on textarea "Type your message" at bounding box center [730, 342] width 100 height 9
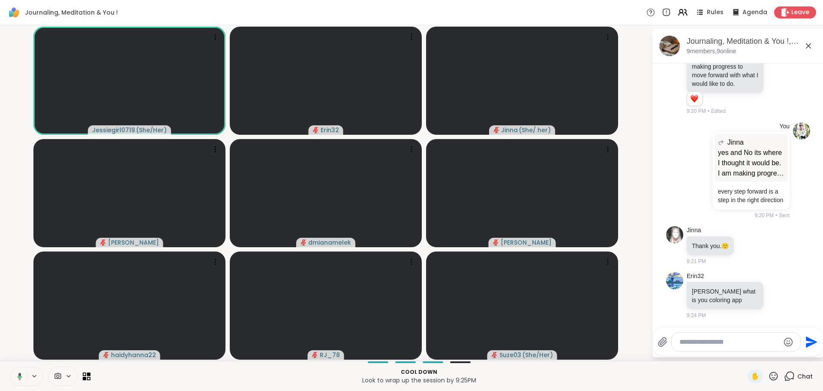
click at [734, 342] on textarea "Type your message" at bounding box center [730, 342] width 100 height 9
click at [727, 342] on textarea "Type your message" at bounding box center [730, 342] width 100 height 9
click at [727, 343] on textarea "Type your message" at bounding box center [730, 342] width 100 height 9
click at [742, 341] on textarea "Type your message" at bounding box center [730, 342] width 100 height 9
click at [734, 344] on textarea "Type your message" at bounding box center [730, 342] width 100 height 9
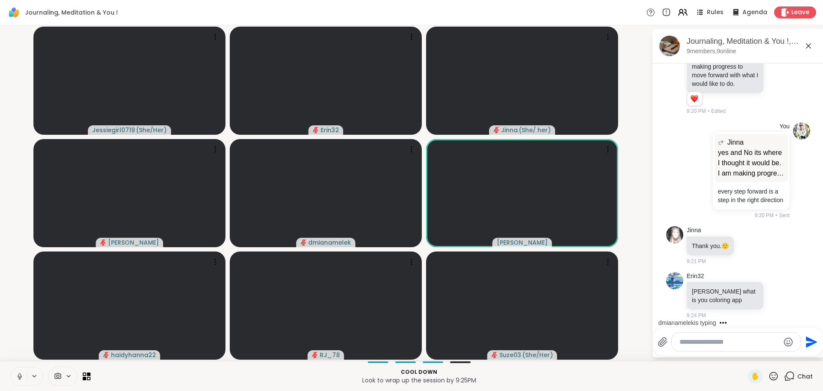
click at [733, 344] on textarea "Type your message" at bounding box center [730, 342] width 100 height 9
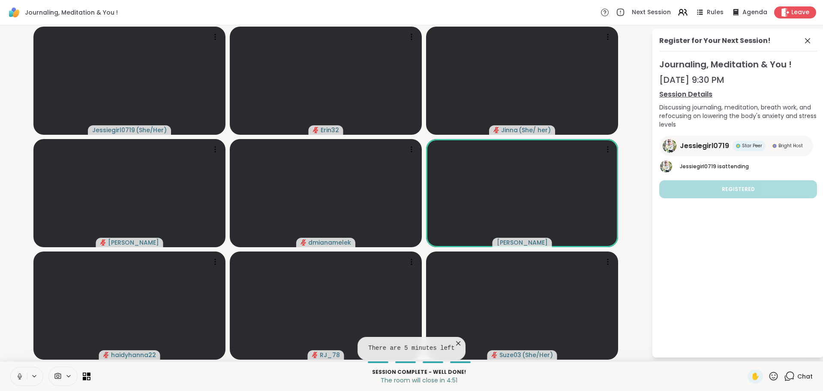
click at [798, 374] on span "Chat" at bounding box center [805, 376] width 15 height 9
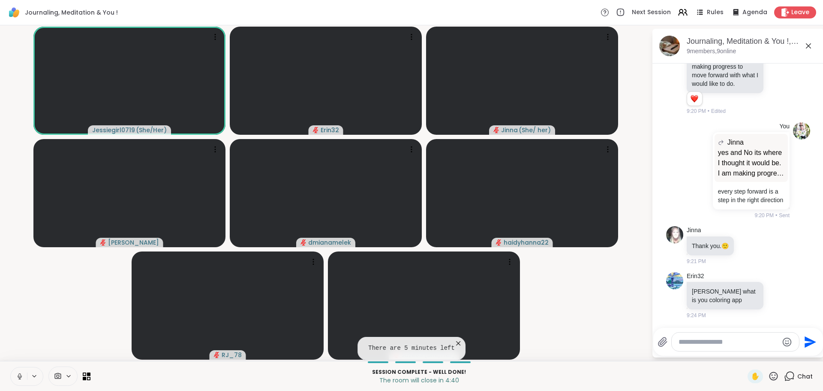
scroll to position [1187, 0]
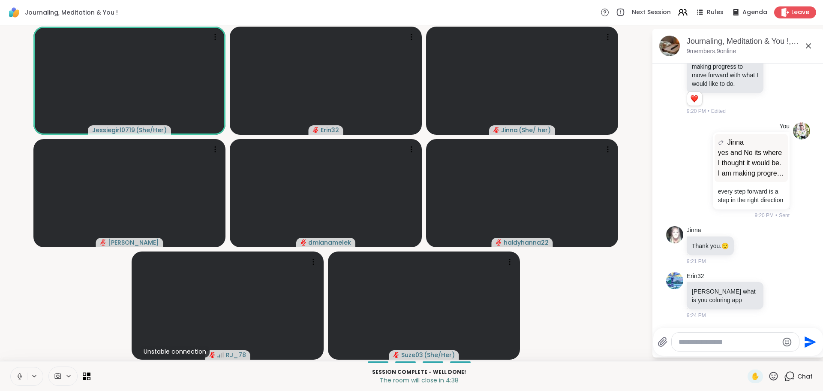
click at [736, 344] on textarea "Type your message" at bounding box center [729, 342] width 100 height 9
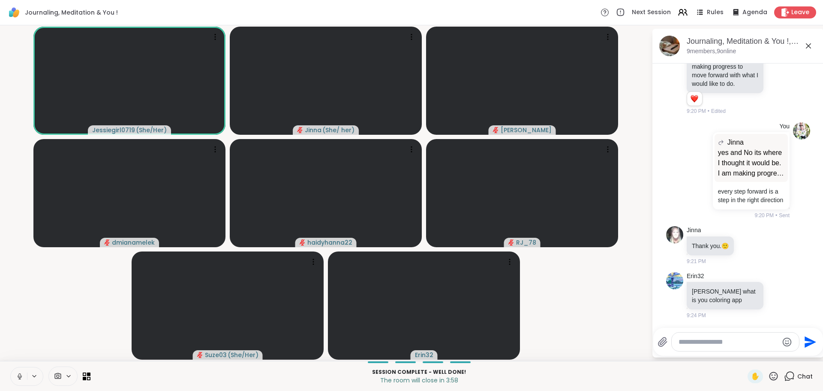
scroll to position [1250, 0]
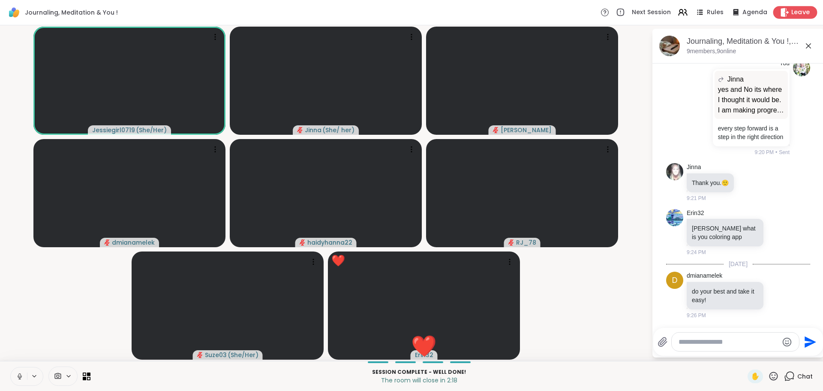
click at [792, 16] on span "Leave" at bounding box center [801, 12] width 19 height 9
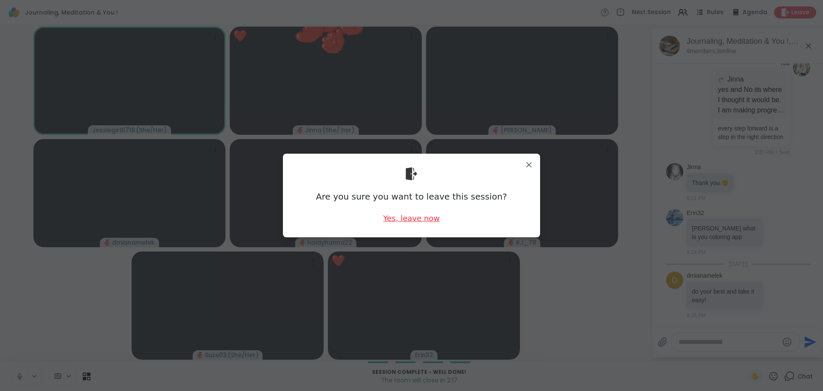
click at [405, 214] on div "Yes, leave now" at bounding box center [411, 218] width 57 height 11
